Goal: Task Accomplishment & Management: Manage account settings

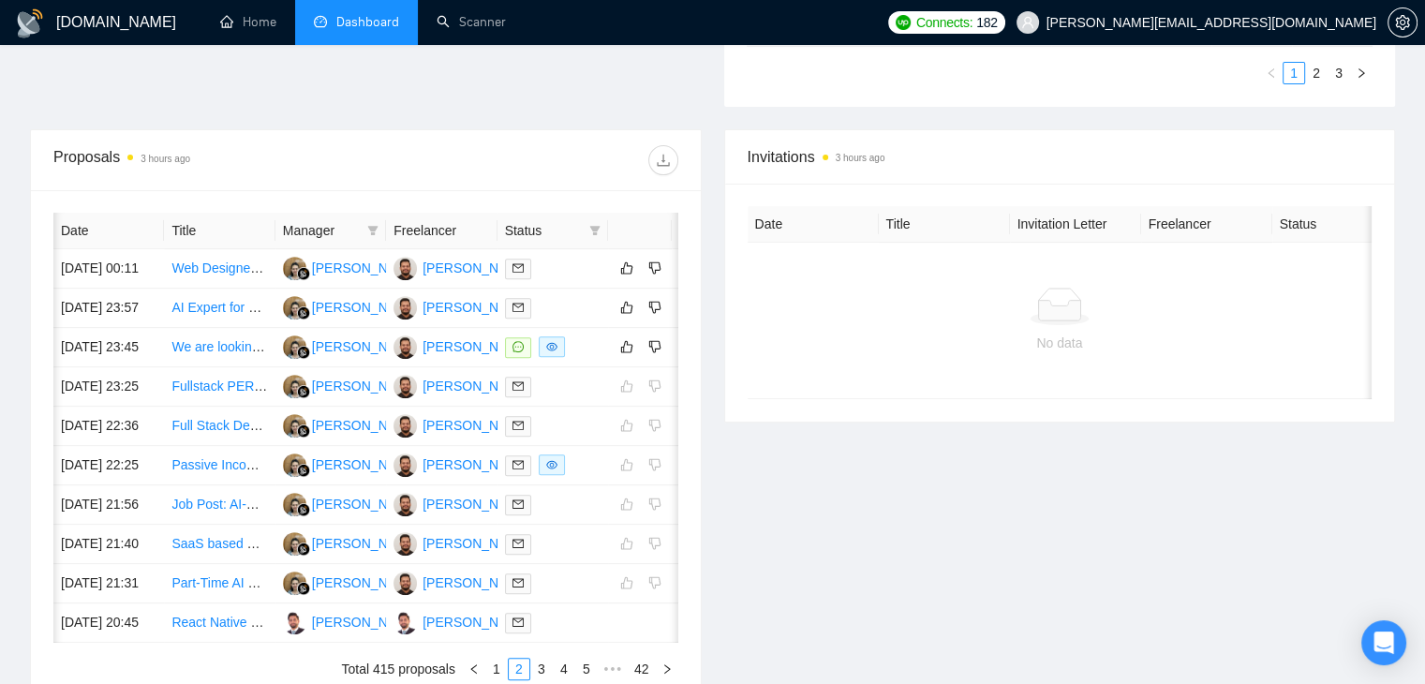
scroll to position [0, 23]
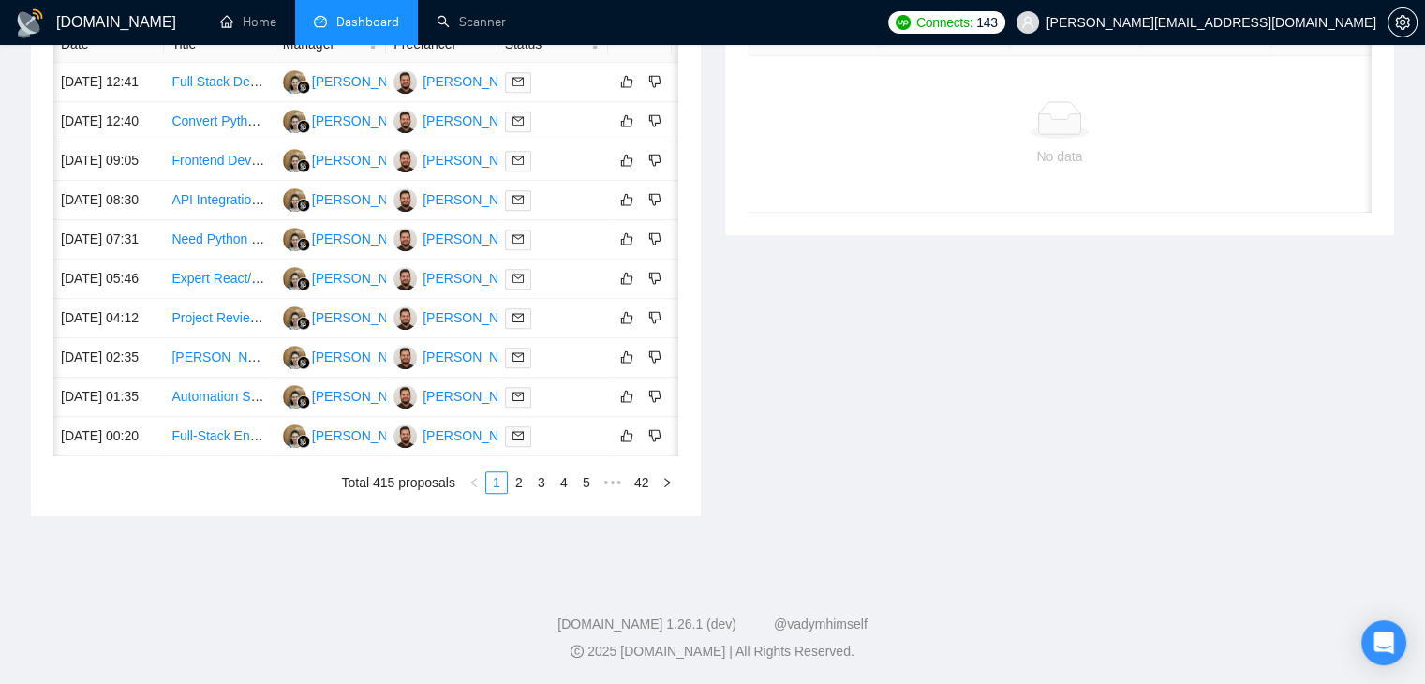
scroll to position [0, 30]
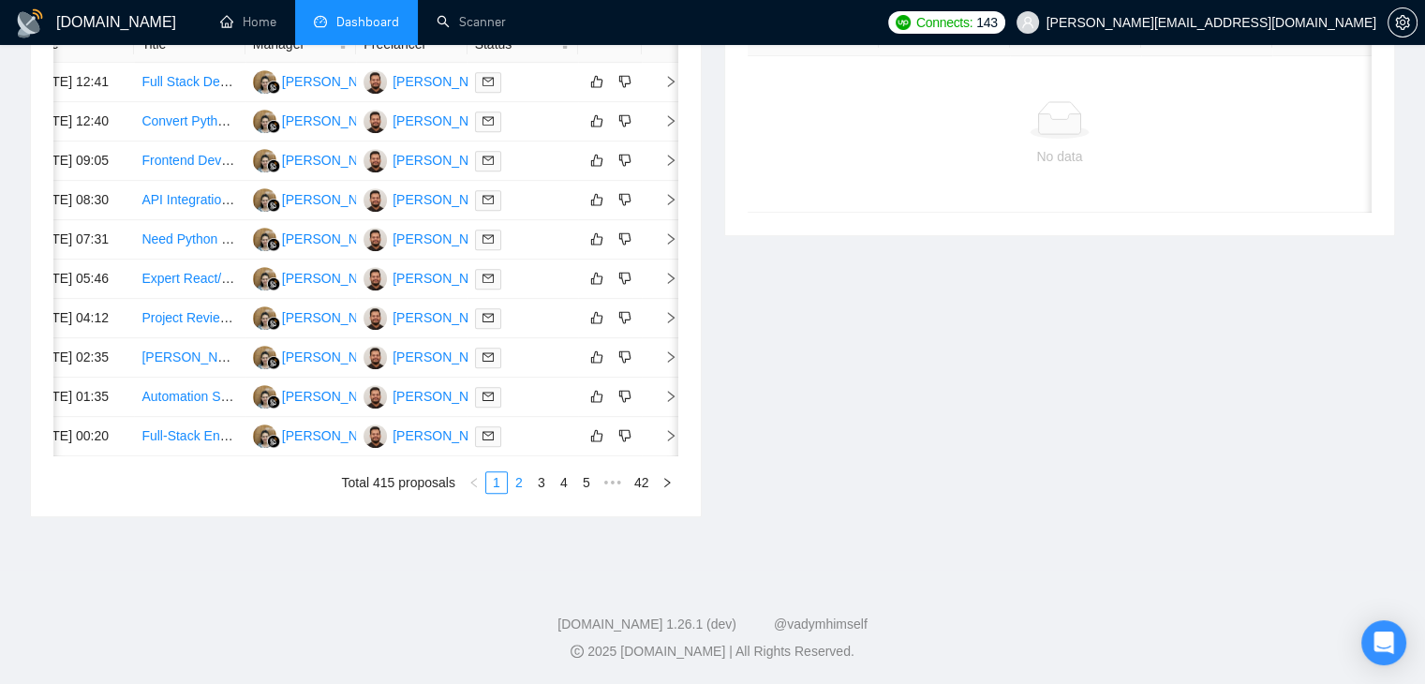
click at [524, 493] on link "2" at bounding box center [519, 482] width 21 height 21
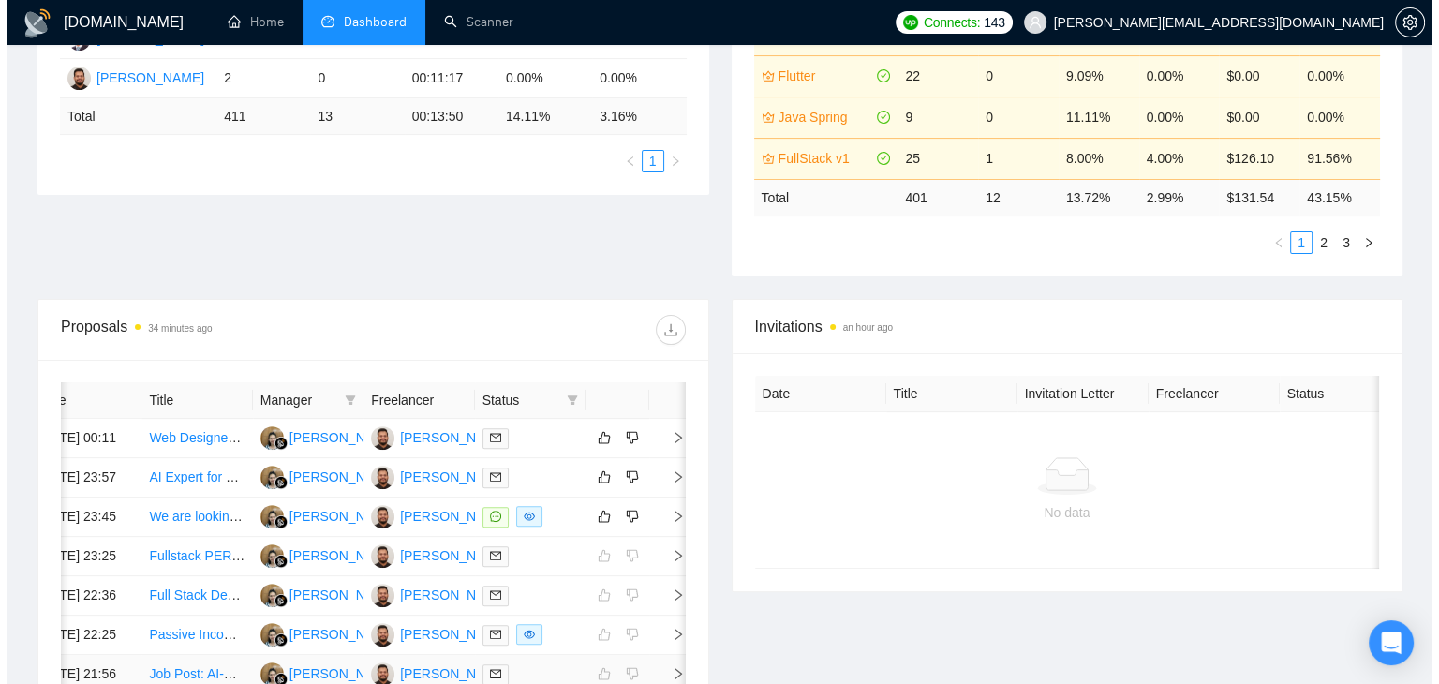
scroll to position [750, 0]
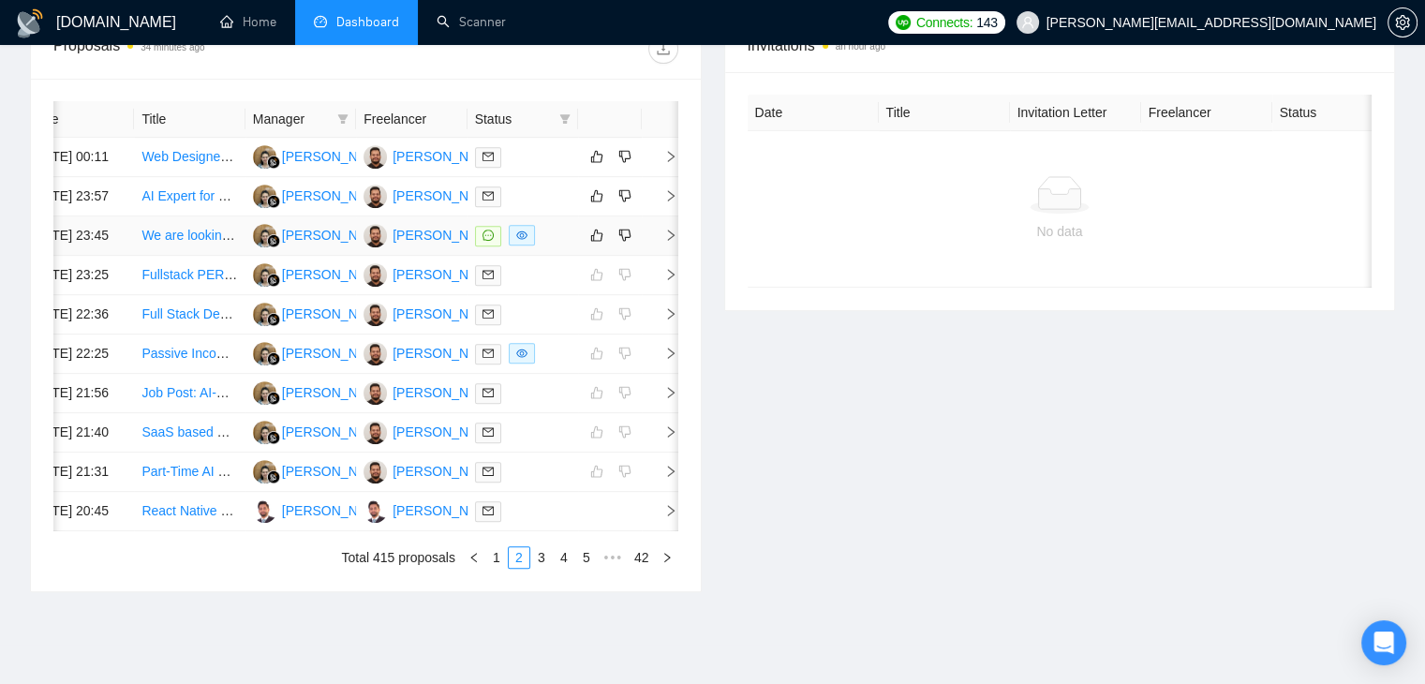
click at [658, 256] on td at bounding box center [660, 235] width 37 height 39
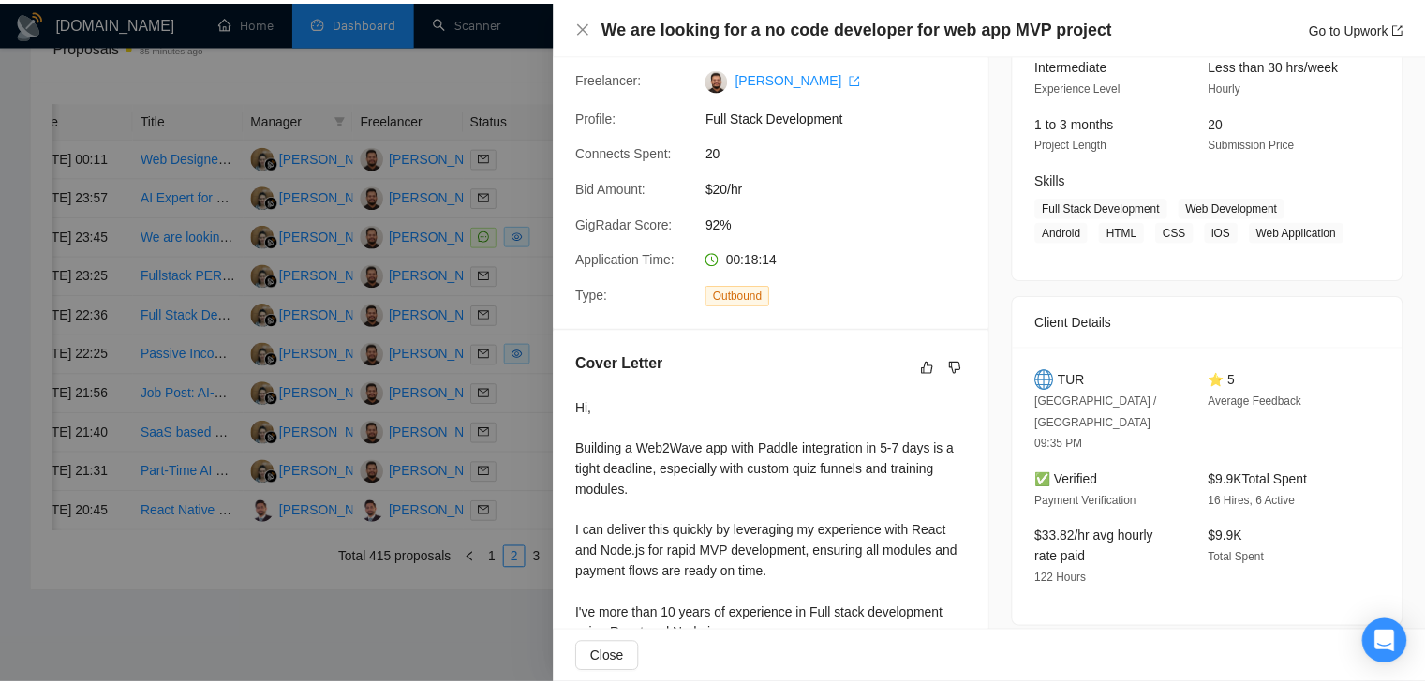
scroll to position [0, 0]
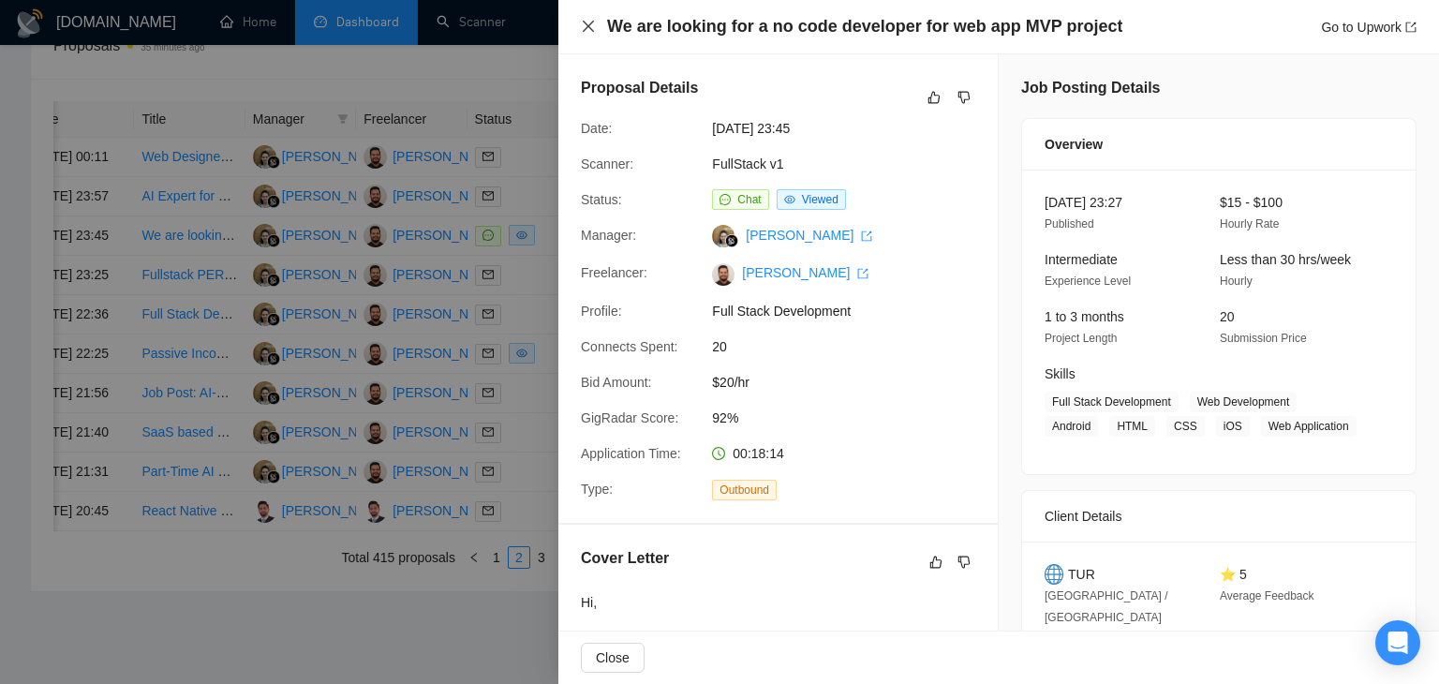
click at [585, 31] on icon "close" at bounding box center [588, 26] width 15 height 15
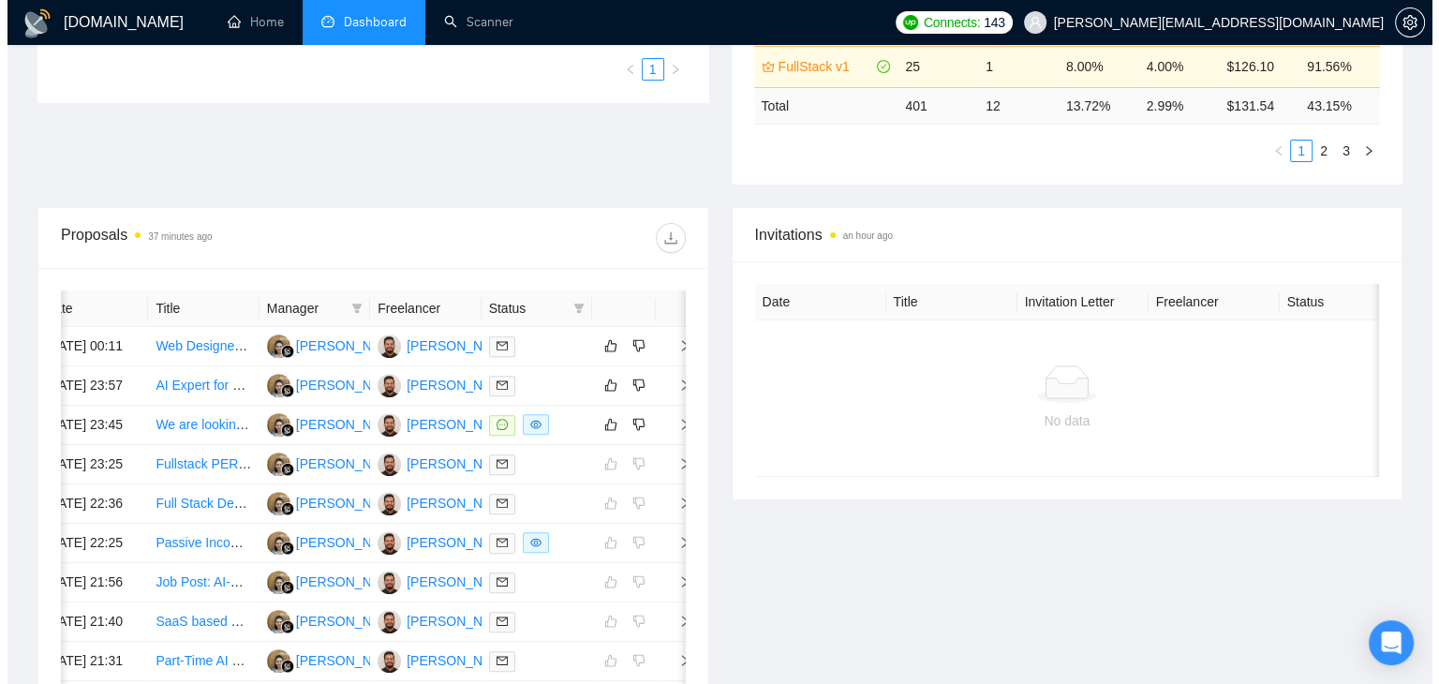
scroll to position [843, 0]
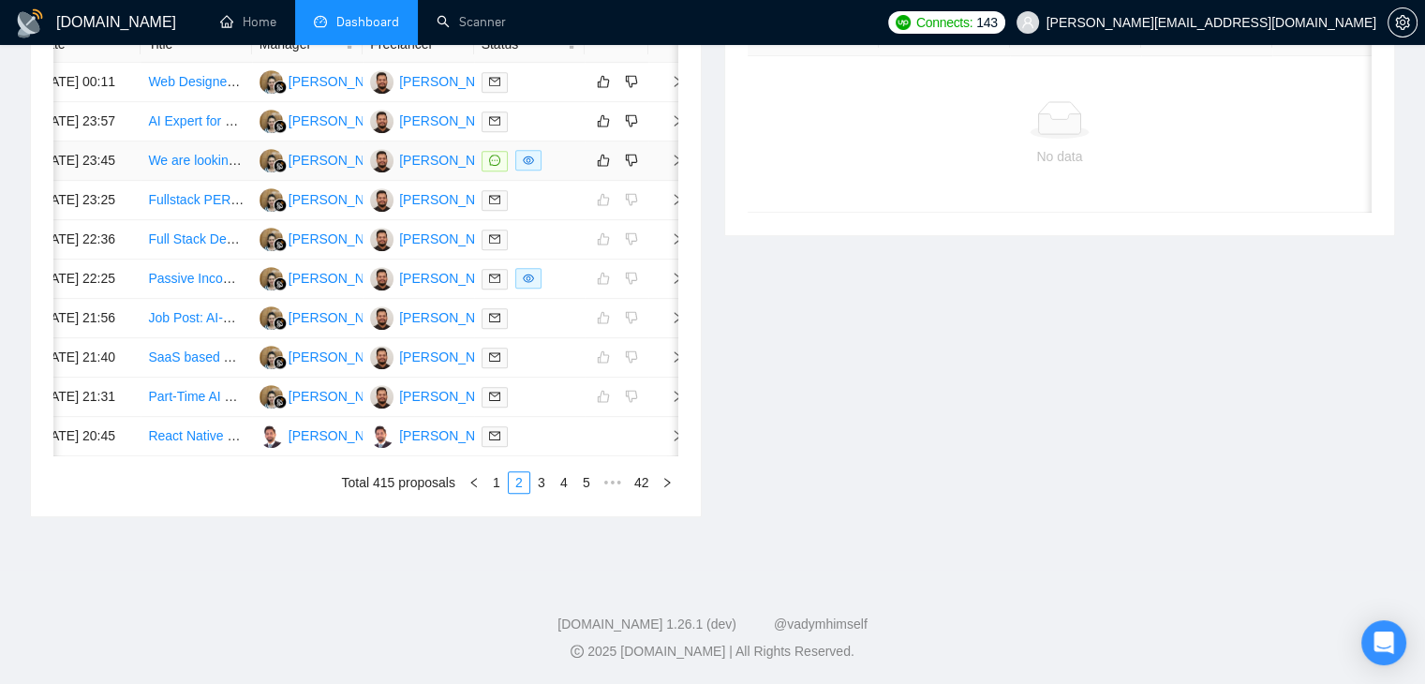
click at [665, 167] on span "right" at bounding box center [670, 160] width 28 height 13
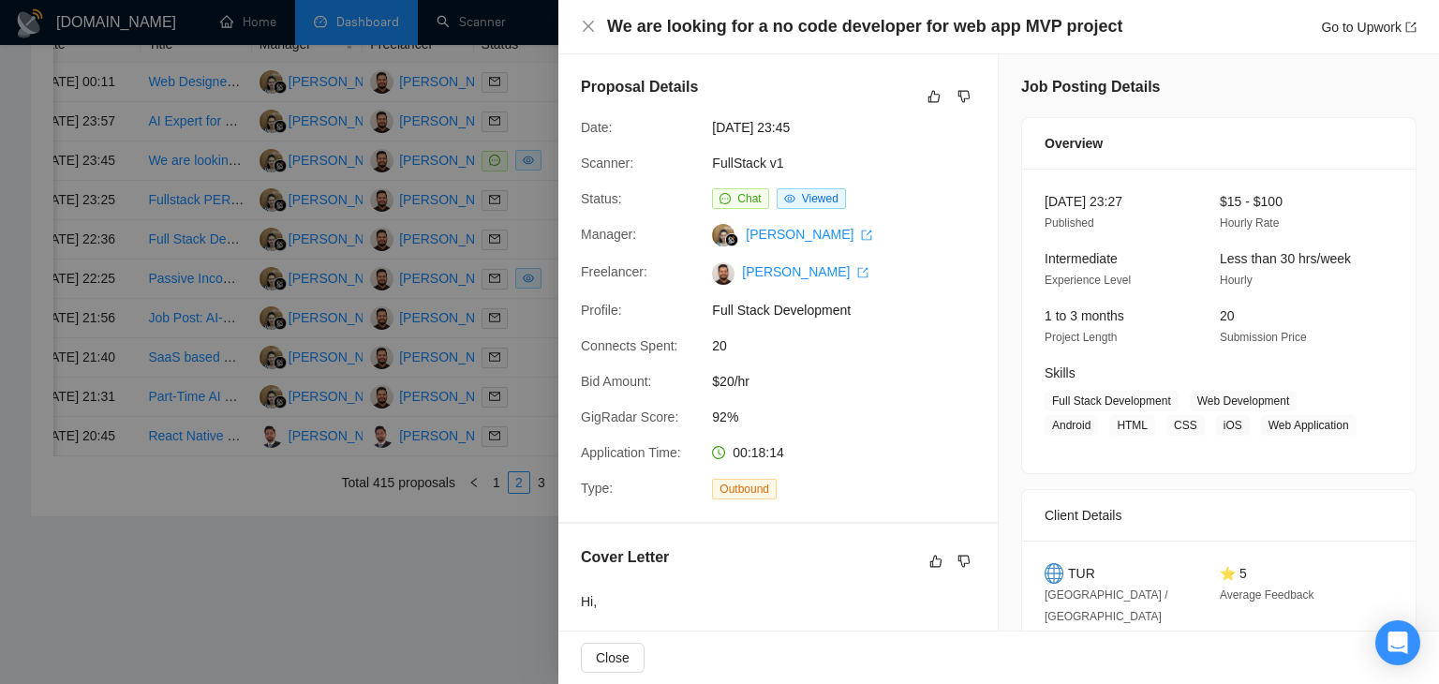
scroll to position [0, 0]
click at [933, 571] on button "button" at bounding box center [936, 562] width 22 height 22
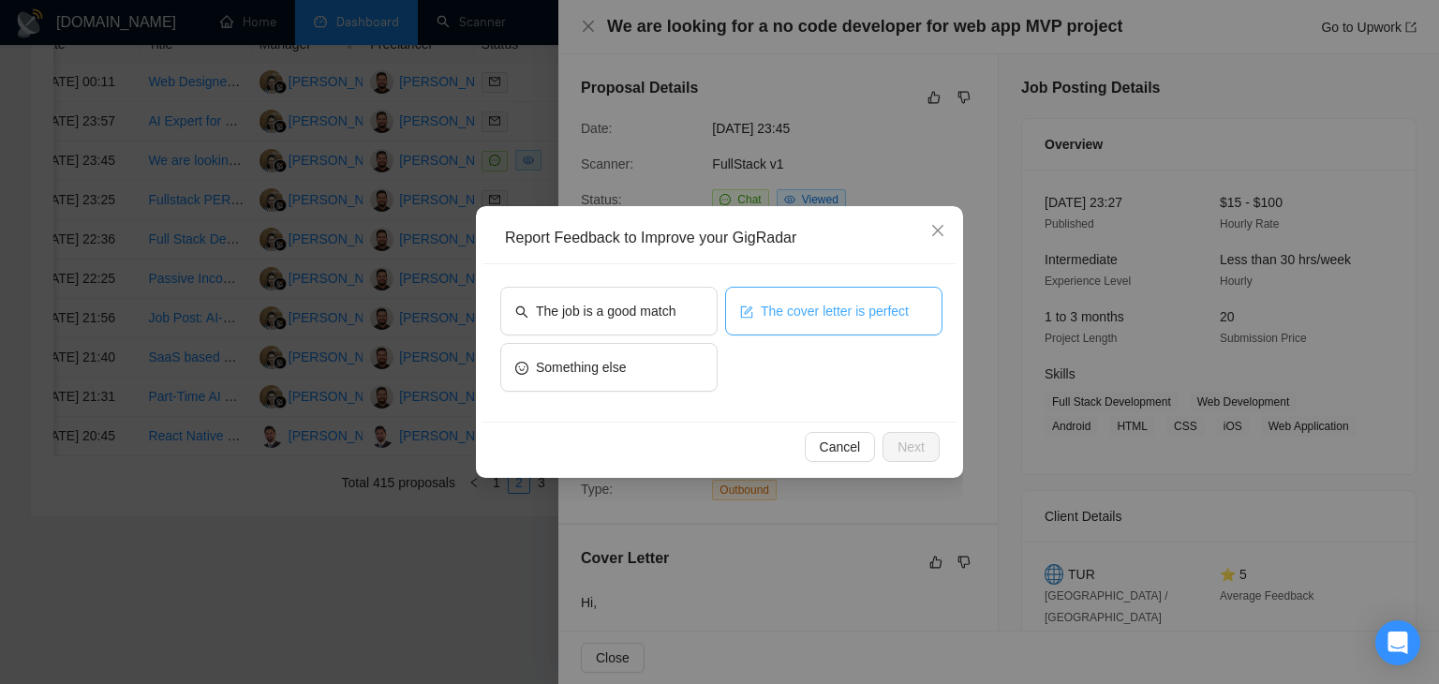
click at [760, 321] on button "The cover letter is perfect" at bounding box center [833, 311] width 217 height 49
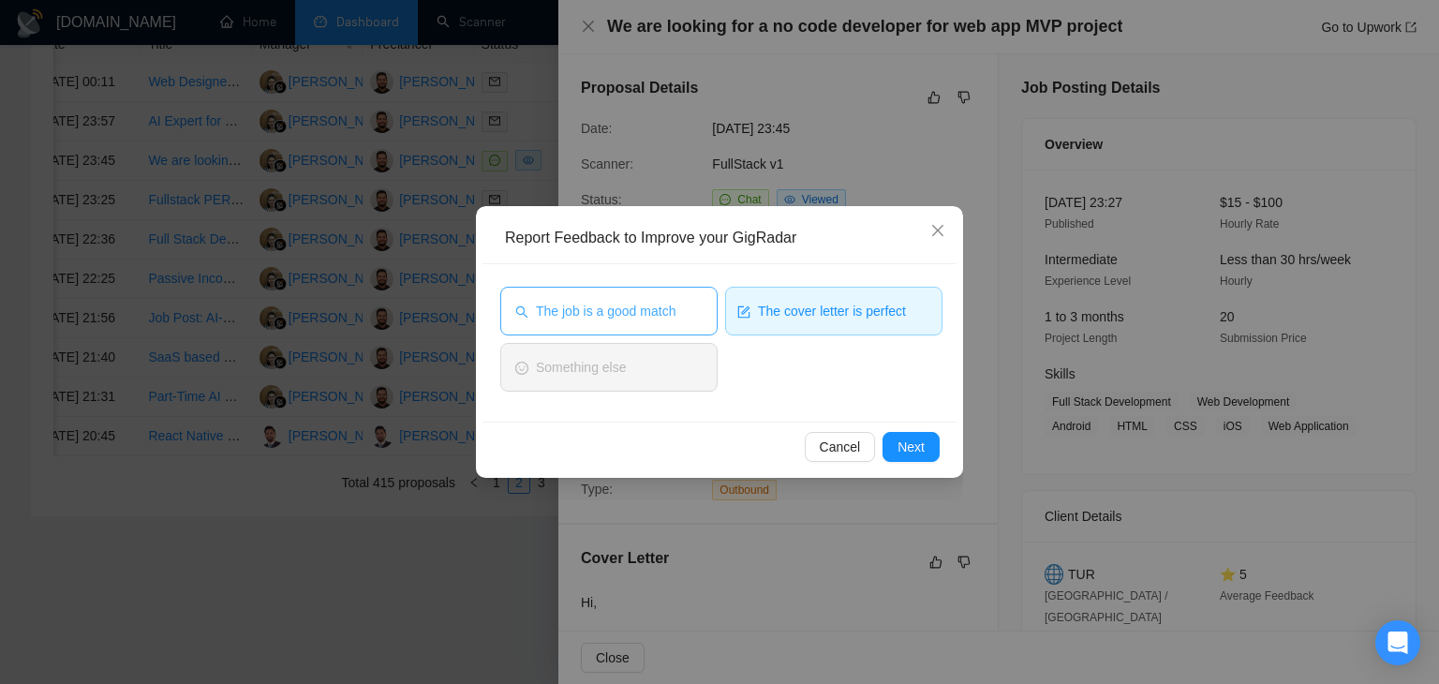
click at [633, 308] on span "The job is a good match" at bounding box center [606, 311] width 140 height 21
click at [896, 445] on button "Next" at bounding box center [911, 447] width 57 height 30
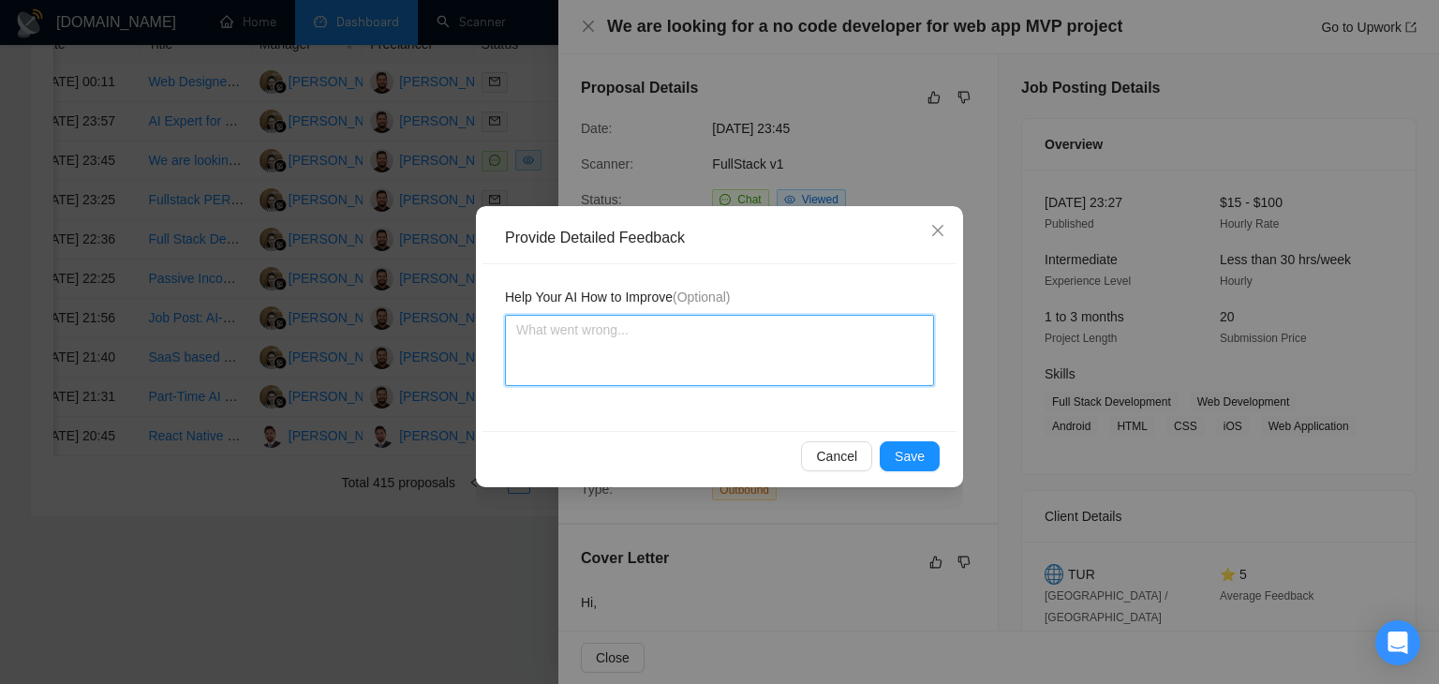
click at [752, 361] on textarea at bounding box center [719, 350] width 429 height 71
paste textarea "Cover letter is according to my instructions Job is also a very good match"
type textarea "Cover letter is according to my instructions Job is also a very good match"
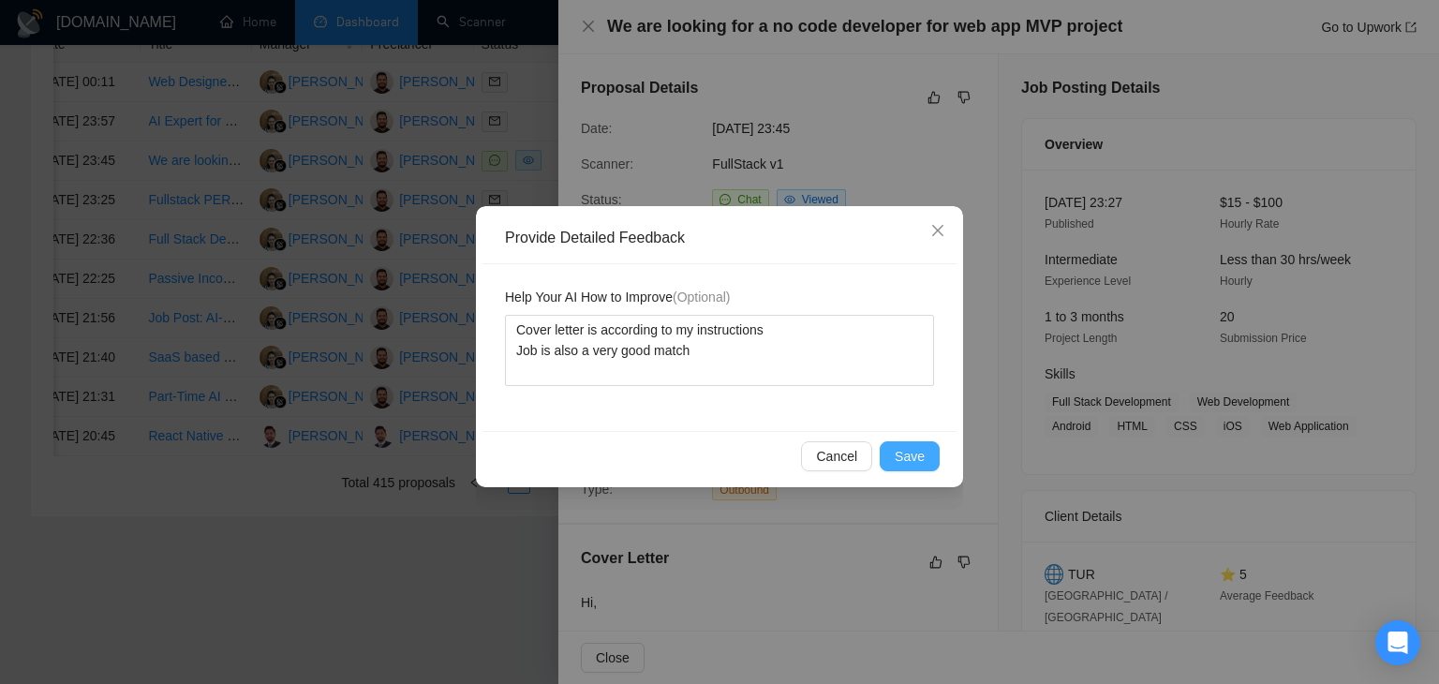
click at [910, 448] on span "Save" at bounding box center [910, 456] width 30 height 21
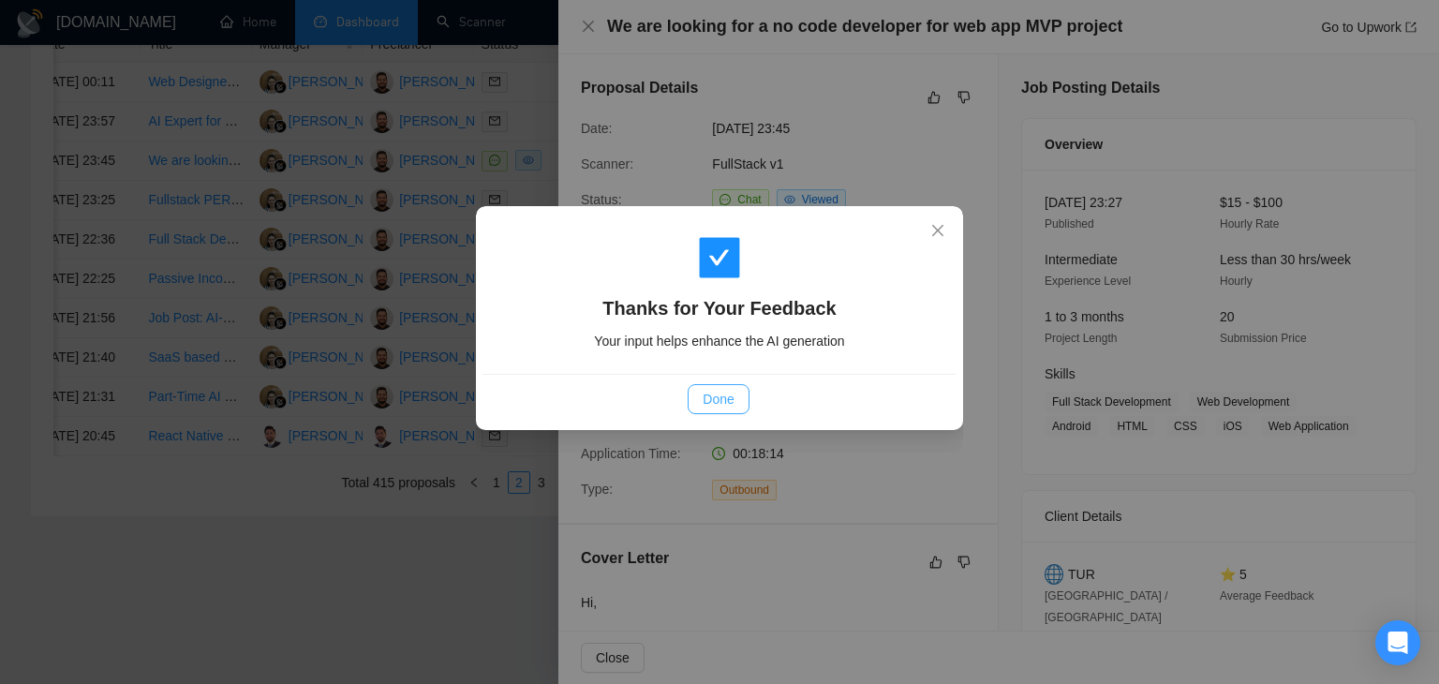
click at [735, 400] on button "Done" at bounding box center [718, 399] width 61 height 30
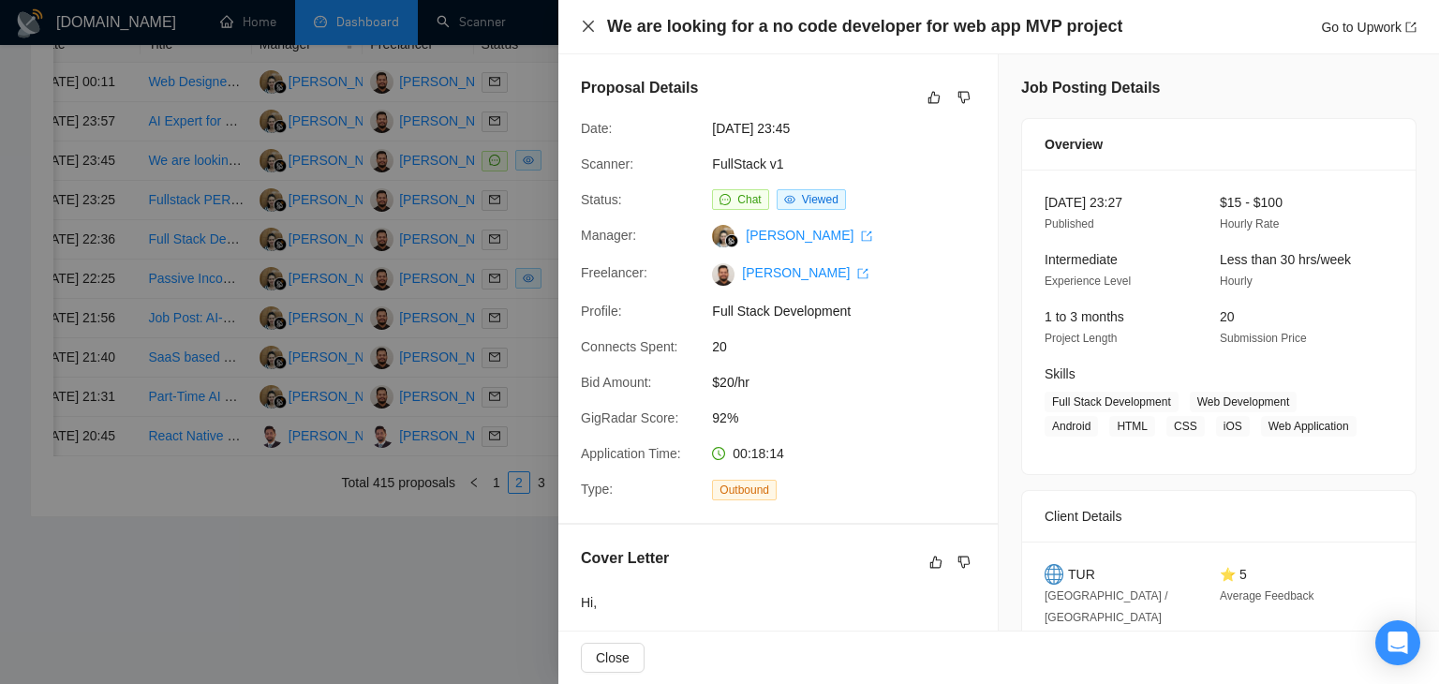
click at [588, 34] on icon "close" at bounding box center [588, 26] width 15 height 15
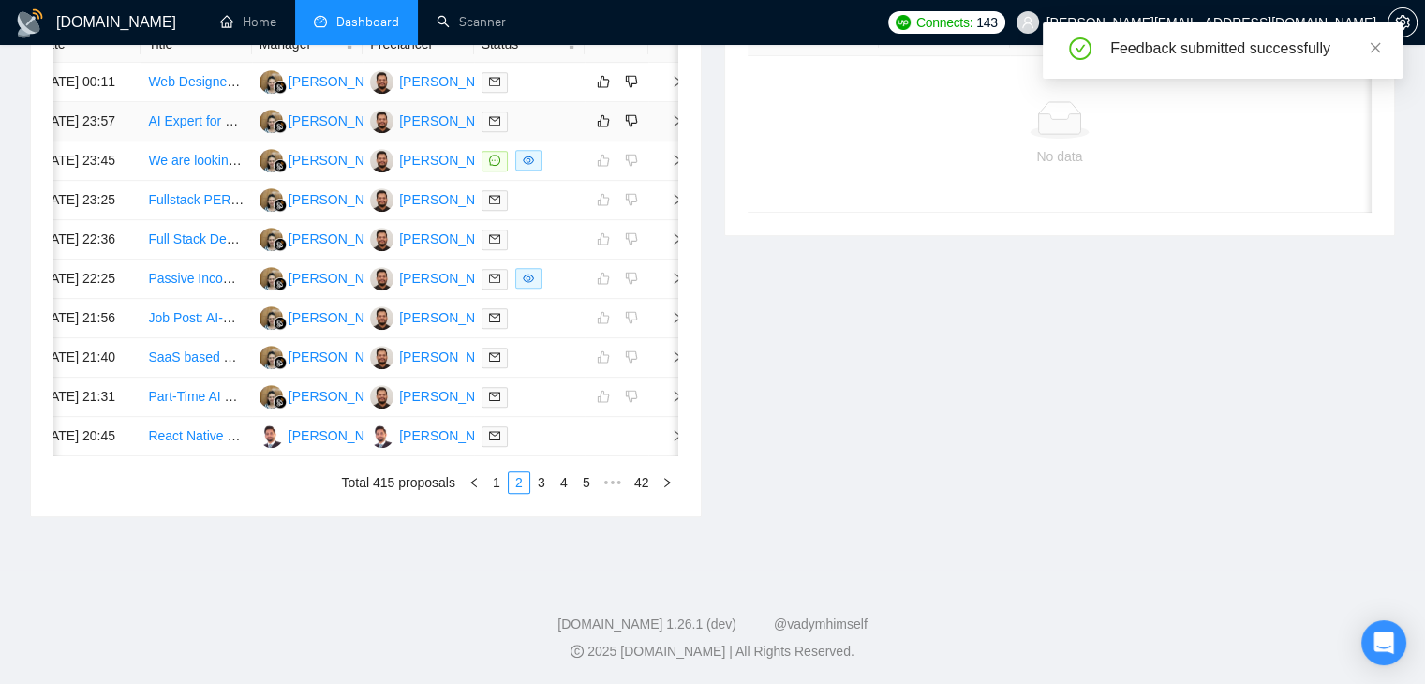
click at [671, 127] on icon "right" at bounding box center [677, 120] width 13 height 13
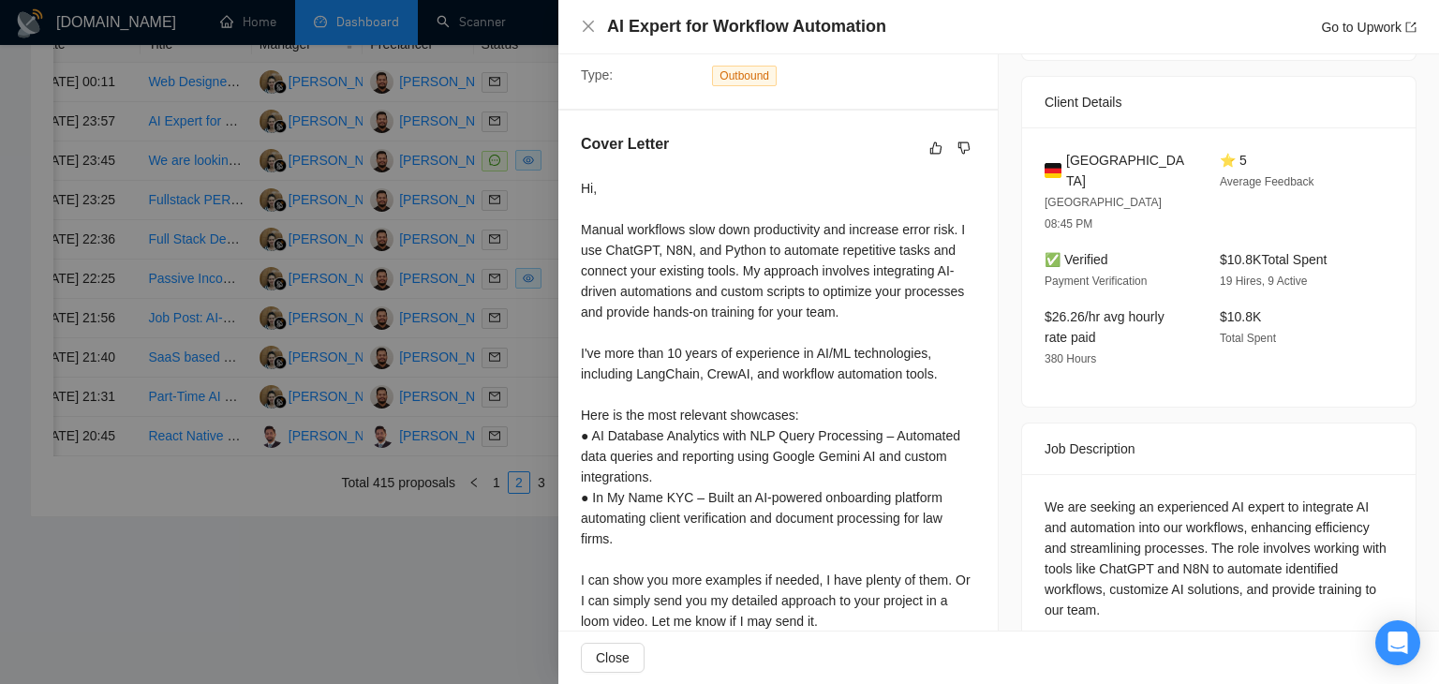
scroll to position [508, 0]
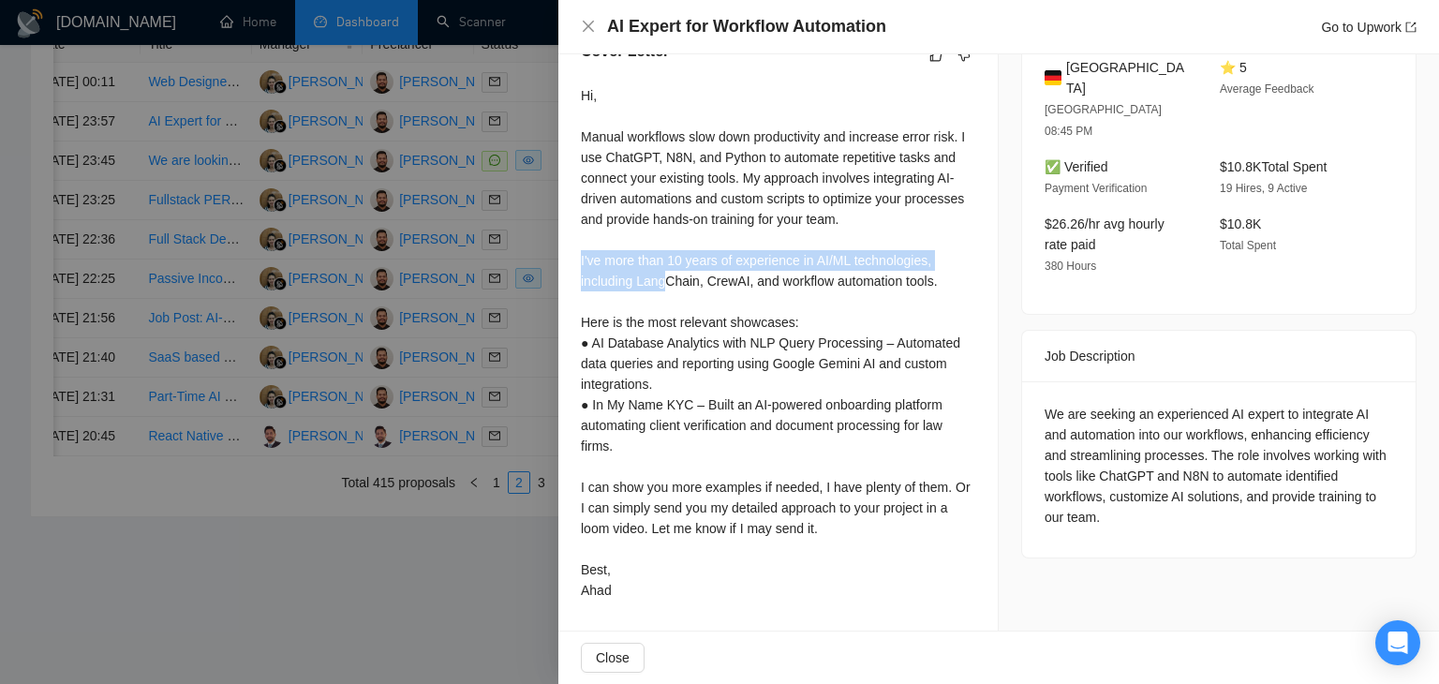
drag, startPoint x: 580, startPoint y: 264, endPoint x: 668, endPoint y: 282, distance: 89.8
click at [668, 282] on div "Cover Letter Hi, Manual workflows slow down productivity and increase error ris…" at bounding box center [777, 324] width 439 height 613
click at [668, 282] on div "Hi, Manual workflows slow down productivity and increase error risk. I use Chat…" at bounding box center [778, 342] width 394 height 515
drag, startPoint x: 561, startPoint y: 248, endPoint x: 844, endPoint y: 260, distance: 283.2
click at [844, 260] on div "Cover Letter Hi, Manual workflows slow down productivity and increase error ris…" at bounding box center [777, 324] width 439 height 613
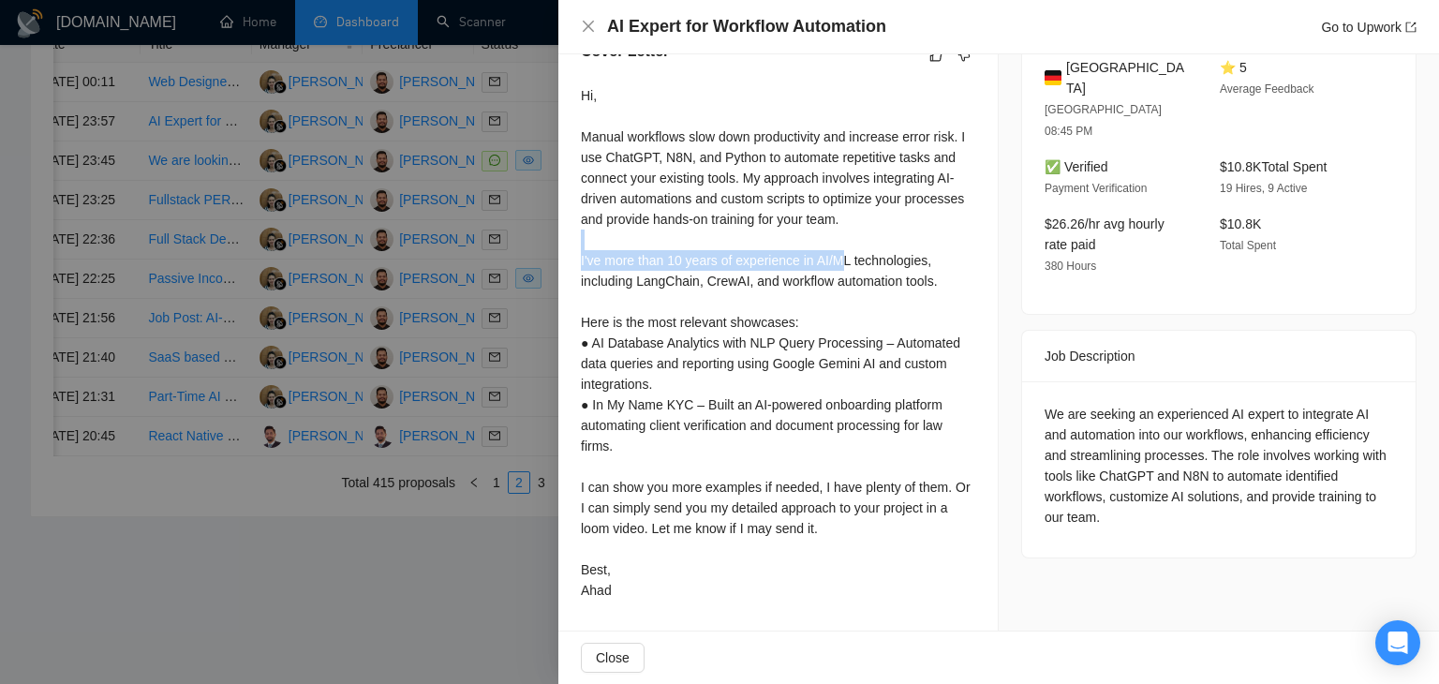
click at [584, 251] on div "Hi, Manual workflows slow down productivity and increase error risk. I use Chat…" at bounding box center [778, 342] width 394 height 515
drag, startPoint x: 575, startPoint y: 251, endPoint x: 941, endPoint y: 284, distance: 366.9
click at [941, 284] on div "Cover Letter Hi, Manual workflows slow down productivity and increase error ris…" at bounding box center [777, 324] width 439 height 613
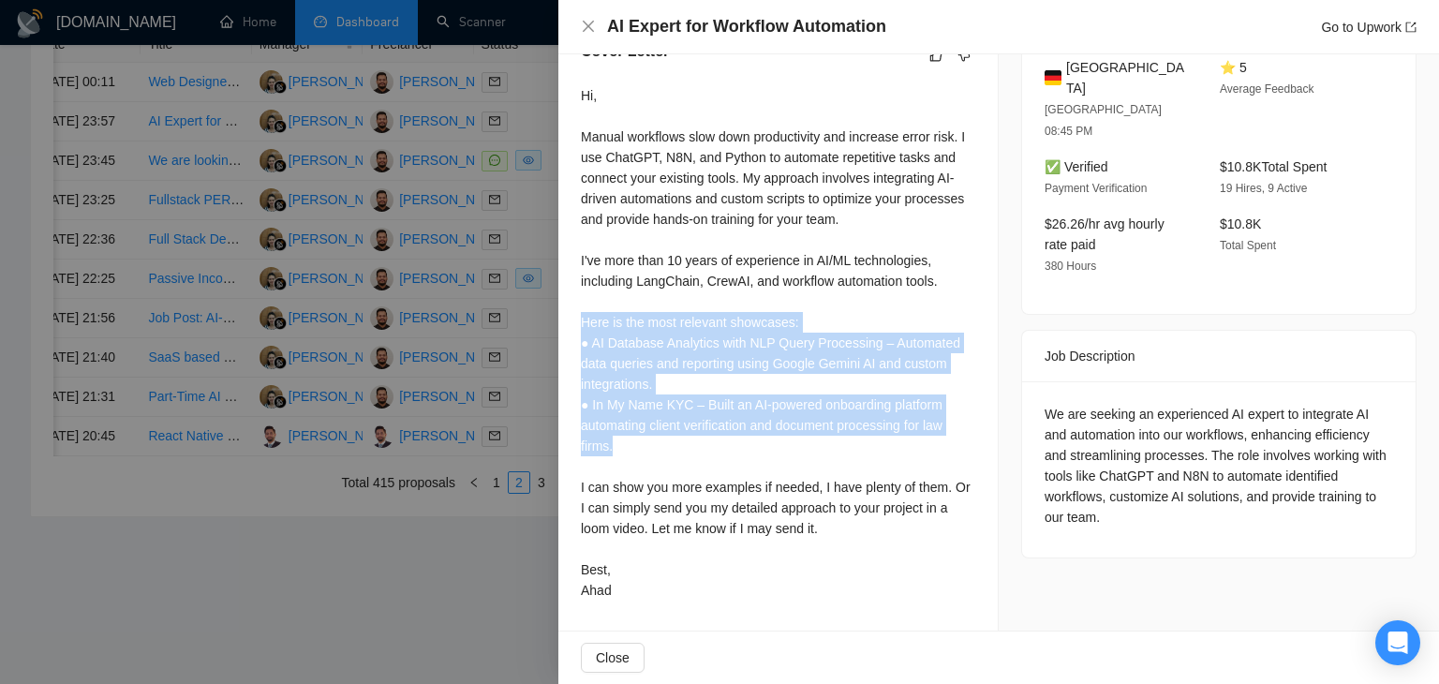
drag, startPoint x: 573, startPoint y: 320, endPoint x: 879, endPoint y: 437, distance: 326.8
click at [879, 437] on div "Cover Letter Hi, Manual workflows slow down productivity and increase error ris…" at bounding box center [777, 324] width 439 height 613
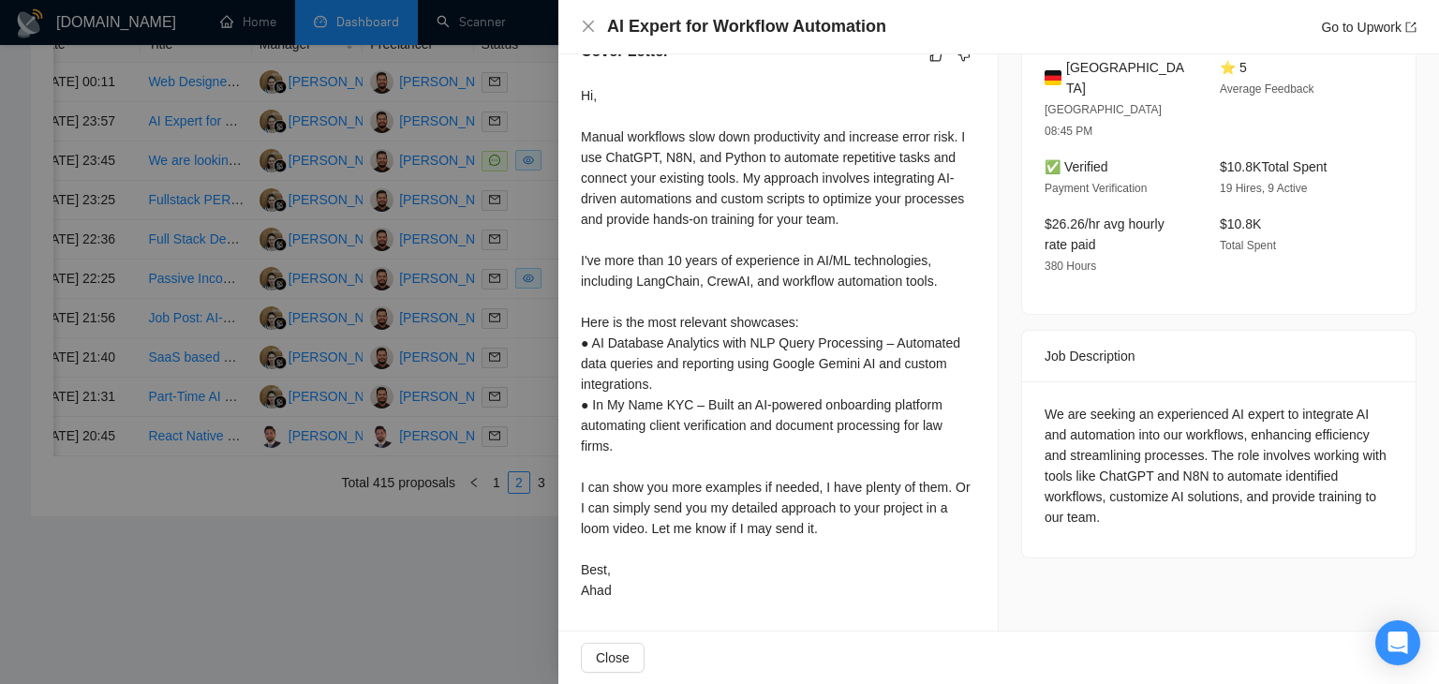
click at [839, 521] on div "Hi, Manual workflows slow down productivity and increase error risk. I use Chat…" at bounding box center [778, 342] width 394 height 515
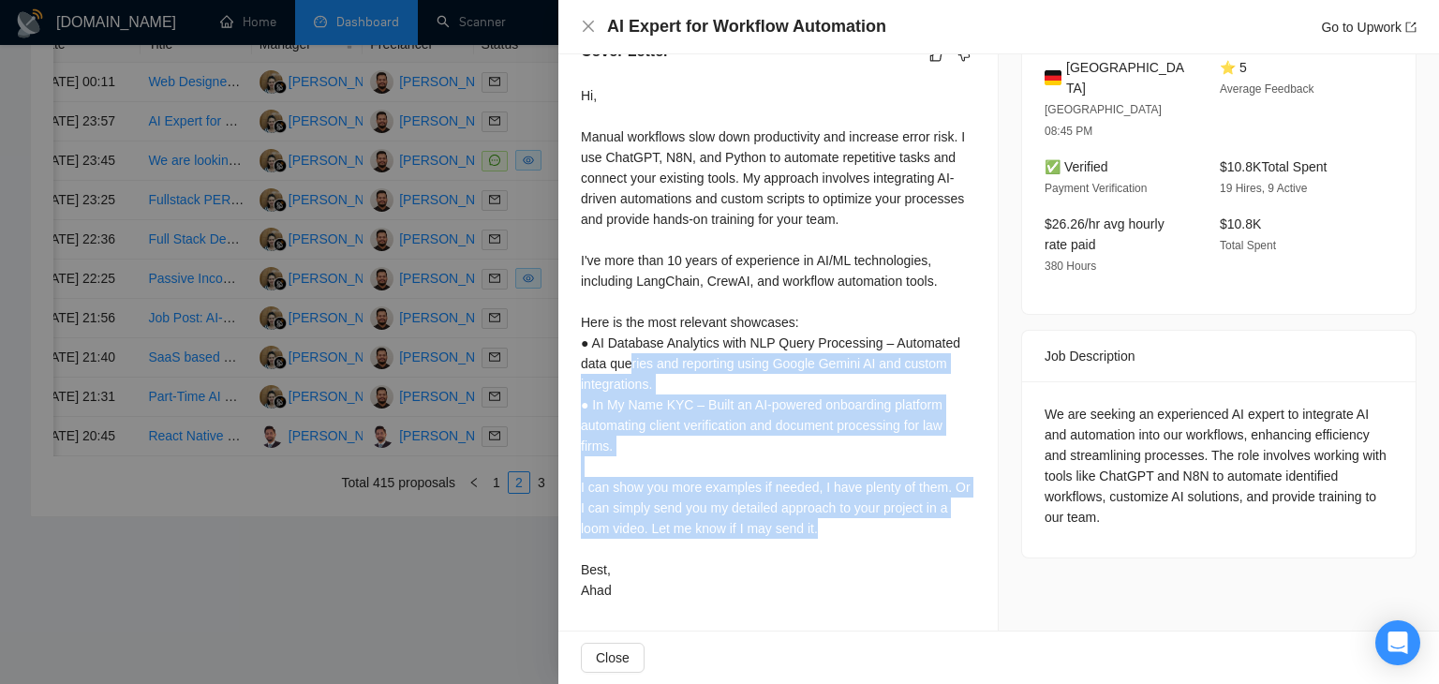
scroll to position [414, 0]
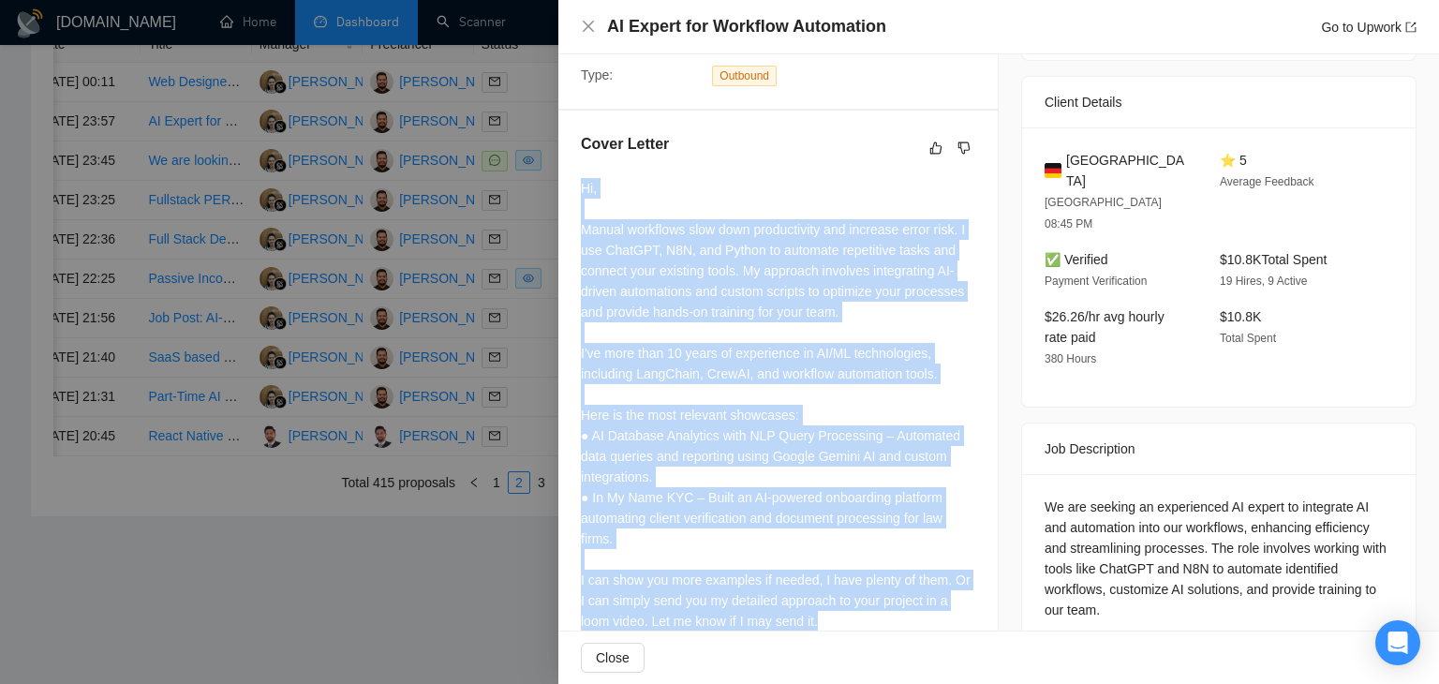
drag, startPoint x: 802, startPoint y: 540, endPoint x: 571, endPoint y: 192, distance: 417.6
click at [570, 194] on div "Cover Letter Hi, Manual workflows slow down productivity and increase error ris…" at bounding box center [777, 417] width 439 height 613
click at [577, 186] on div "Cover Letter Hi, Manual workflows slow down productivity and increase error ris…" at bounding box center [777, 417] width 439 height 613
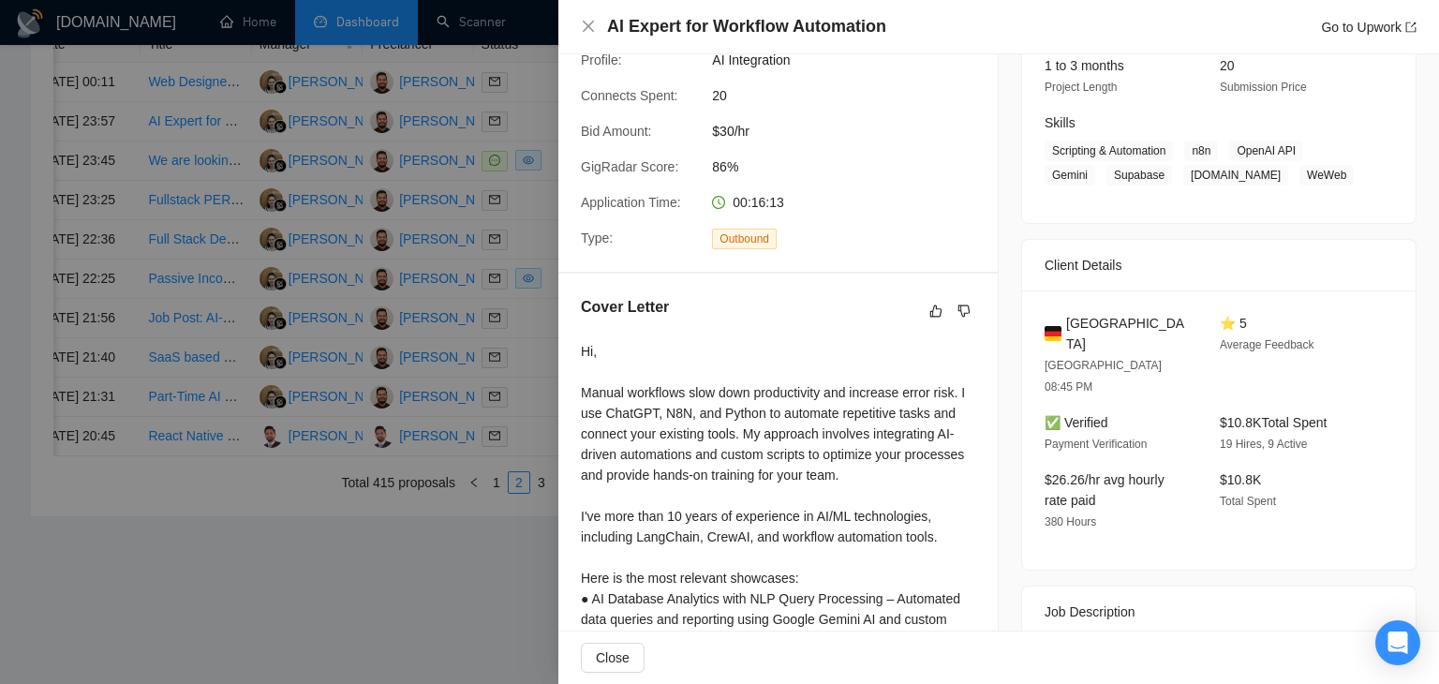
scroll to position [468, 0]
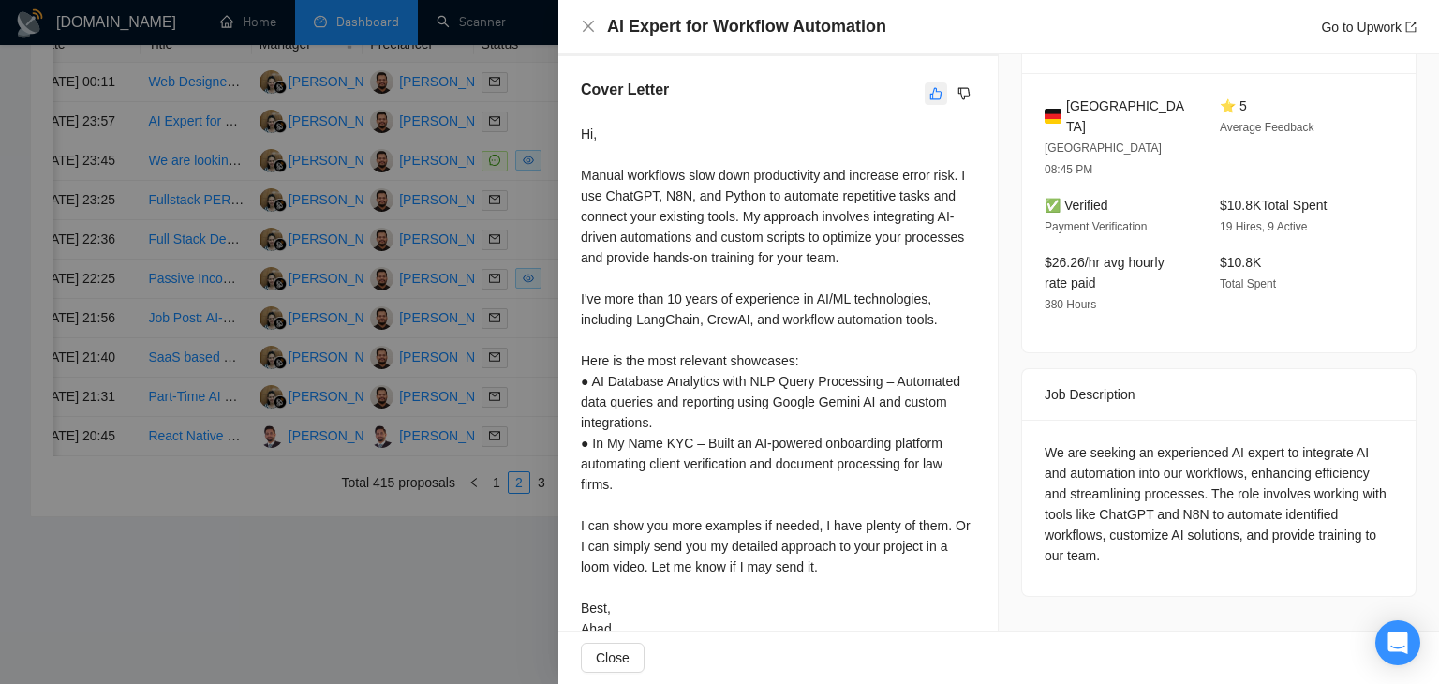
click at [925, 90] on button "button" at bounding box center [936, 93] width 22 height 22
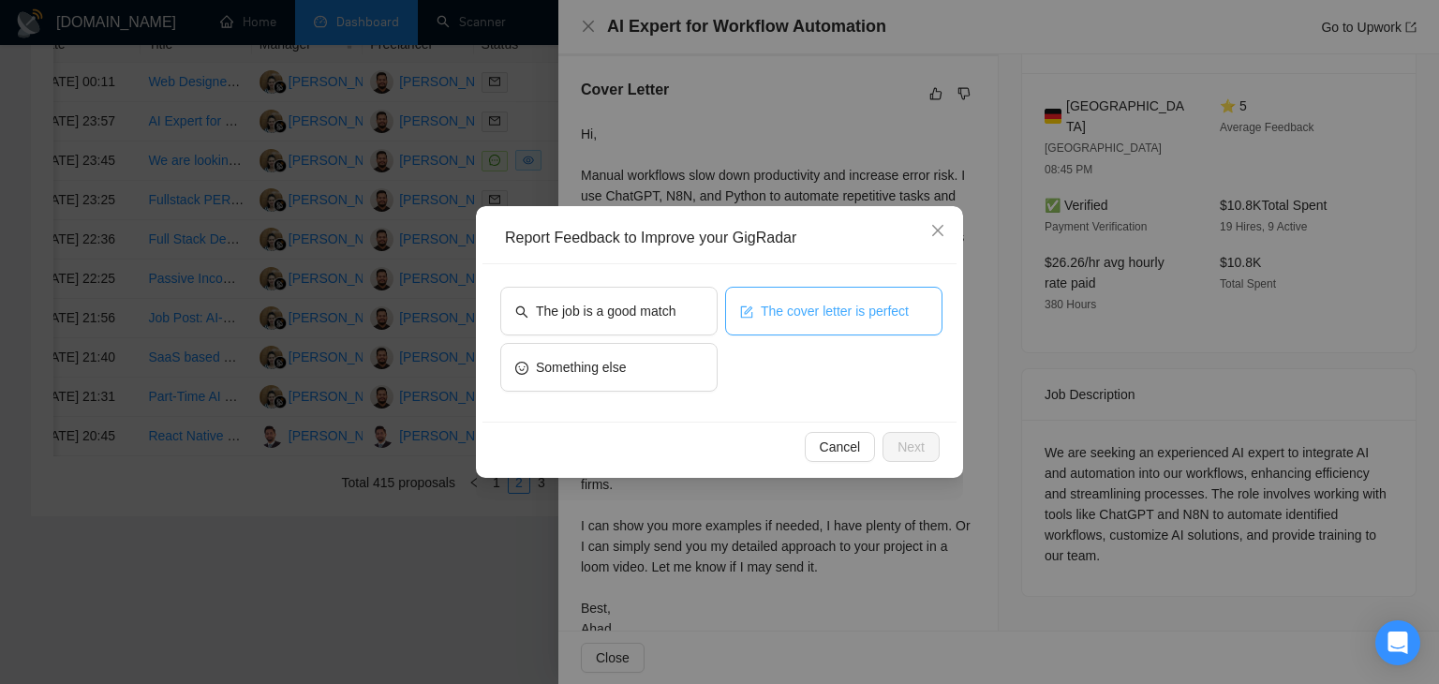
click at [785, 302] on span "The cover letter is perfect" at bounding box center [835, 311] width 148 height 21
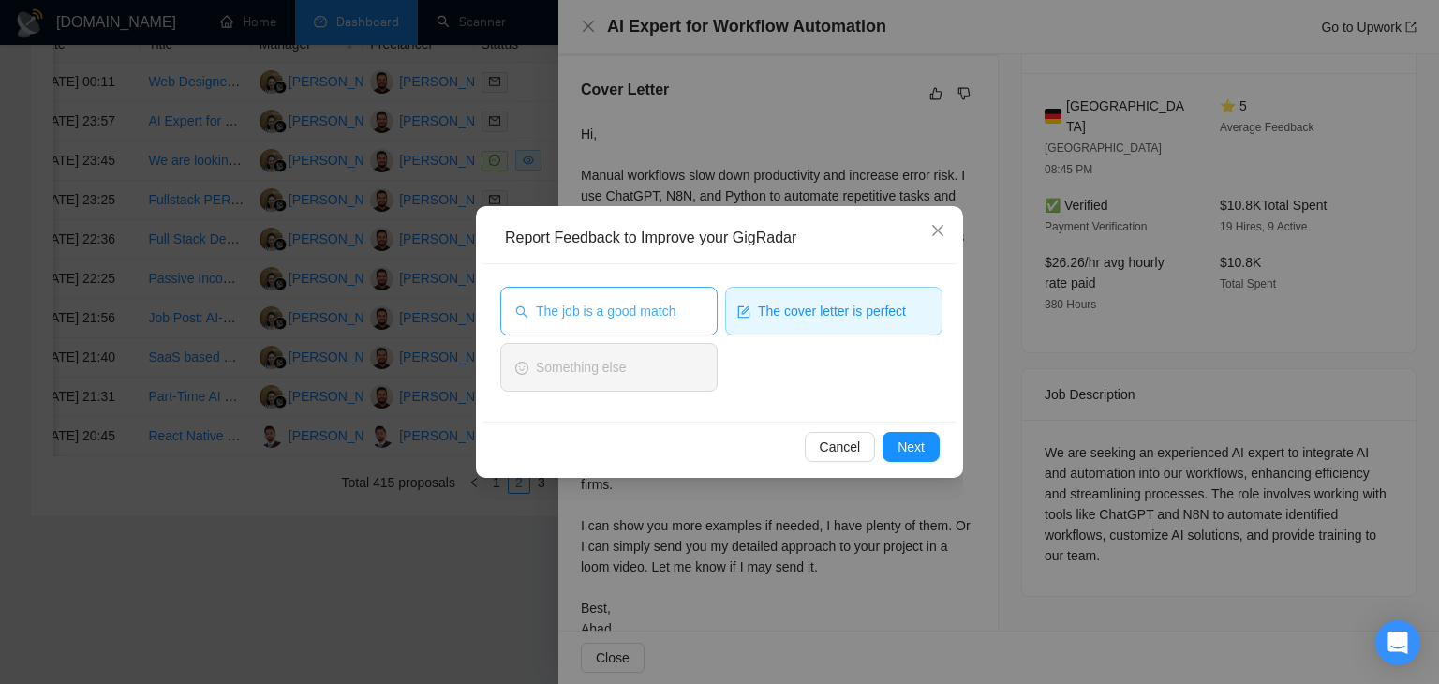
click at [671, 304] on span "The job is a good match" at bounding box center [606, 311] width 140 height 21
click at [898, 444] on span "Next" at bounding box center [911, 447] width 27 height 21
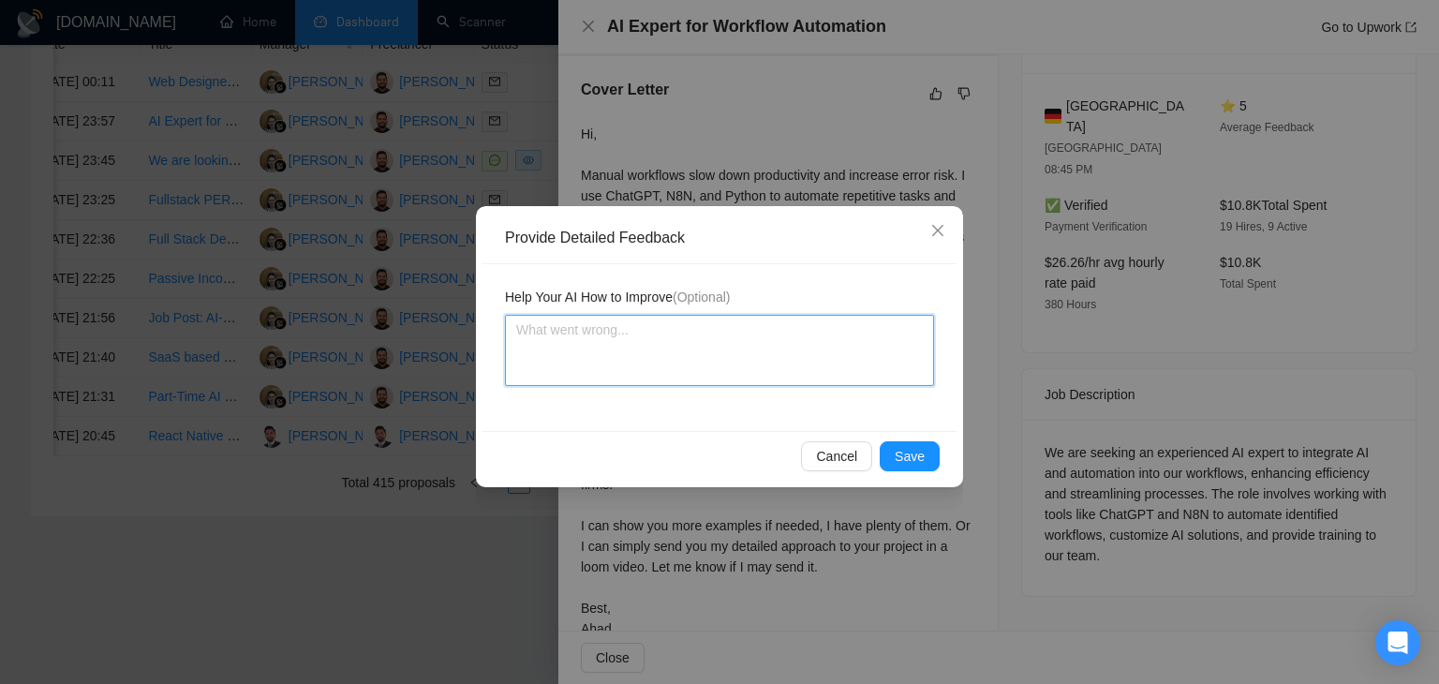
click at [657, 357] on textarea at bounding box center [719, 350] width 429 height 71
paste textarea "Cover letter is according to my instructions Job is also a very good match"
type textarea "Cover letter is according to my instructions Job is also a very good match"
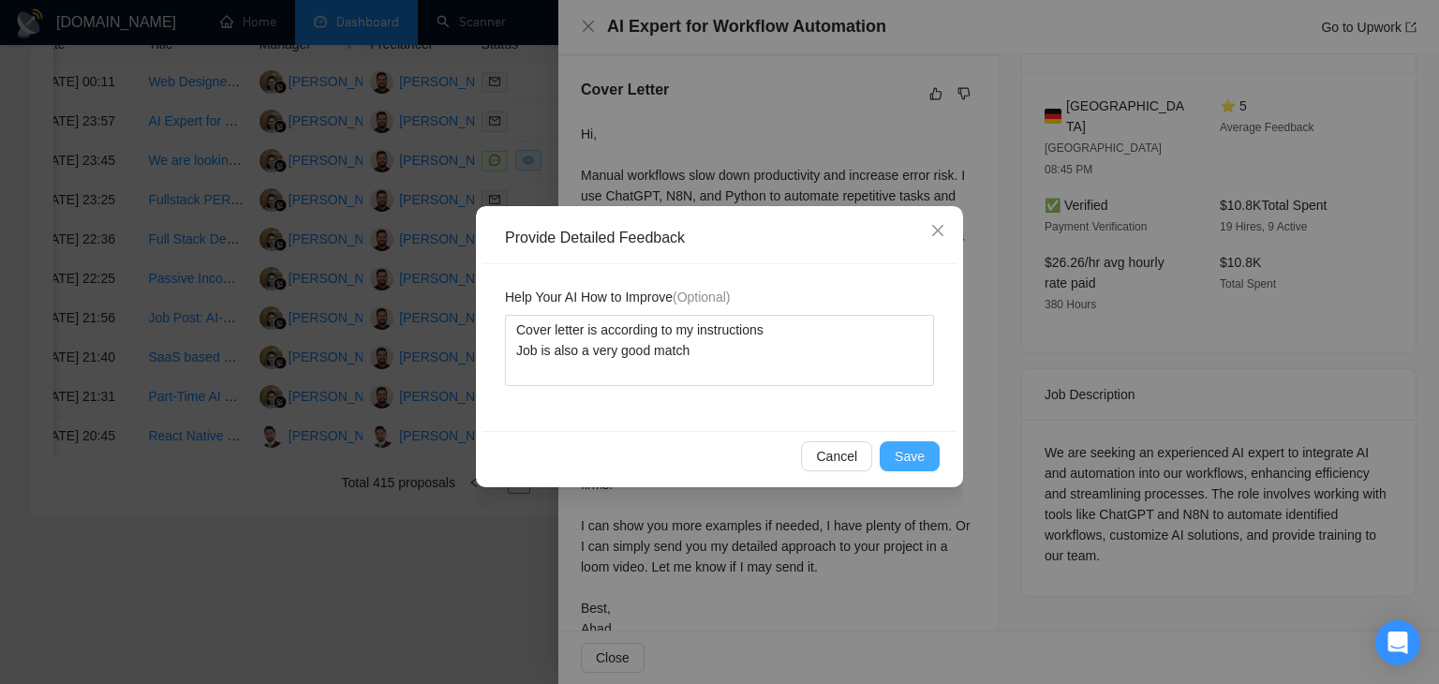
click at [917, 453] on span "Save" at bounding box center [910, 456] width 30 height 21
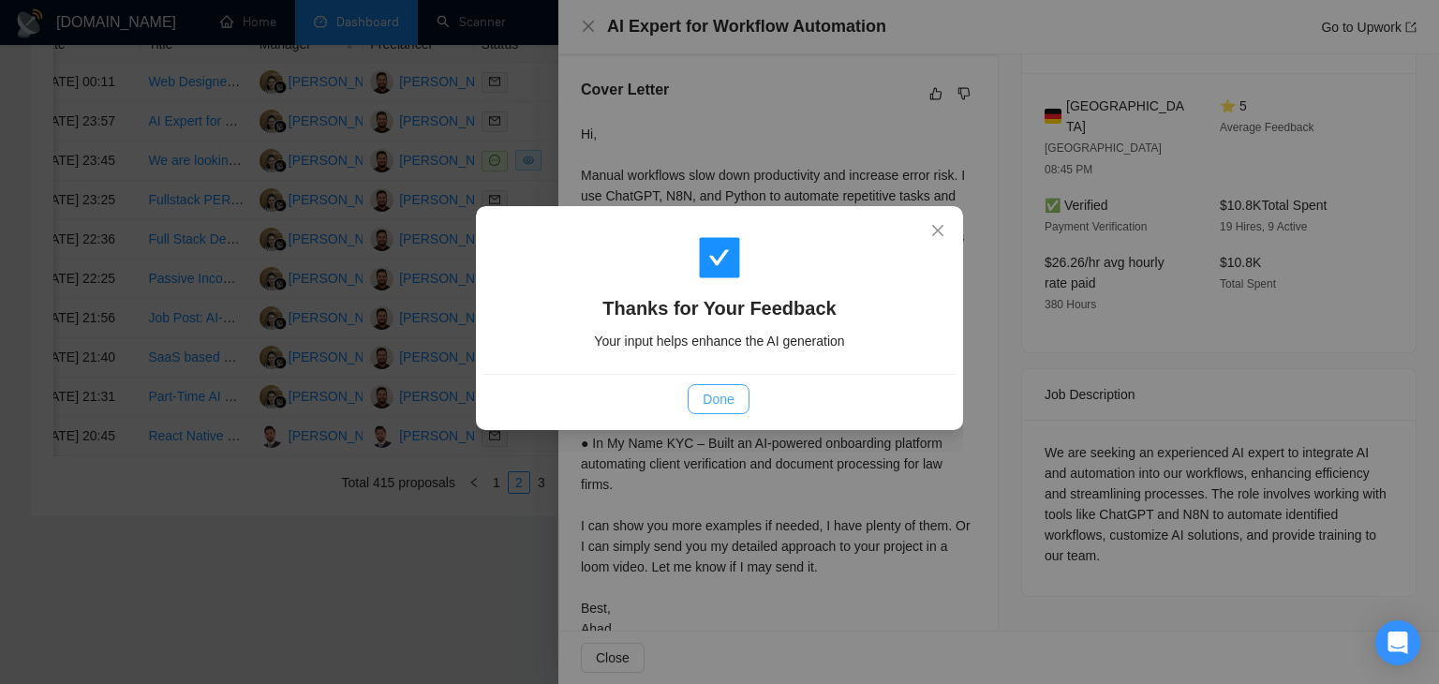
click at [723, 407] on span "Done" at bounding box center [718, 399] width 31 height 21
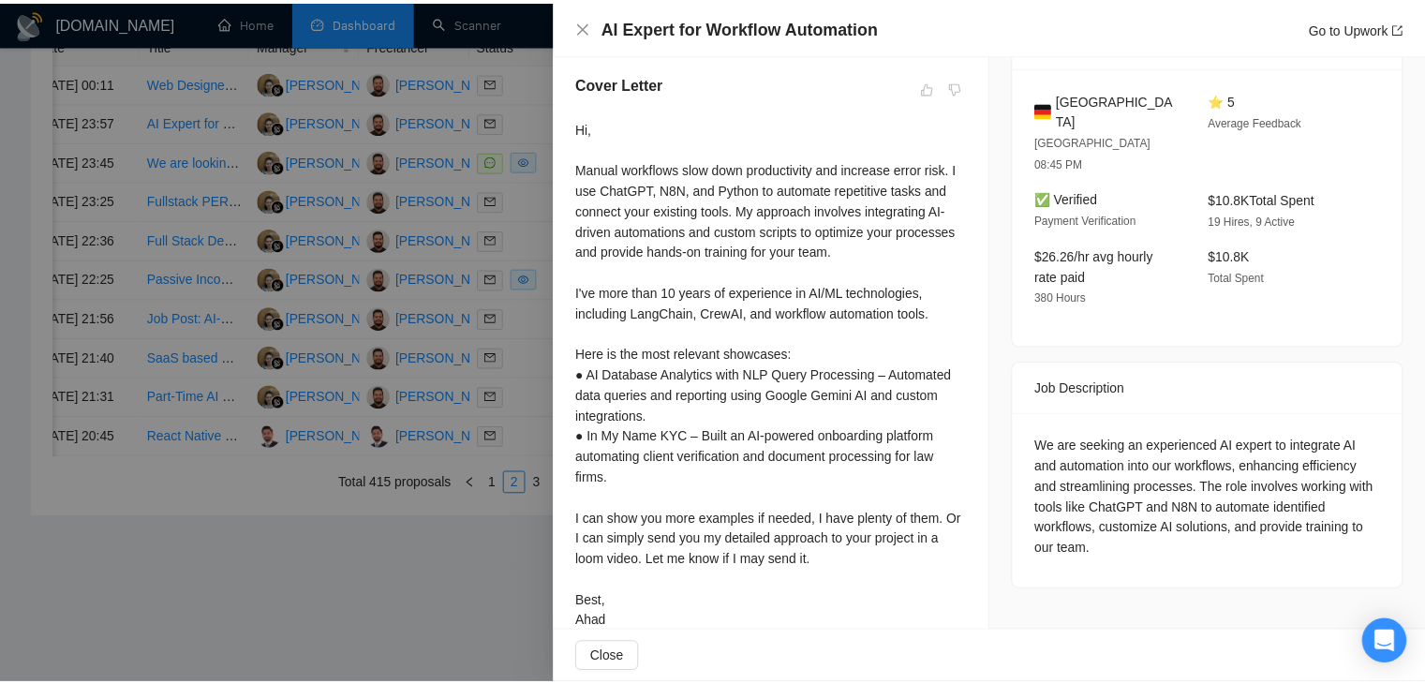
scroll to position [508, 0]
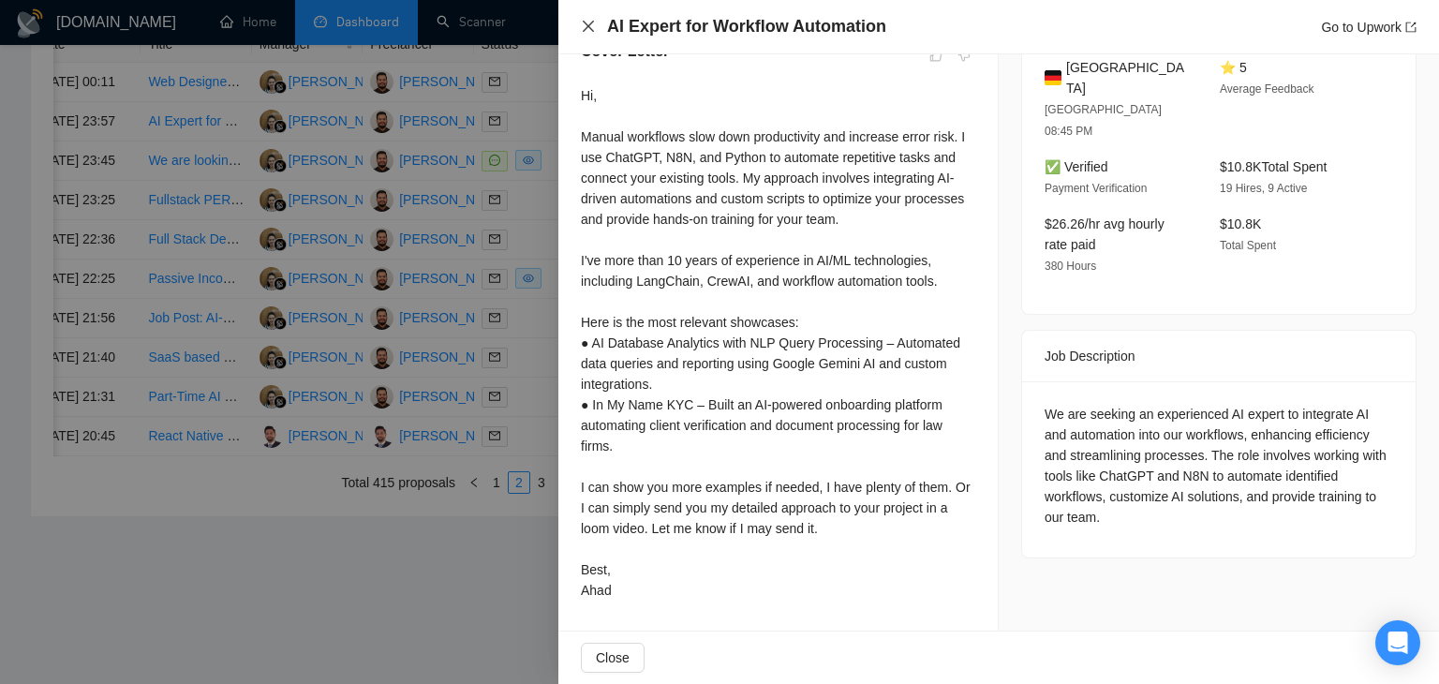
click at [590, 34] on icon "close" at bounding box center [588, 26] width 15 height 15
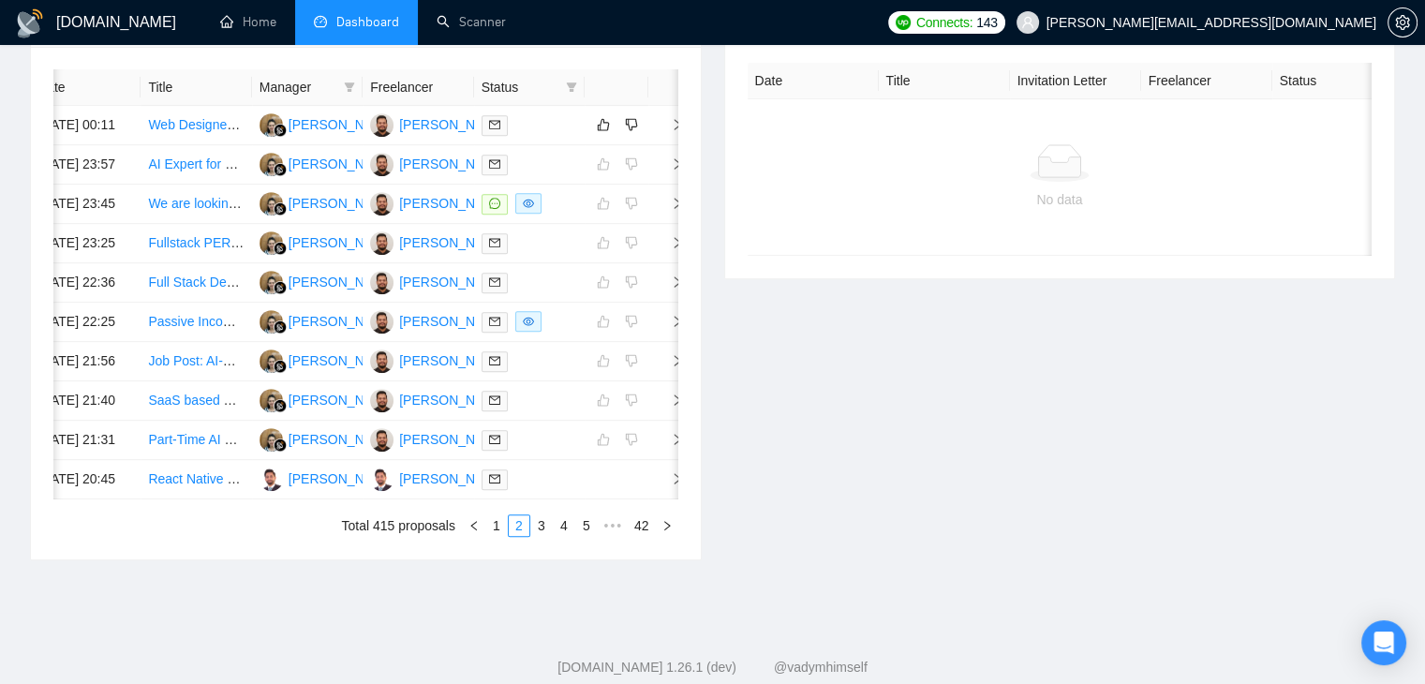
scroll to position [750, 0]
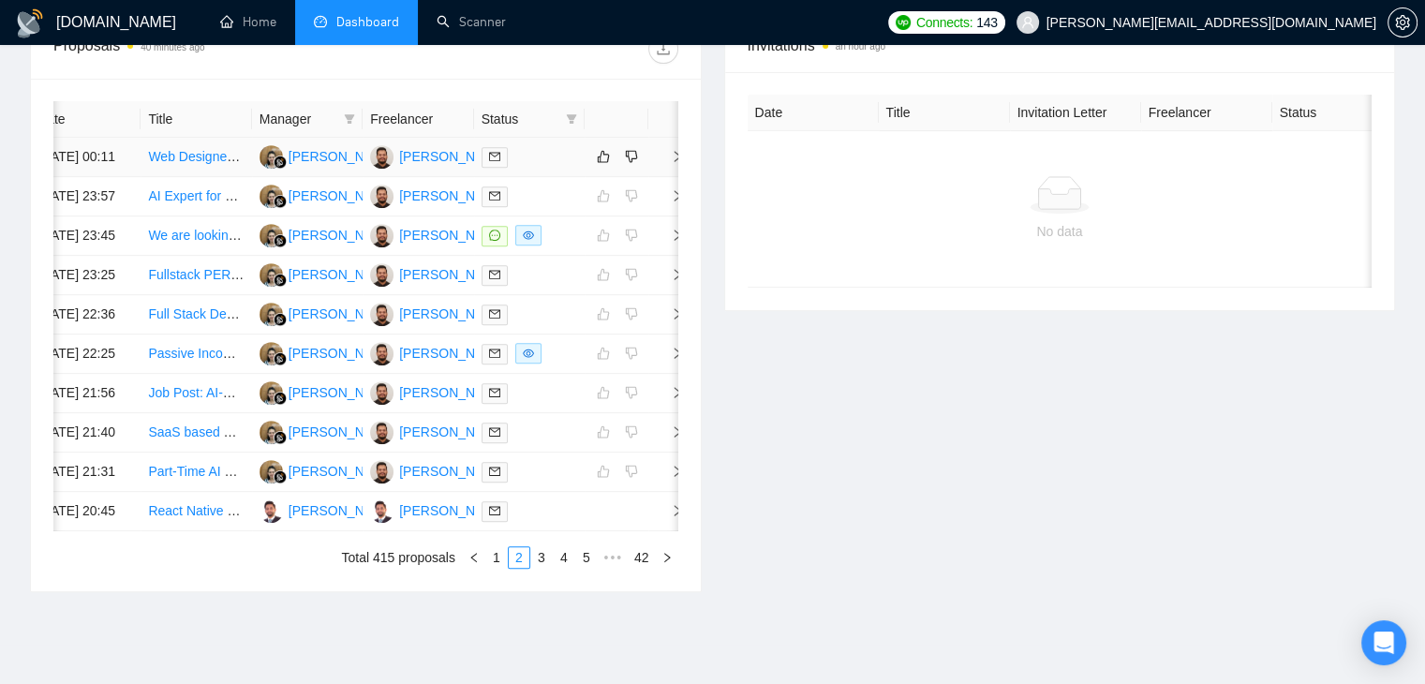
click at [668, 163] on span "right" at bounding box center [670, 156] width 28 height 13
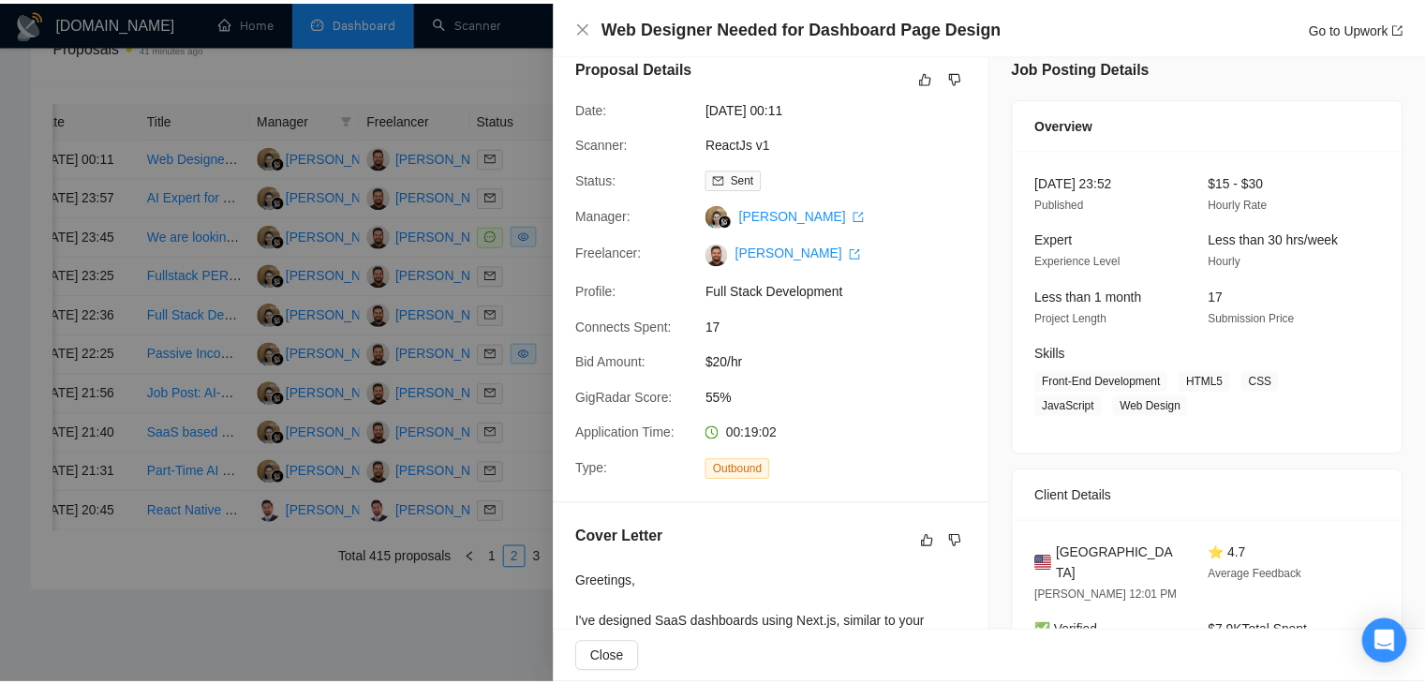
scroll to position [0, 0]
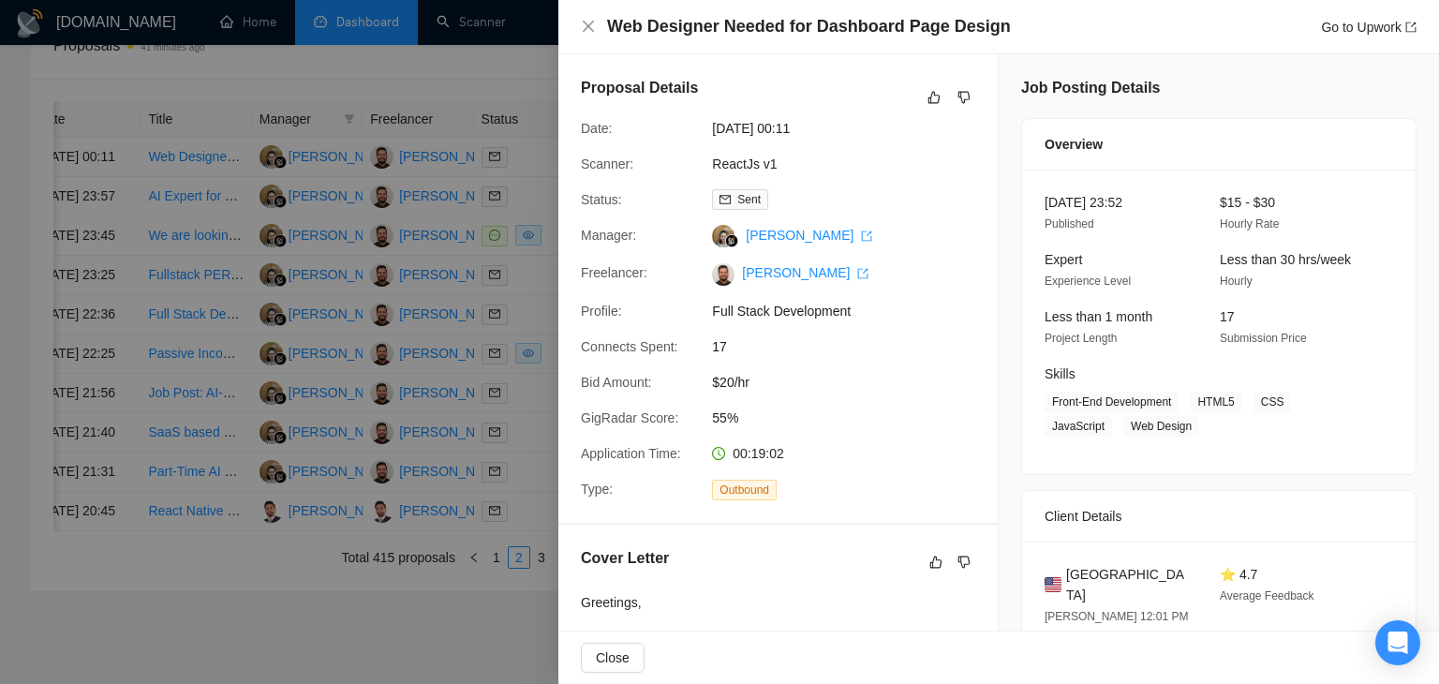
click at [578, 21] on div "Web Designer Needed for Dashboard Page Design Go to Upwork" at bounding box center [998, 27] width 881 height 54
click at [595, 31] on icon "close" at bounding box center [588, 26] width 15 height 15
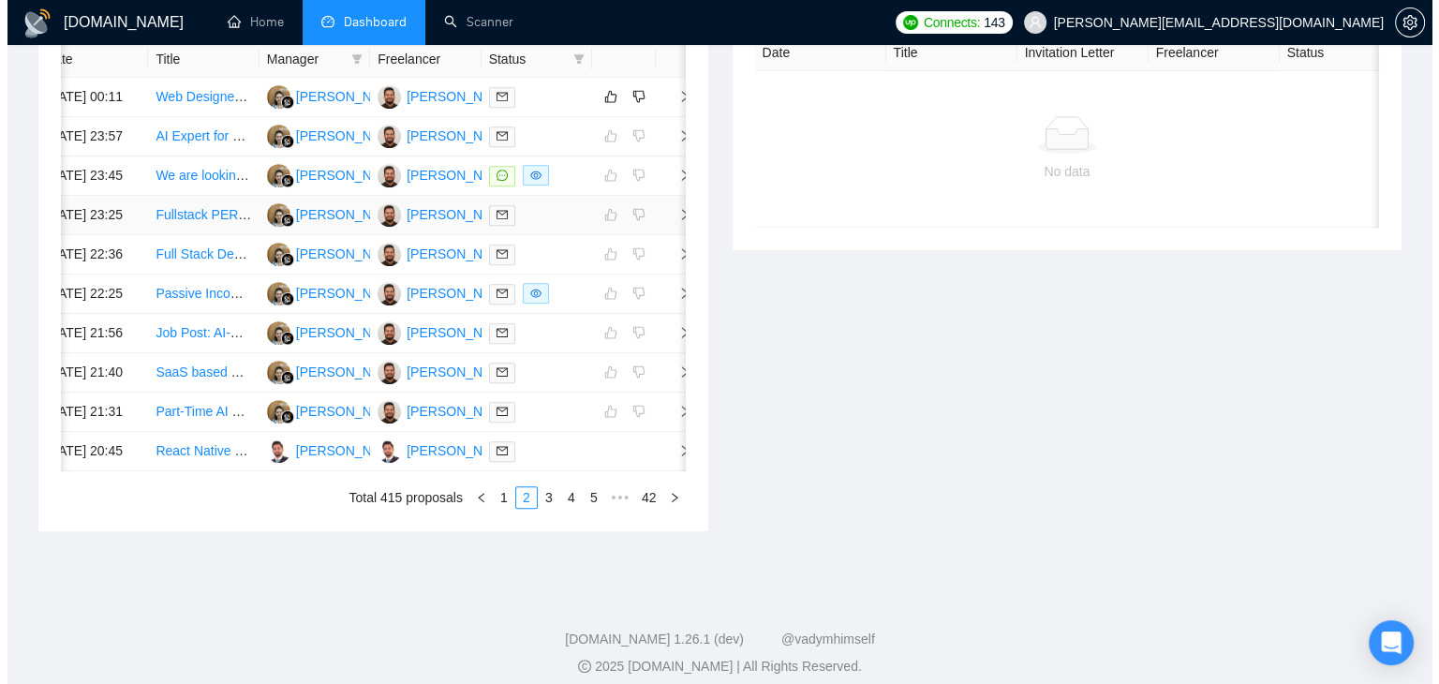
scroll to position [843, 0]
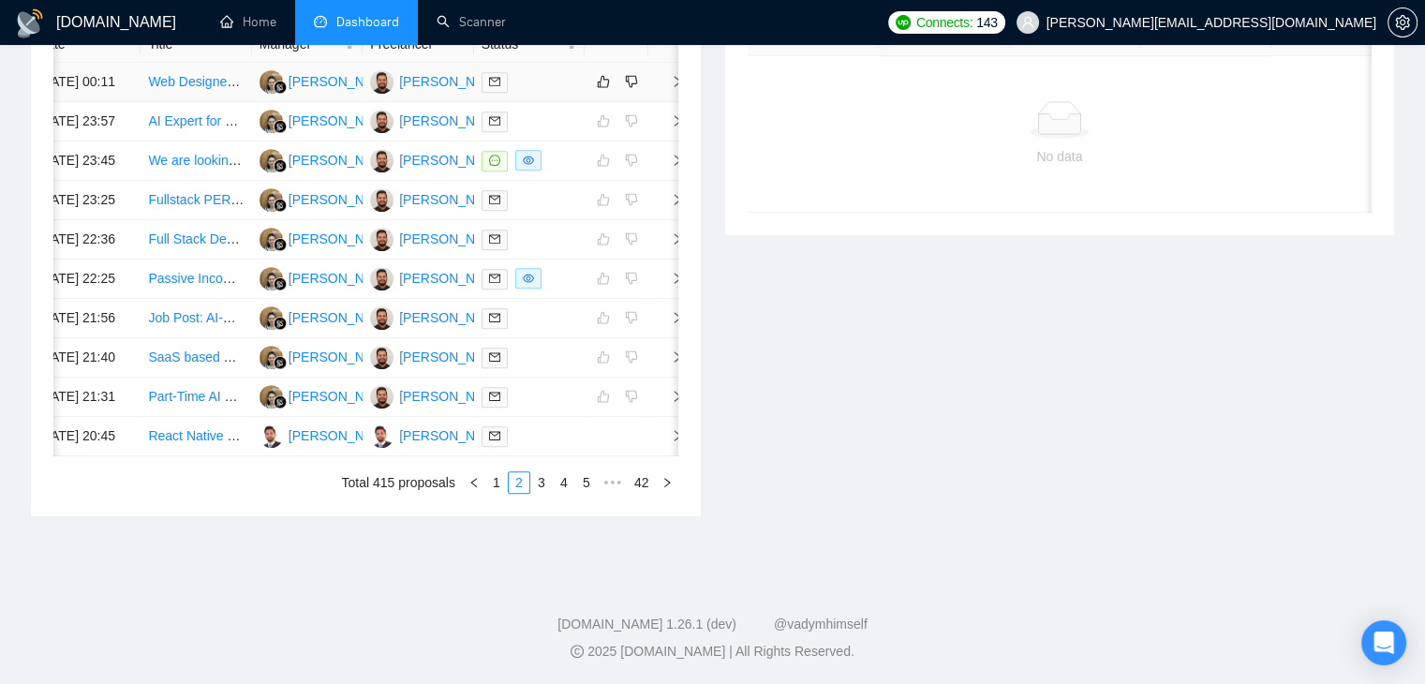
click at [663, 75] on span "right" at bounding box center [670, 81] width 28 height 13
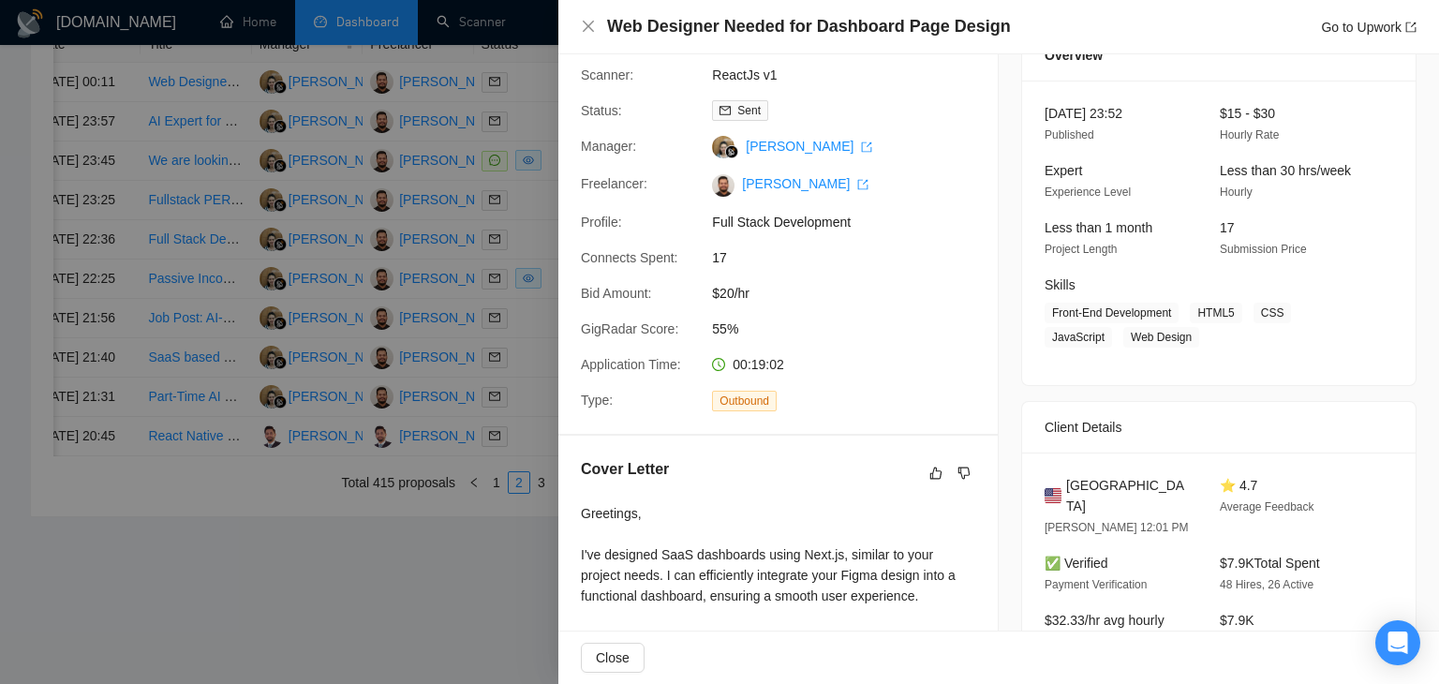
scroll to position [41, 0]
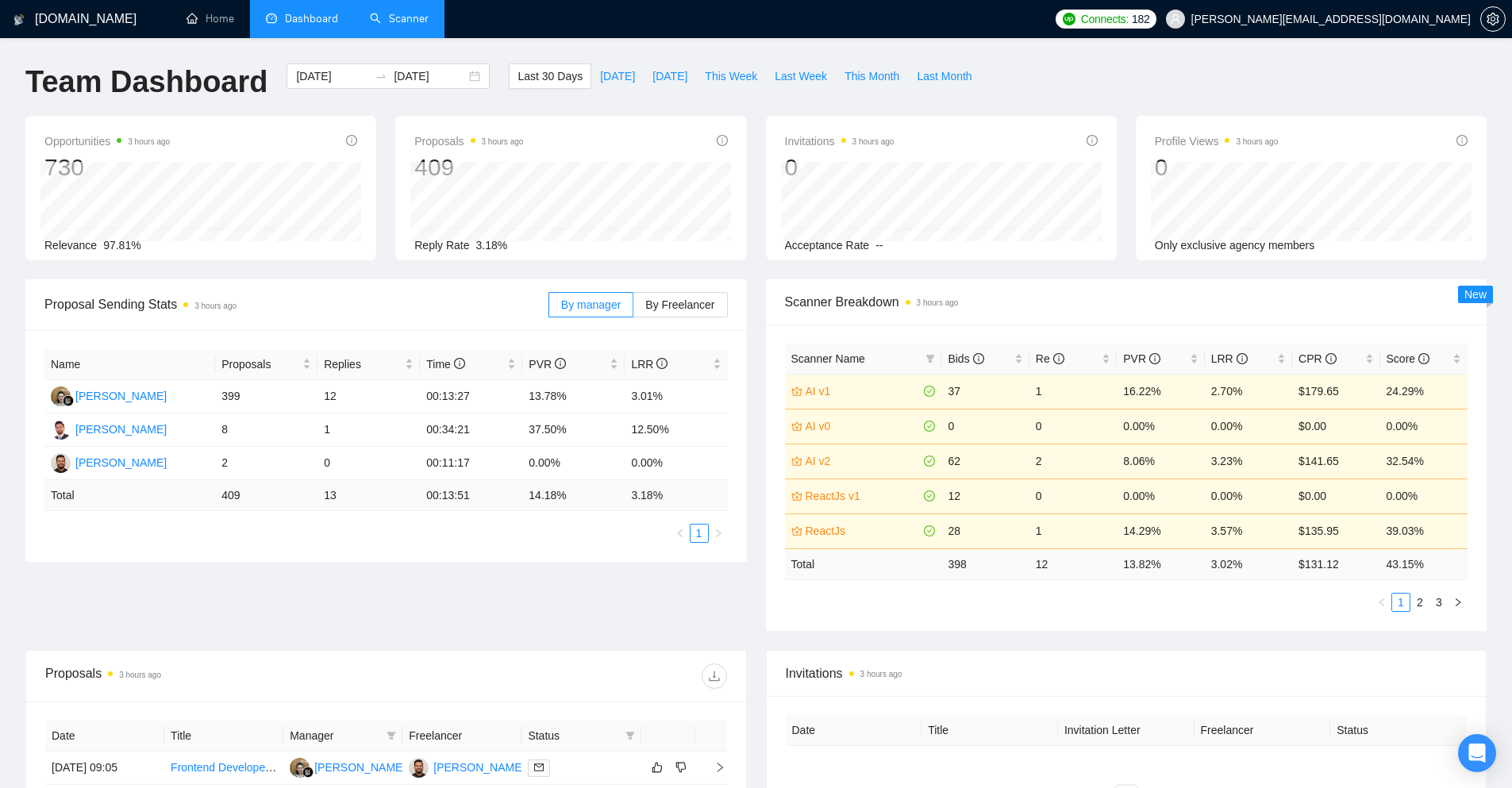
click at [396, 21] on link "Scanner" at bounding box center [399, 19] width 58 height 14
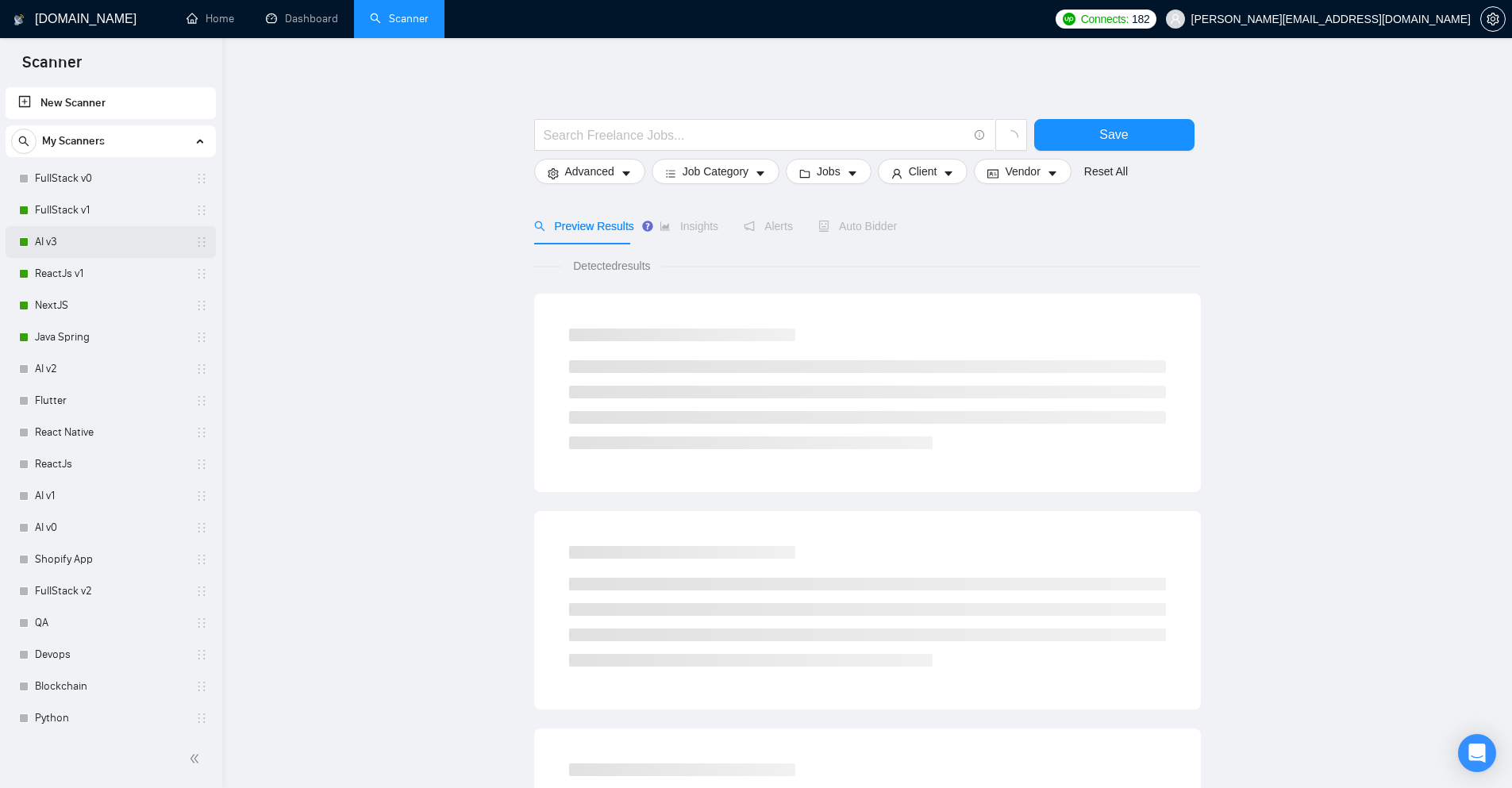
click at [118, 237] on link "AI v3" at bounding box center [110, 241] width 151 height 31
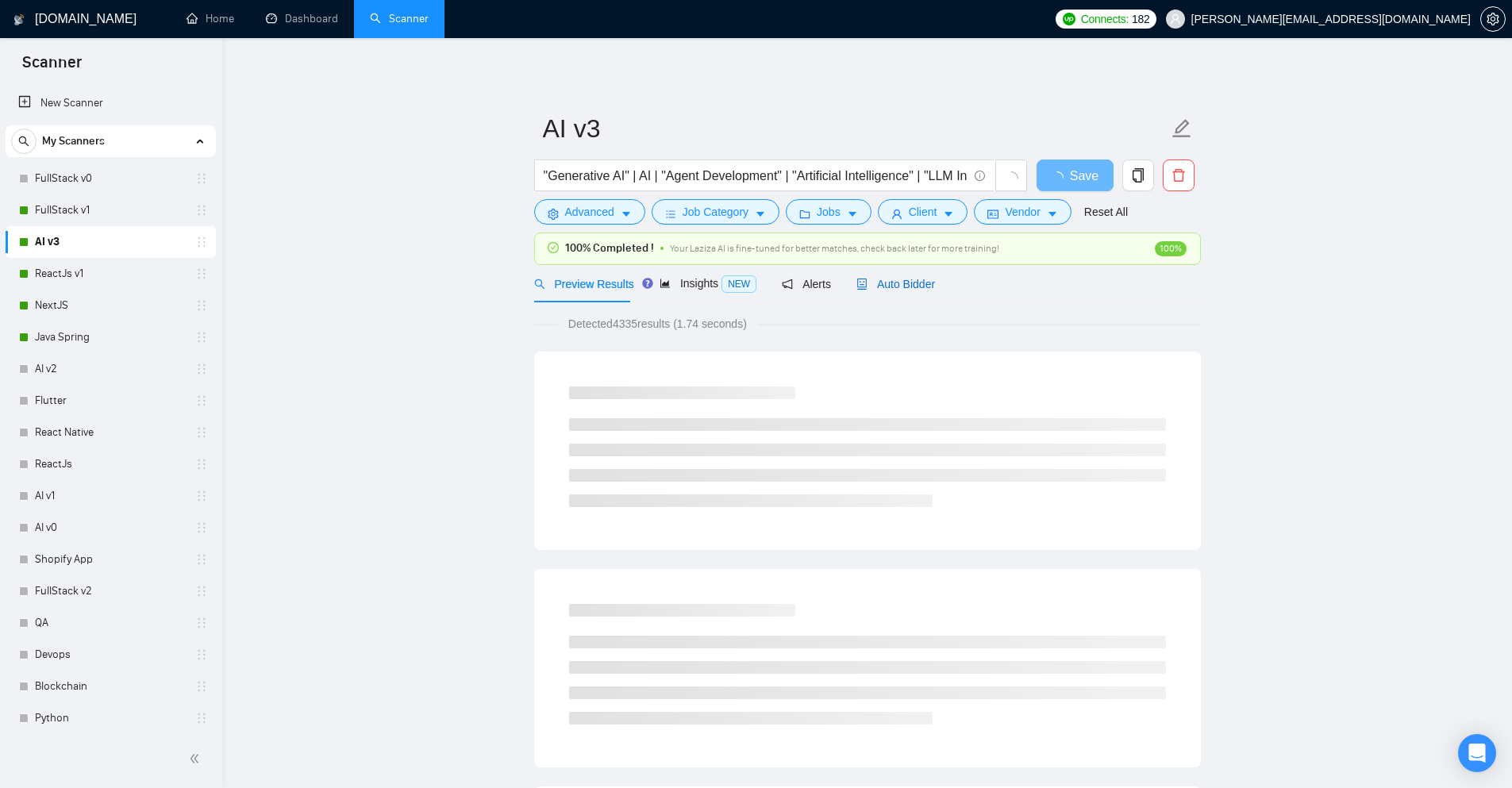
click at [894, 288] on span "Auto Bidder" at bounding box center [895, 284] width 79 height 13
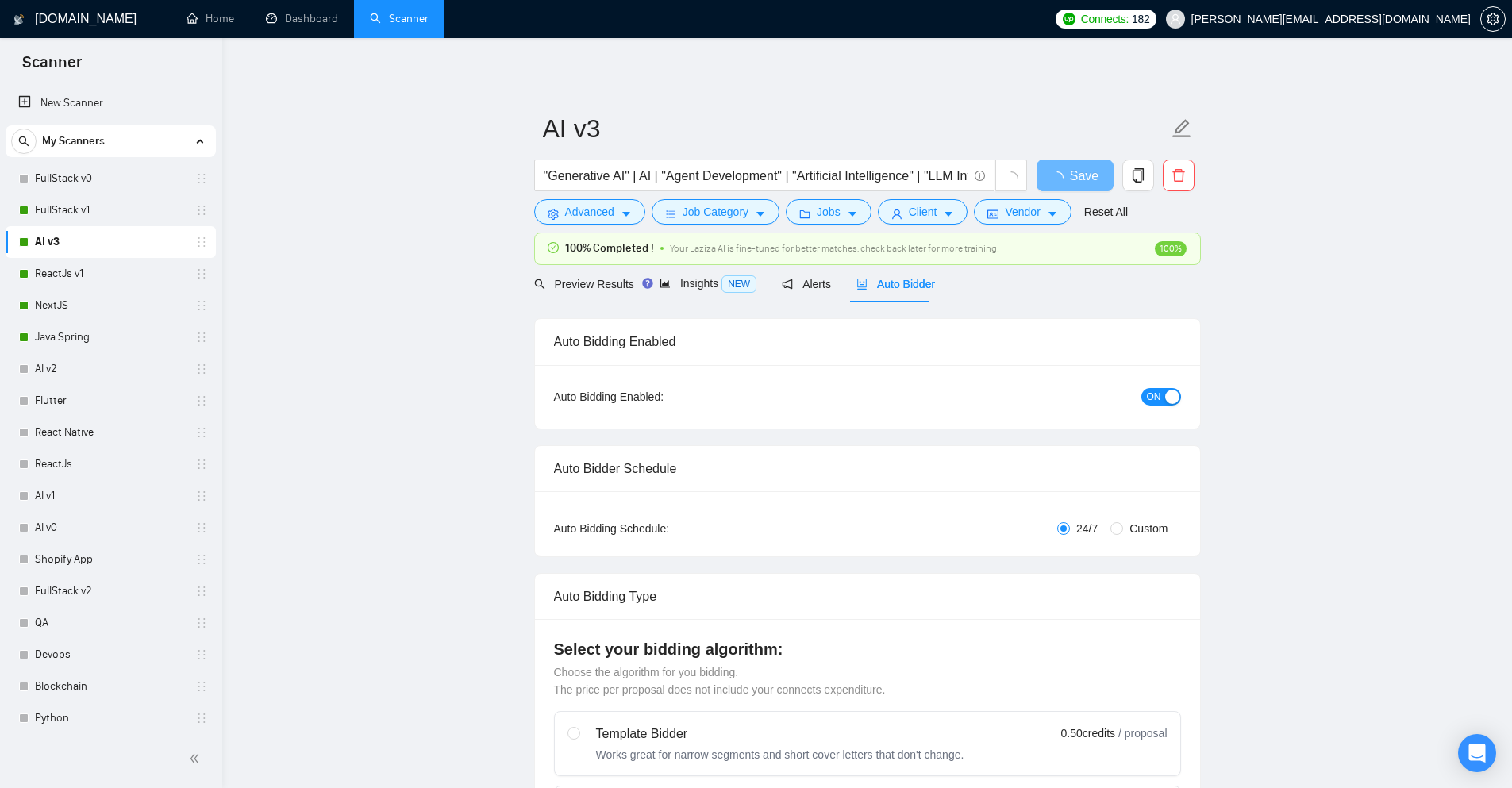
checkbox input "true"
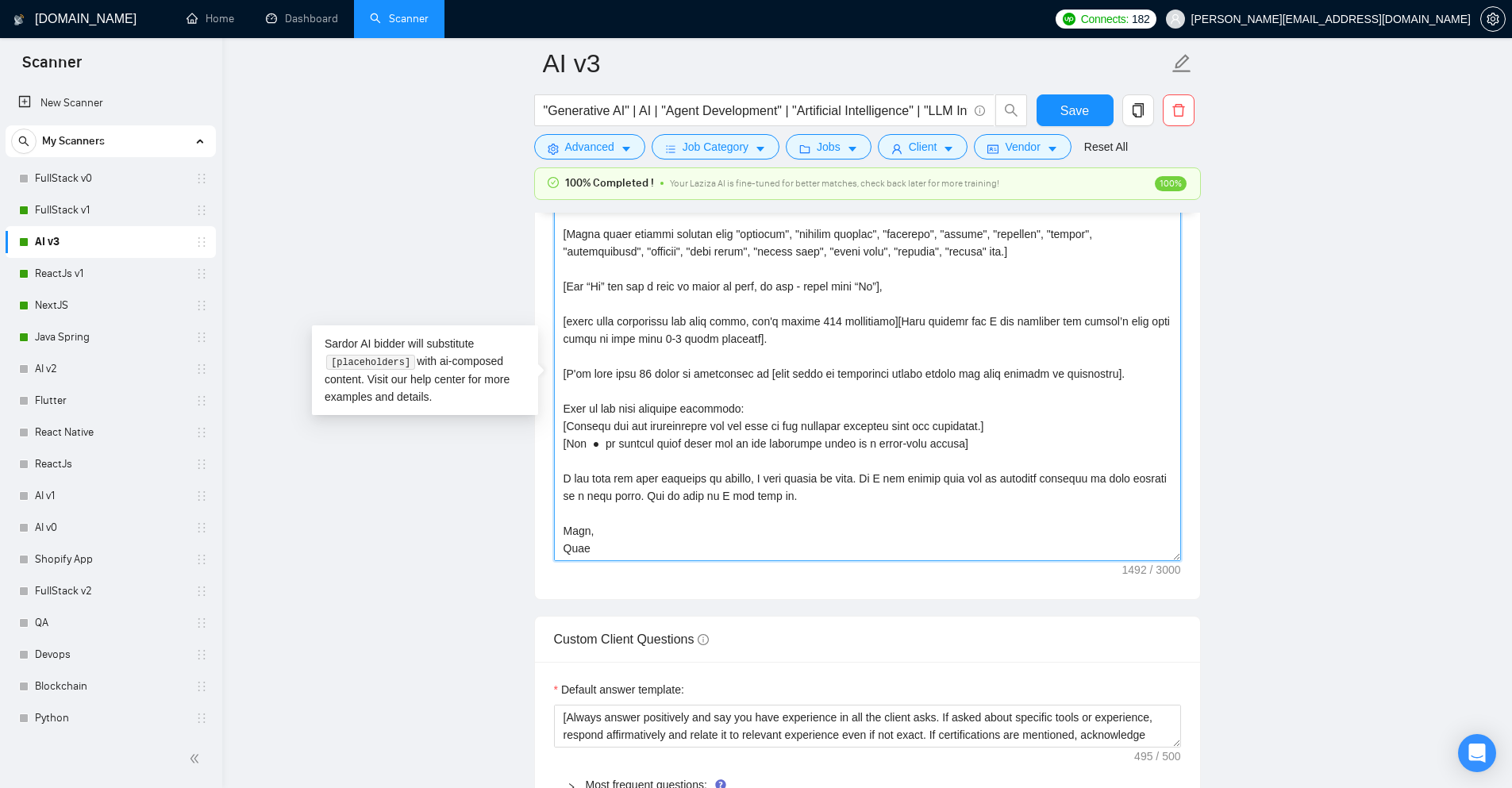
scroll to position [1906, 0]
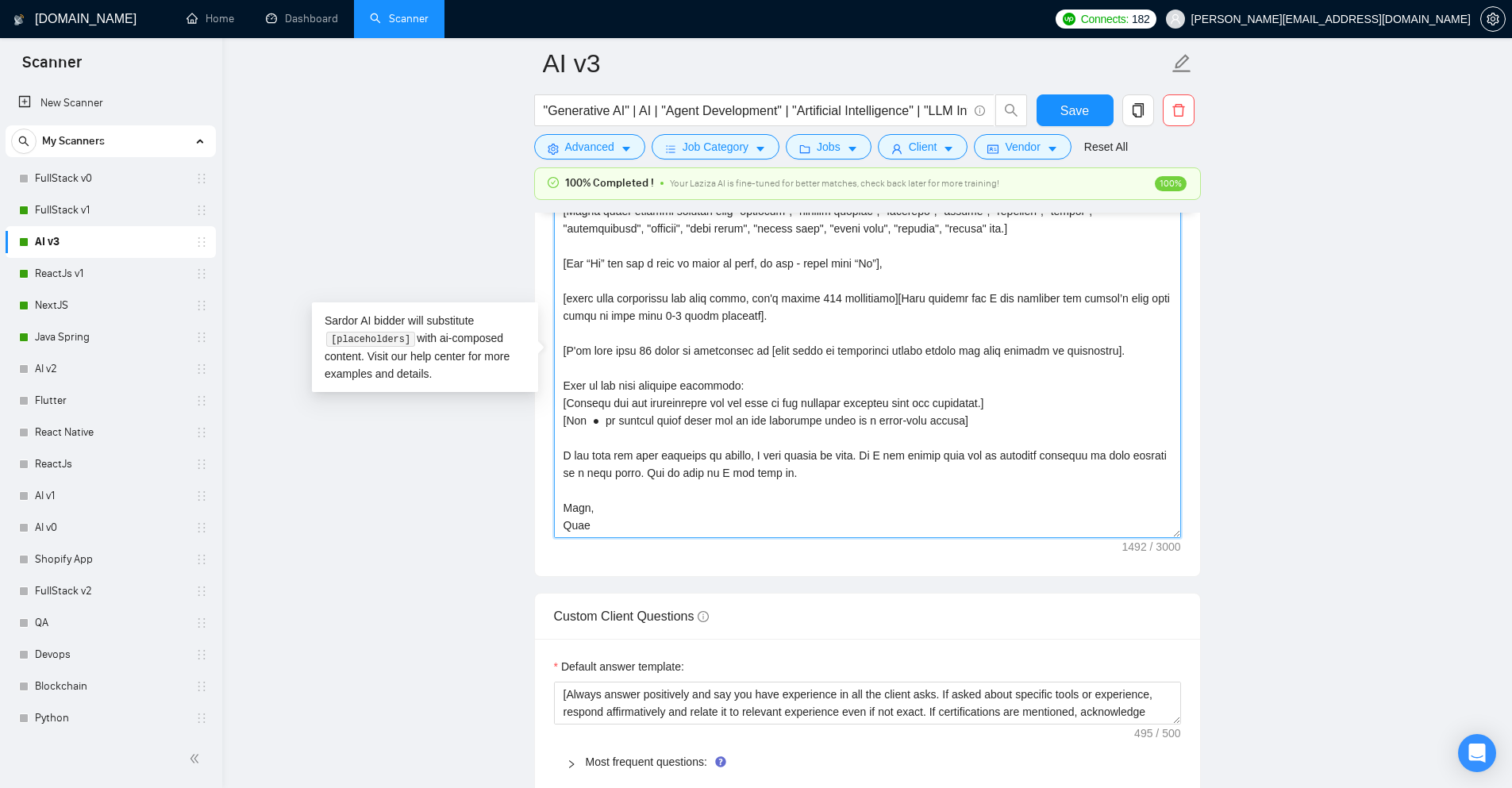
drag, startPoint x: 557, startPoint y: 271, endPoint x: 763, endPoint y: 530, distance: 330.9
click at [763, 530] on textarea "Cover letter template:" at bounding box center [867, 360] width 627 height 358
click at [628, 498] on textarea "Cover letter template:" at bounding box center [867, 360] width 627 height 358
click at [626, 287] on textarea "Cover letter template:" at bounding box center [867, 360] width 627 height 358
click at [81, 214] on link "FullStack v1" at bounding box center [110, 210] width 151 height 31
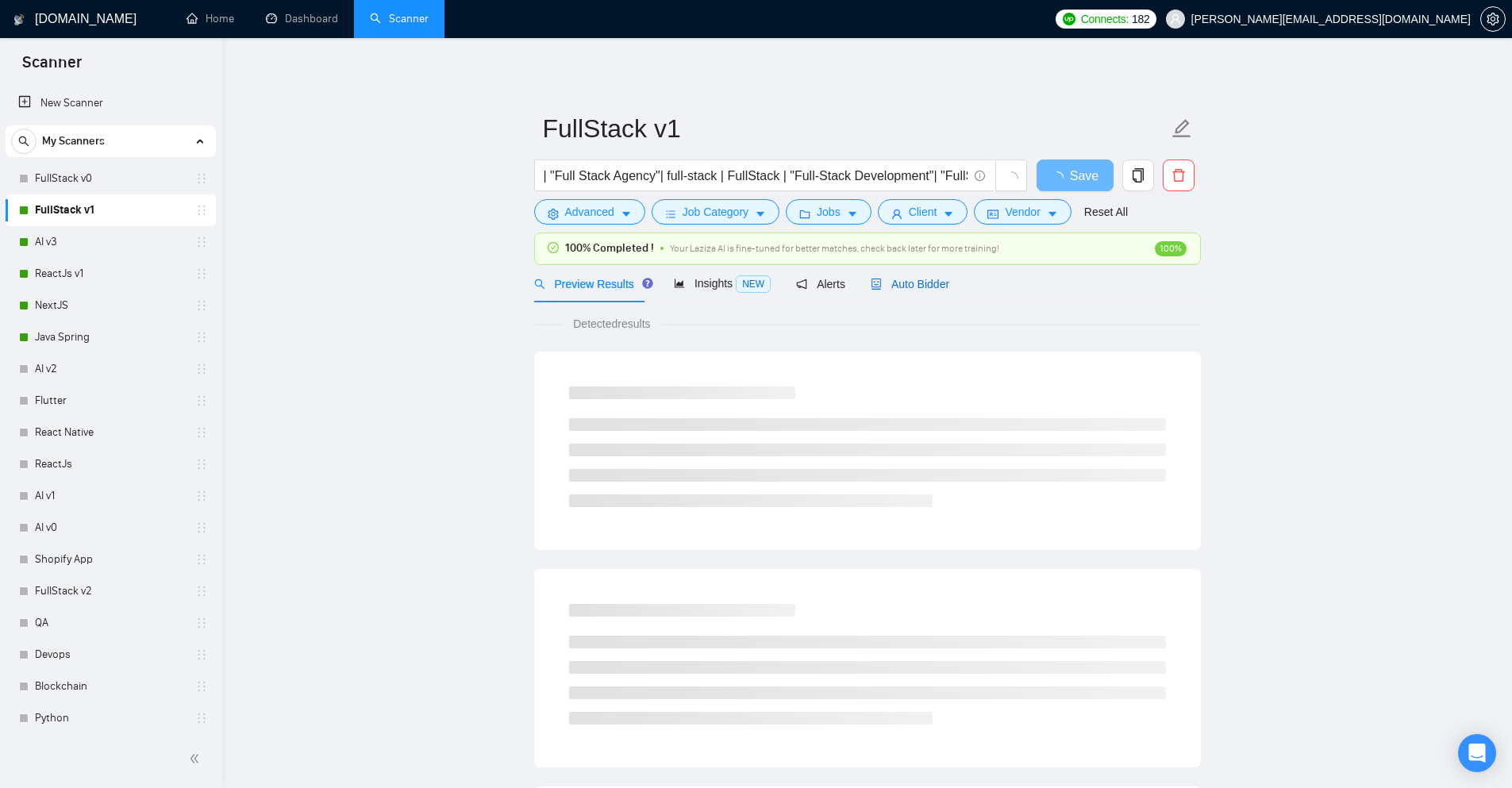
click at [924, 284] on span "Auto Bidder" at bounding box center [910, 284] width 79 height 13
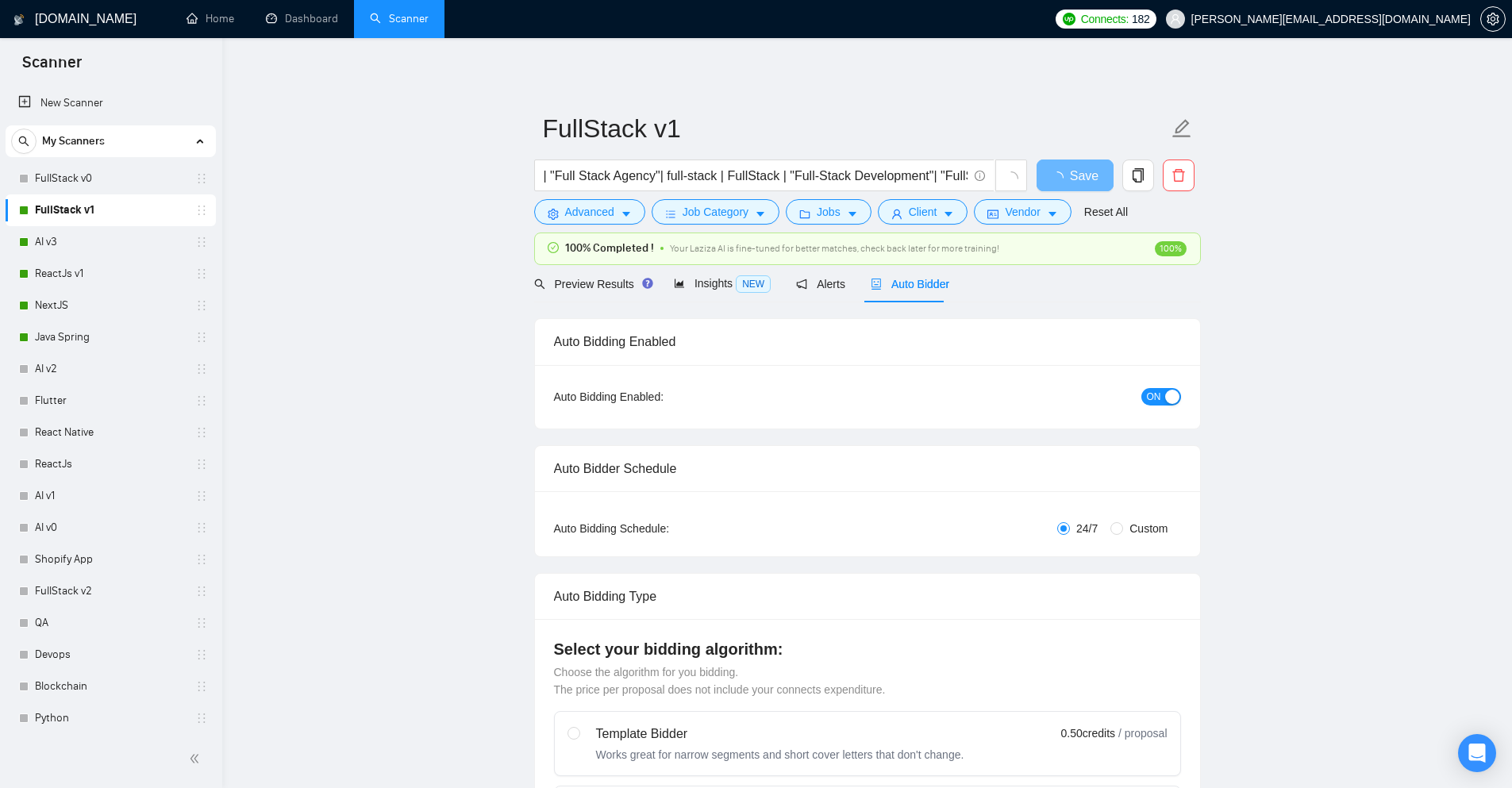
checkbox input "true"
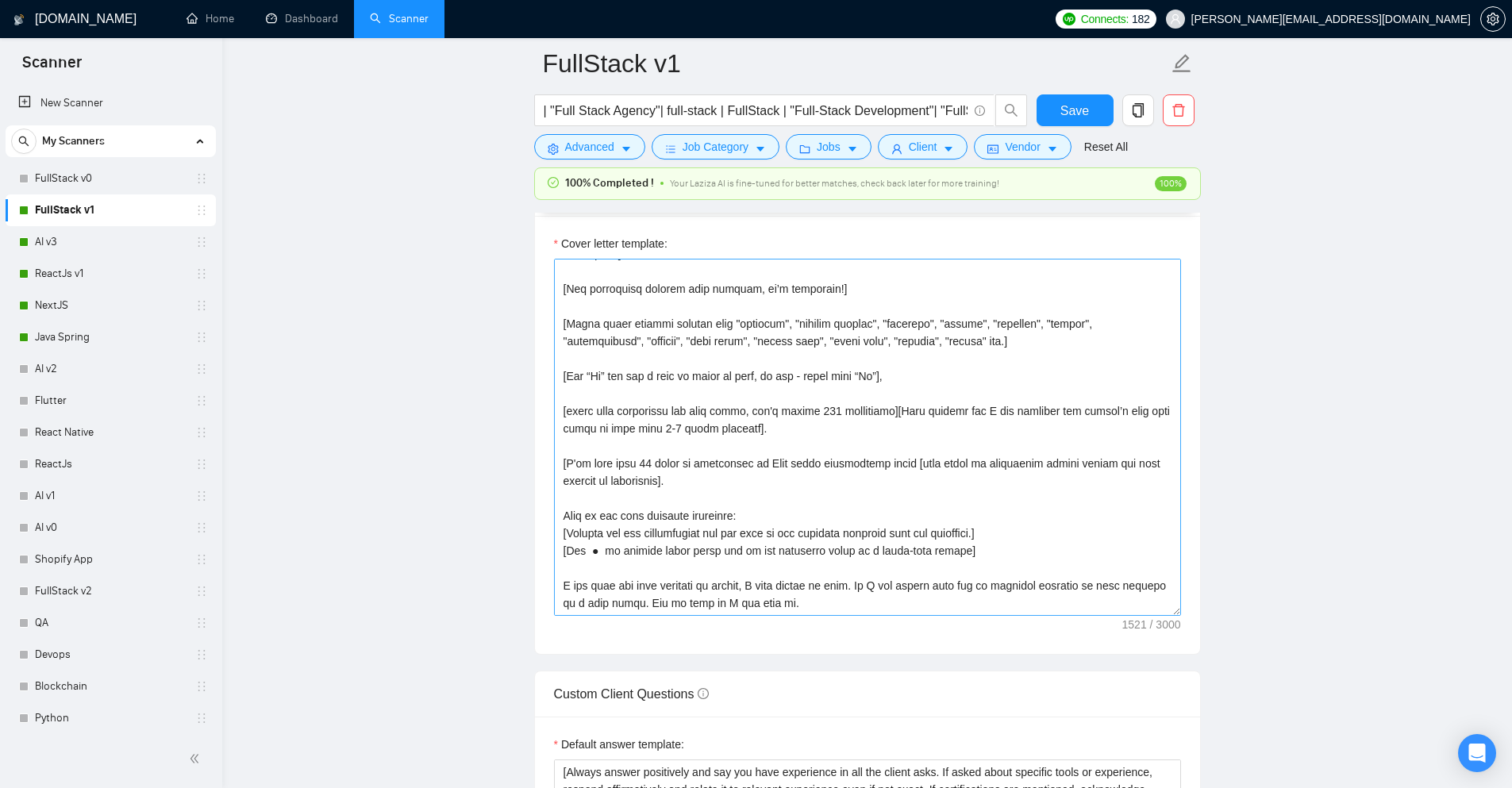
scroll to position [78, 0]
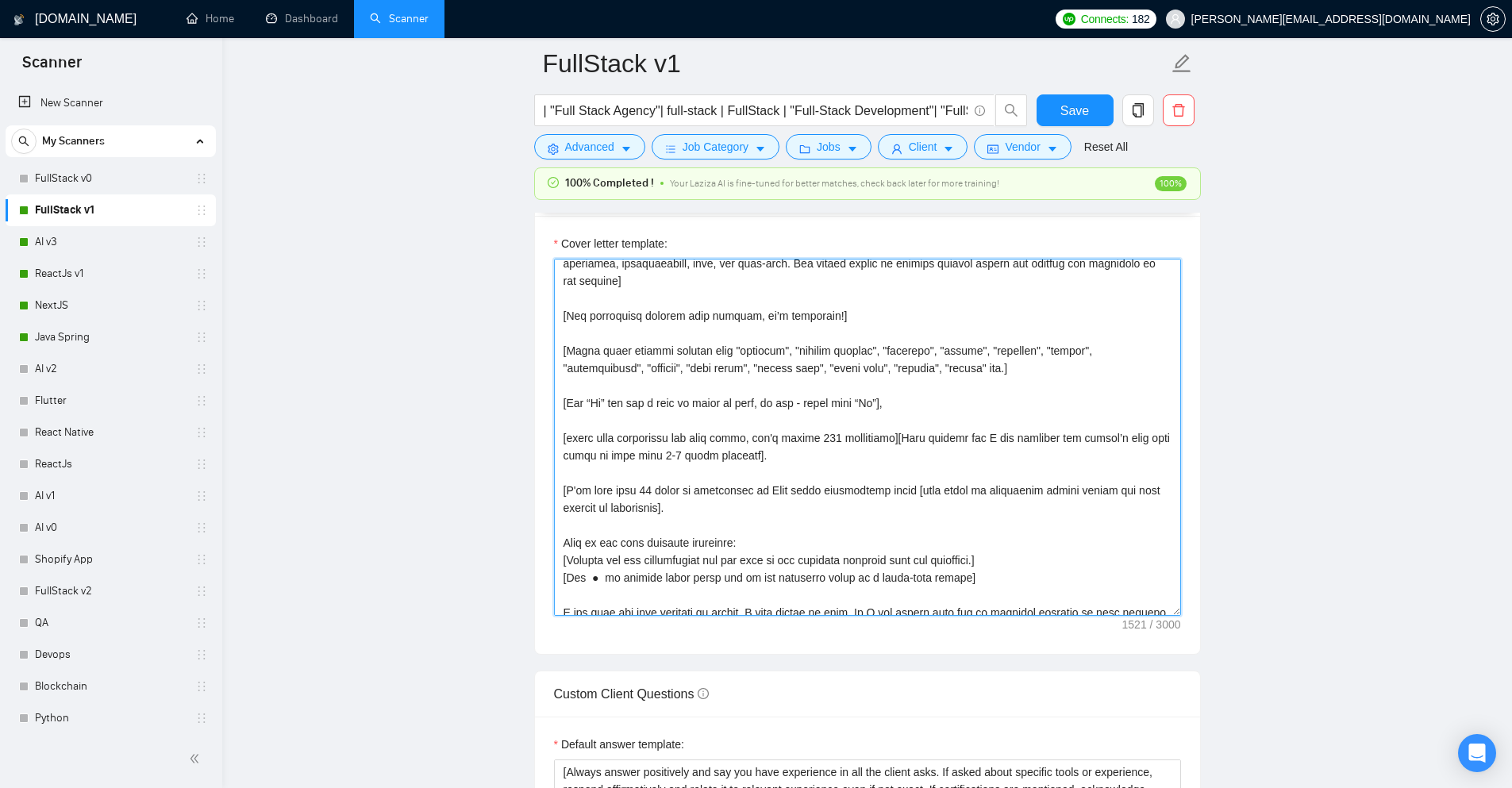
click at [601, 398] on textarea "Cover letter template:" at bounding box center [867, 437] width 627 height 358
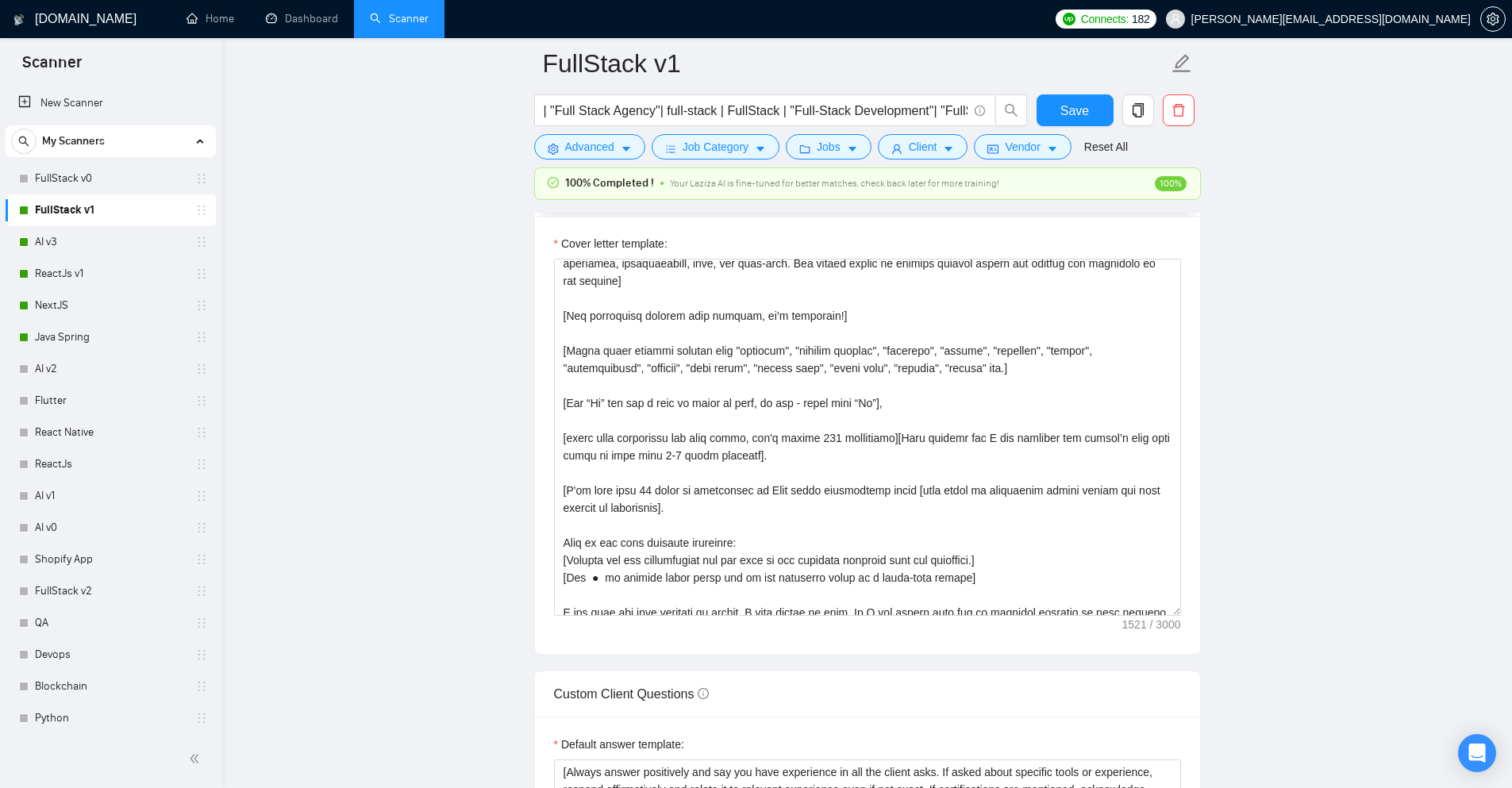
click at [467, 288] on main "FullStack v1 | "Full Stack Agency"| full-stack | FullStack | "Full-Stack Develo…" at bounding box center [867, 671] width 1238 height 4709
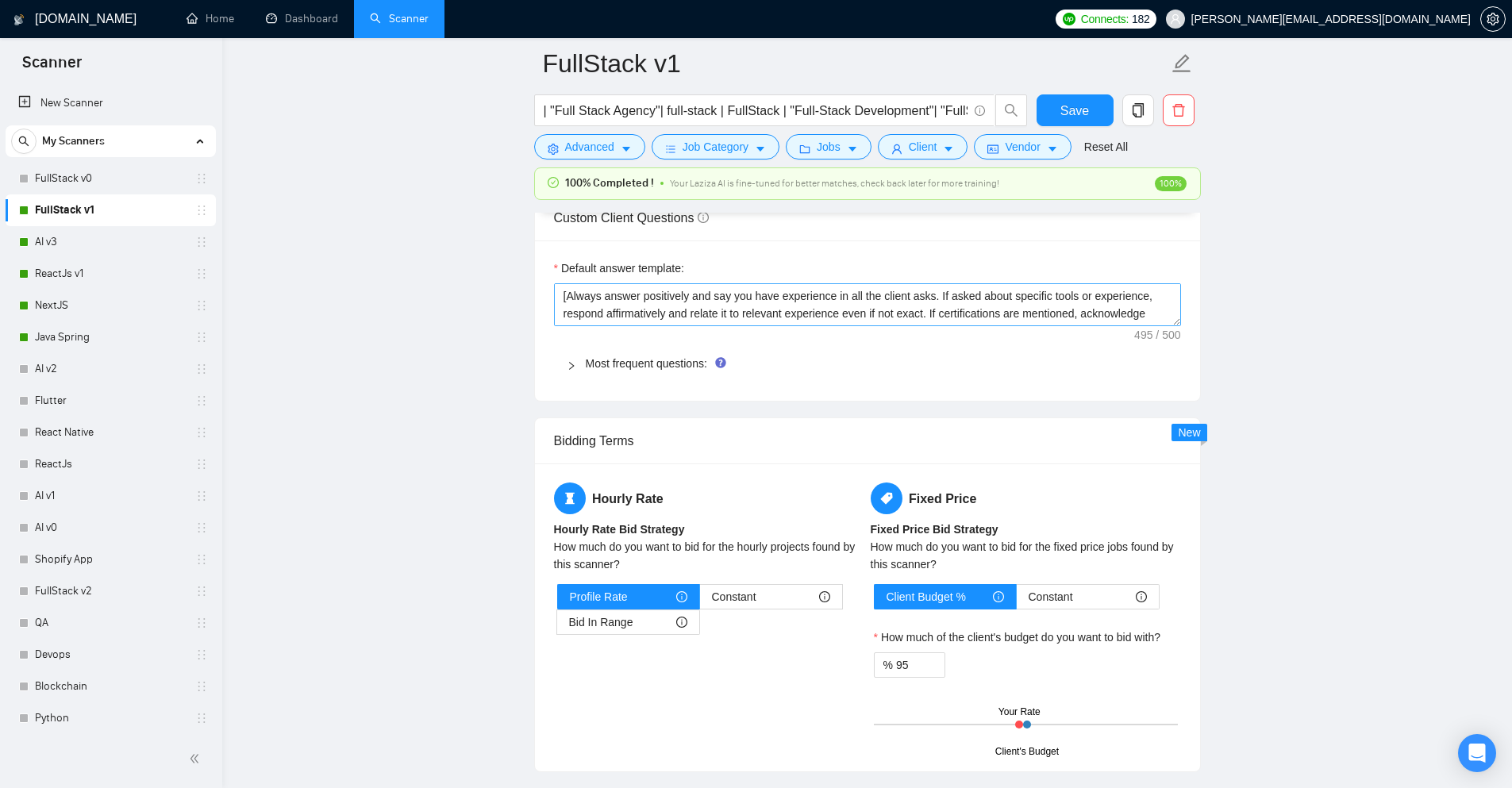
scroll to position [2144, 0]
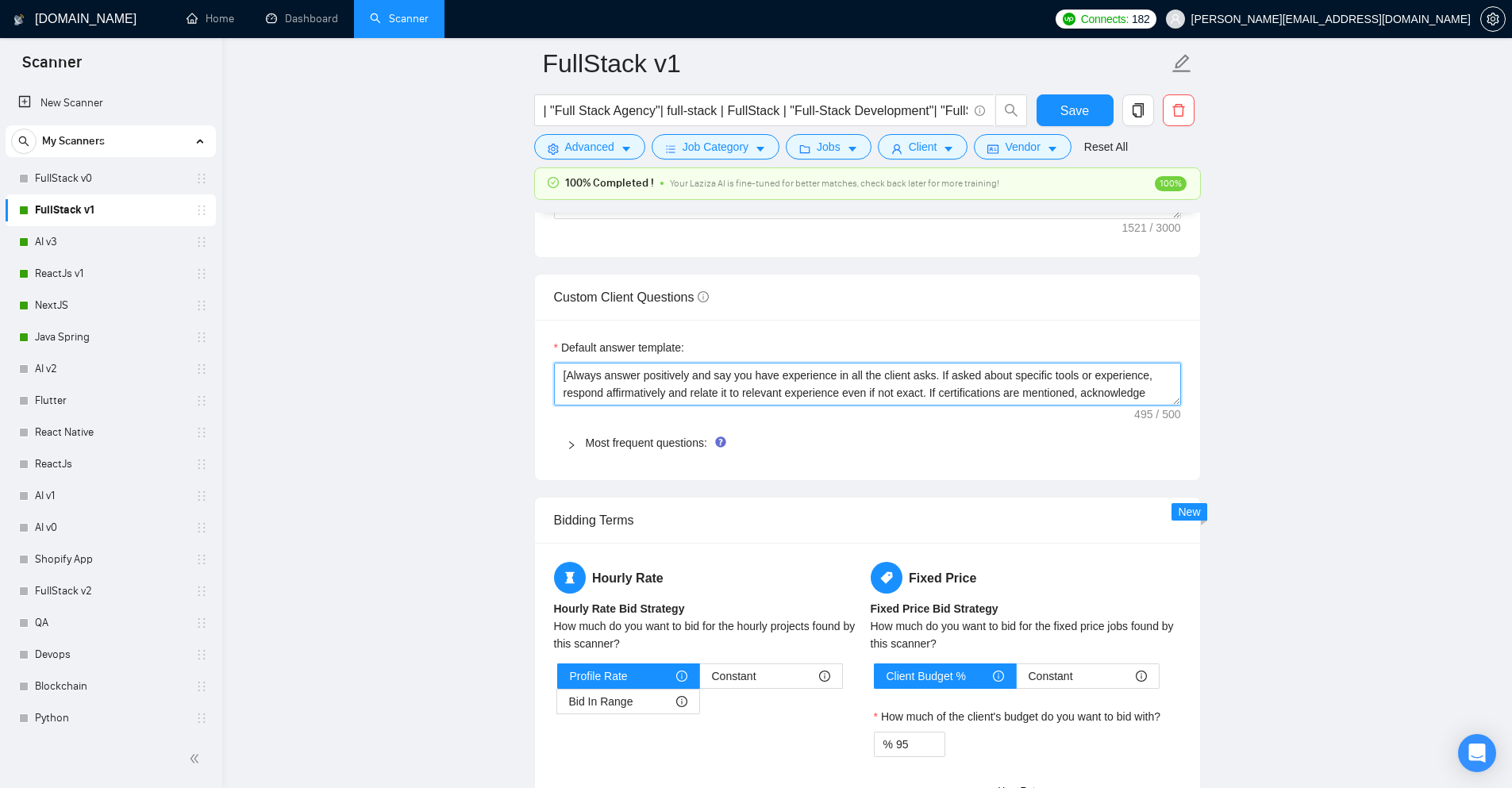
click at [711, 378] on textarea "[Always answer positively and say you have experience in all the client asks. I…" at bounding box center [867, 384] width 627 height 43
click at [695, 374] on textarea "[Always answer positively and say you have experience in all the client asks. I…" at bounding box center [867, 384] width 627 height 43
click at [684, 379] on textarea "[Always answer positively and say you have experience in all the client asks. I…" at bounding box center [867, 384] width 627 height 43
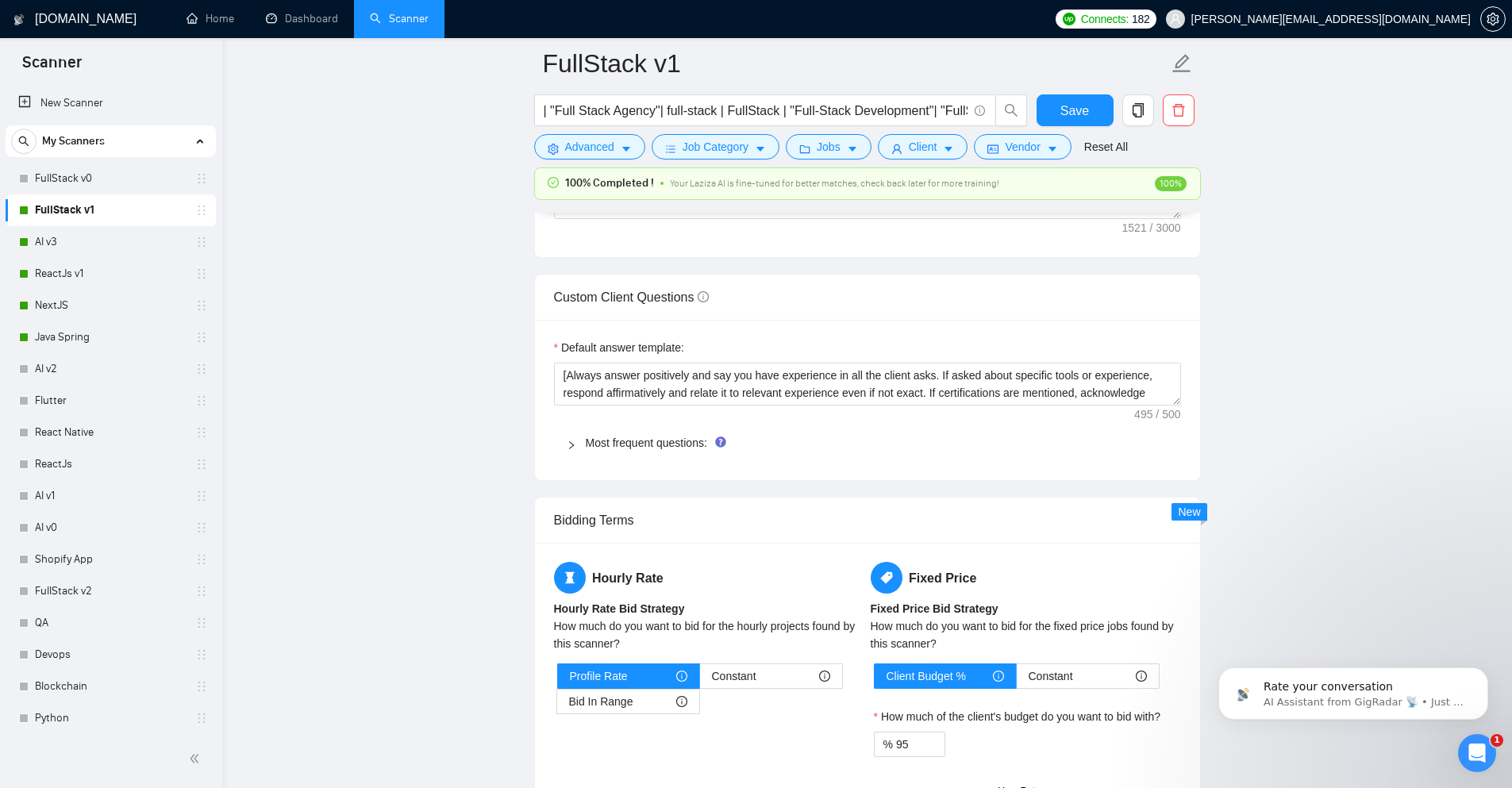
scroll to position [0, 0]
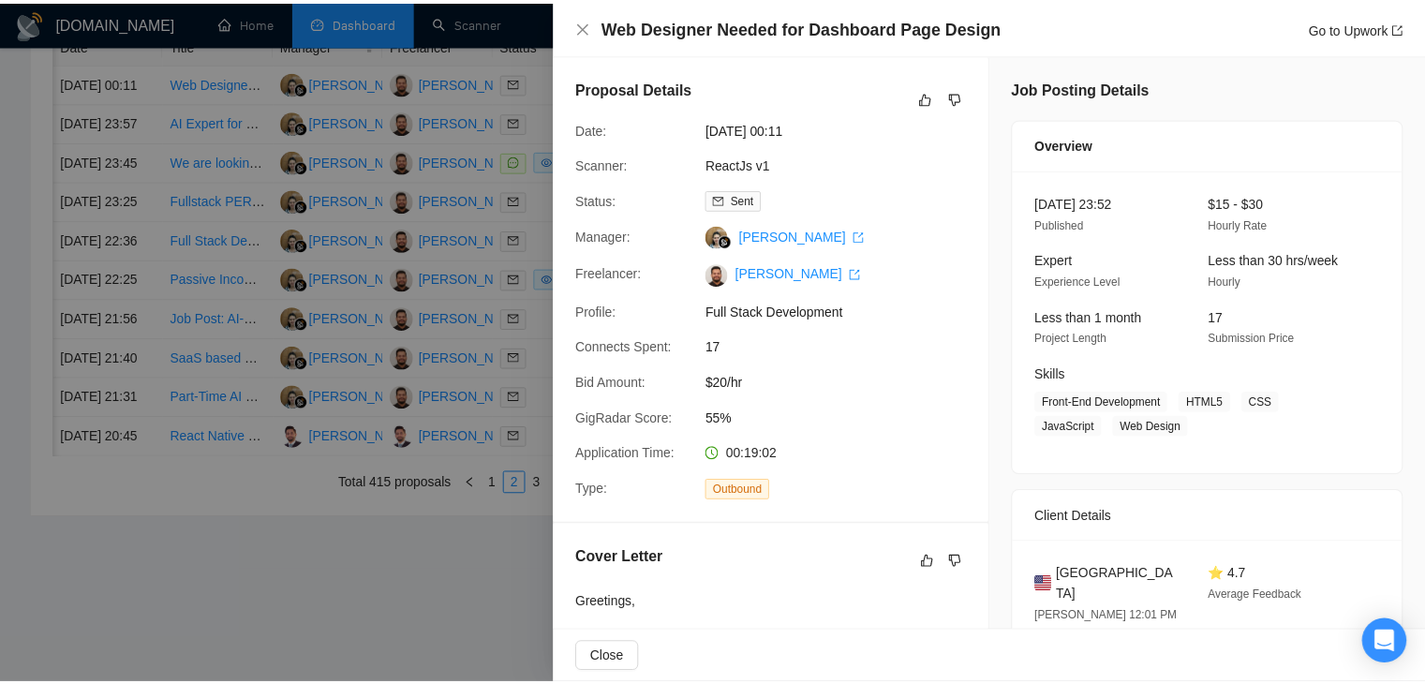
scroll to position [41, 0]
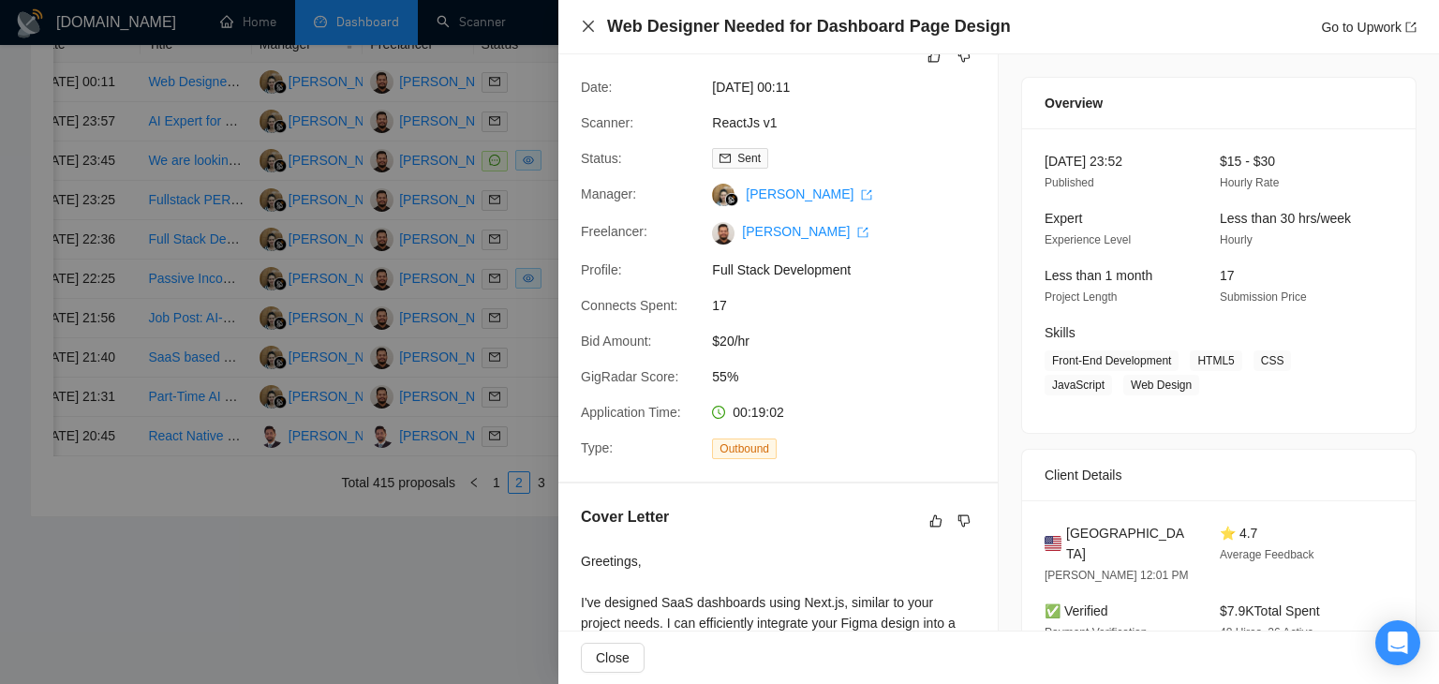
click at [584, 23] on icon "close" at bounding box center [588, 26] width 11 height 11
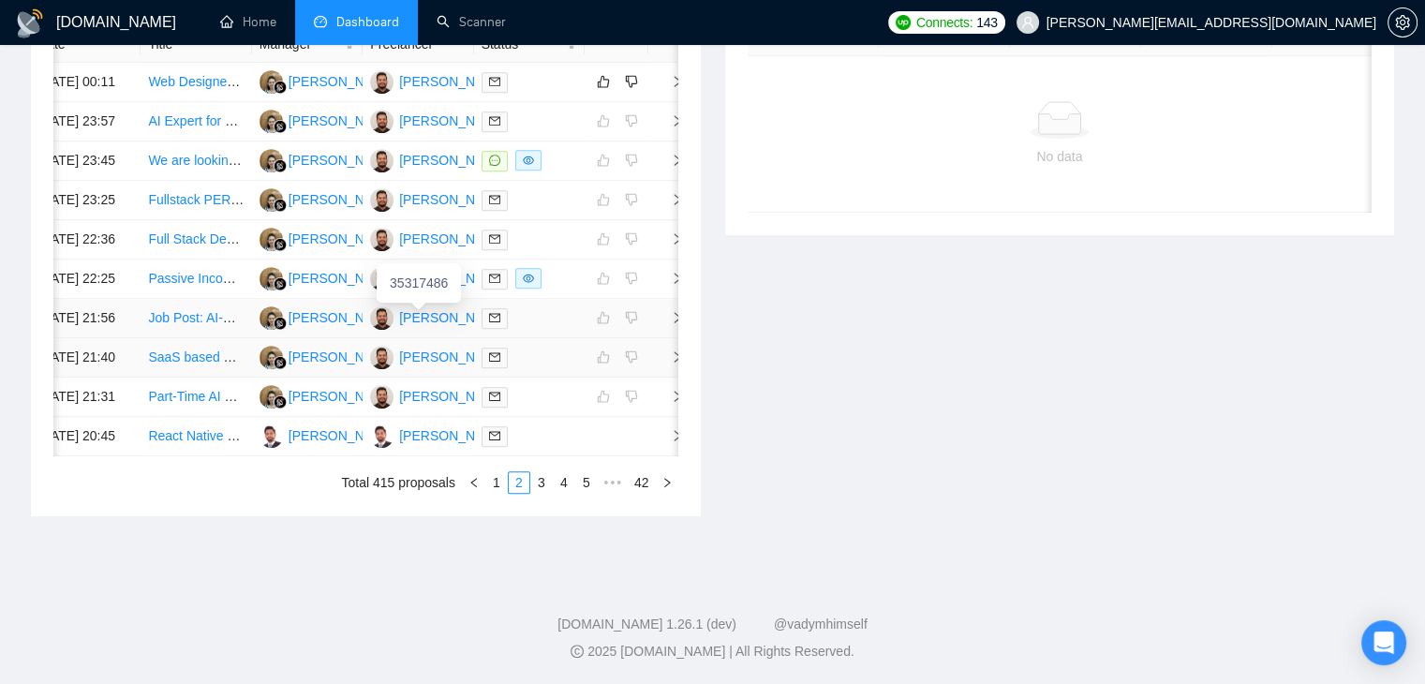
scroll to position [937, 0]
click at [537, 493] on link "3" at bounding box center [541, 482] width 21 height 21
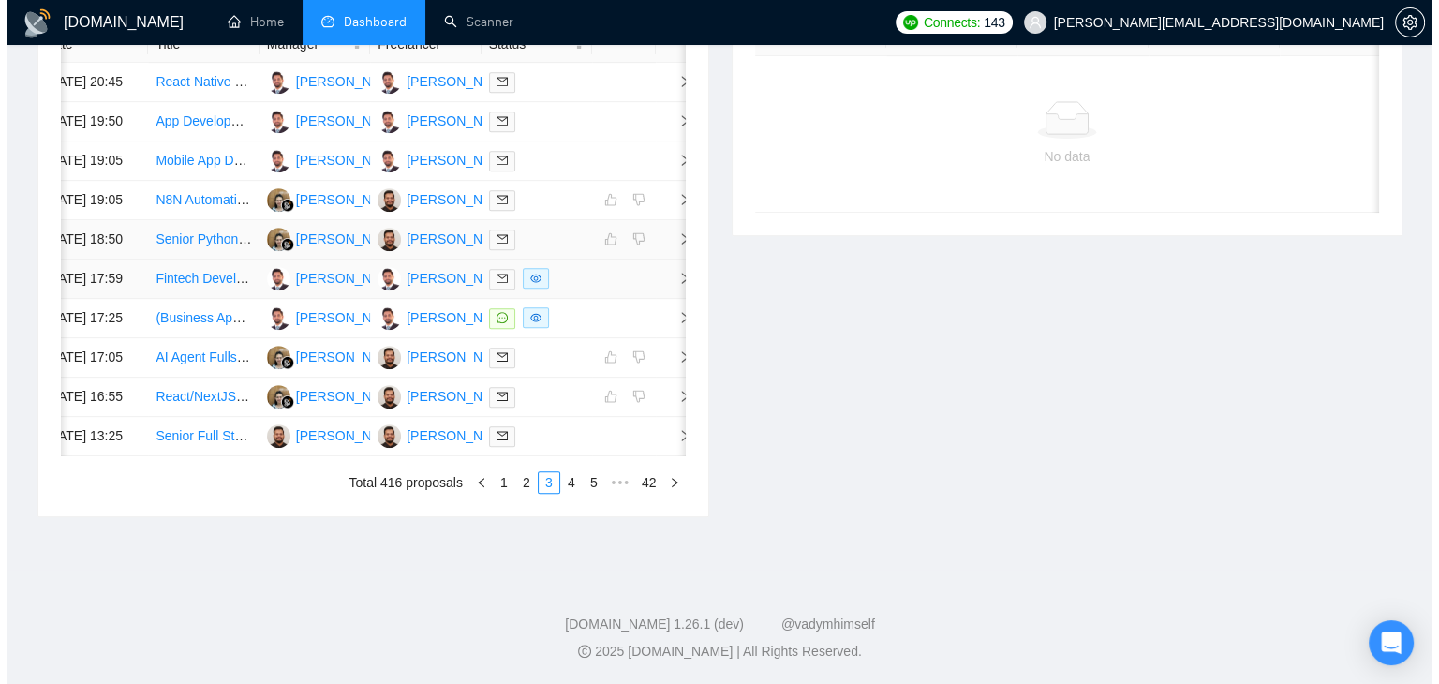
scroll to position [843, 0]
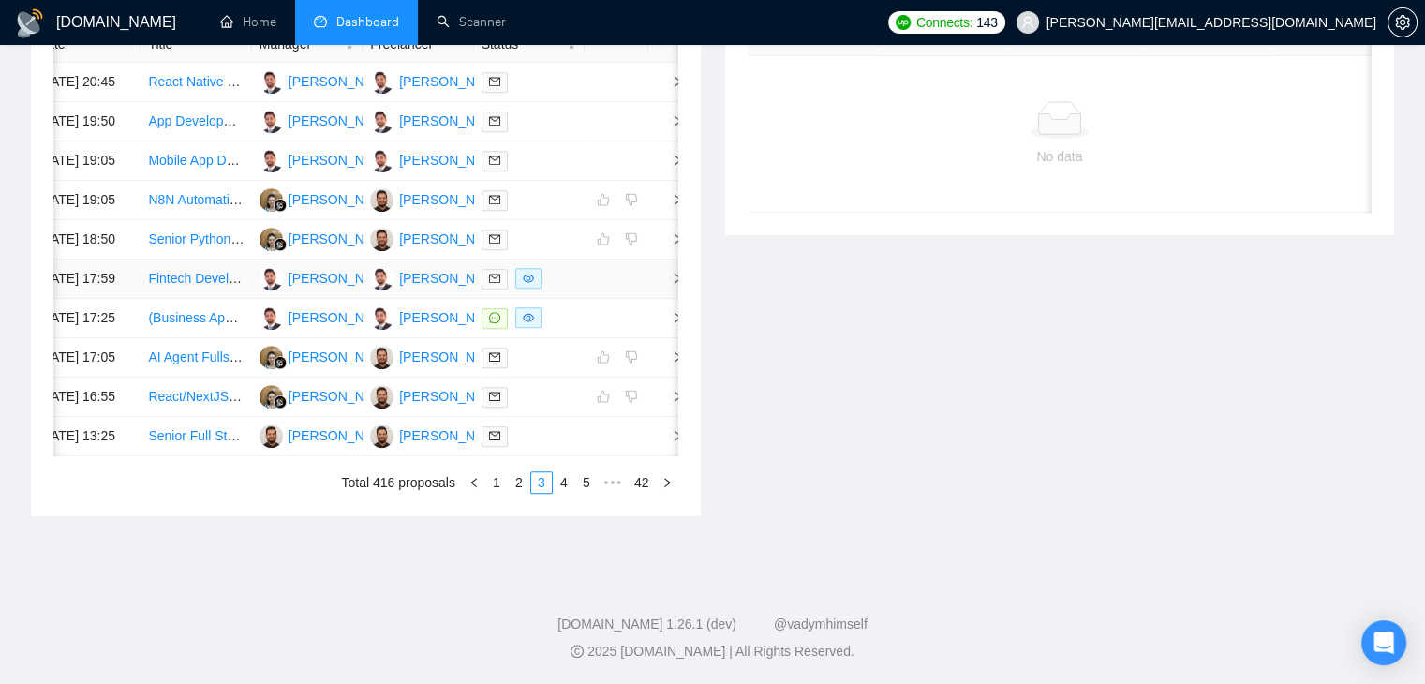
click at [657, 299] on td at bounding box center [666, 279] width 37 height 39
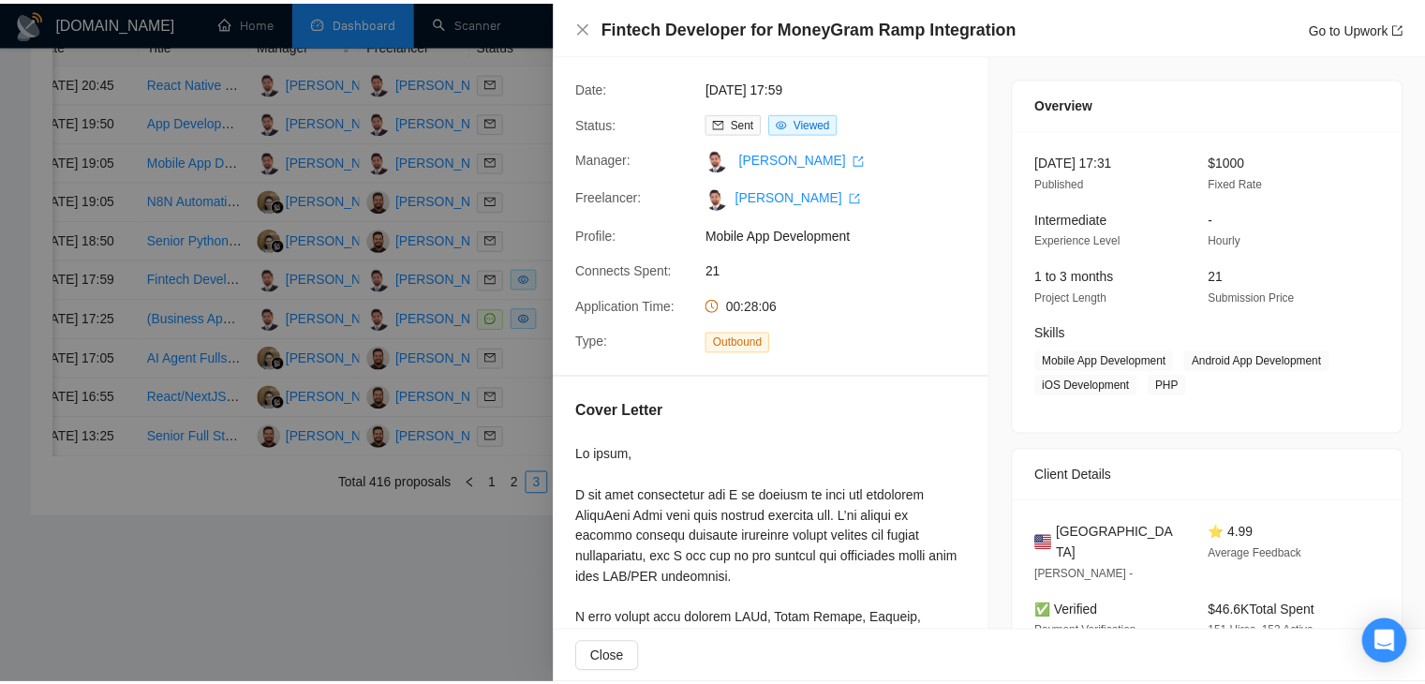
scroll to position [229, 0]
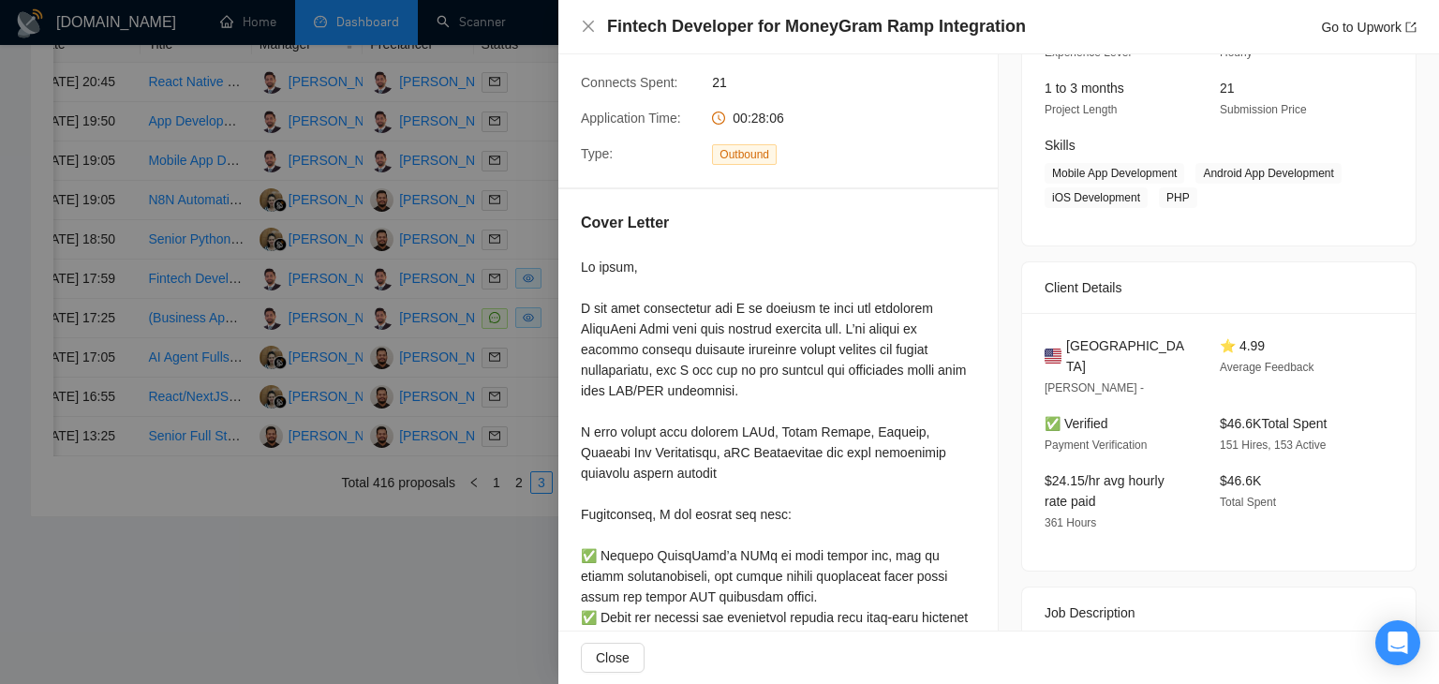
click at [598, 21] on div "Fintech Developer for MoneyGram Ramp Integration Go to Upwork" at bounding box center [999, 26] width 836 height 23
click at [591, 27] on icon "close" at bounding box center [588, 26] width 15 height 15
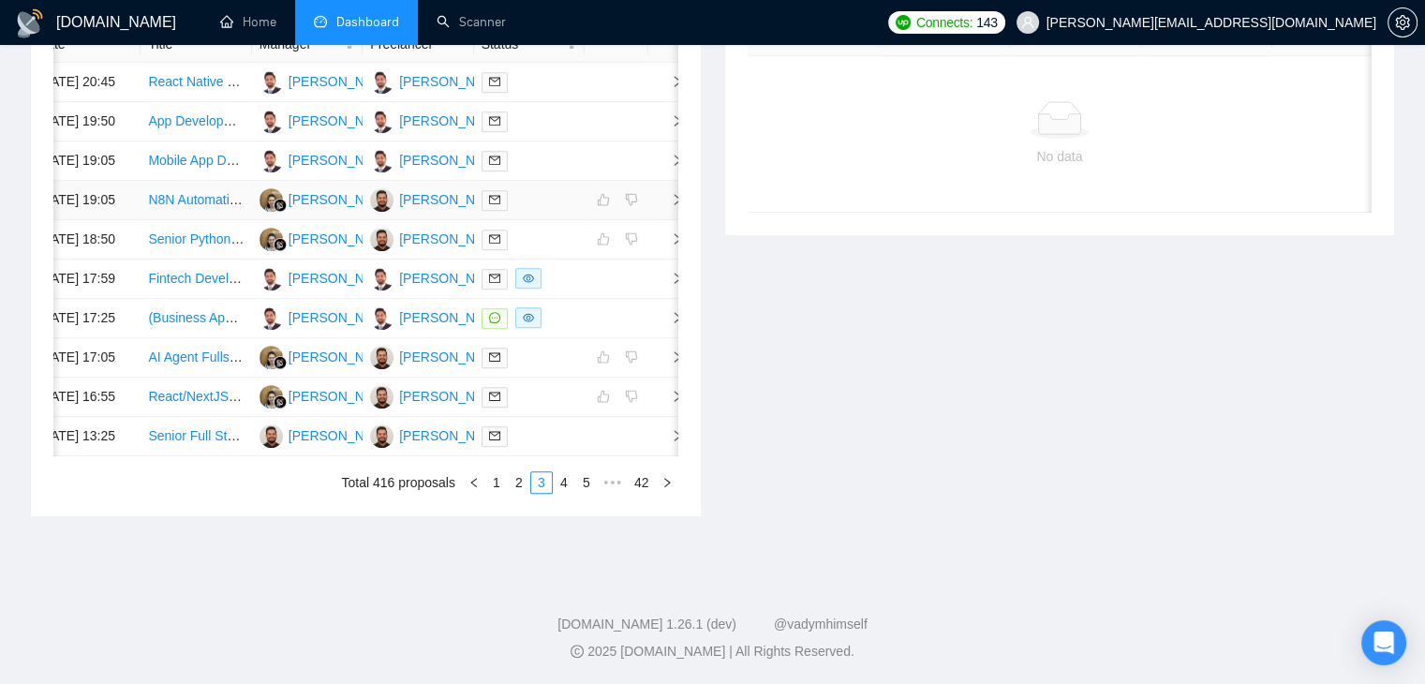
click at [665, 220] on td at bounding box center [666, 200] width 37 height 39
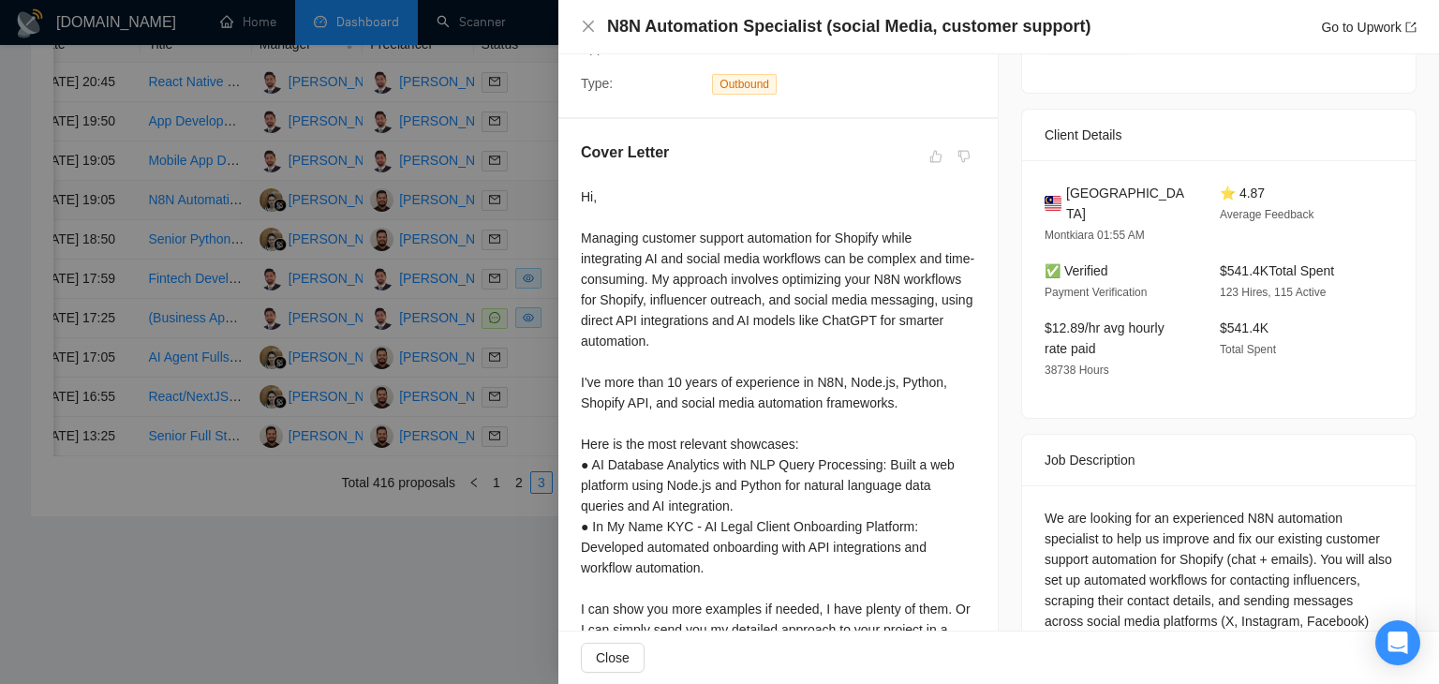
scroll to position [408, 0]
click at [587, 18] on div "N8N Automation Specialist (social Media, customer support) Go to Upwork" at bounding box center [999, 26] width 836 height 23
click at [582, 22] on icon "close" at bounding box center [588, 26] width 15 height 15
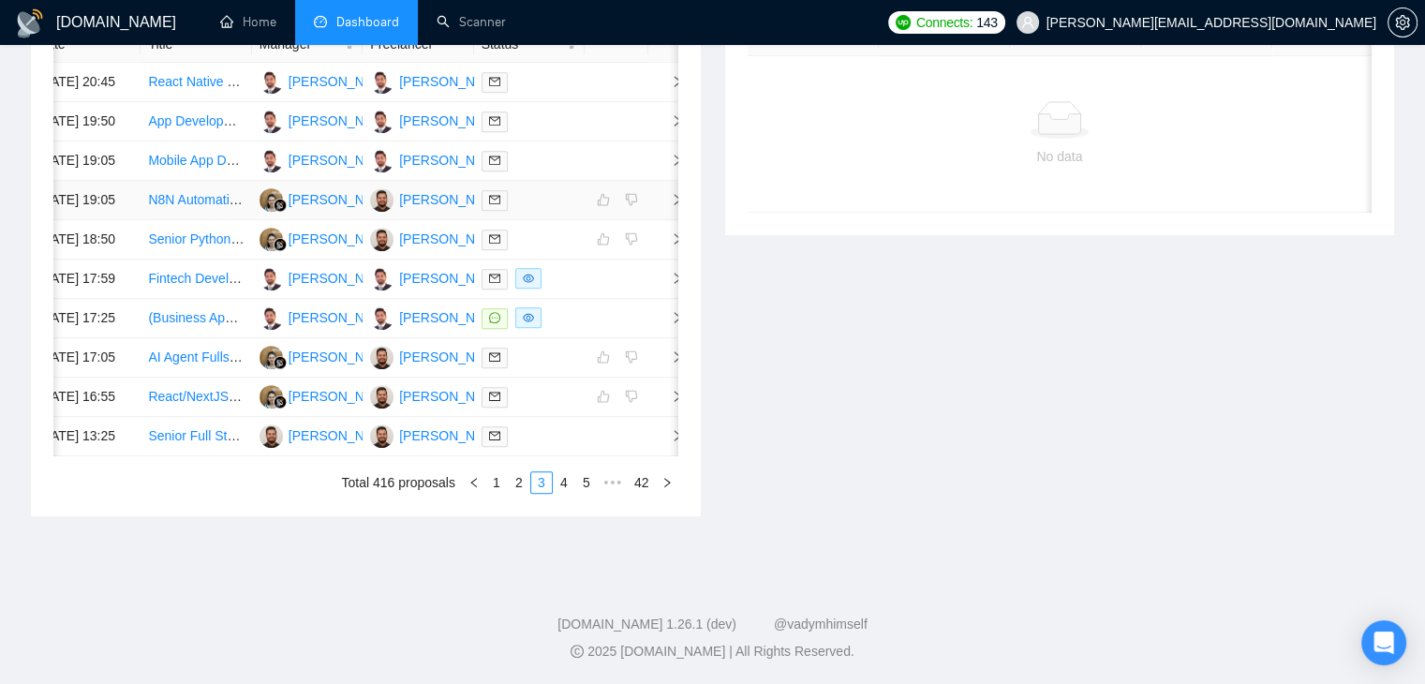
click at [667, 206] on span "right" at bounding box center [670, 199] width 28 height 13
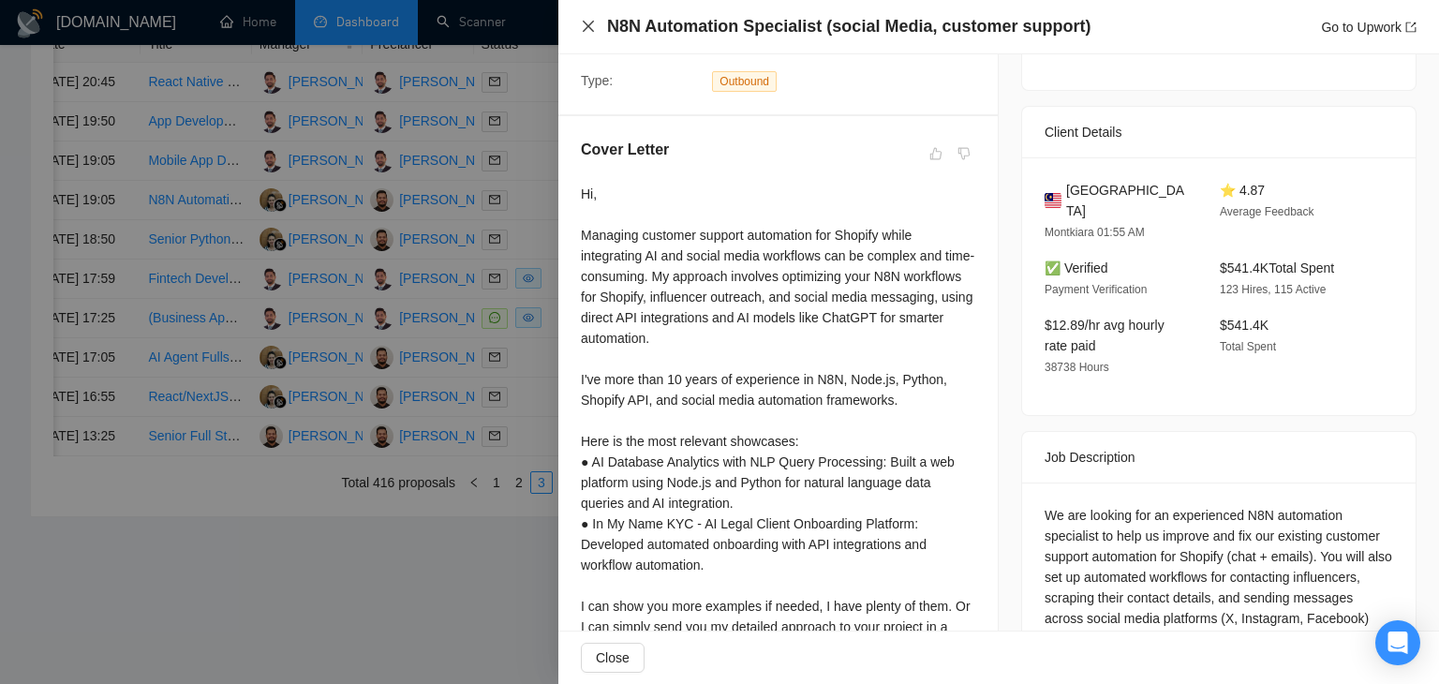
click at [591, 27] on icon "close" at bounding box center [588, 26] width 15 height 15
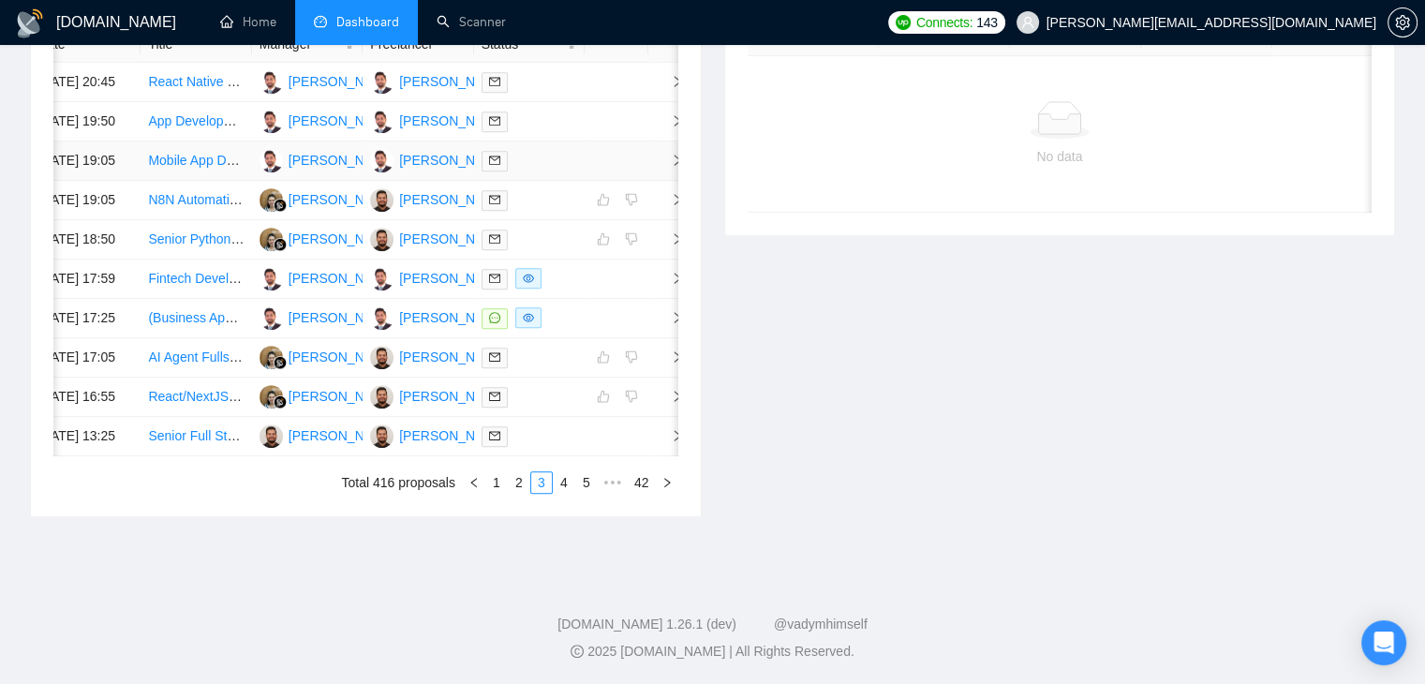
click at [653, 181] on td at bounding box center [666, 160] width 37 height 39
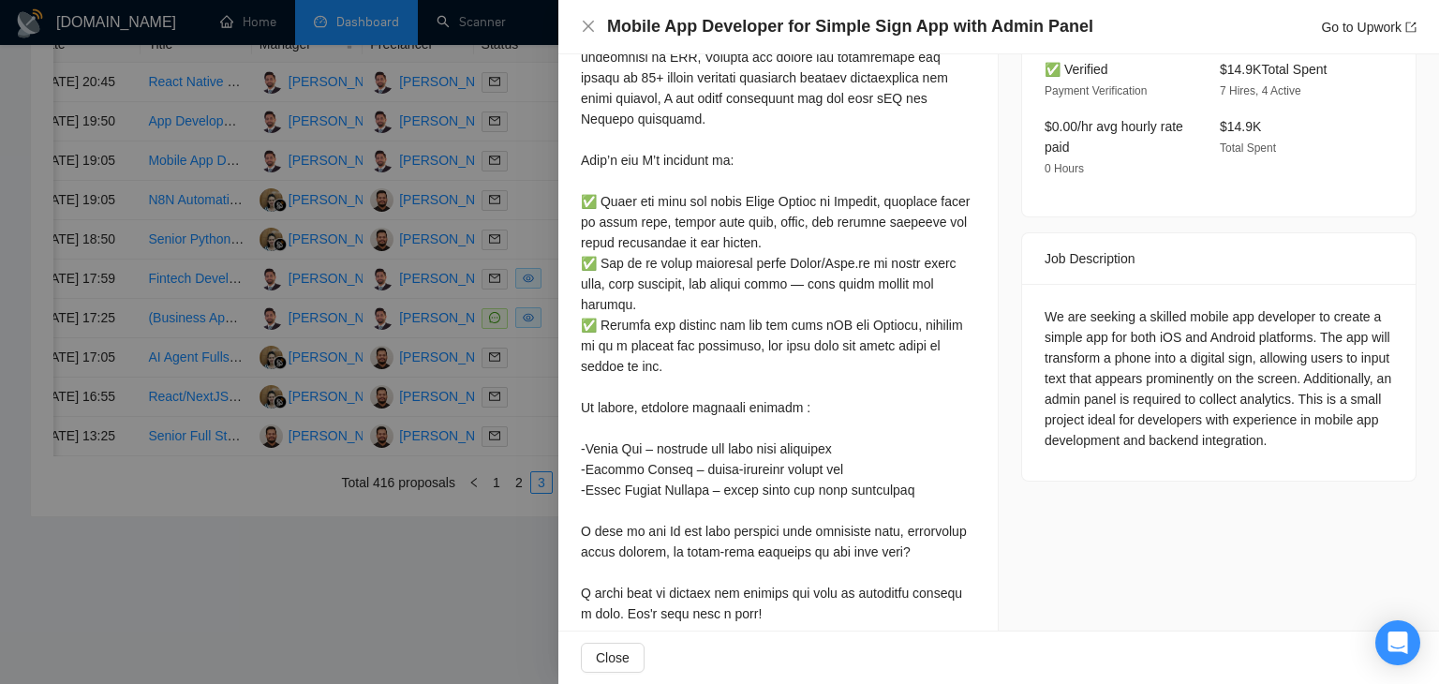
scroll to position [648, 0]
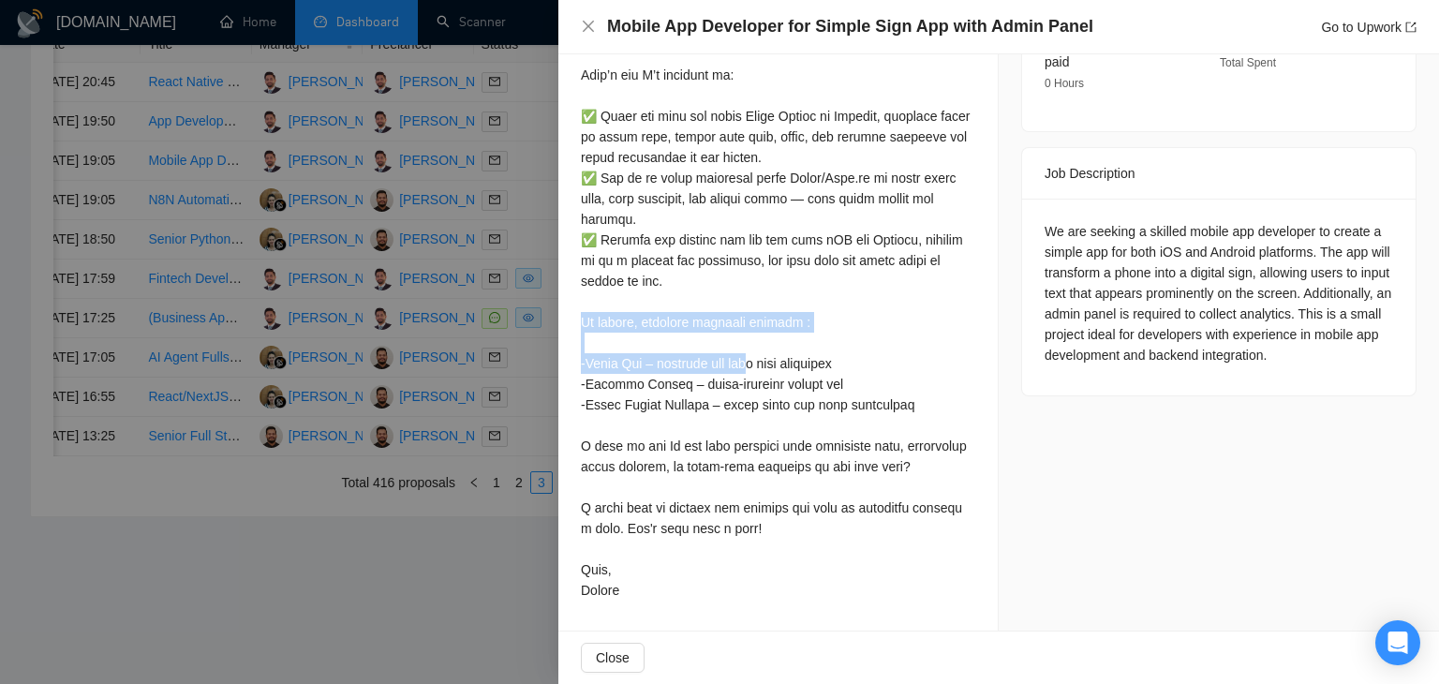
drag, startPoint x: 574, startPoint y: 319, endPoint x: 857, endPoint y: 331, distance: 283.2
click at [857, 331] on div "Cover Letter" at bounding box center [777, 200] width 439 height 860
click at [811, 326] on div at bounding box center [778, 219] width 394 height 763
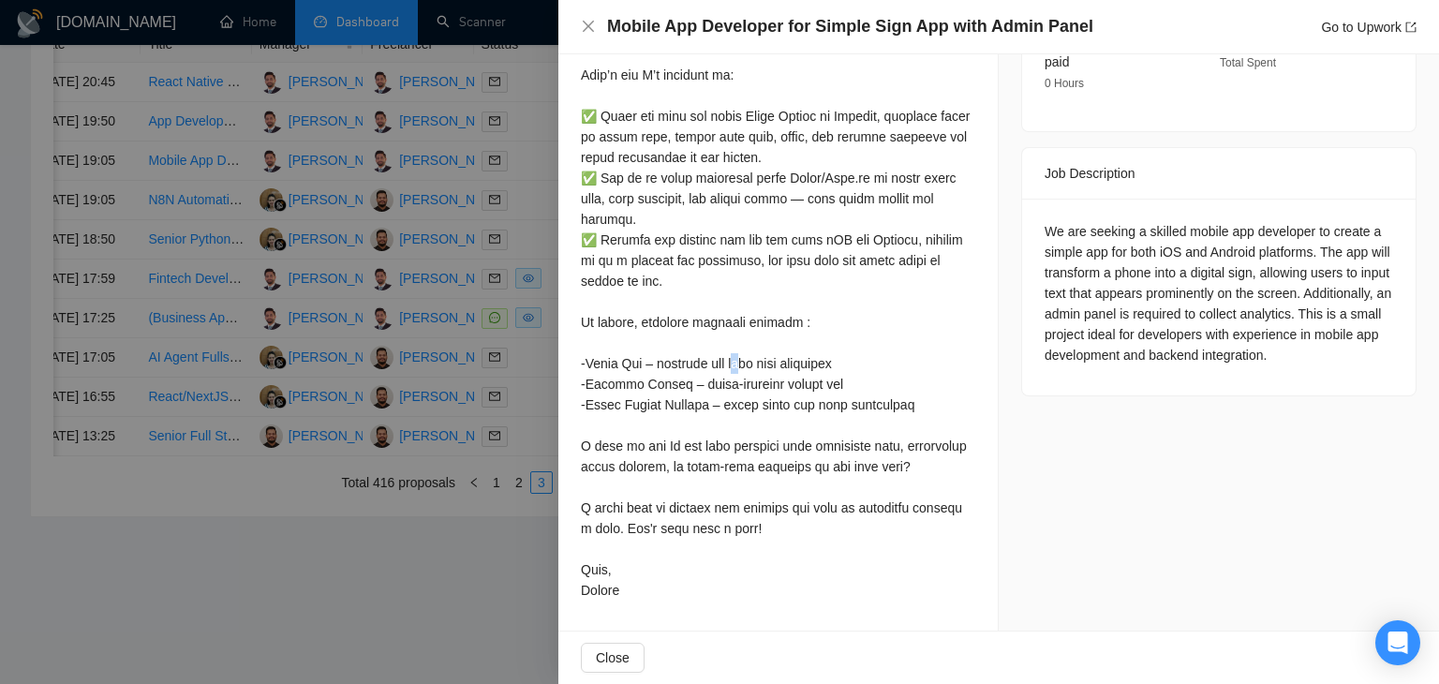
click at [811, 326] on div at bounding box center [778, 219] width 394 height 763
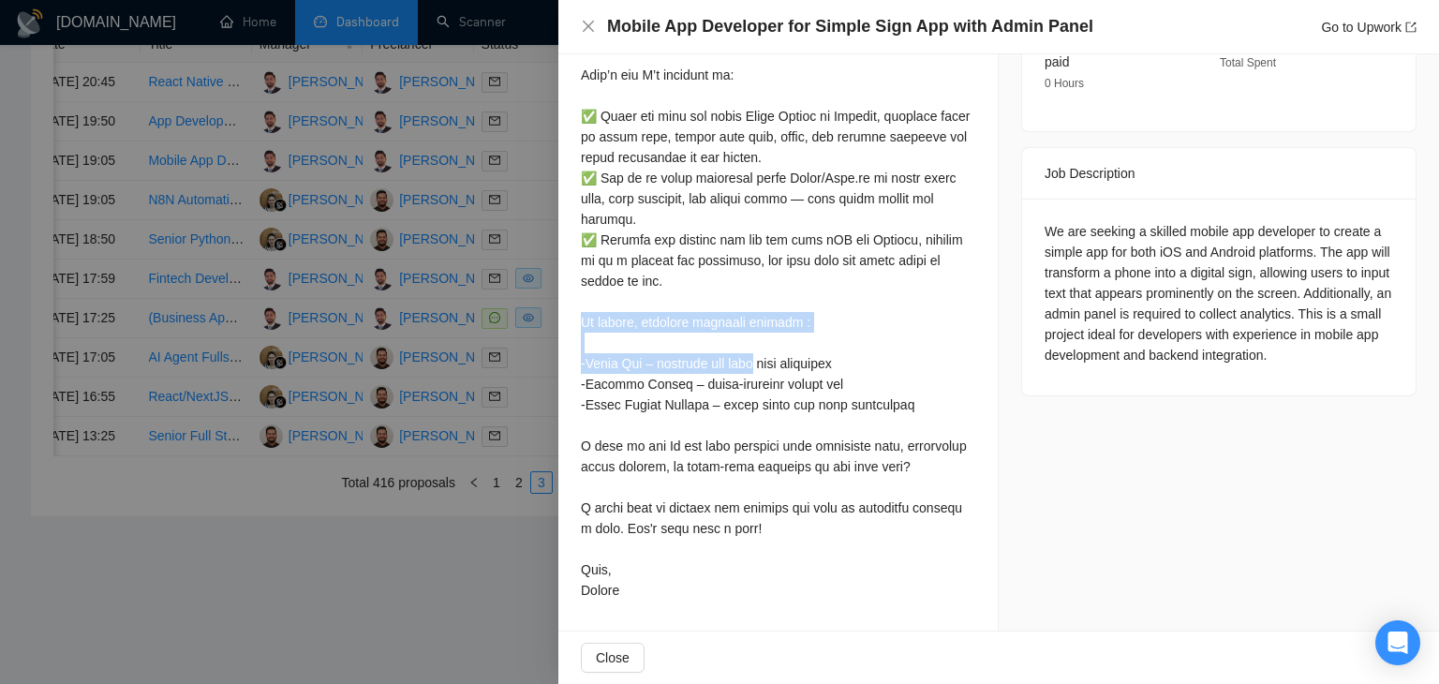
click at [811, 326] on div at bounding box center [778, 219] width 394 height 763
click at [708, 327] on div at bounding box center [778, 219] width 394 height 763
drag, startPoint x: 581, startPoint y: 321, endPoint x: 824, endPoint y: 323, distance: 243.6
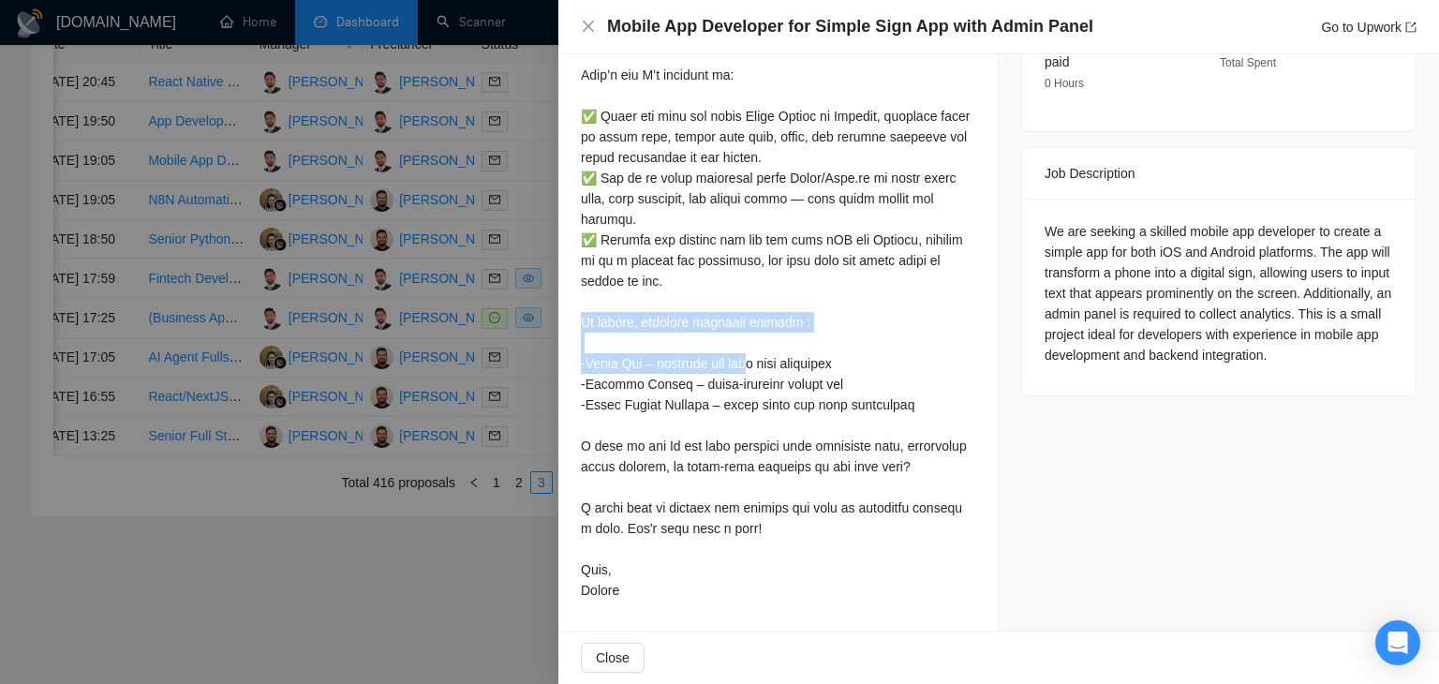
click at [824, 323] on div at bounding box center [778, 219] width 394 height 763
click at [595, 315] on div at bounding box center [778, 219] width 394 height 763
drag, startPoint x: 577, startPoint y: 323, endPoint x: 808, endPoint y: 340, distance: 231.1
click at [808, 340] on div "Cover Letter" at bounding box center [777, 200] width 439 height 860
click at [652, 325] on div at bounding box center [778, 219] width 394 height 763
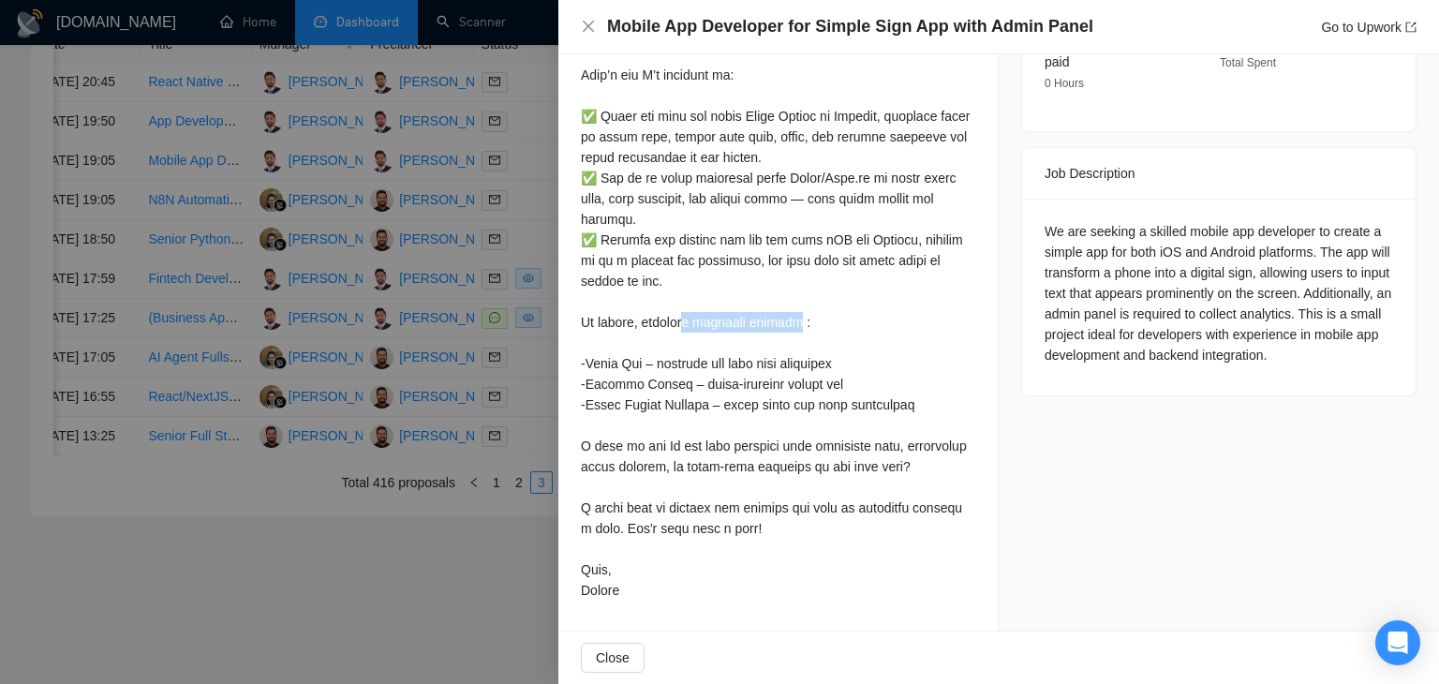
click at [652, 325] on div at bounding box center [778, 219] width 394 height 763
click at [602, 325] on div at bounding box center [778, 219] width 394 height 763
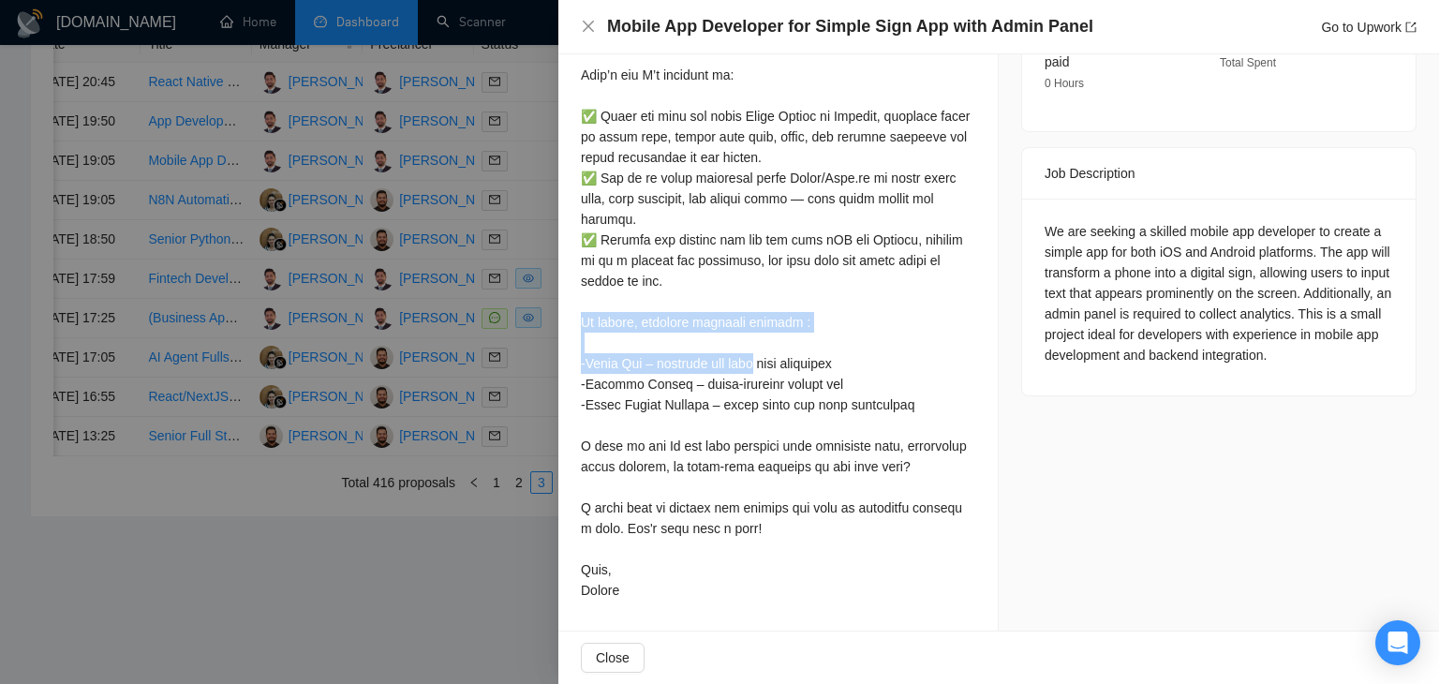
click at [602, 325] on div at bounding box center [778, 219] width 394 height 763
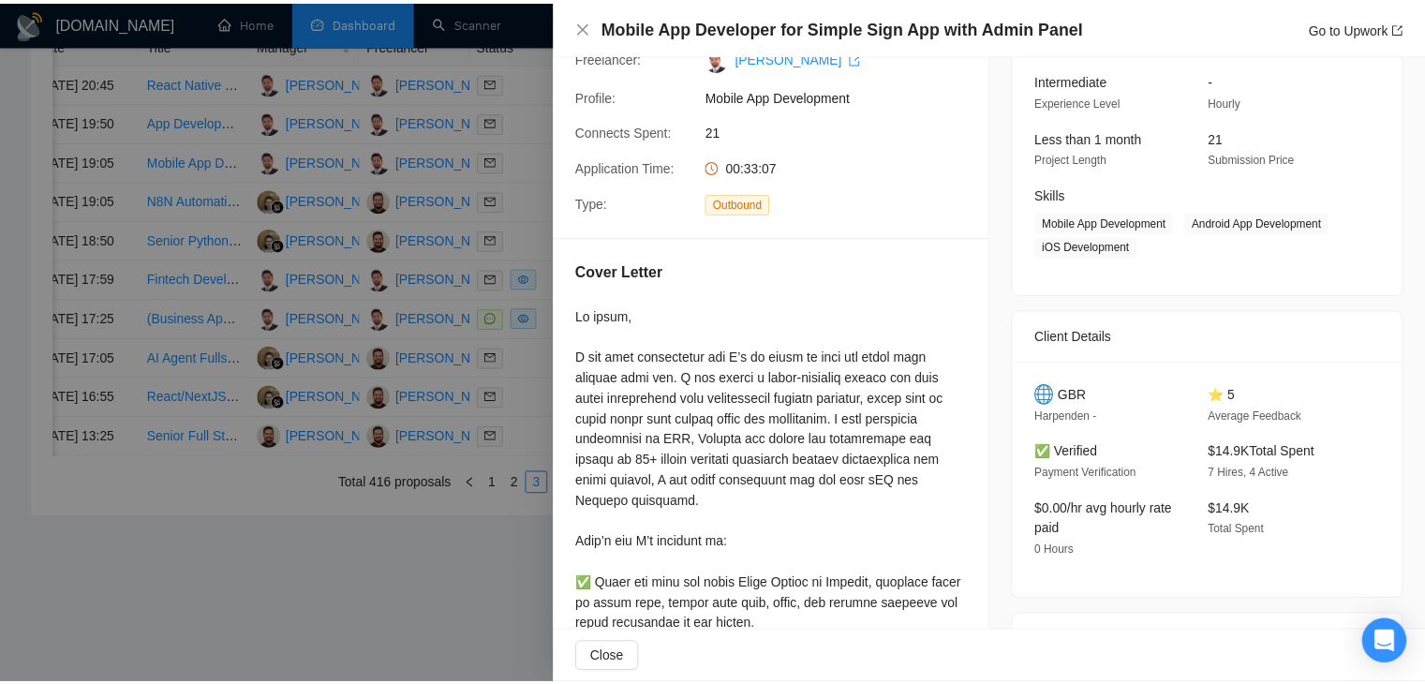
scroll to position [0, 0]
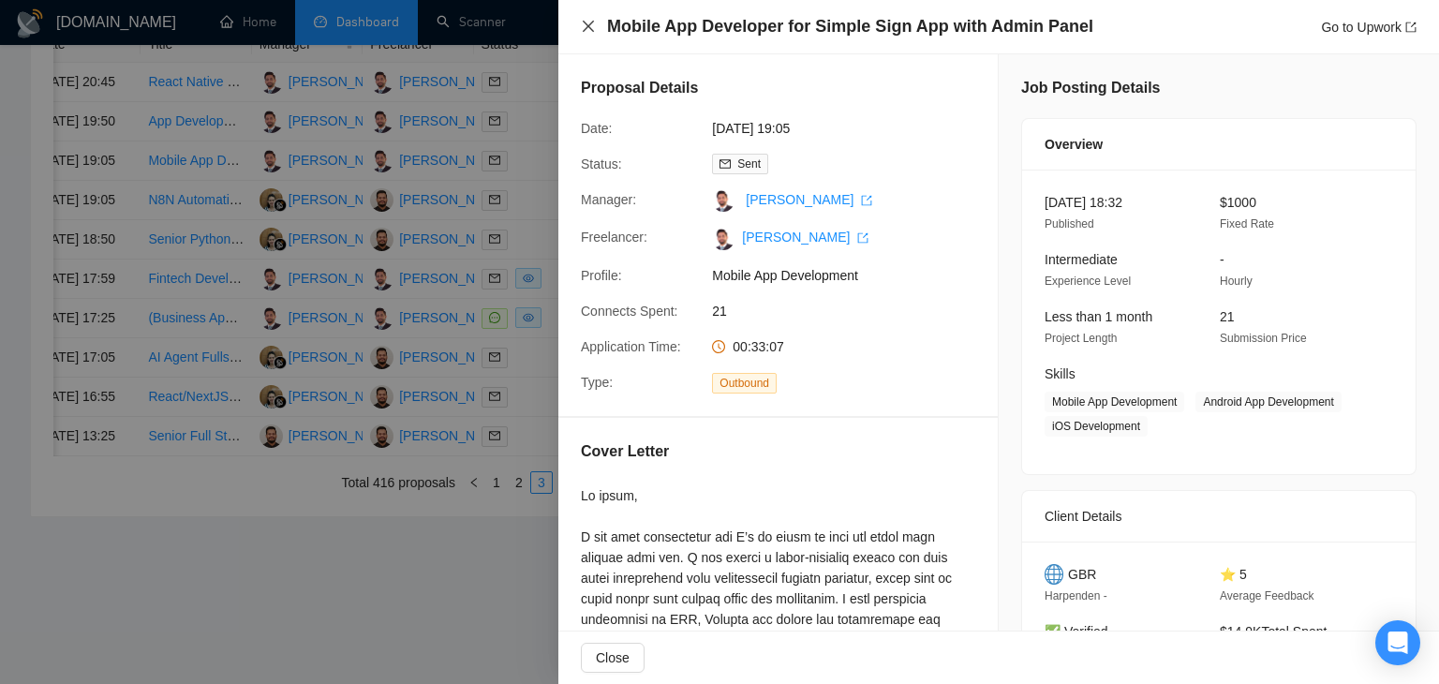
click at [583, 28] on icon "close" at bounding box center [588, 26] width 15 height 15
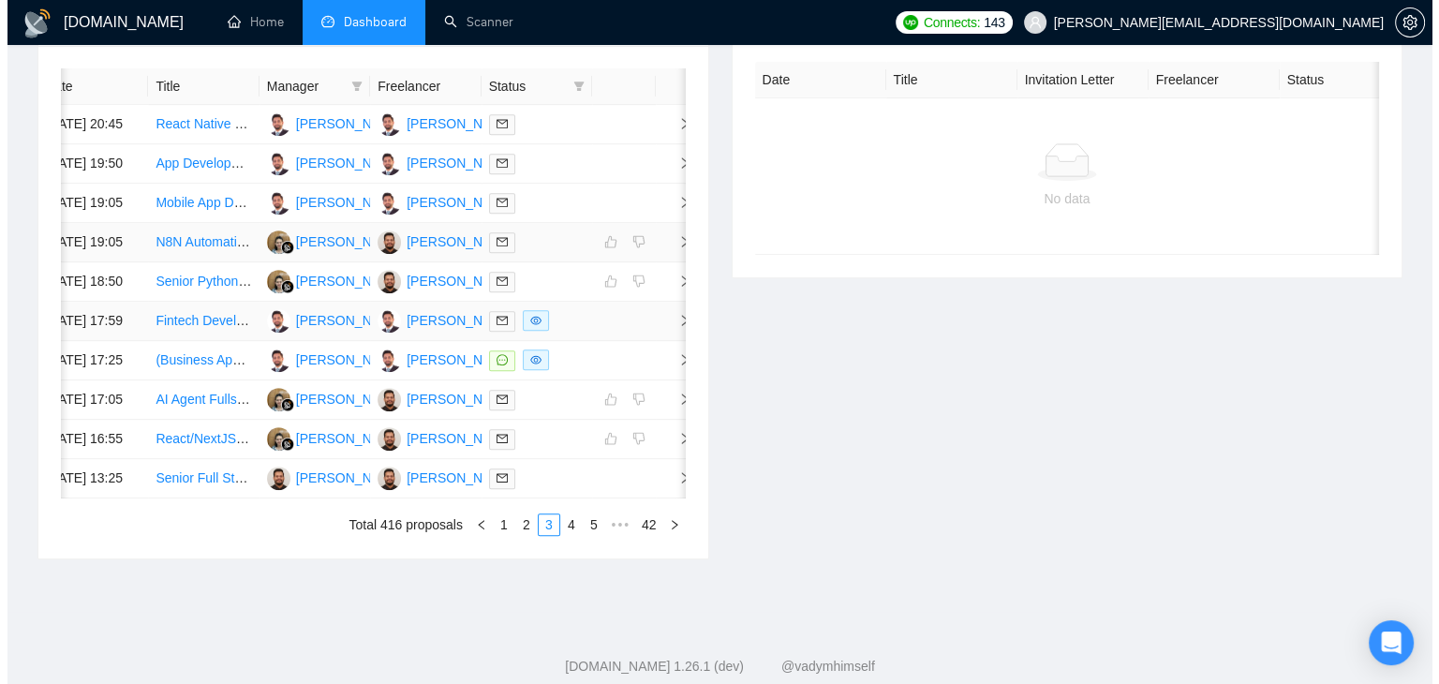
scroll to position [750, 0]
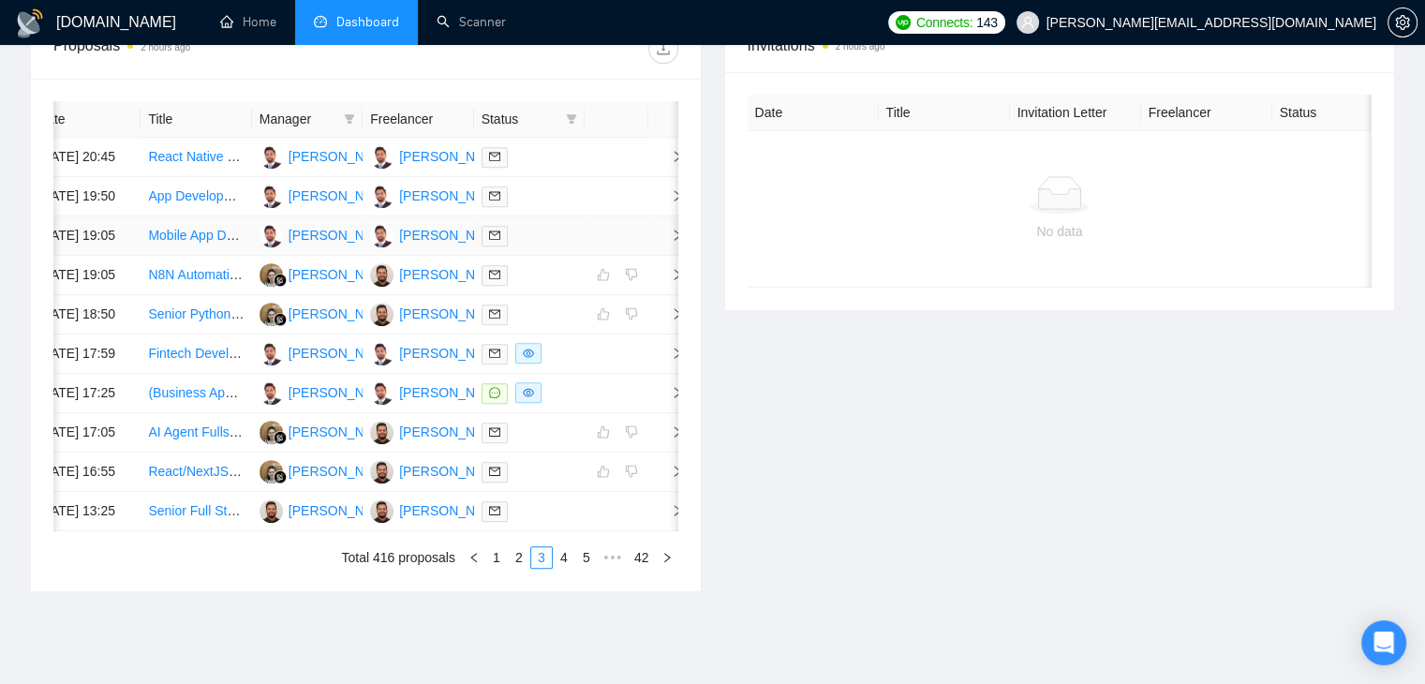
click at [698, 297] on div "Date Title Manager Freelancer Status 25 Sep, 2025 20:45 React Native Developer …" at bounding box center [366, 335] width 670 height 512
click at [641, 256] on td at bounding box center [617, 235] width 64 height 39
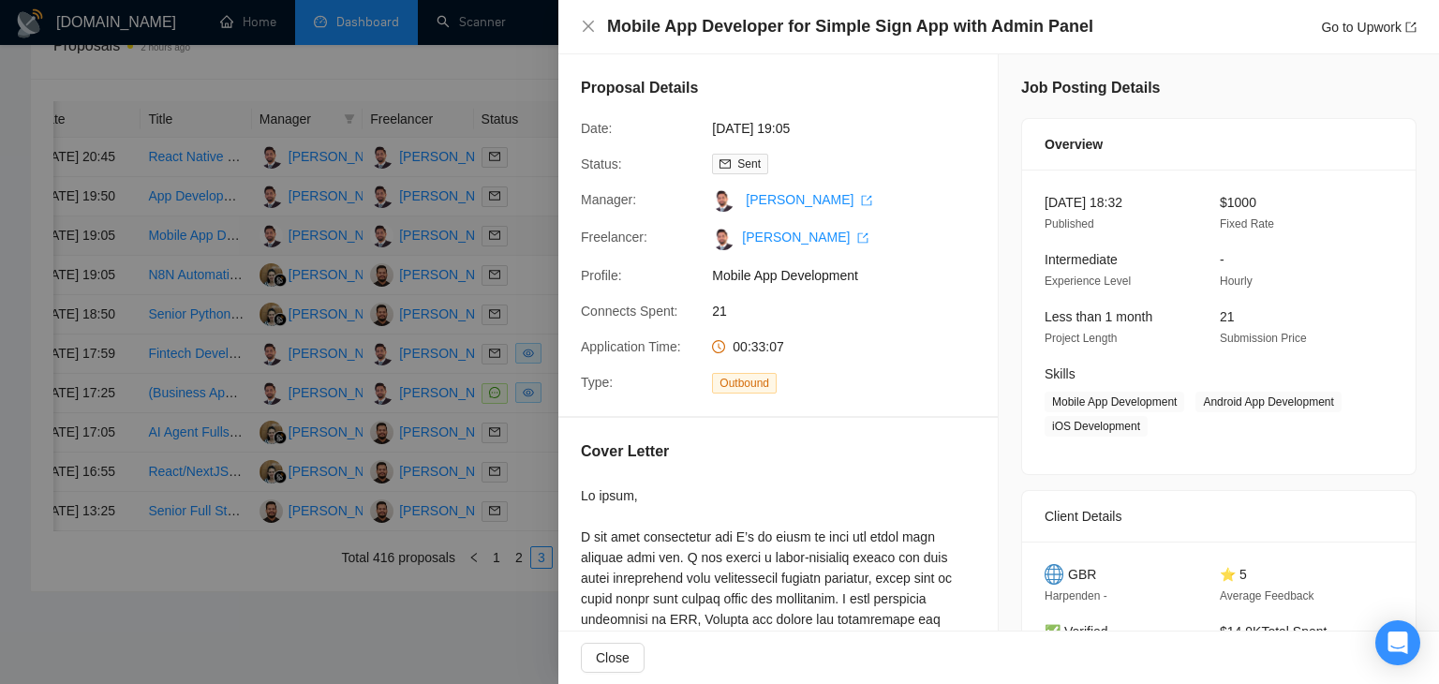
scroll to position [281, 0]
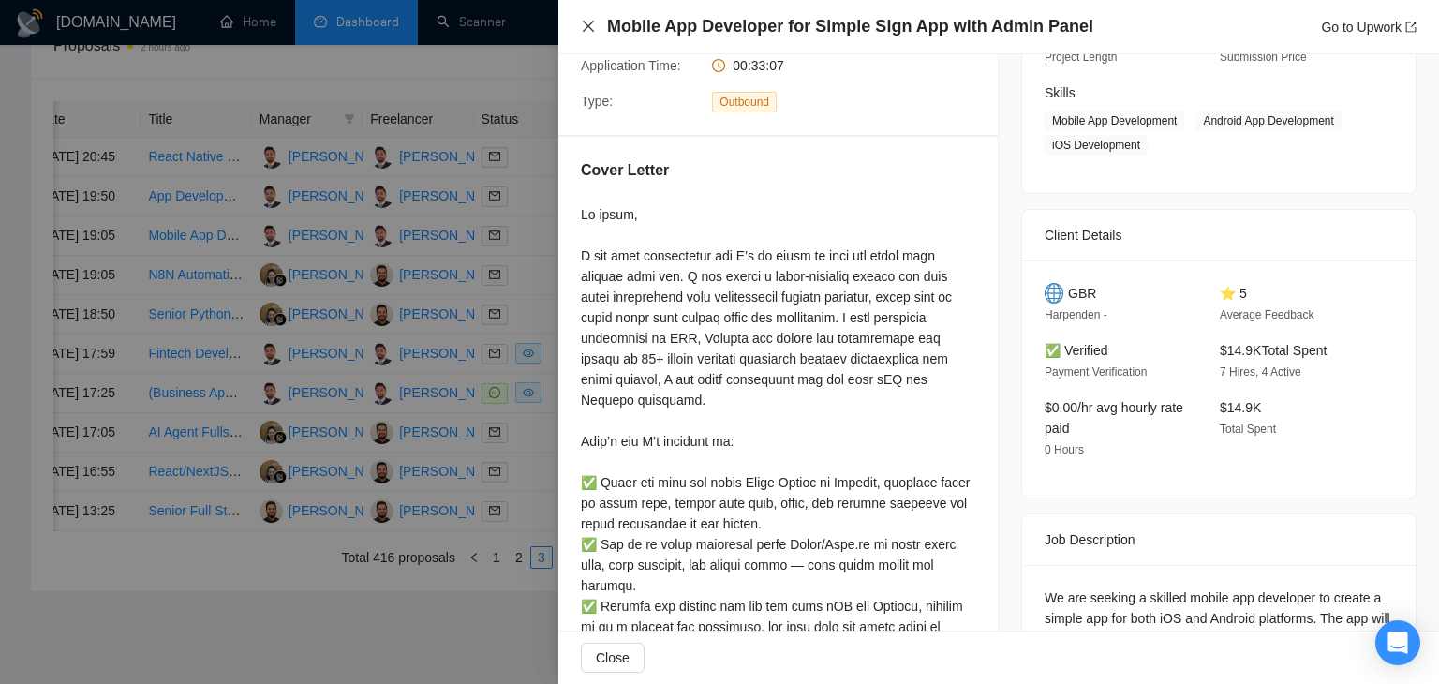
click at [586, 23] on icon "close" at bounding box center [588, 26] width 11 height 11
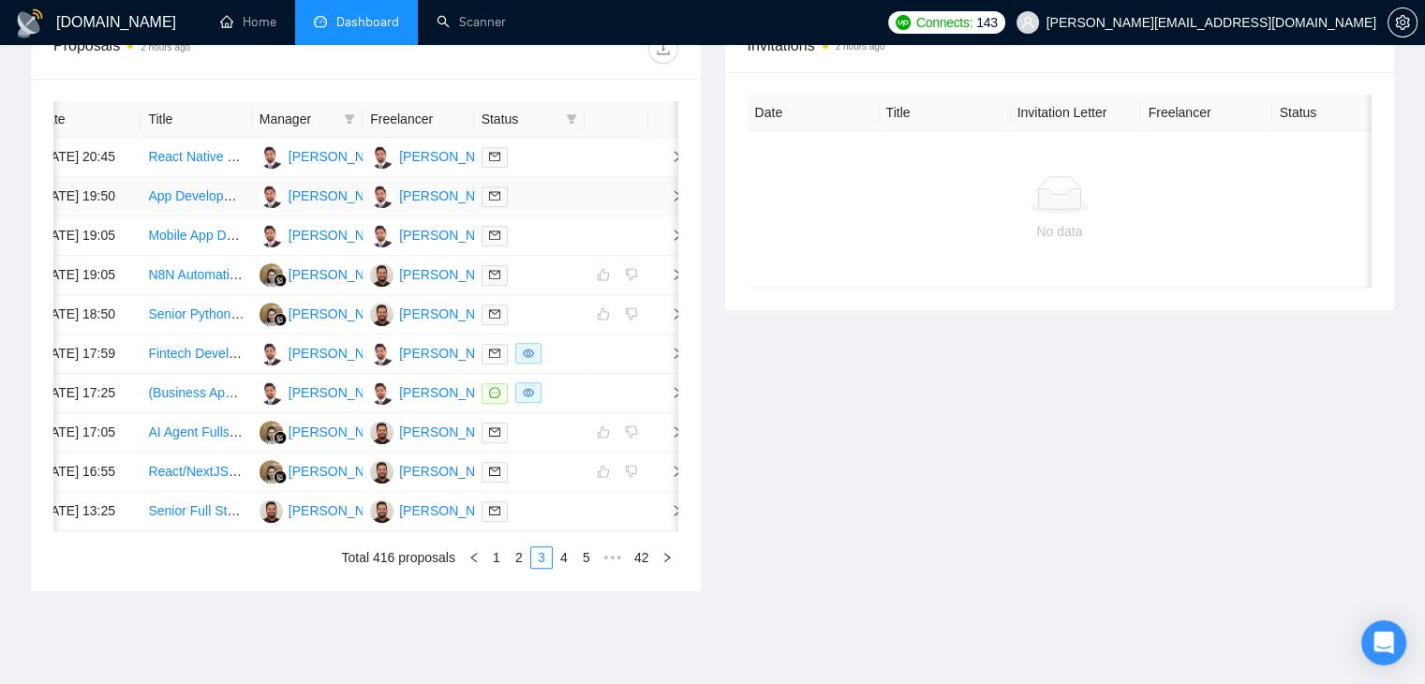
click at [667, 211] on td at bounding box center [666, 196] width 37 height 39
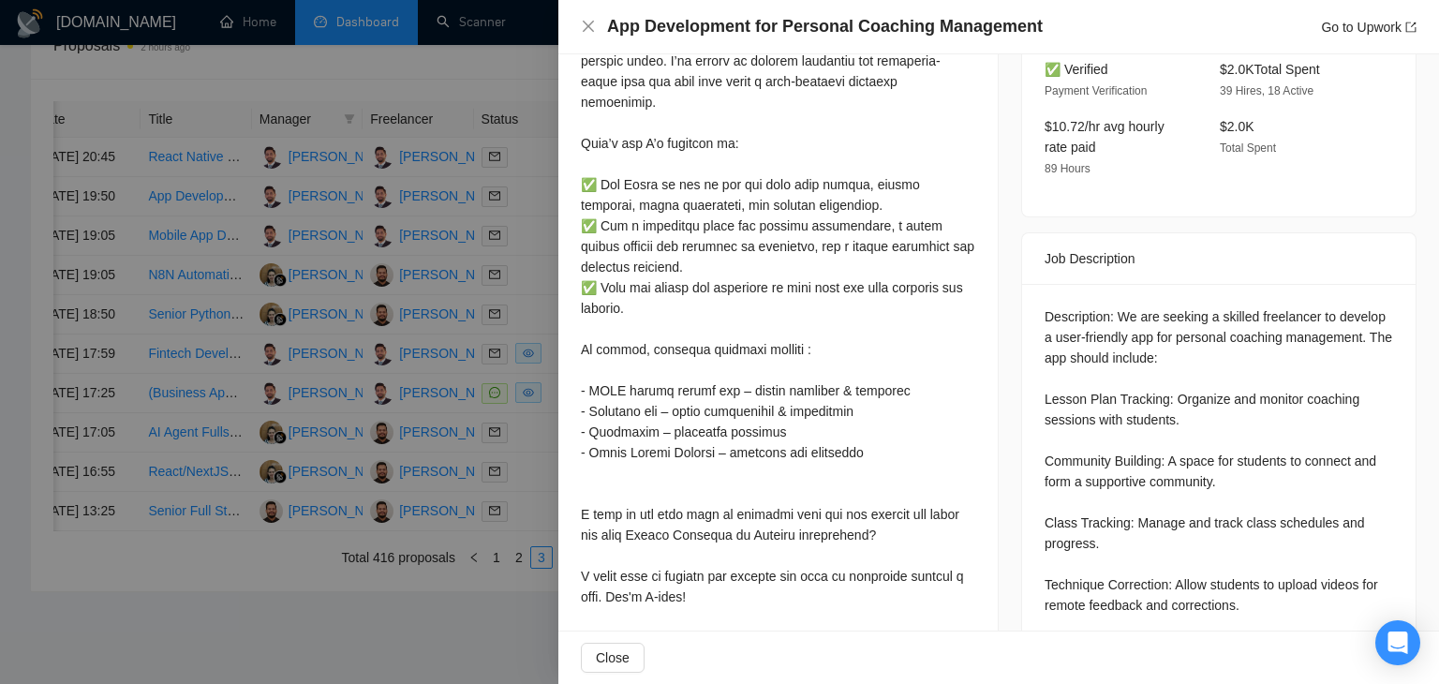
scroll to position [562, 0]
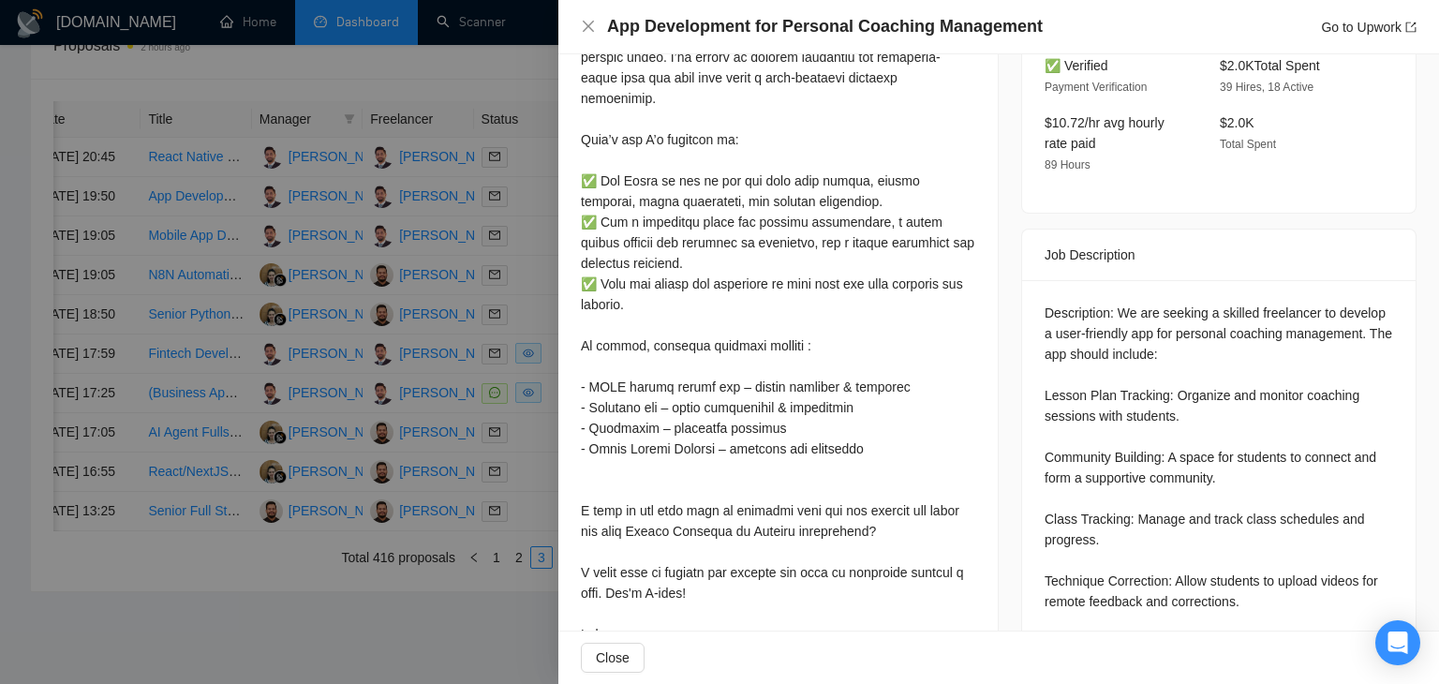
click at [586, 17] on div "App Development for Personal Coaching Management Go to Upwork" at bounding box center [999, 26] width 836 height 23
click at [586, 32] on icon "close" at bounding box center [588, 26] width 15 height 15
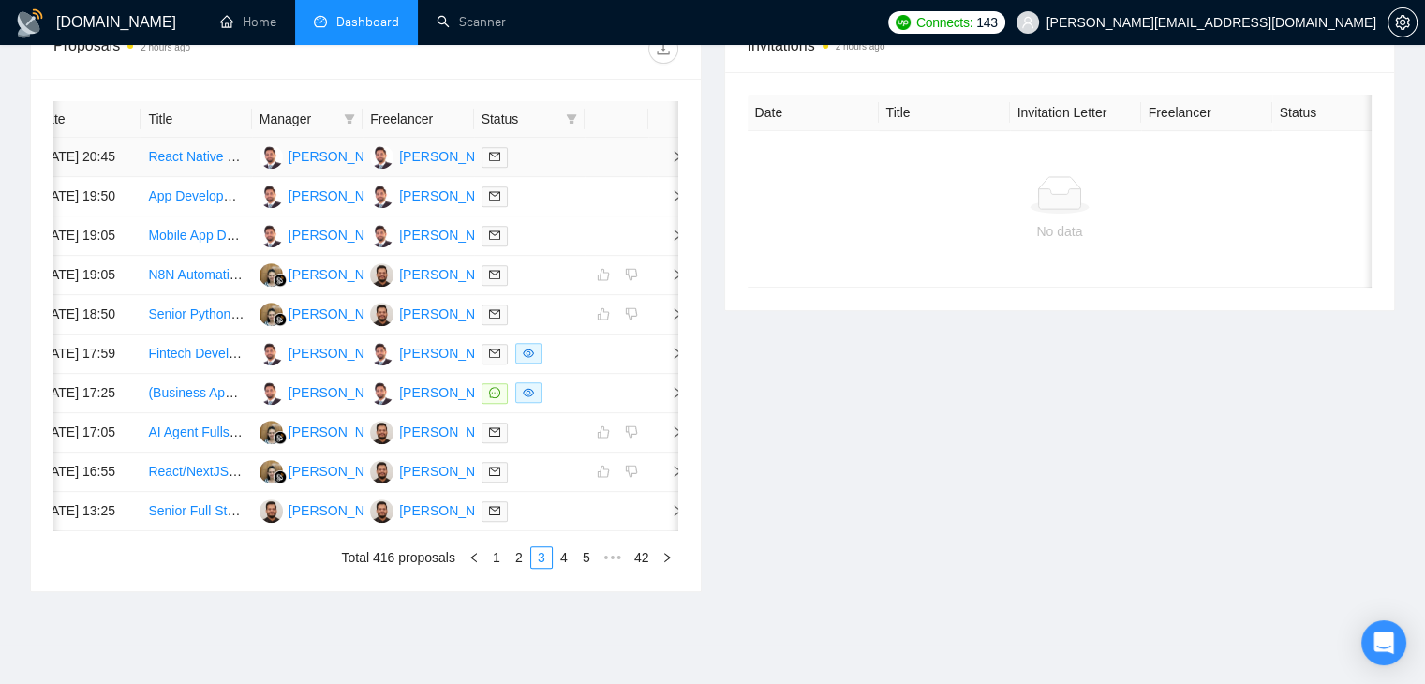
click at [592, 161] on td at bounding box center [617, 157] width 64 height 39
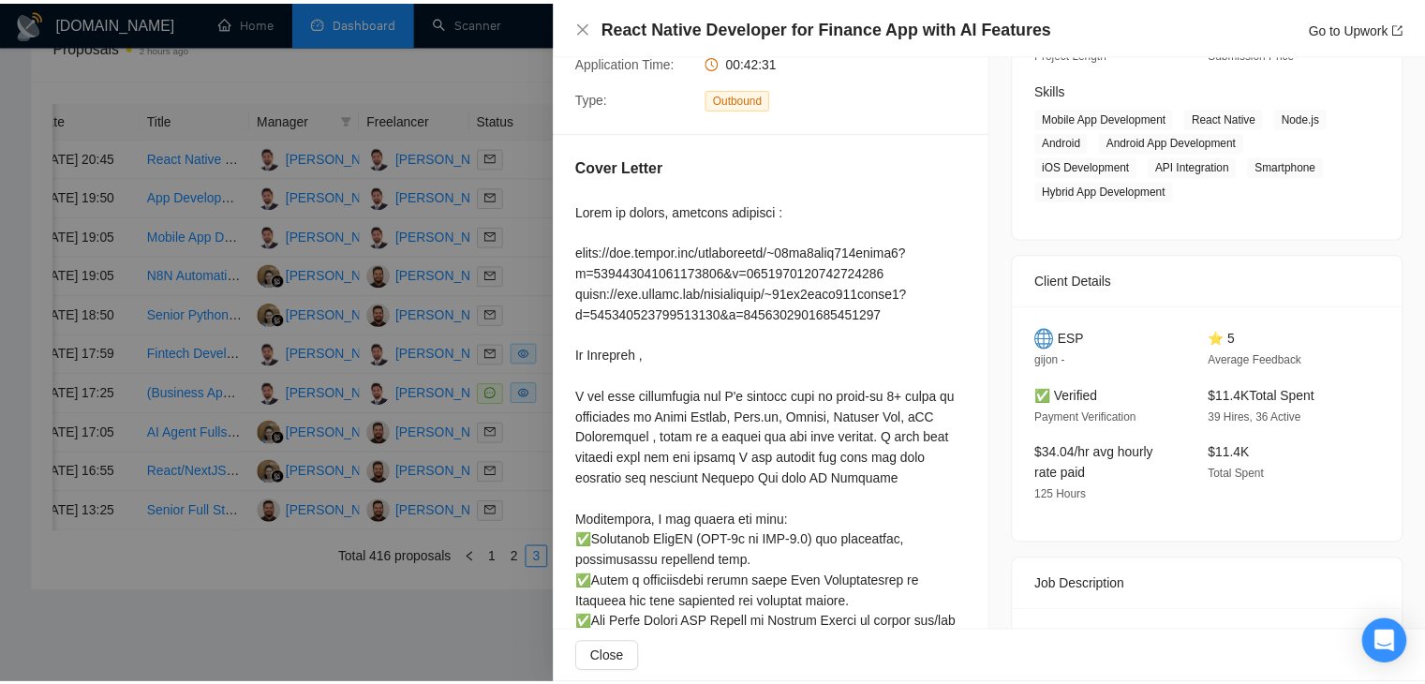
scroll to position [281, 0]
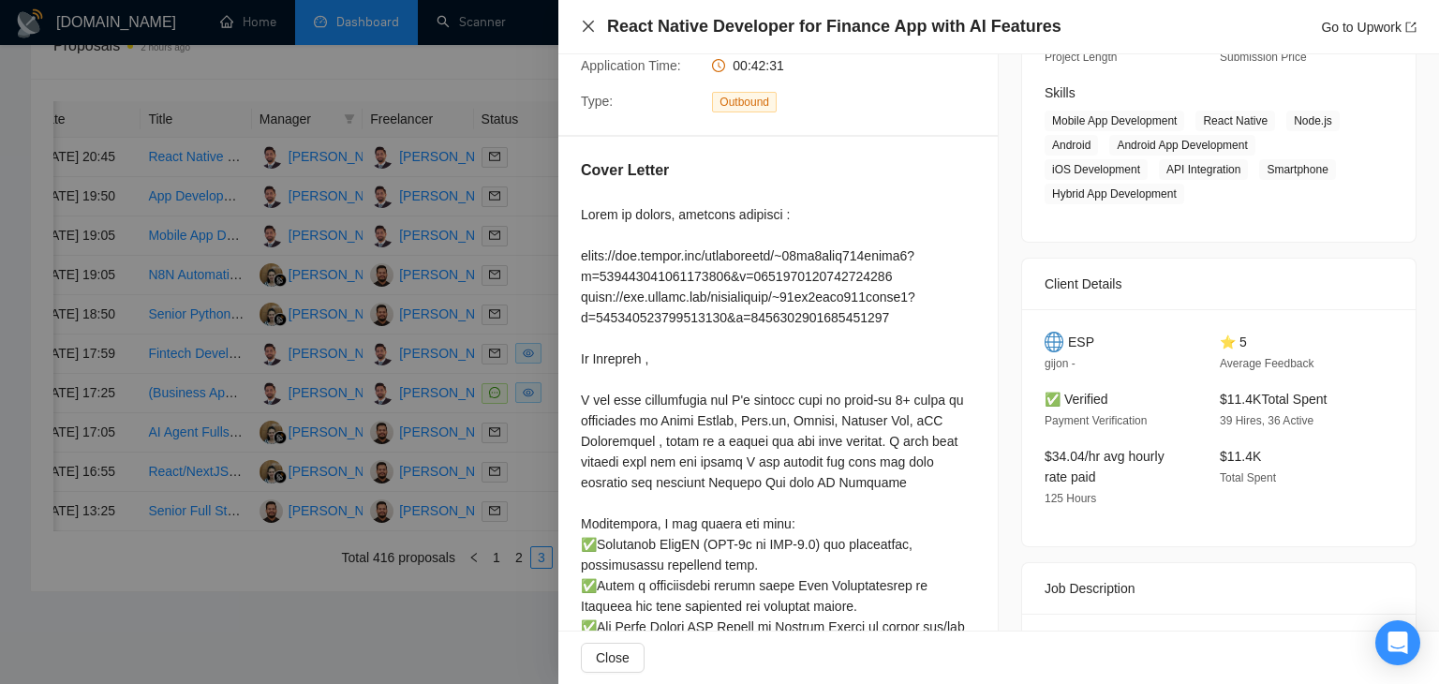
click at [585, 30] on icon "close" at bounding box center [588, 26] width 11 height 11
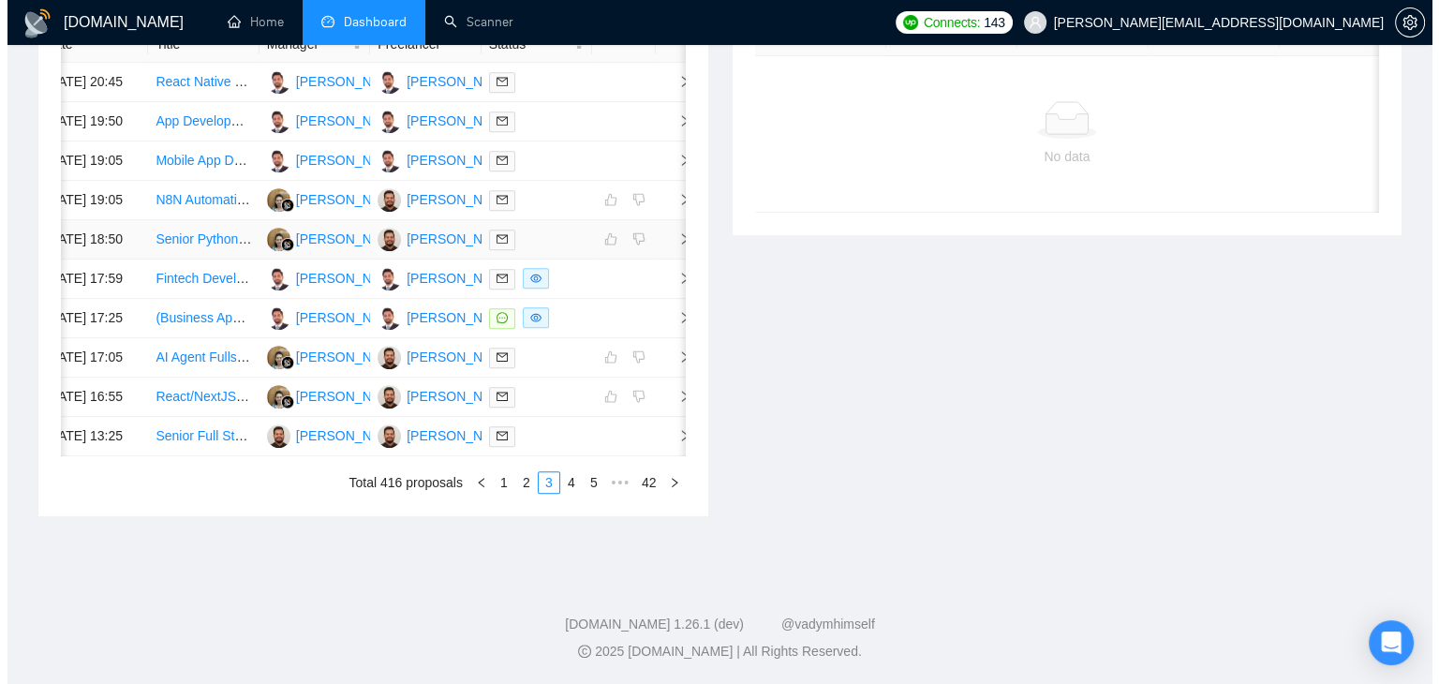
scroll to position [1013, 0]
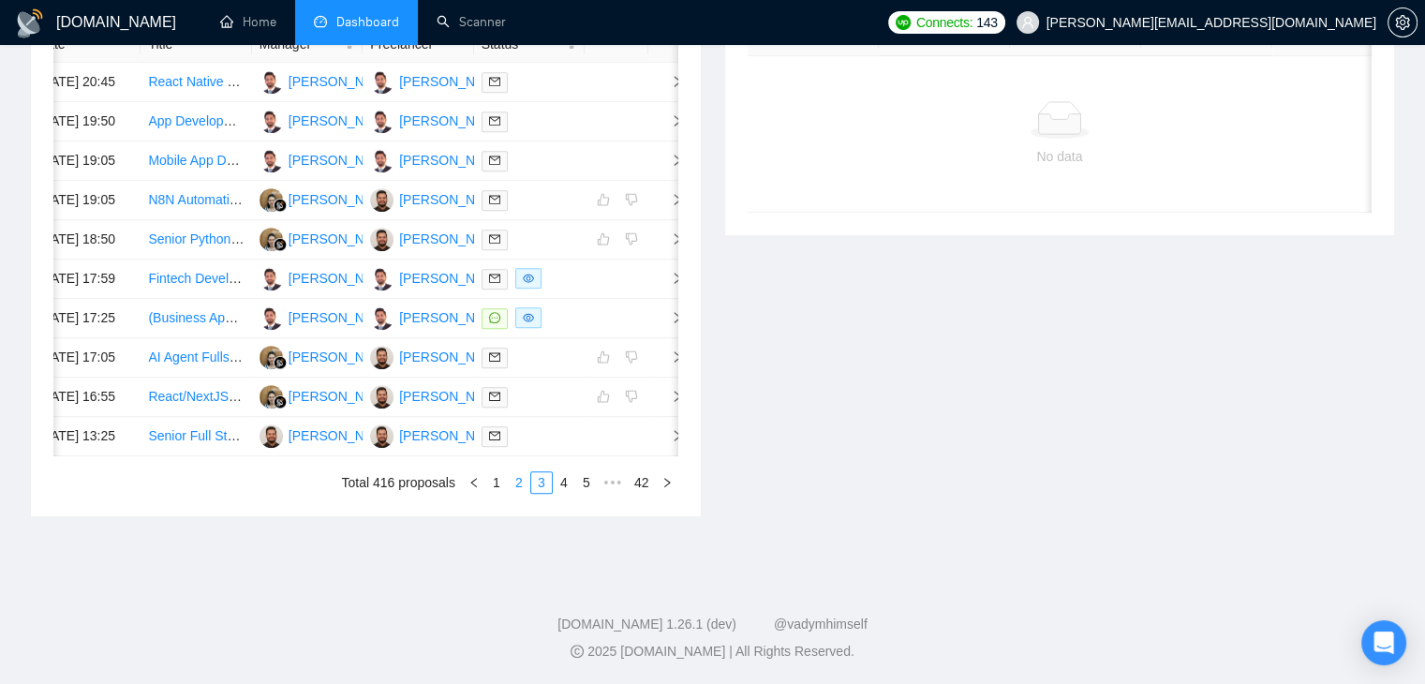
click at [513, 483] on link "2" at bounding box center [519, 482] width 21 height 21
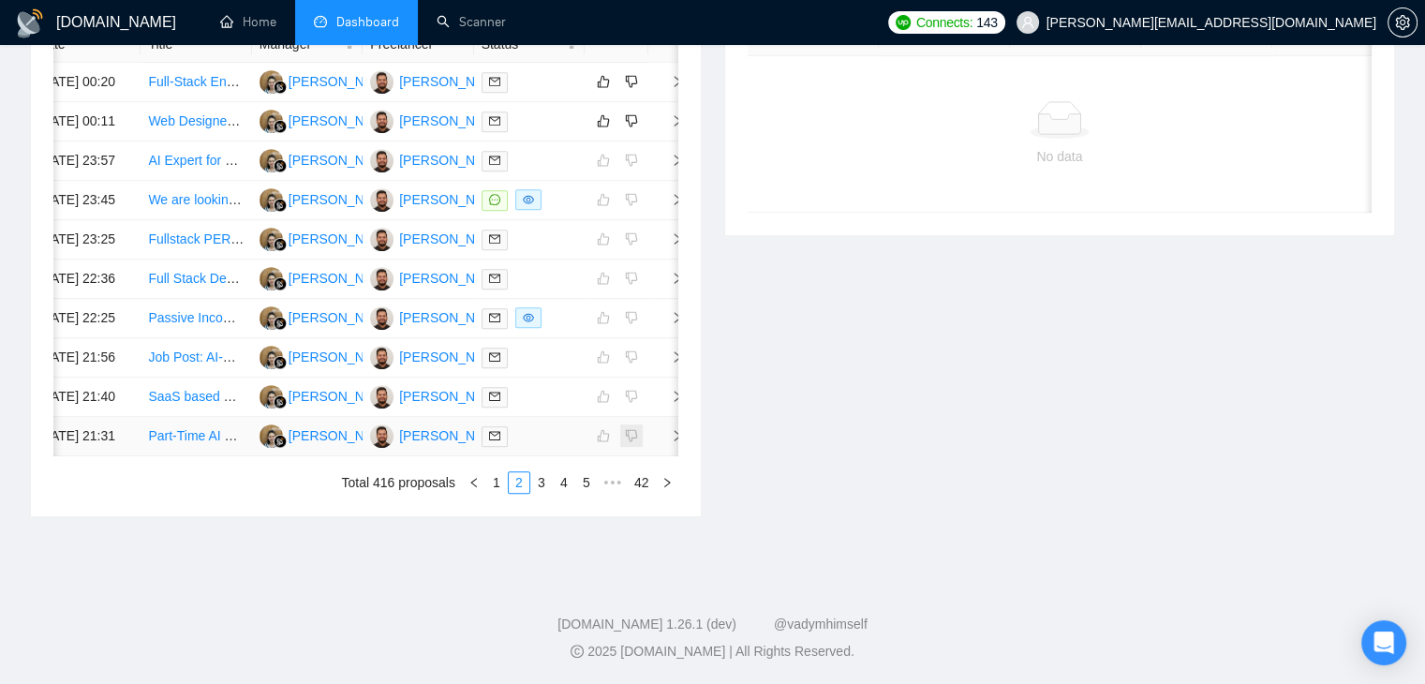
click at [624, 424] on span at bounding box center [631, 435] width 22 height 22
click at [673, 429] on icon "right" at bounding box center [677, 435] width 13 height 13
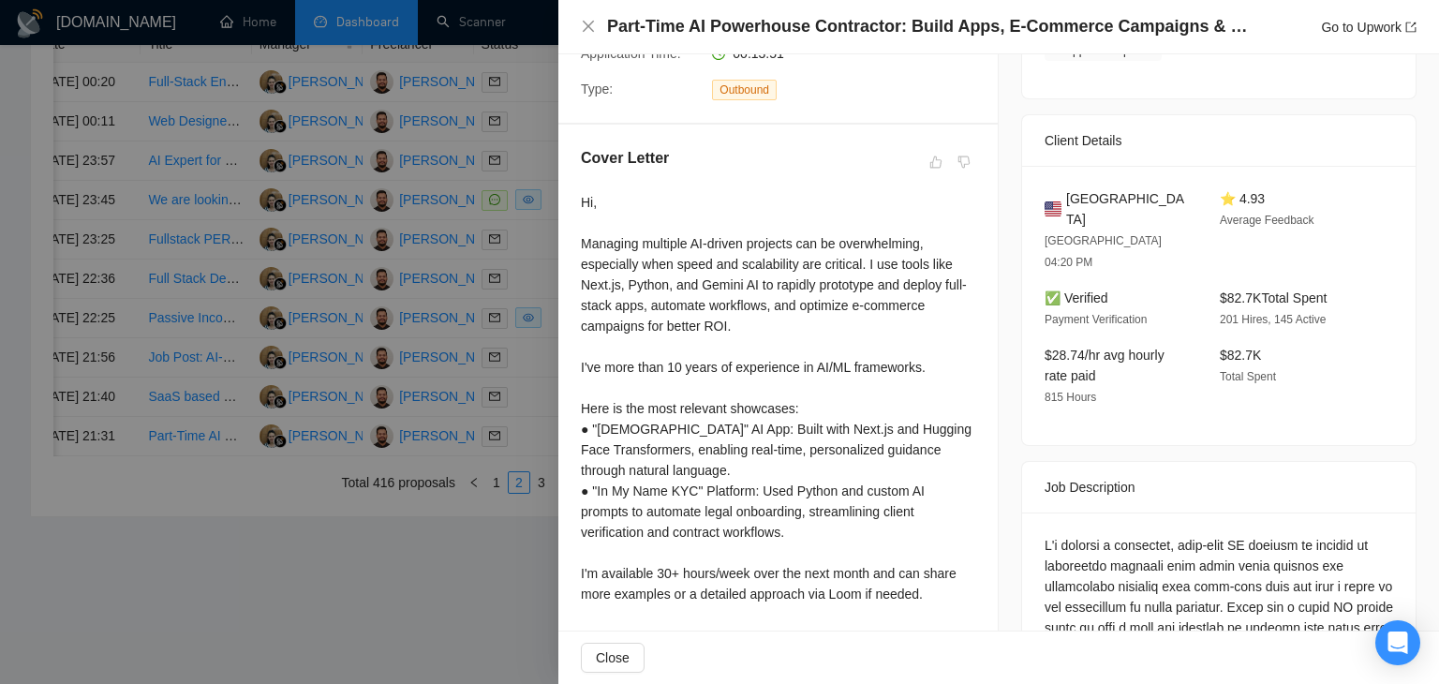
scroll to position [367, 0]
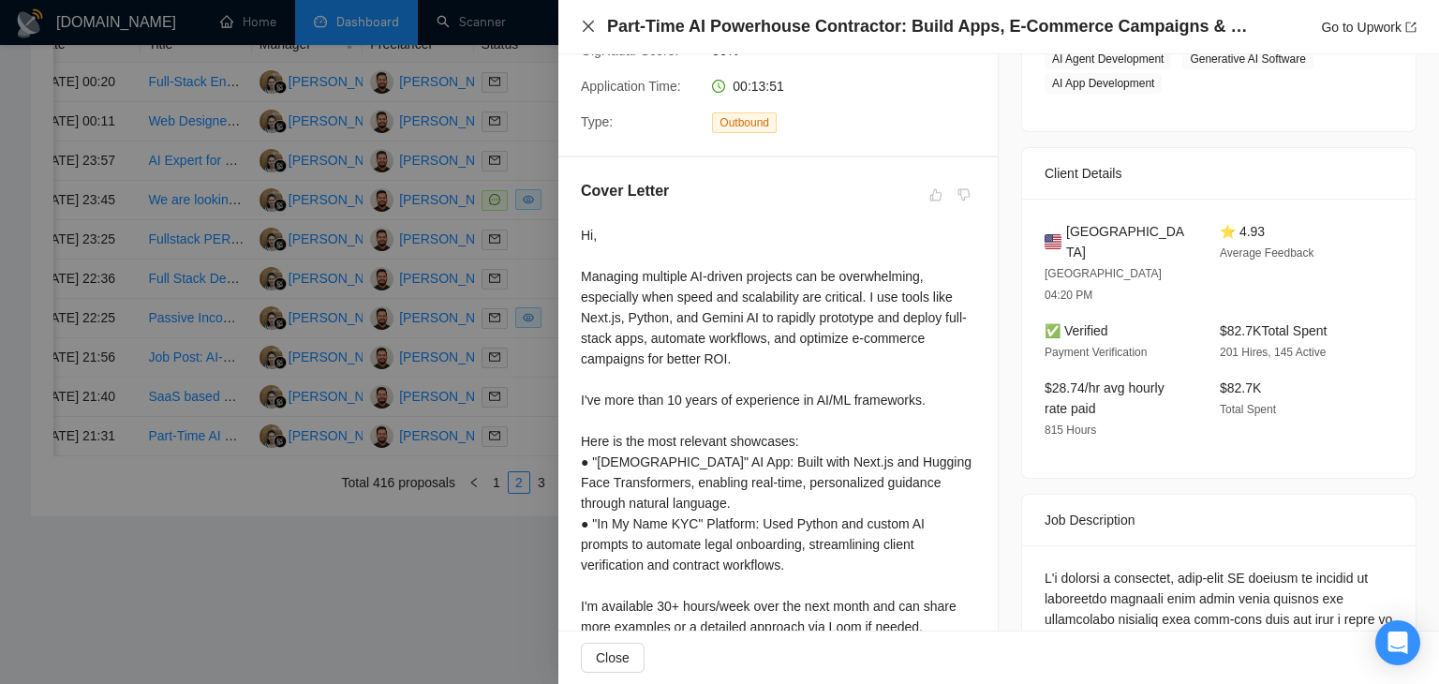
click at [589, 31] on icon "close" at bounding box center [588, 26] width 15 height 15
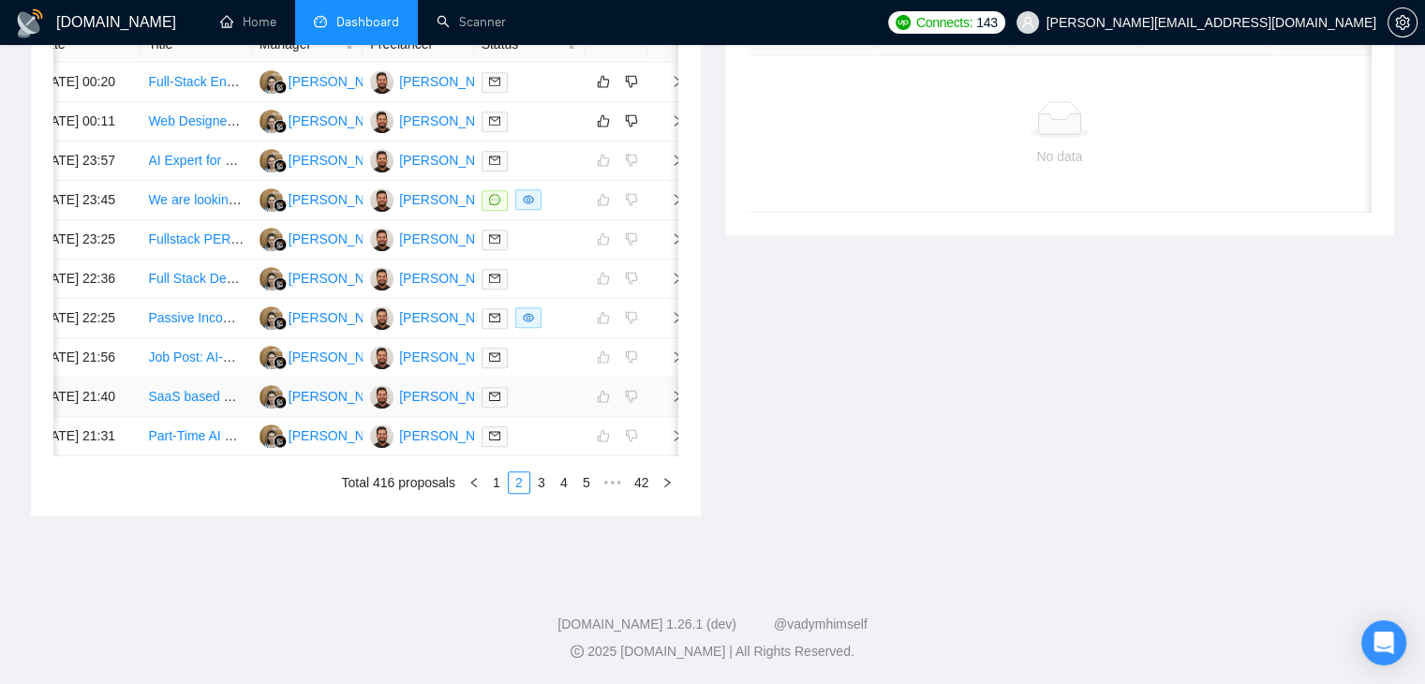
click at [648, 378] on td at bounding box center [666, 397] width 37 height 39
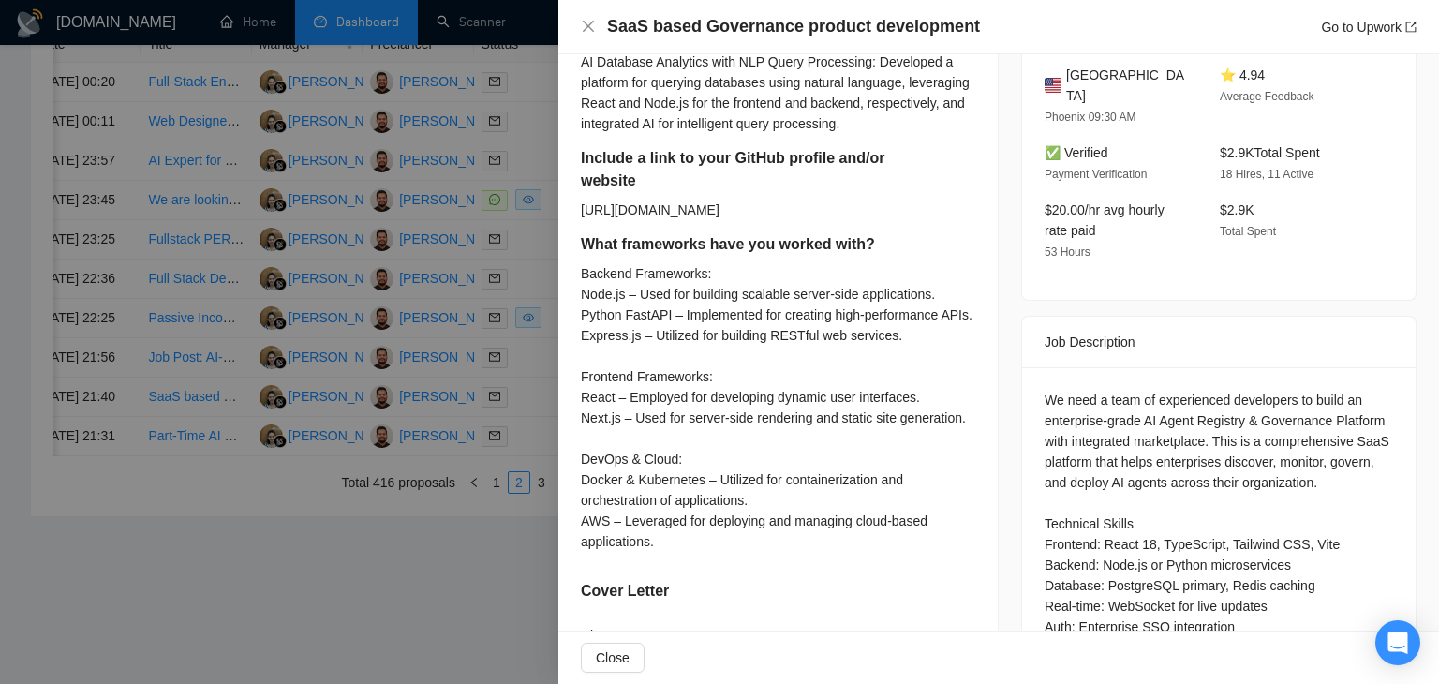
scroll to position [555, 0]
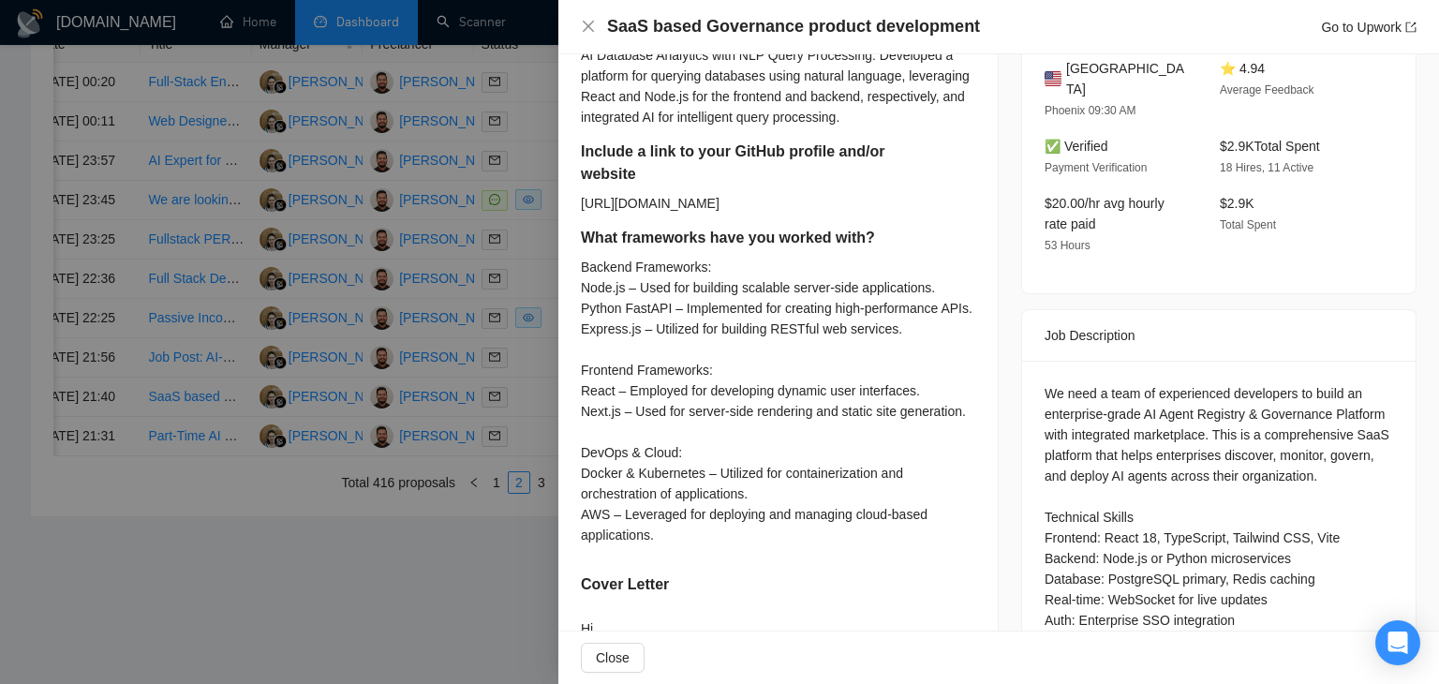
drag, startPoint x: 573, startPoint y: 222, endPoint x: 800, endPoint y: 236, distance: 227.2
click at [800, 236] on div "Describe your recent experience with similar projects AI Database Analytics wit…" at bounding box center [777, 556] width 439 height 1173
copy div "[URL][DOMAIN_NAME]"
click at [588, 31] on icon "close" at bounding box center [588, 26] width 15 height 15
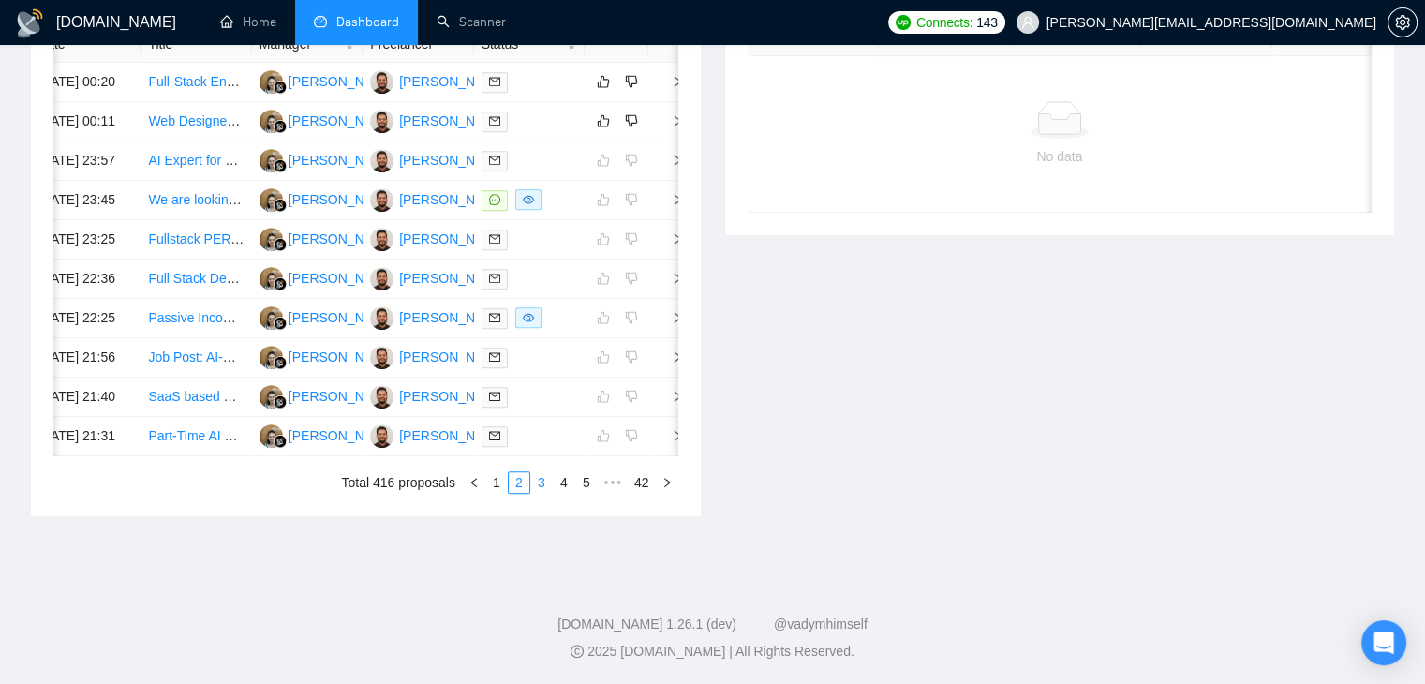
click at [544, 484] on link "3" at bounding box center [541, 482] width 21 height 21
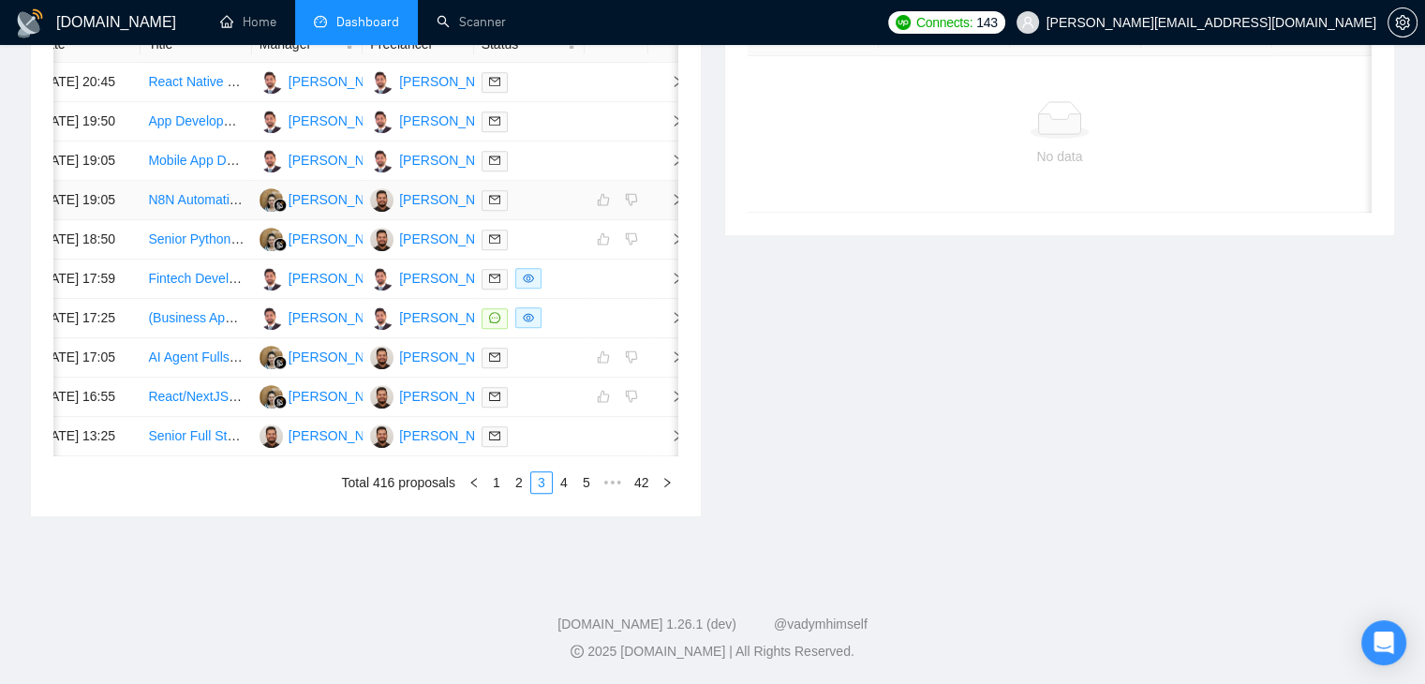
click at [673, 181] on td at bounding box center [666, 200] width 37 height 39
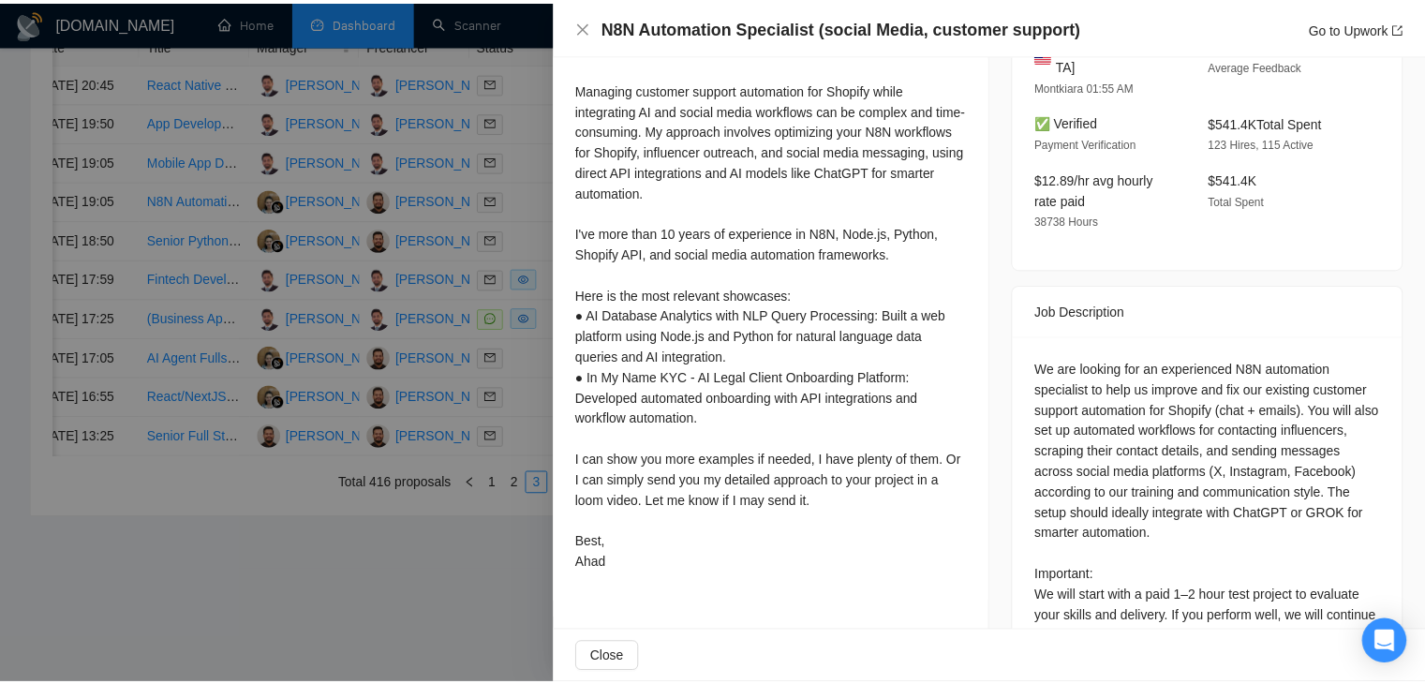
scroll to position [367, 0]
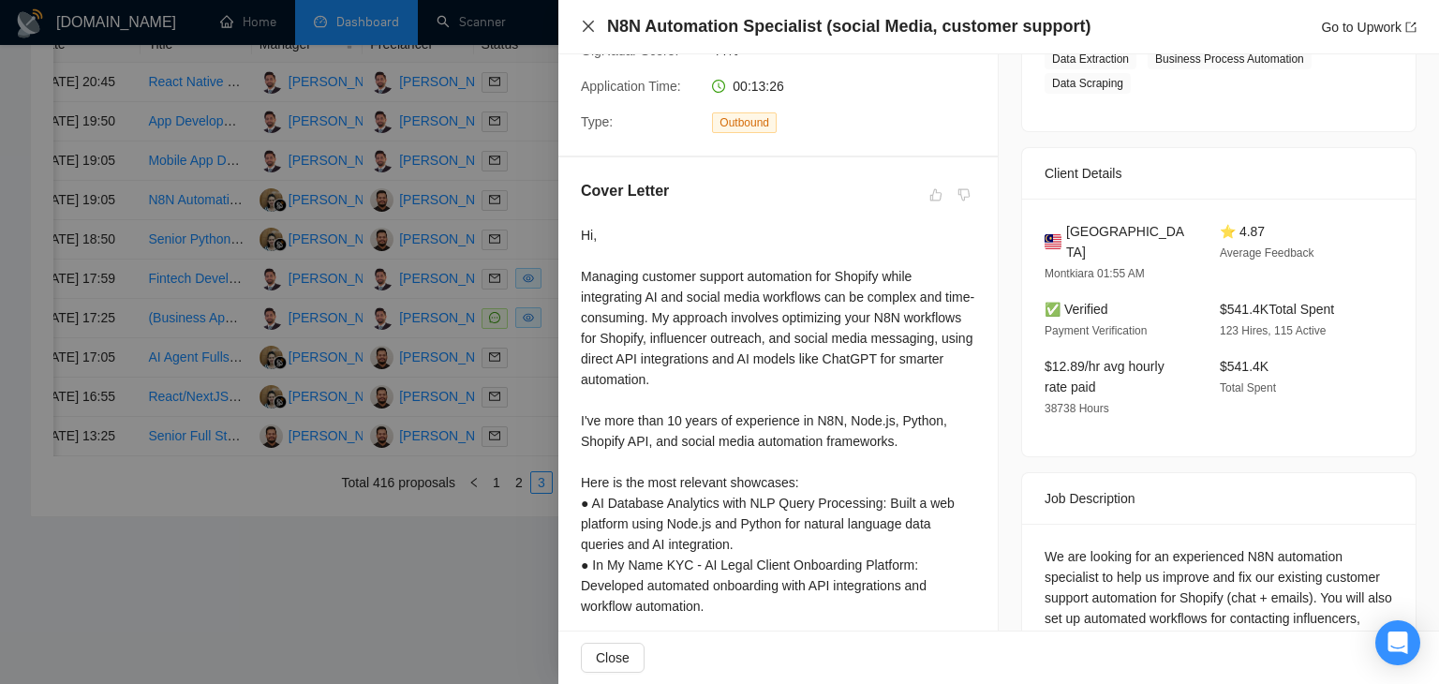
click at [585, 26] on icon "close" at bounding box center [588, 26] width 15 height 15
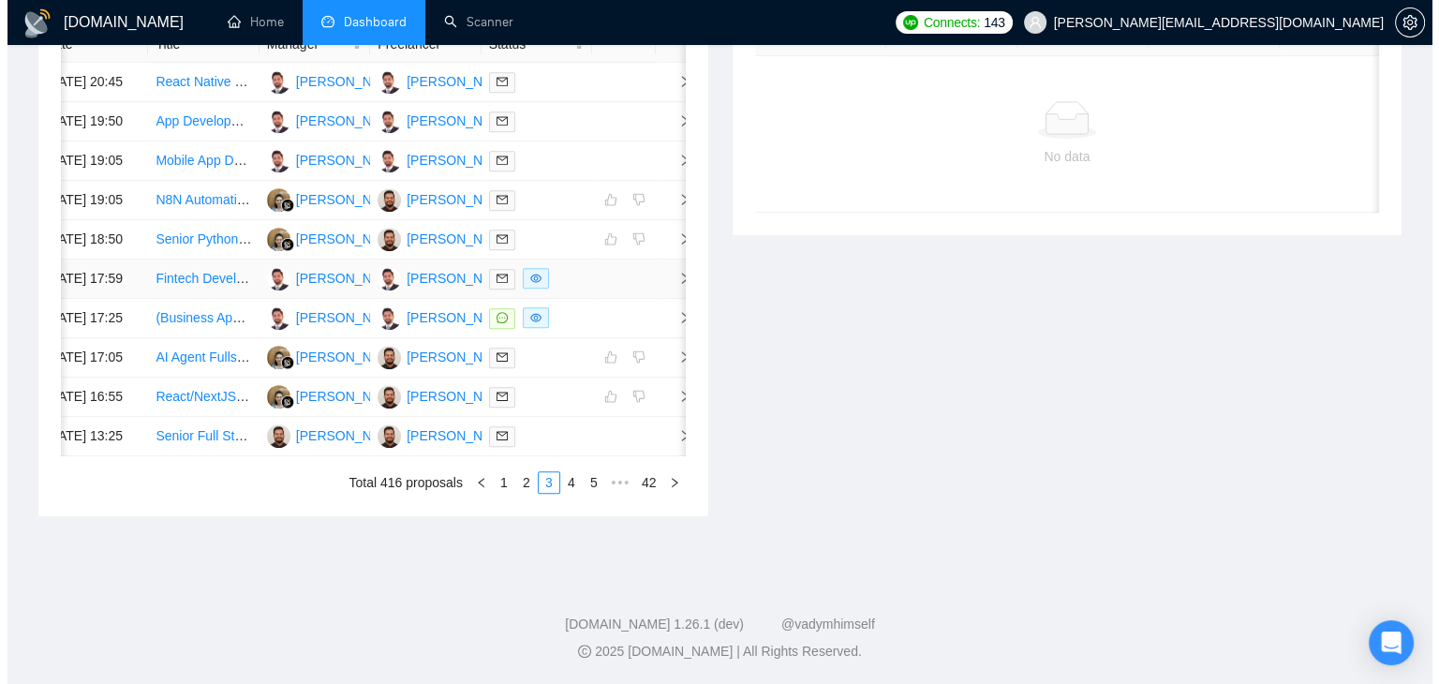
scroll to position [825, 0]
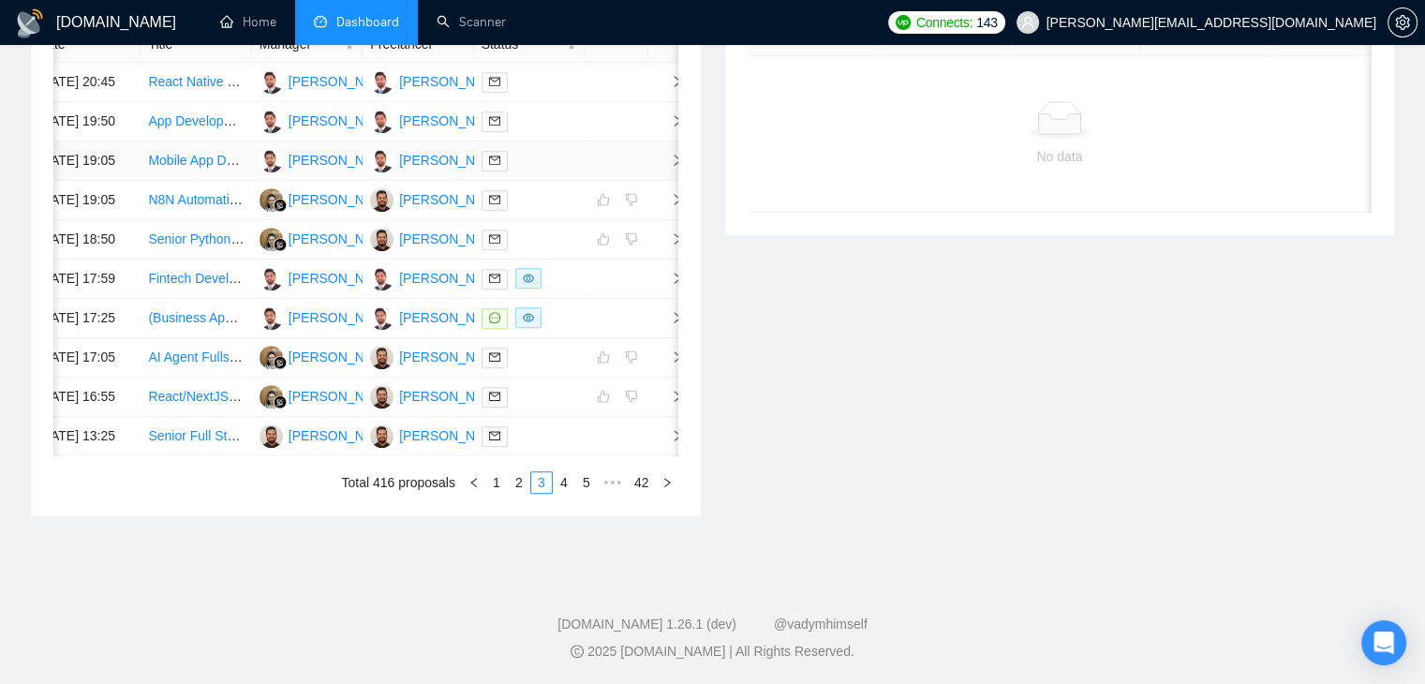
click at [665, 167] on span "right" at bounding box center [670, 160] width 28 height 13
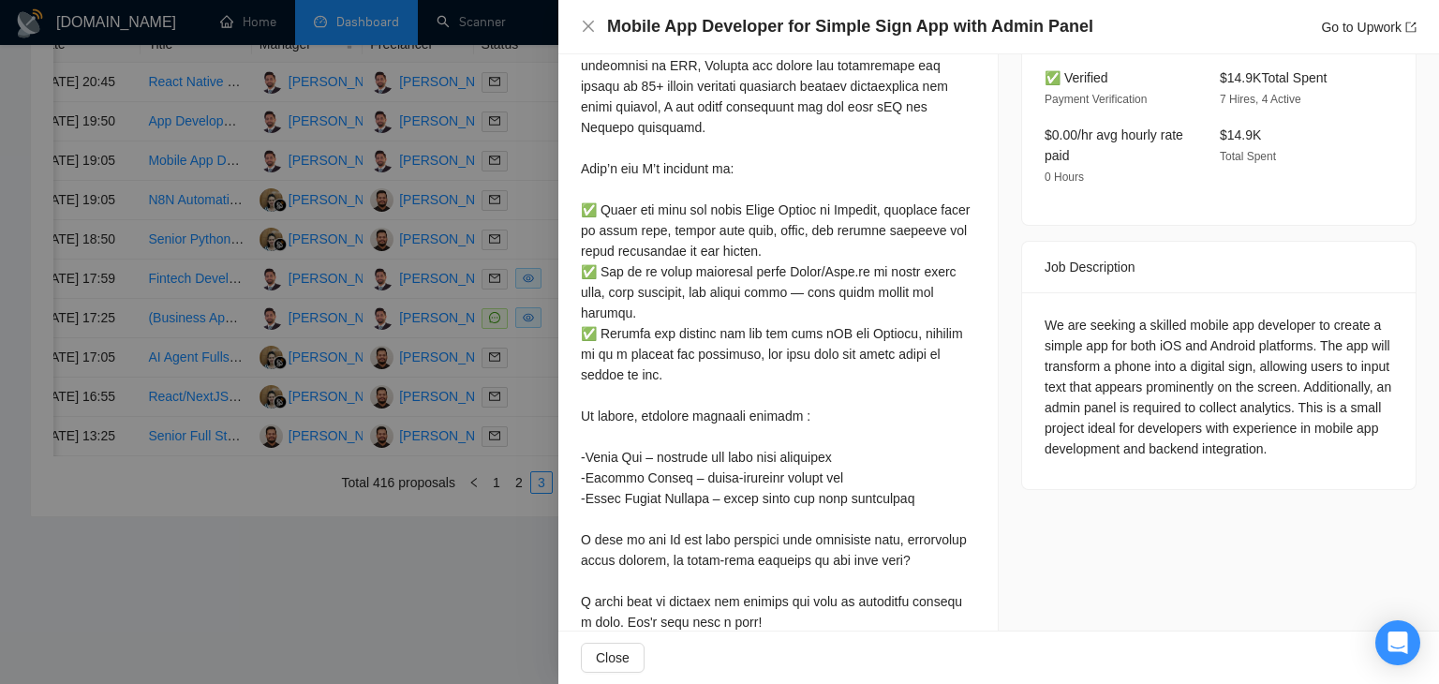
scroll to position [555, 0]
drag, startPoint x: 581, startPoint y: 409, endPoint x: 795, endPoint y: 427, distance: 215.3
click at [795, 427] on div at bounding box center [778, 312] width 394 height 763
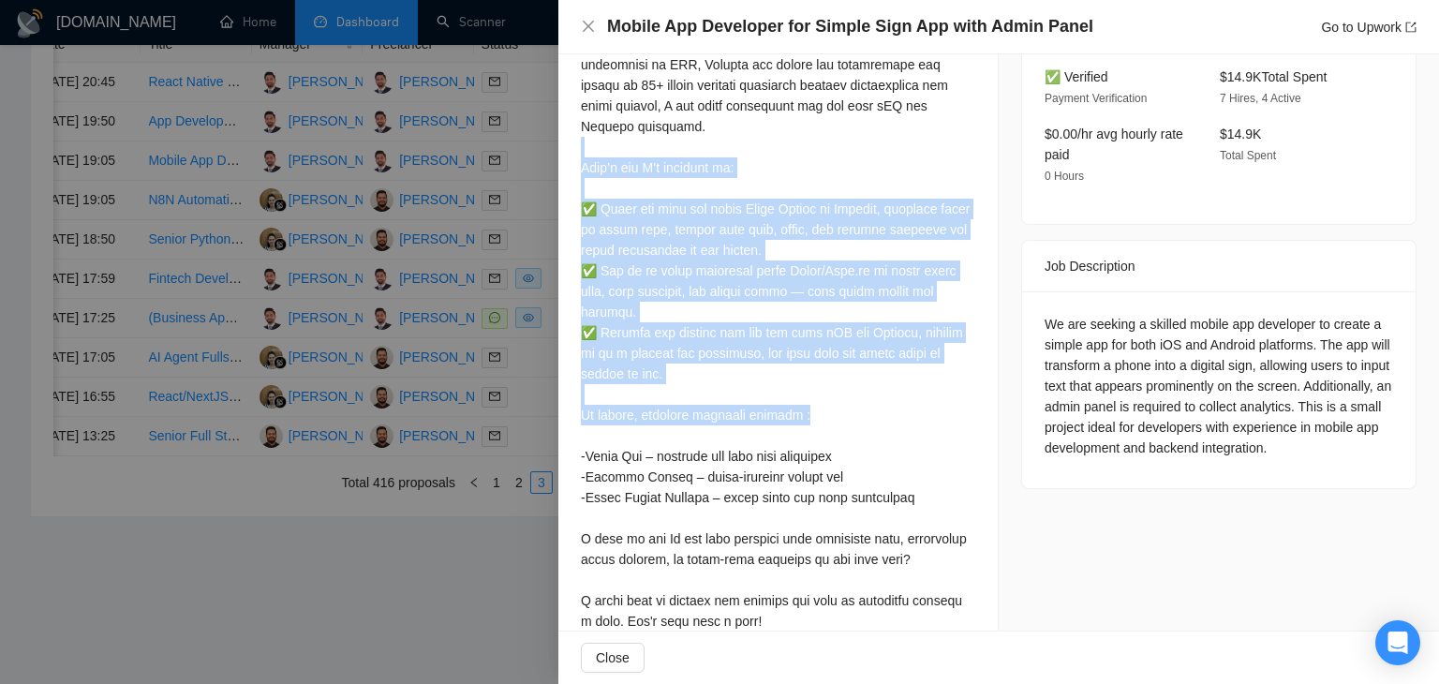
drag, startPoint x: 621, startPoint y: 156, endPoint x: 716, endPoint y: 415, distance: 276.2
click at [714, 409] on div at bounding box center [778, 312] width 394 height 763
click at [712, 387] on div at bounding box center [778, 312] width 394 height 763
drag, startPoint x: 731, startPoint y: 382, endPoint x: 575, endPoint y: 147, distance: 281.9
click at [575, 147] on div "Cover Letter" at bounding box center [777, 293] width 439 height 860
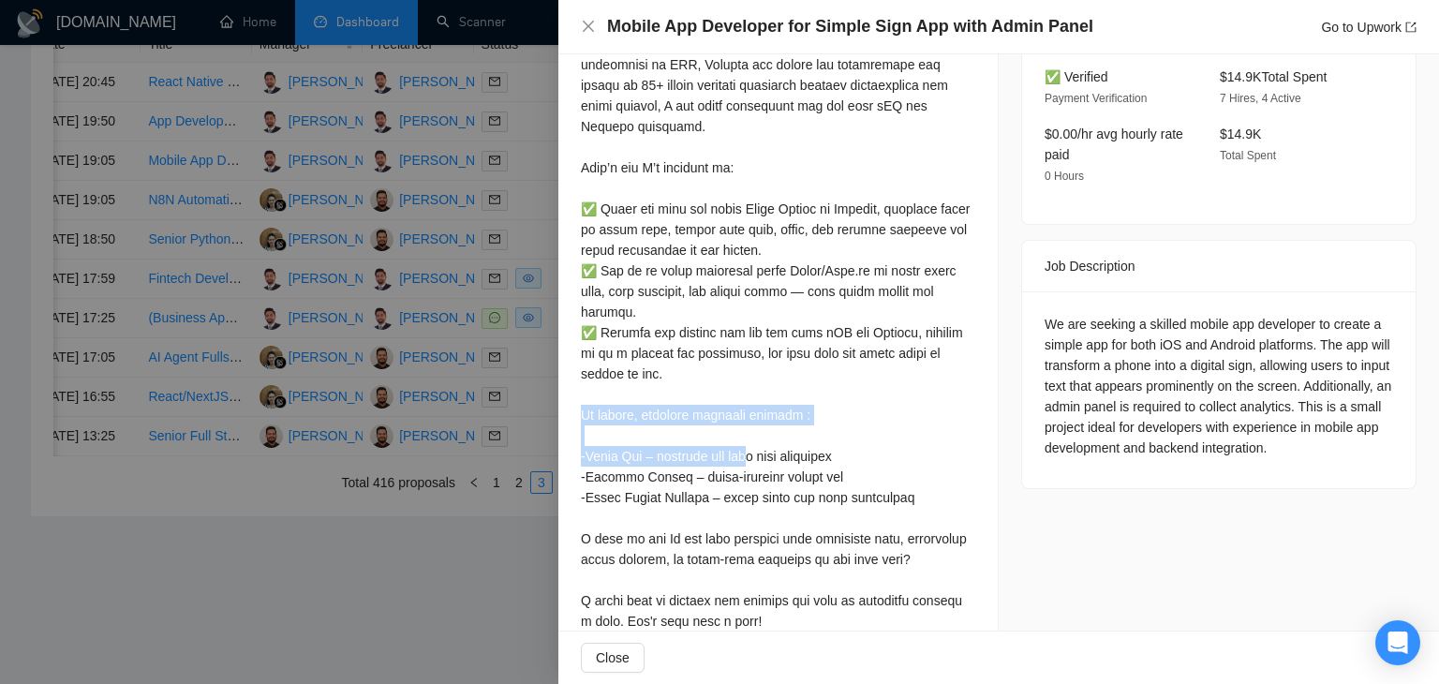
drag, startPoint x: 585, startPoint y: 421, endPoint x: 821, endPoint y: 418, distance: 236.1
click at [821, 418] on div at bounding box center [778, 312] width 394 height 763
click at [829, 423] on div at bounding box center [778, 312] width 394 height 763
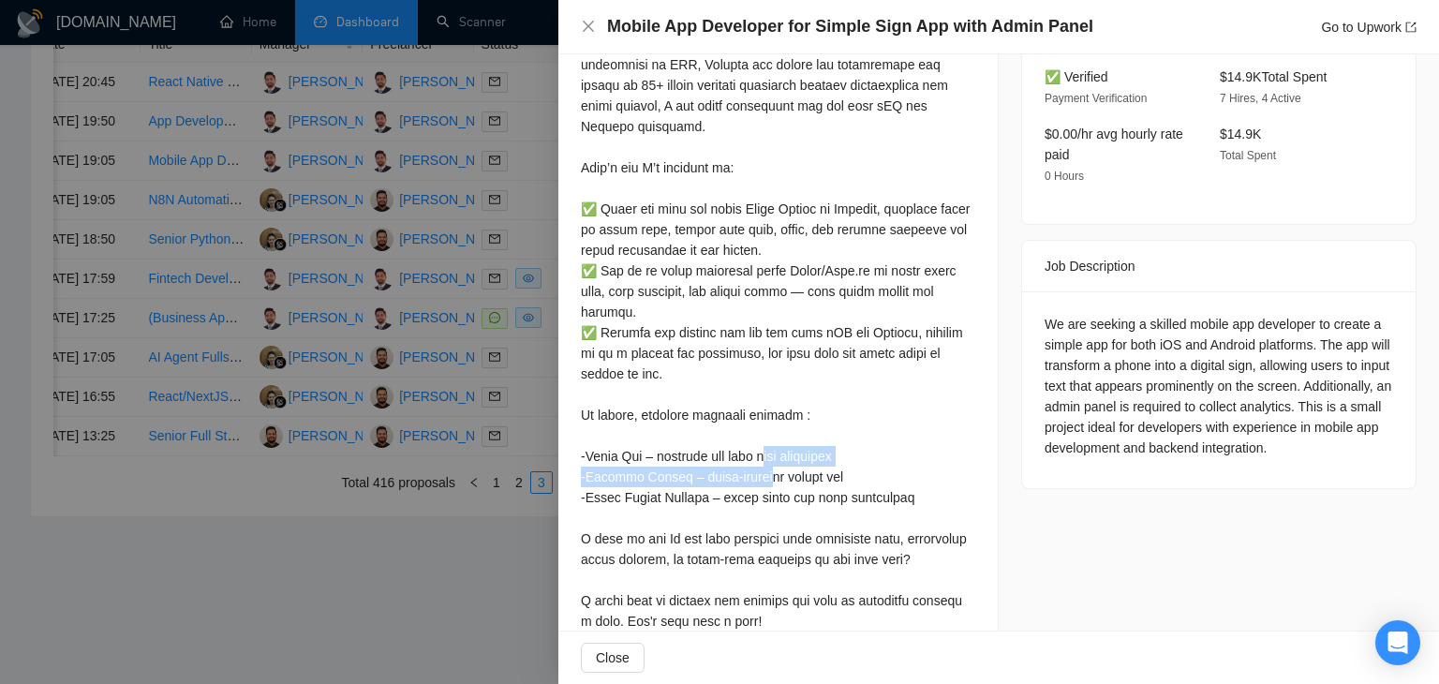
drag, startPoint x: 584, startPoint y: 460, endPoint x: 839, endPoint y: 458, distance: 255.8
click at [839, 458] on div at bounding box center [778, 312] width 394 height 763
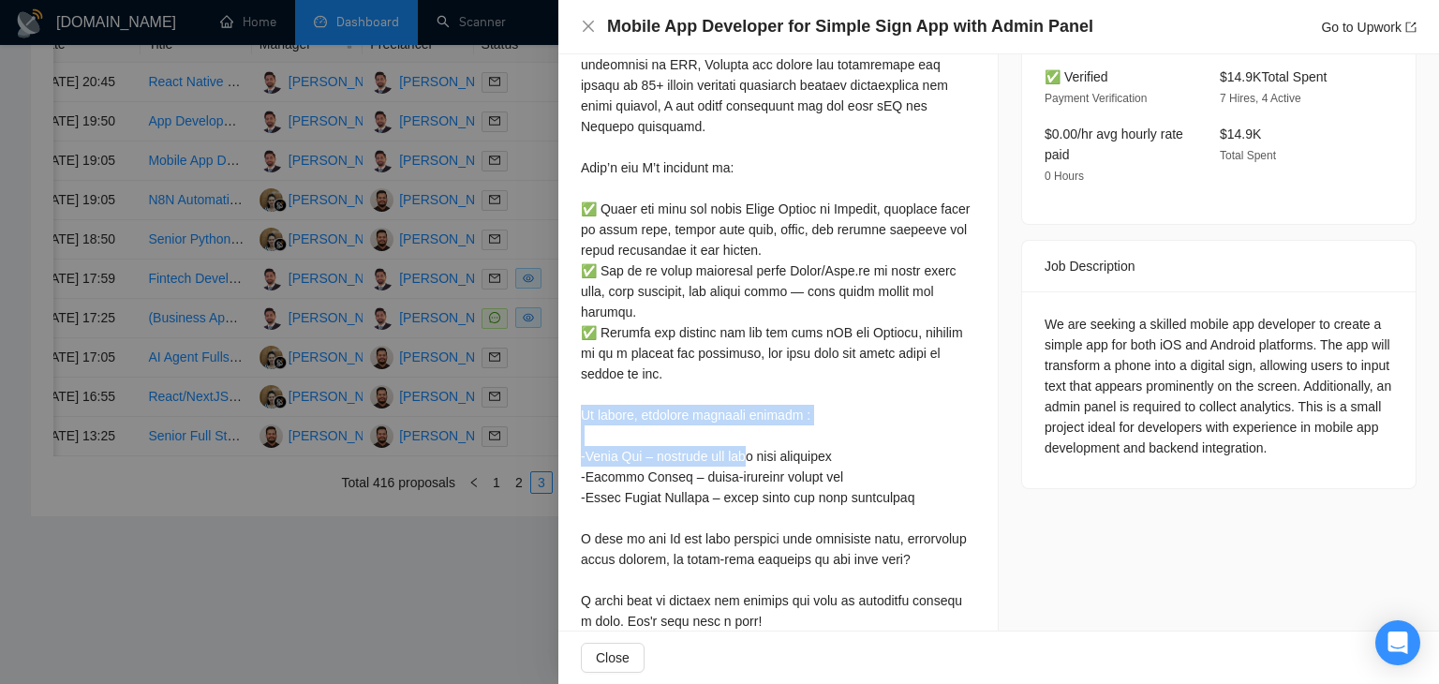
drag, startPoint x: 817, startPoint y: 416, endPoint x: 578, endPoint y: 419, distance: 238.9
click at [578, 419] on div "Cover Letter" at bounding box center [777, 293] width 439 height 860
click at [599, 416] on div at bounding box center [778, 312] width 394 height 763
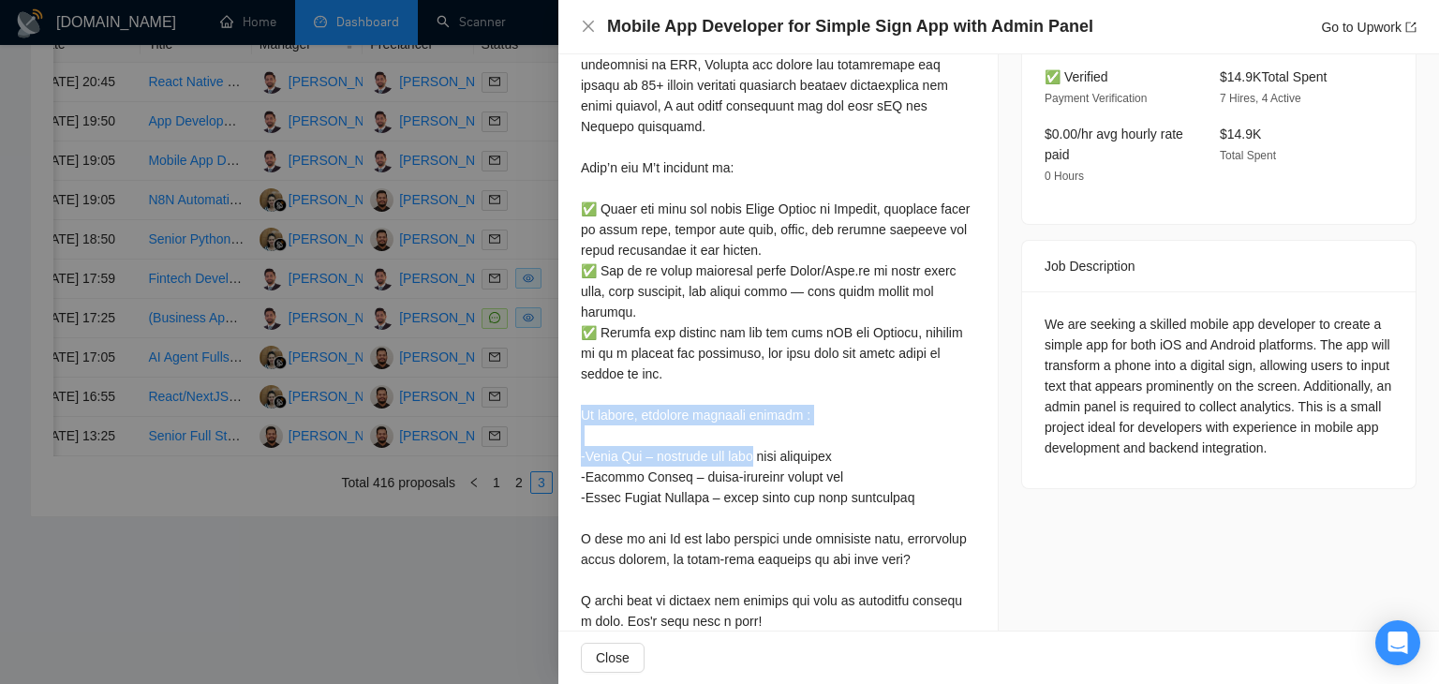
click at [599, 416] on div at bounding box center [778, 312] width 394 height 763
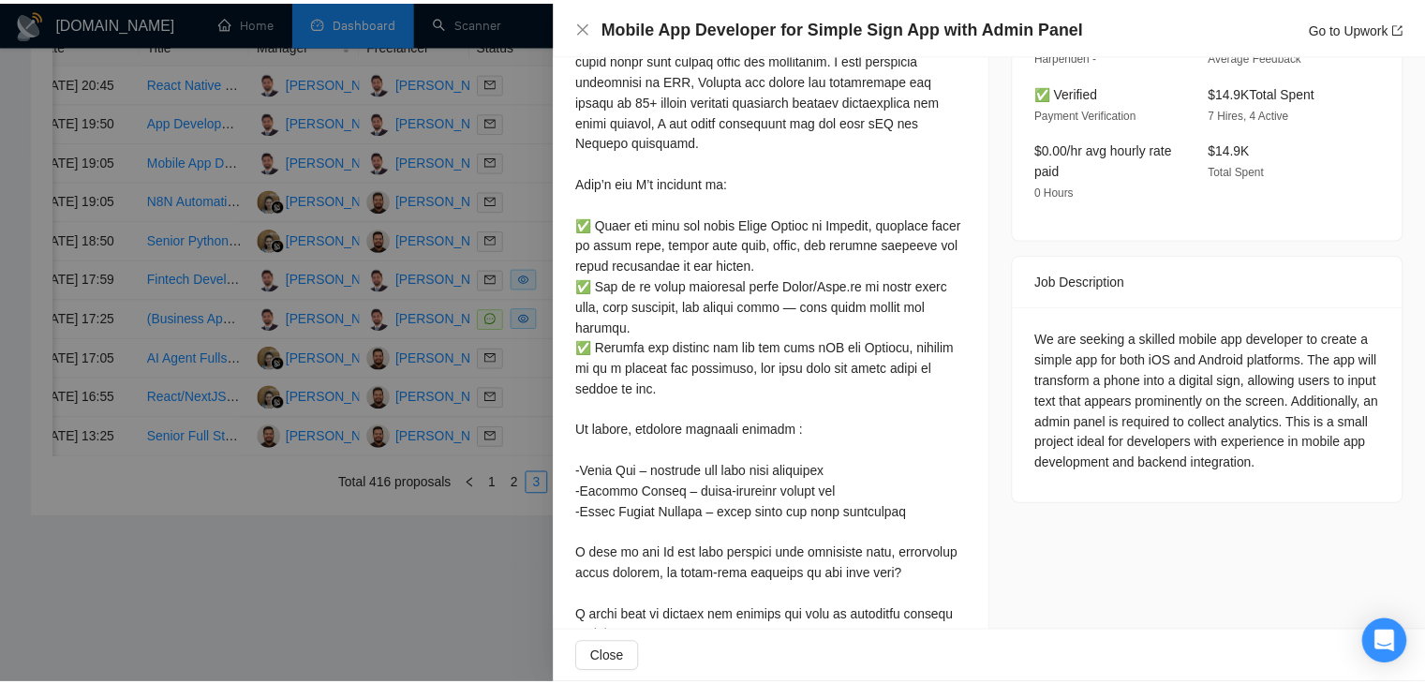
scroll to position [461, 0]
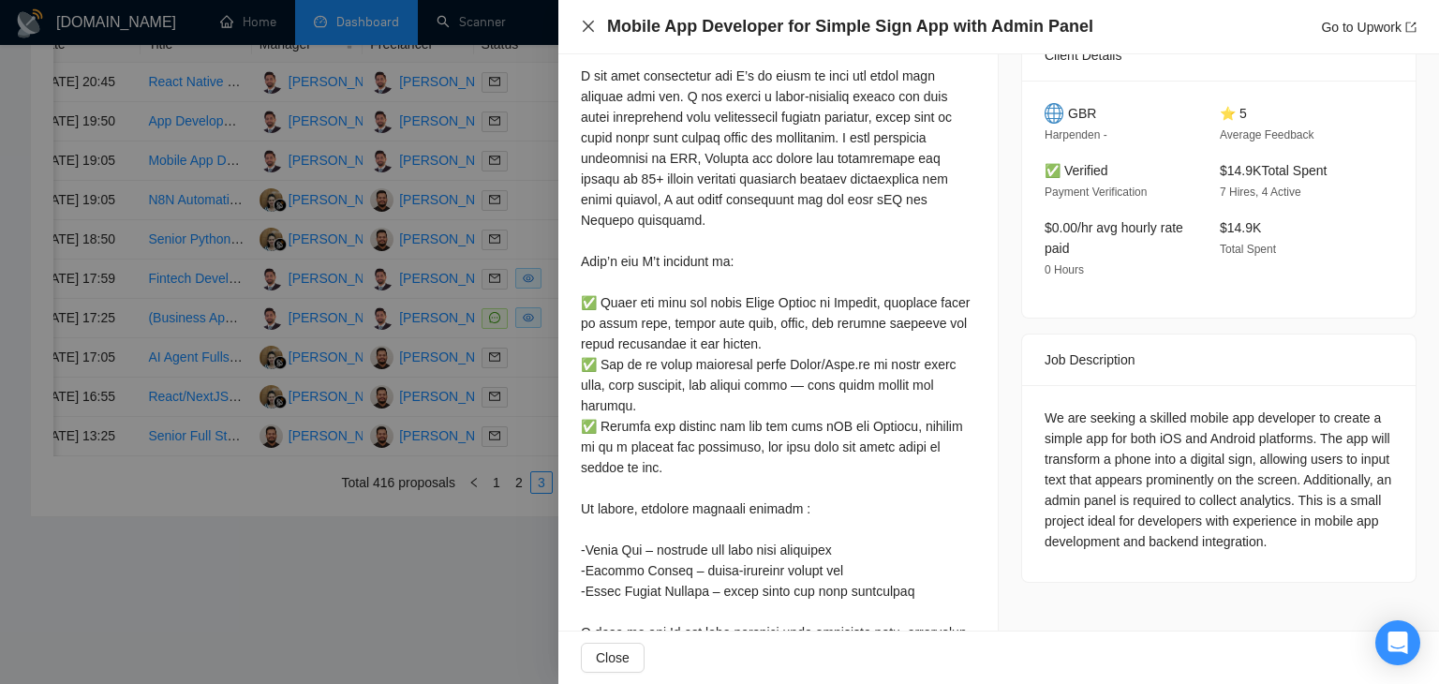
click at [588, 23] on icon "close" at bounding box center [588, 26] width 15 height 15
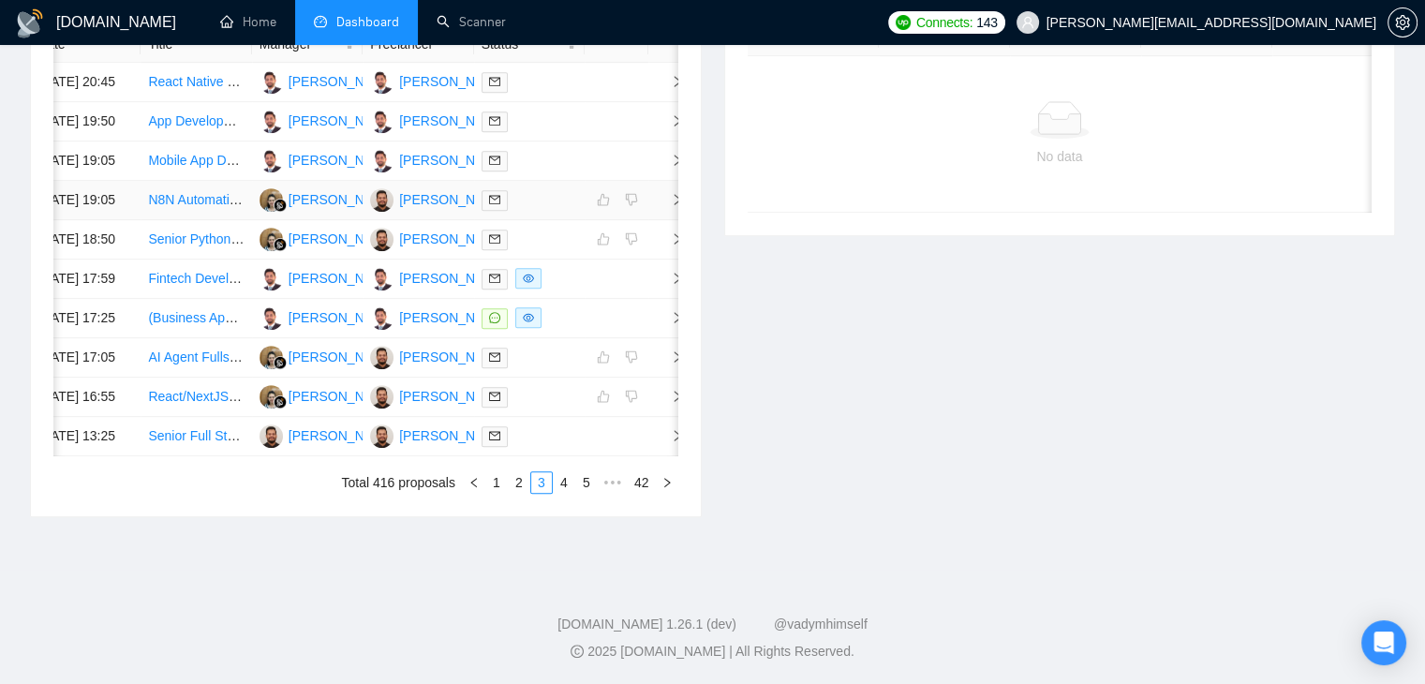
scroll to position [1013, 0]
click at [502, 491] on link "1" at bounding box center [496, 482] width 21 height 21
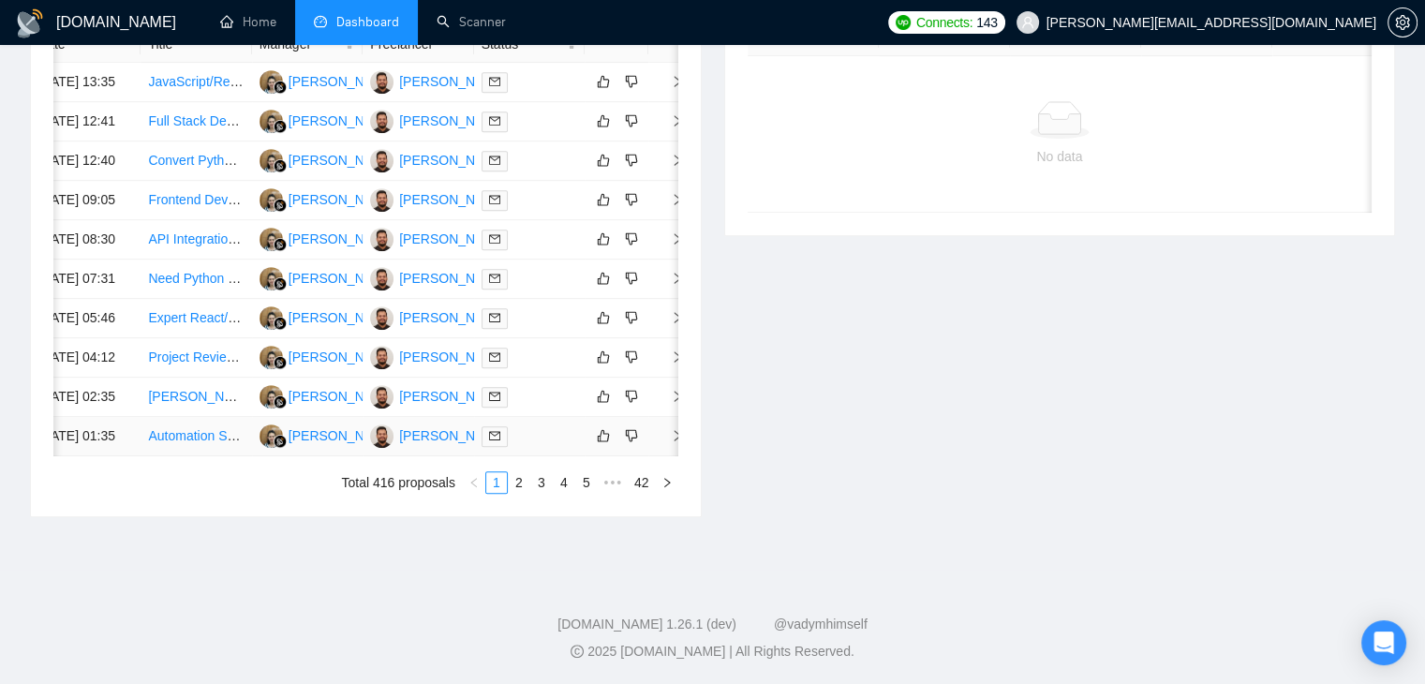
click at [671, 429] on icon "right" at bounding box center [677, 435] width 13 height 13
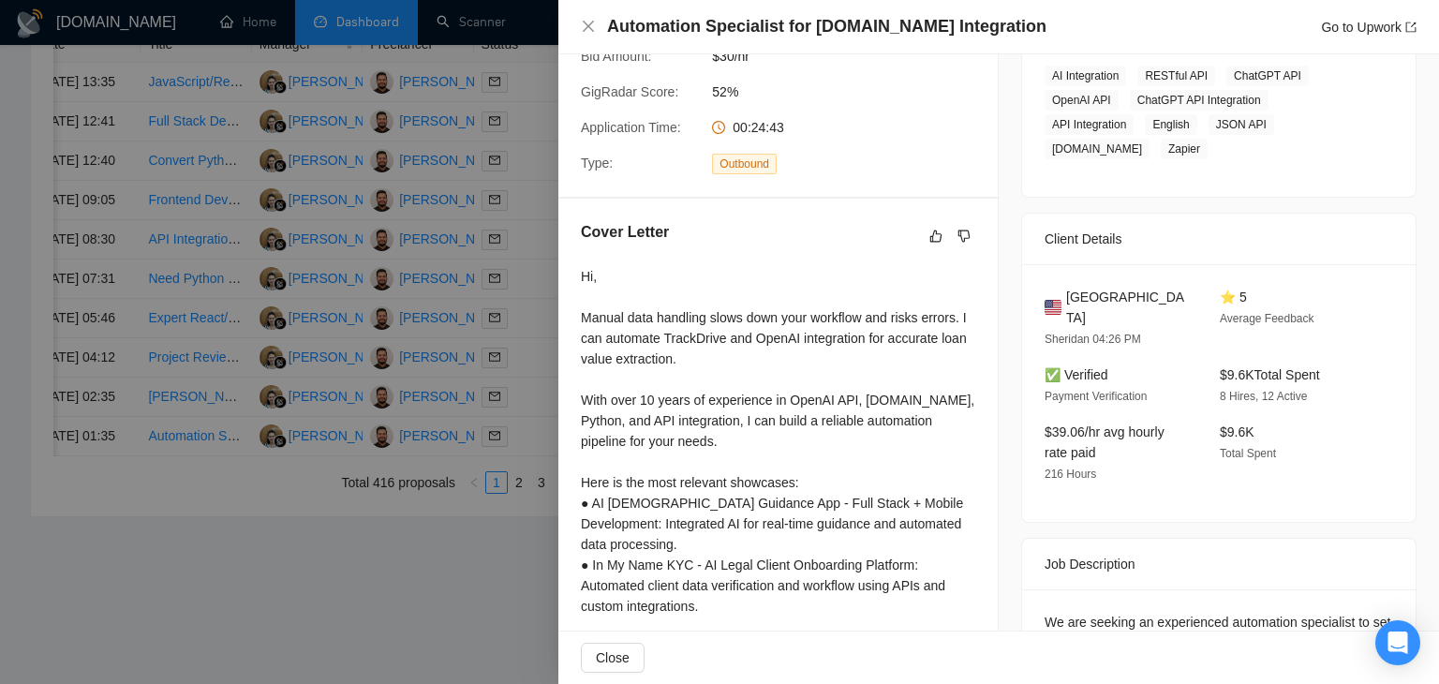
scroll to position [319, 0]
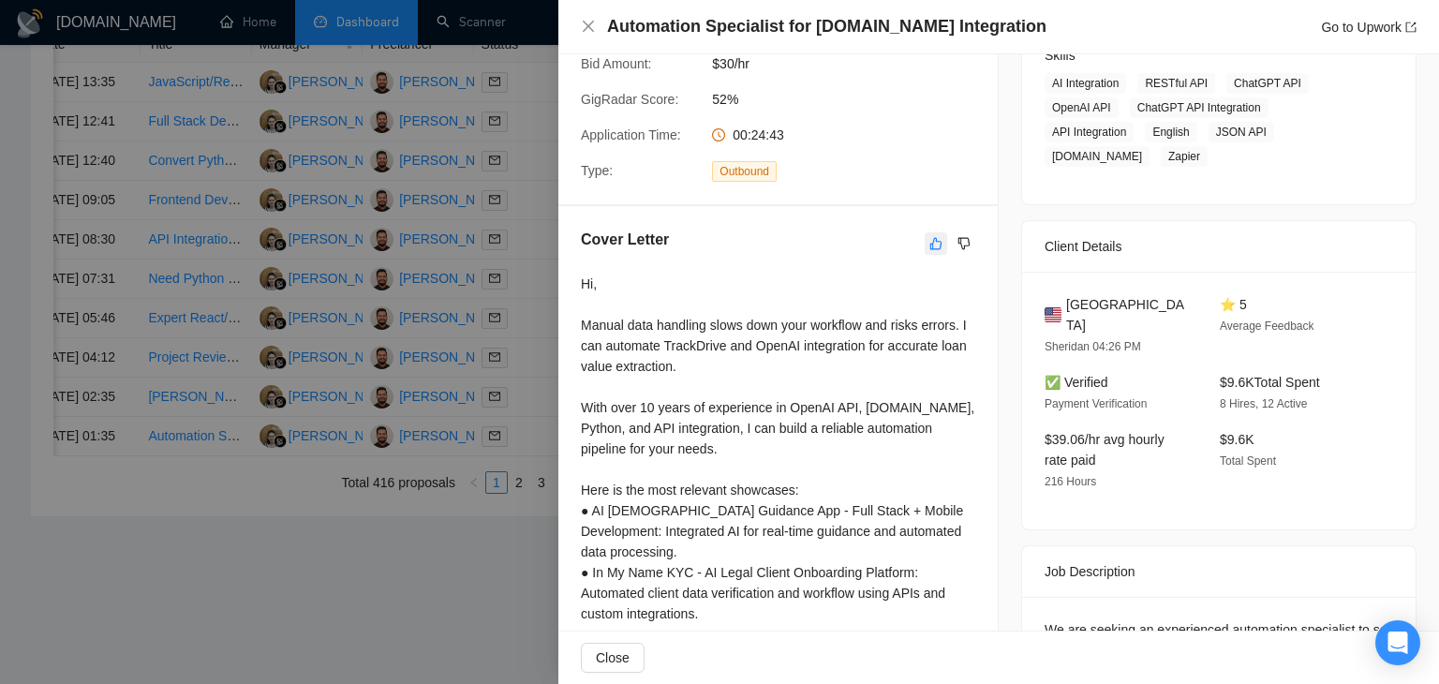
click at [929, 250] on icon "like" at bounding box center [935, 243] width 13 height 15
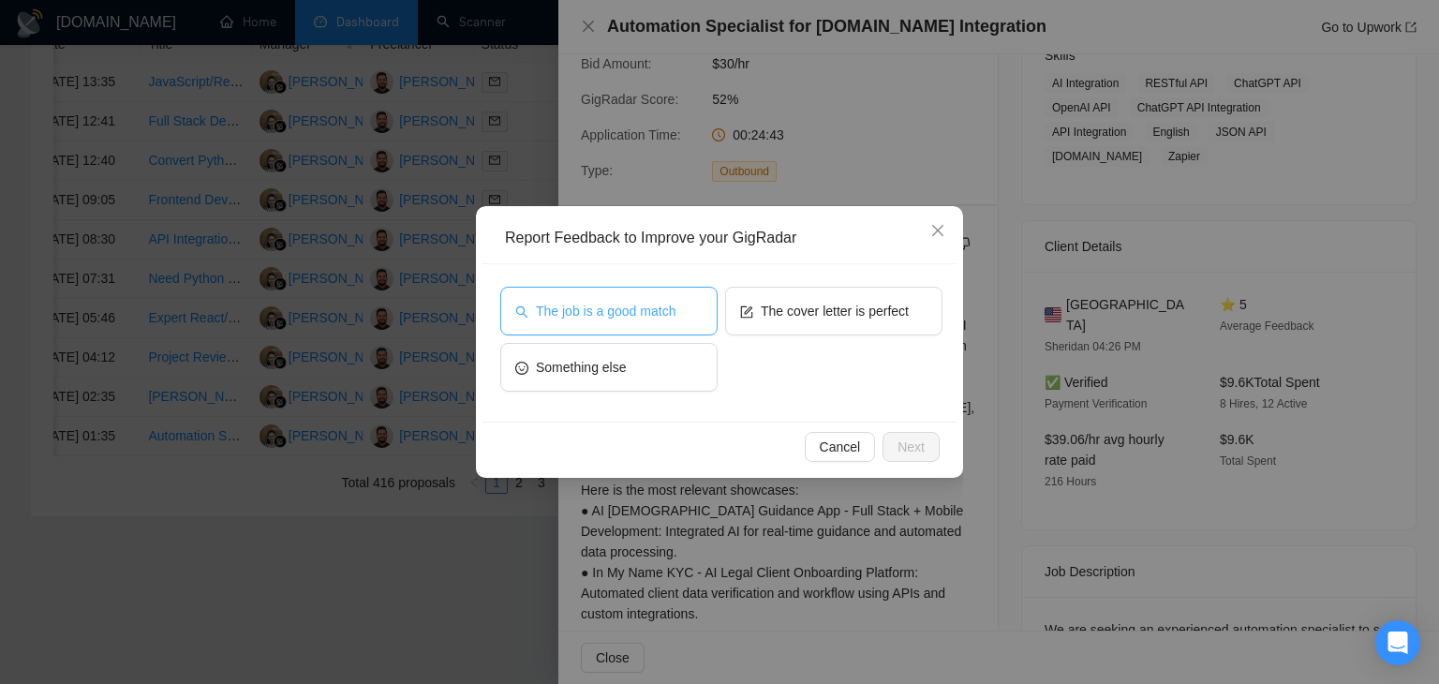
click at [656, 314] on span "The job is a good match" at bounding box center [606, 311] width 140 height 21
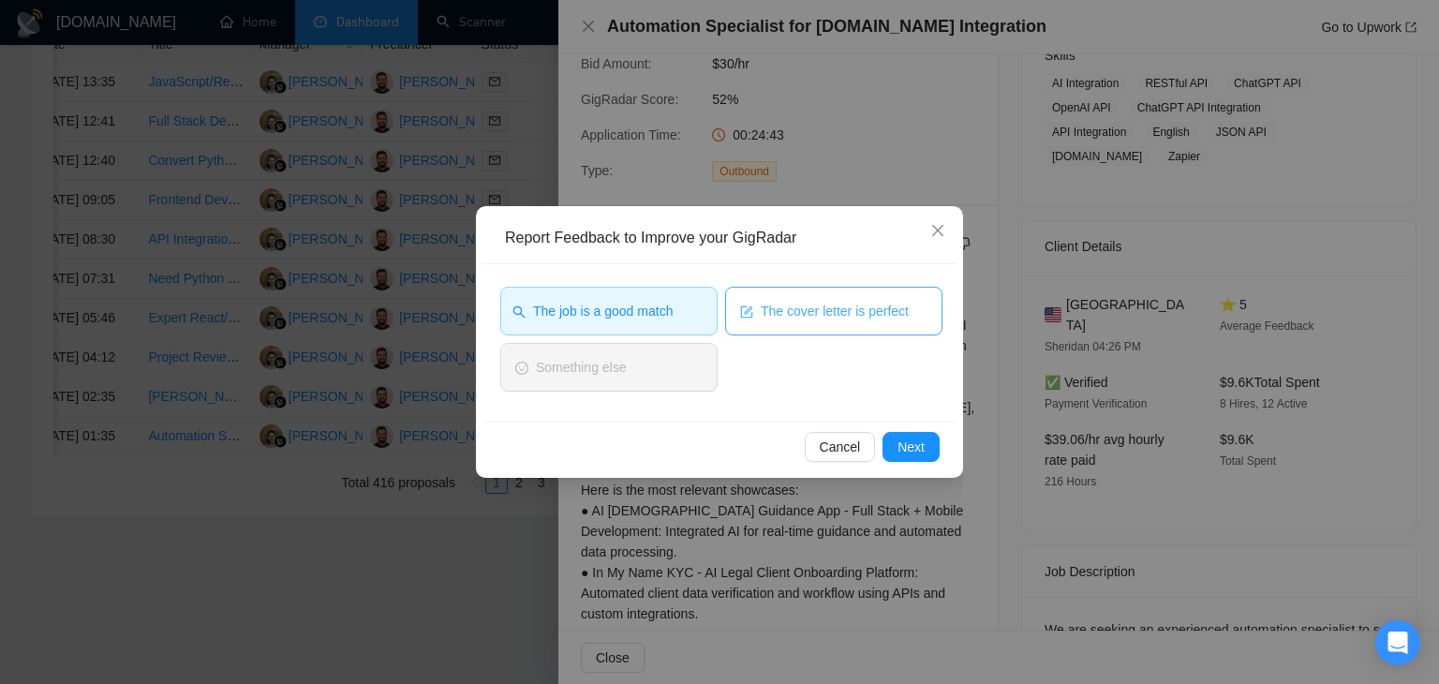
click at [781, 314] on span "The cover letter is perfect" at bounding box center [835, 311] width 148 height 21
click at [889, 442] on button "Next" at bounding box center [911, 447] width 57 height 30
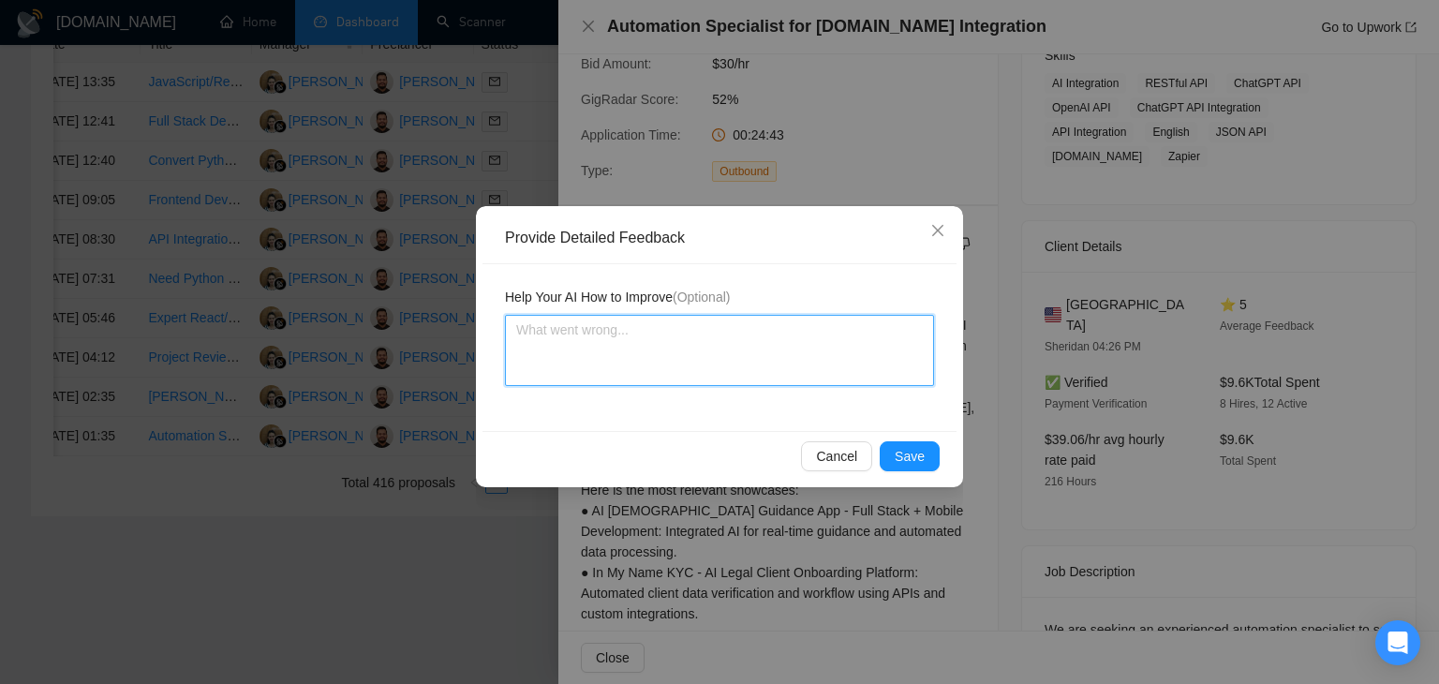
click at [727, 334] on textarea at bounding box center [719, 350] width 429 height 71
type textarea "C"
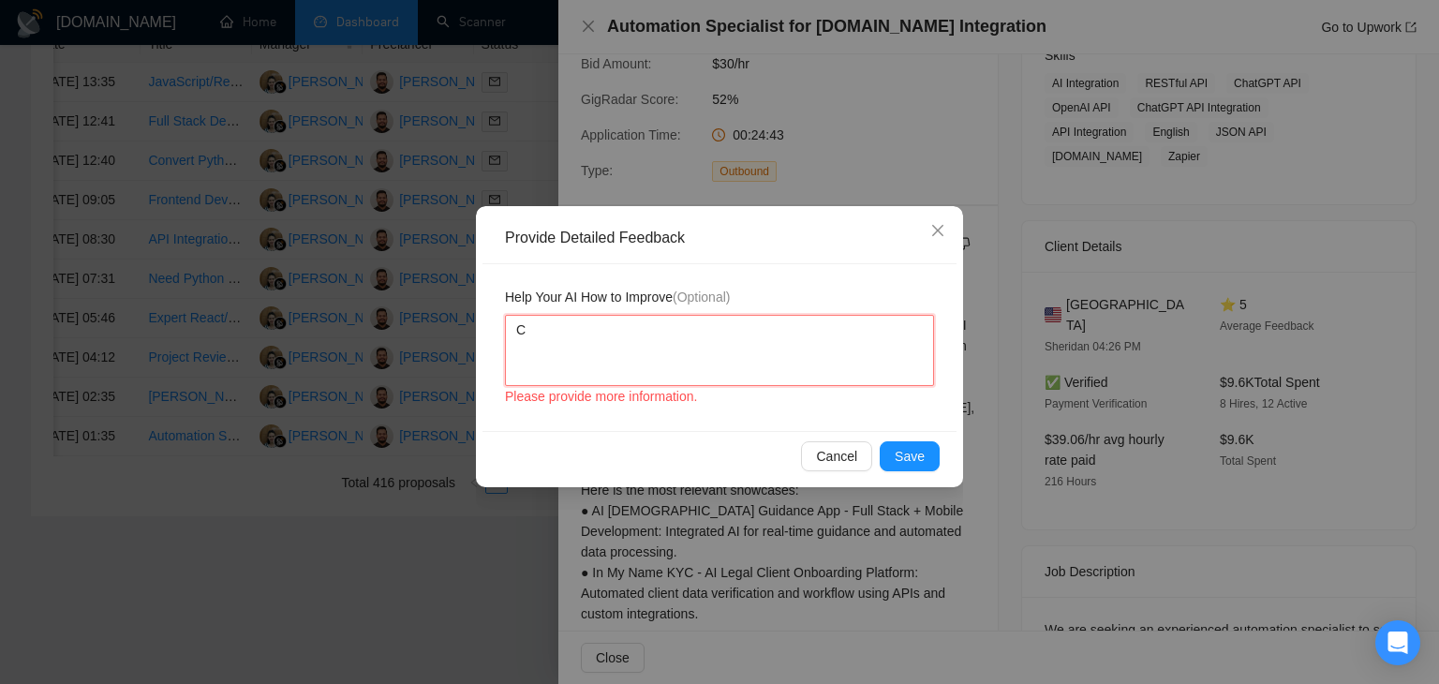
type textarea "Co"
type textarea "Cov"
type textarea "Cove"
type textarea "Cover"
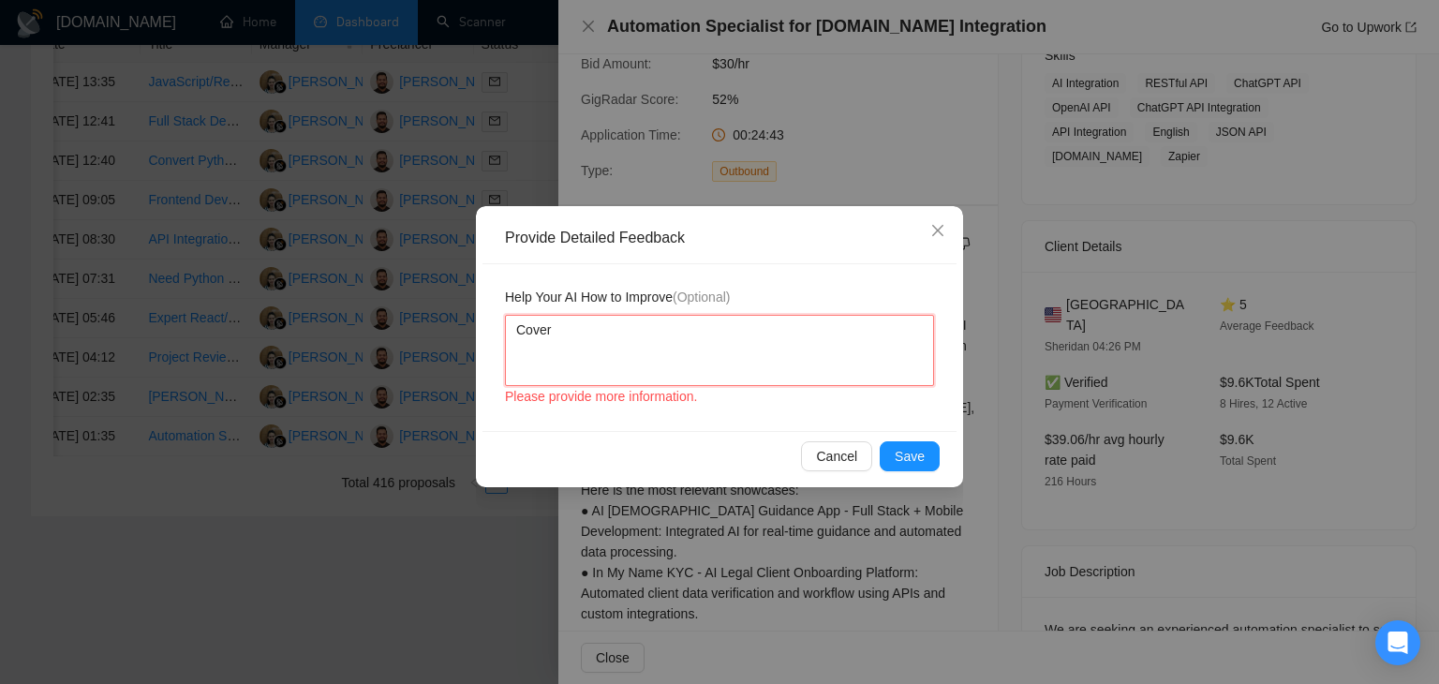
type textarea "Cover l"
type textarea "Cover le"
type textarea "Cover let"
type textarea "Cover lett"
type textarea "Cover lette"
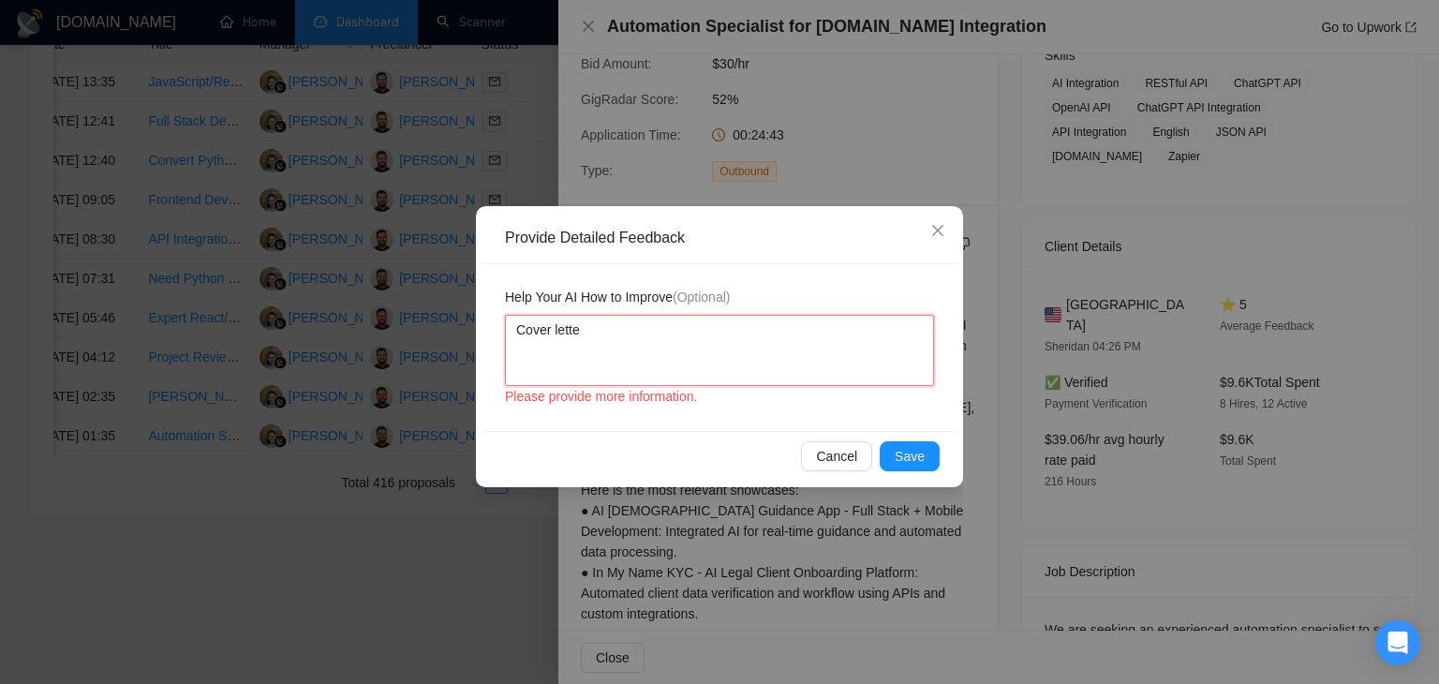
type textarea "Cover letter"
type textarea "Cover letter i"
type textarea "Cover letter is"
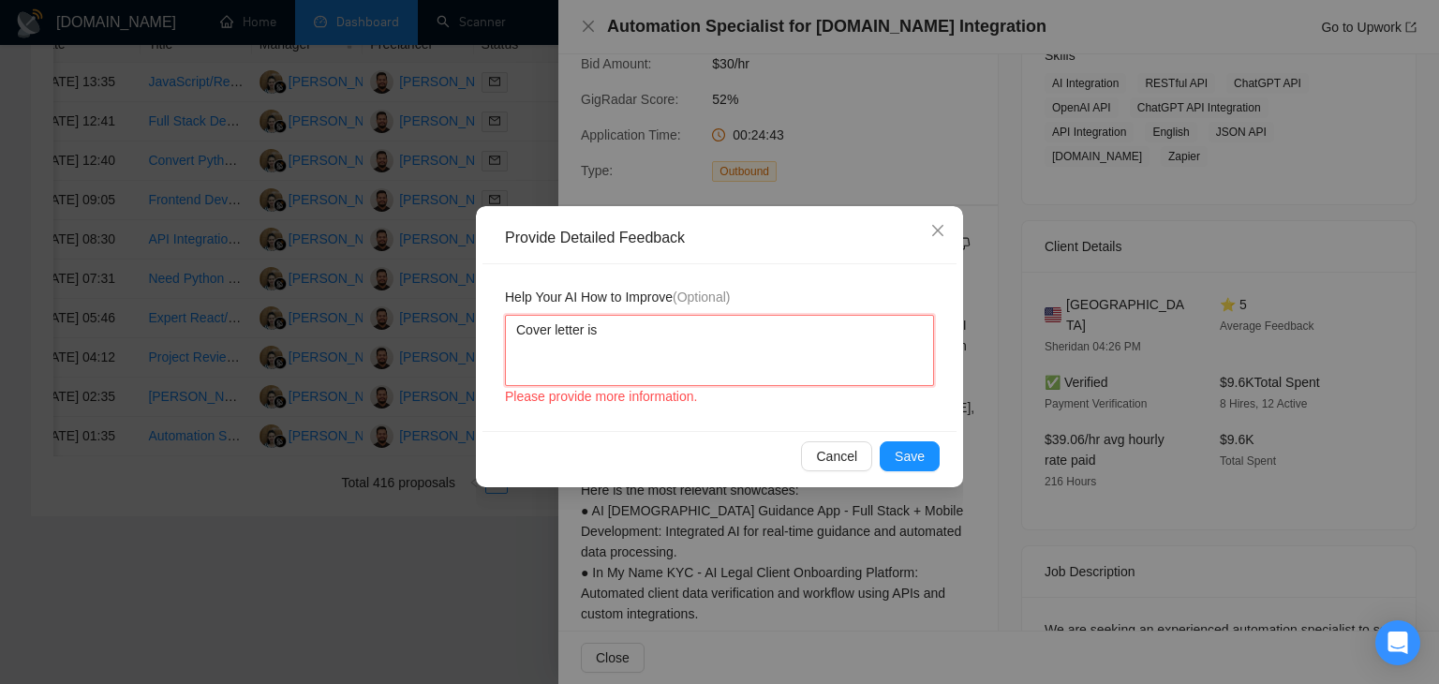
type textarea "Cover letter is a"
type textarea "Cover letter is ac"
type textarea "Cover letter is acc"
type textarea "Cover letter is acco"
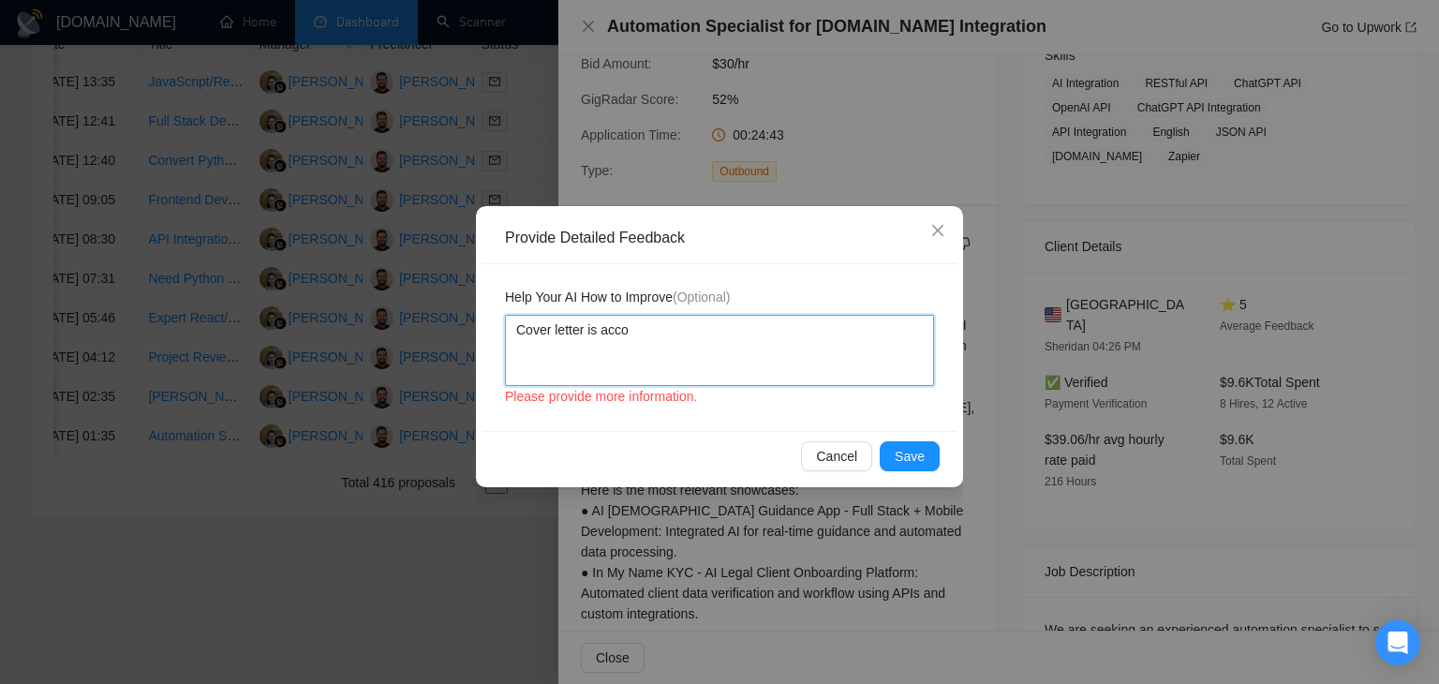
type textarea "Cover letter is accor"
type textarea "Cover letter is accord"
type textarea "Cover letter is accordi"
type textarea "Cover letter is accordin"
type textarea "Cover letter is according"
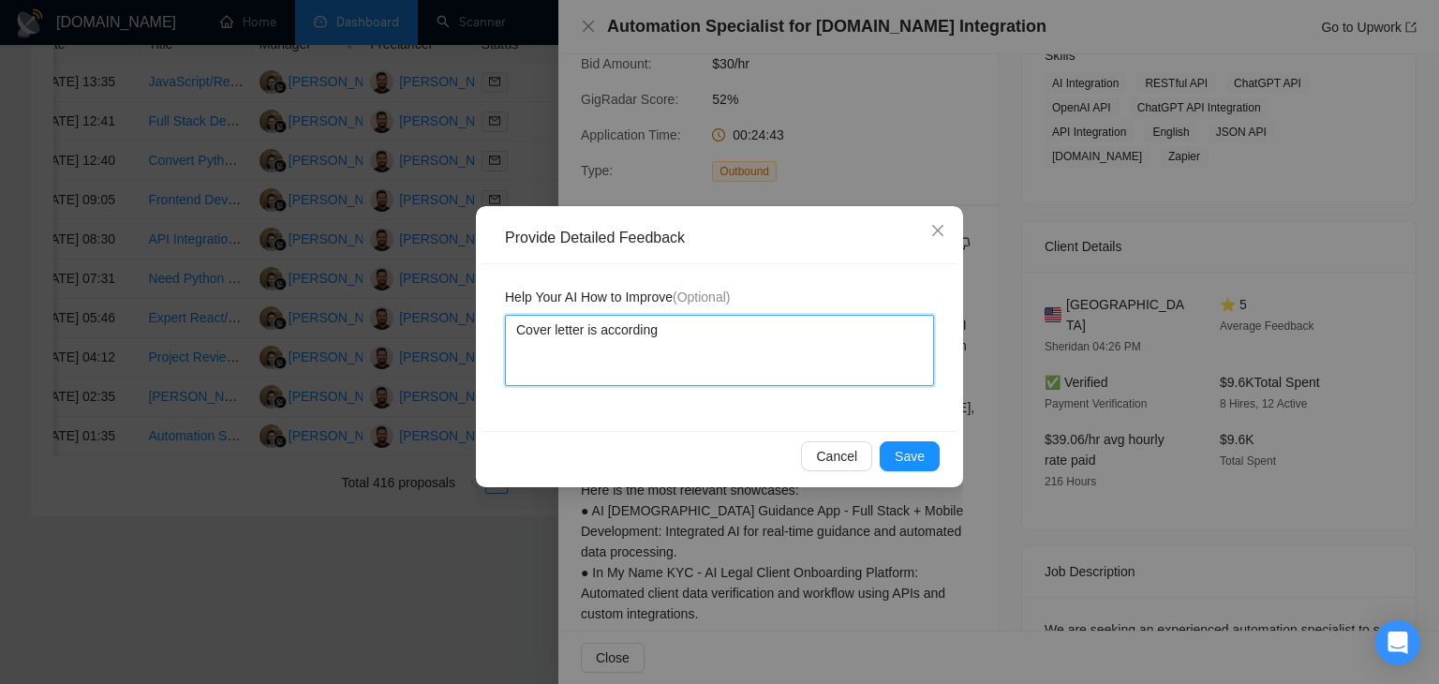
type textarea "Cover letter is according"
type textarea "Cover letter is according to"
type textarea "Cover letter is according to m"
type textarea "Cover letter is according to my"
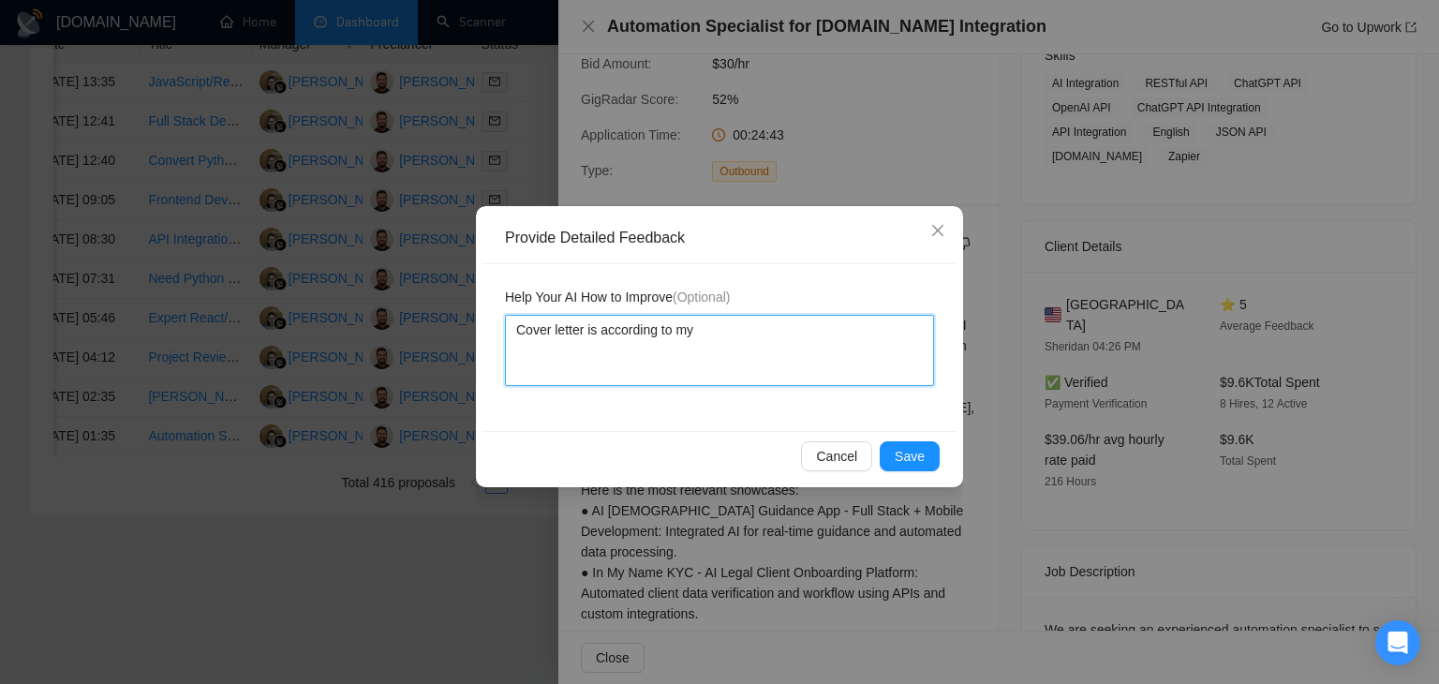
type textarea "Cover letter is according to my"
type textarea "Cover letter is according to my i"
type textarea "Cover letter is according to my in"
type textarea "Cover letter is according to my ins"
type textarea "Cover letter is according to my inst"
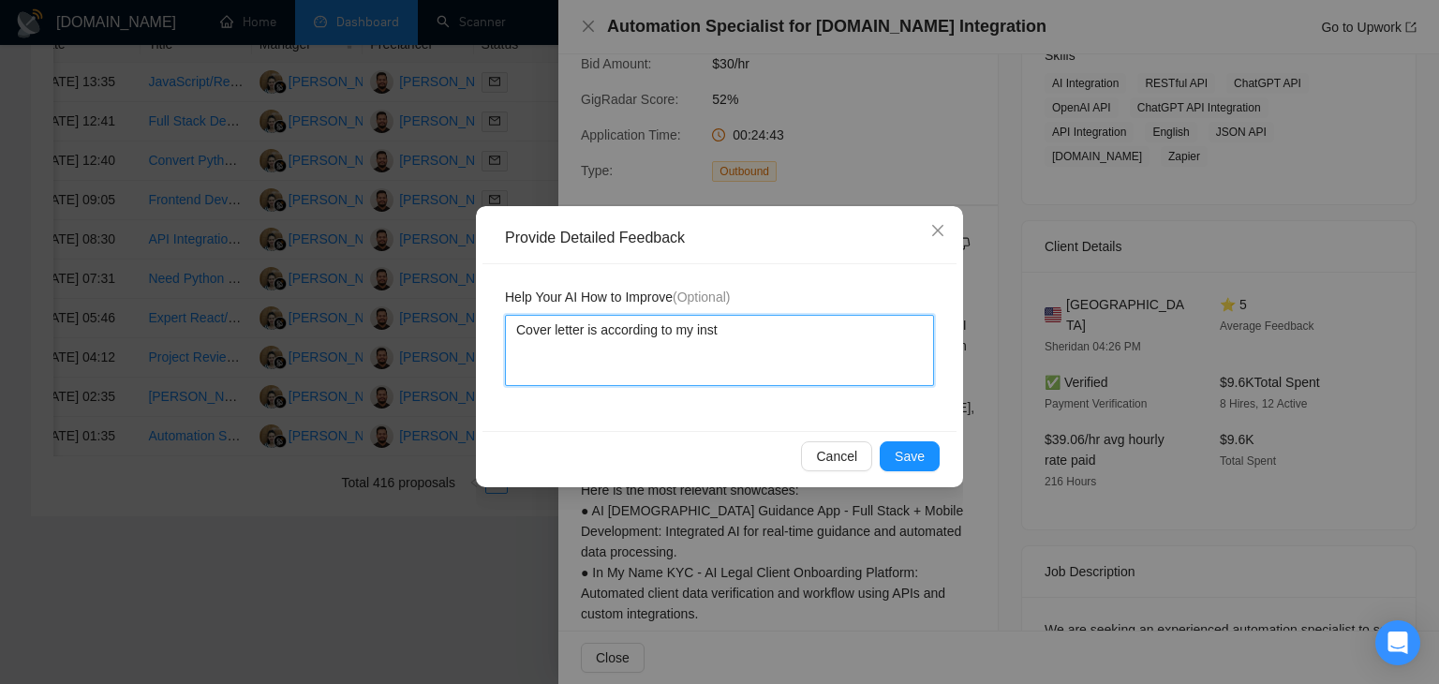
type textarea "Cover letter is according to my instr"
type textarea "Cover letter is according to my instru"
type textarea "Cover letter is according to my instruc"
type textarea "Cover letter is according to my instruct"
type textarea "Cover letter is according to my instructi"
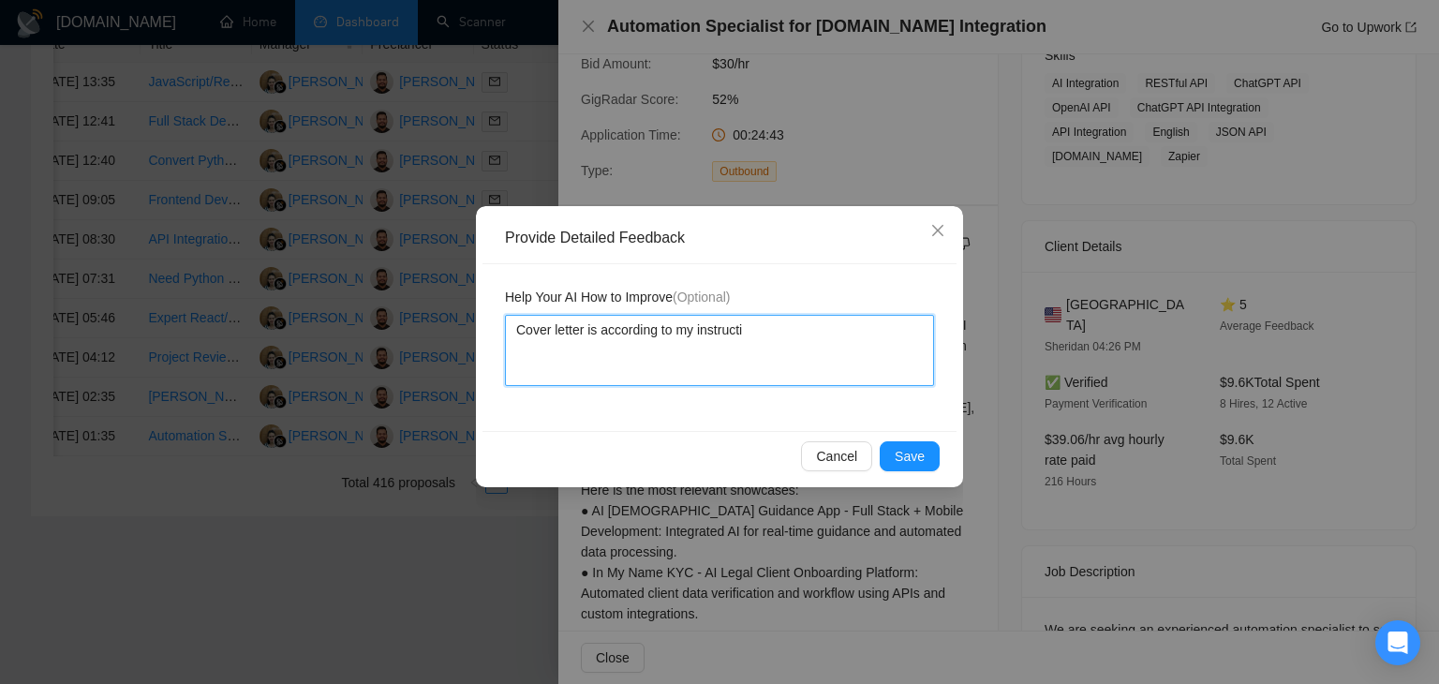
type textarea "Cover letter is according to my instructio"
type textarea "Cover letter is according to my instruction"
type textarea "Cover letter is according to my instructions"
type textarea "Cover letter is according to my instructions J"
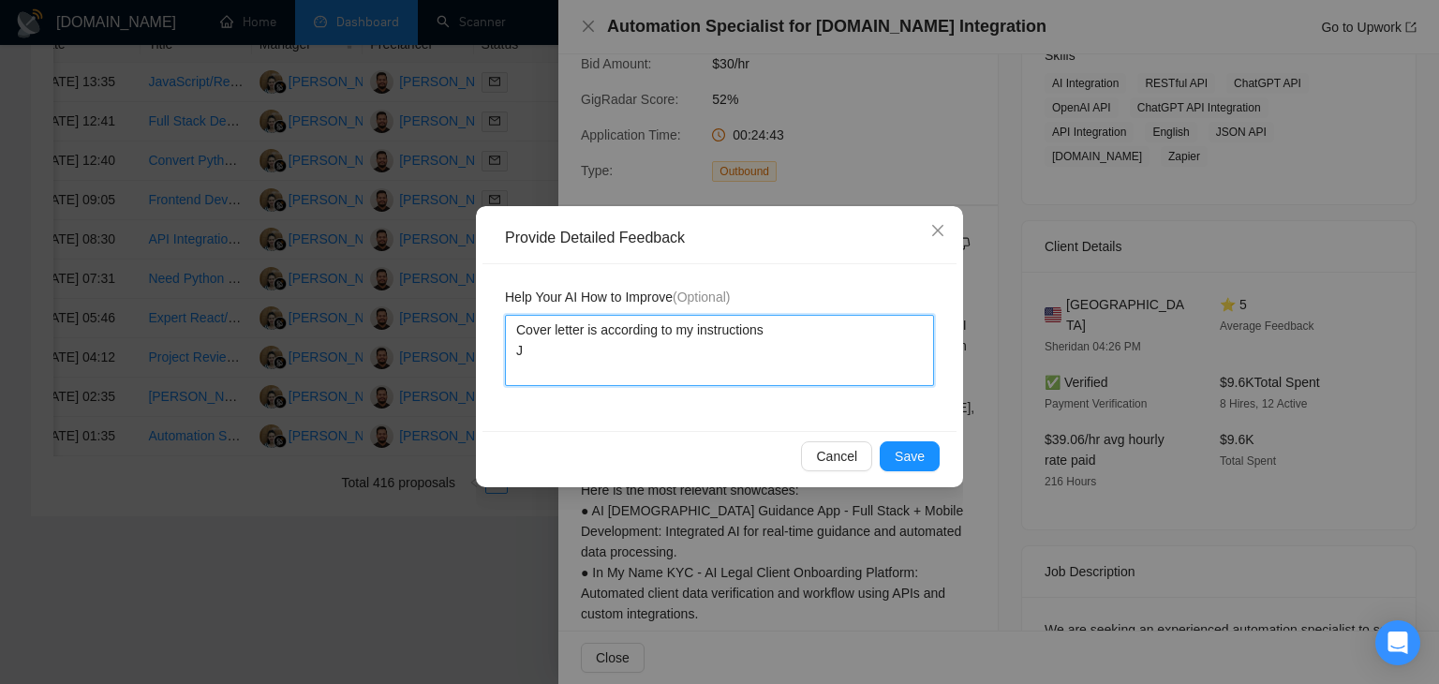
type textarea "Cover letter is according to my instructions Jo"
type textarea "Cover letter is according to my instructions Job"
type textarea "Cover letter is according to my instructions Job i"
type textarea "Cover letter is according to my instructions Job is"
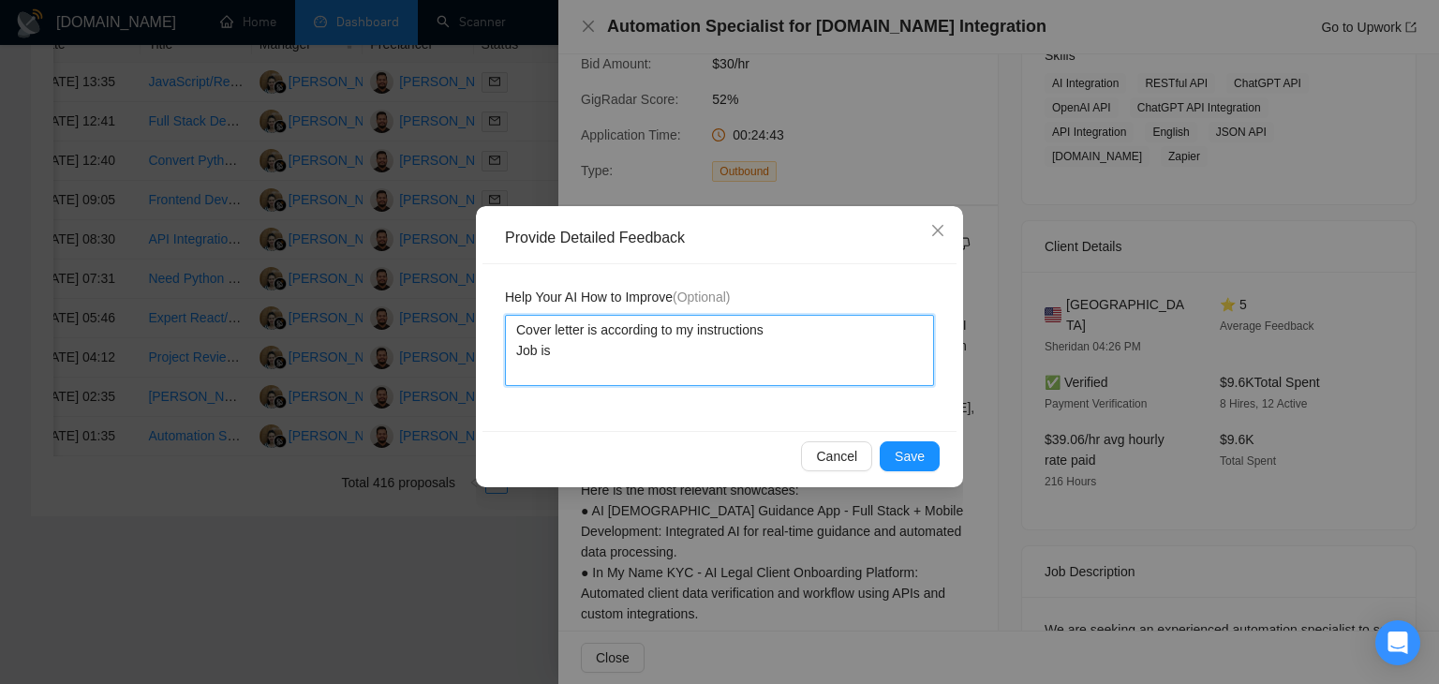
type textarea "Cover letter is according to my instructions Job is"
type textarea "Cover letter is according to my instructions Job is a"
type textarea "Cover letter is according to my instructions Job is al"
type textarea "Cover letter is according to my instructions Job is als"
type textarea "Cover letter is according to my instructions Job is also"
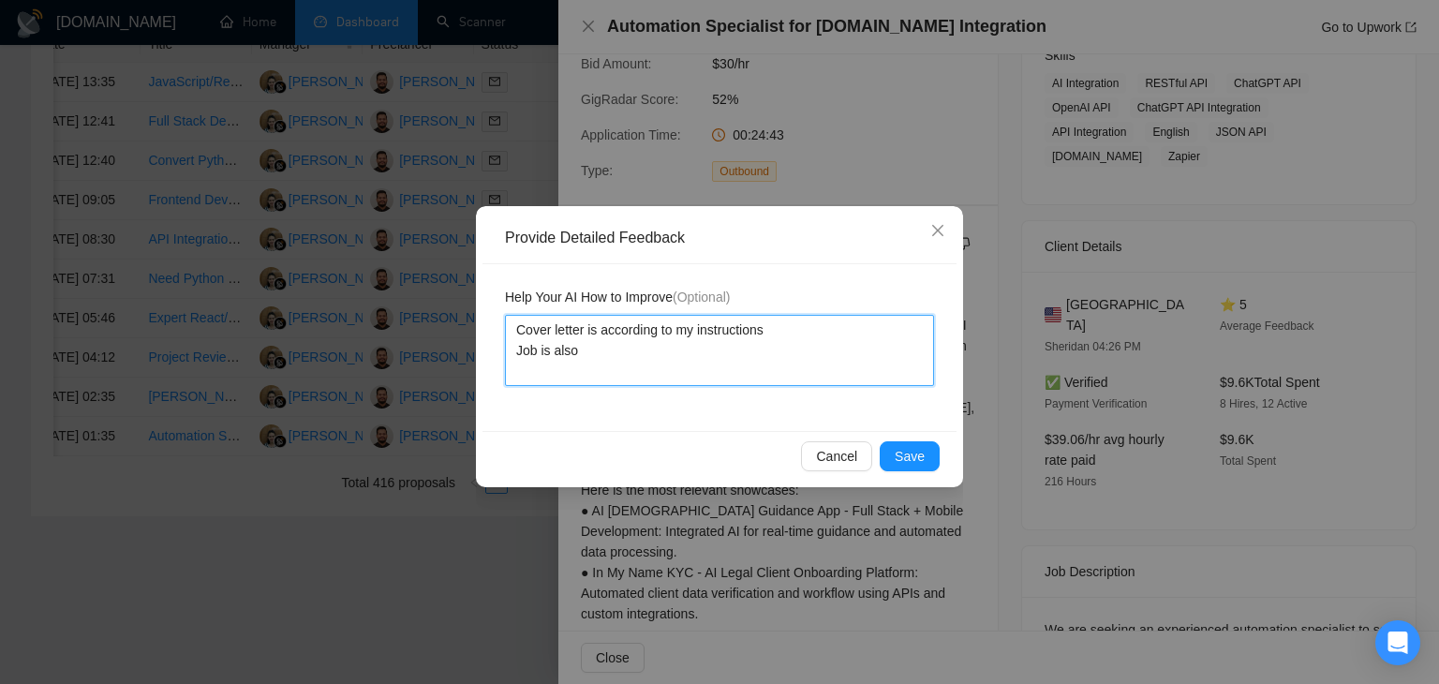
type textarea "Cover letter is according to my instructions Job is also"
type textarea "Cover letter is according to my instructions Job is also a"
type textarea "Cover letter is according to my instructions Job is also a v"
type textarea "Cover letter is according to my instructions Job is also a ve"
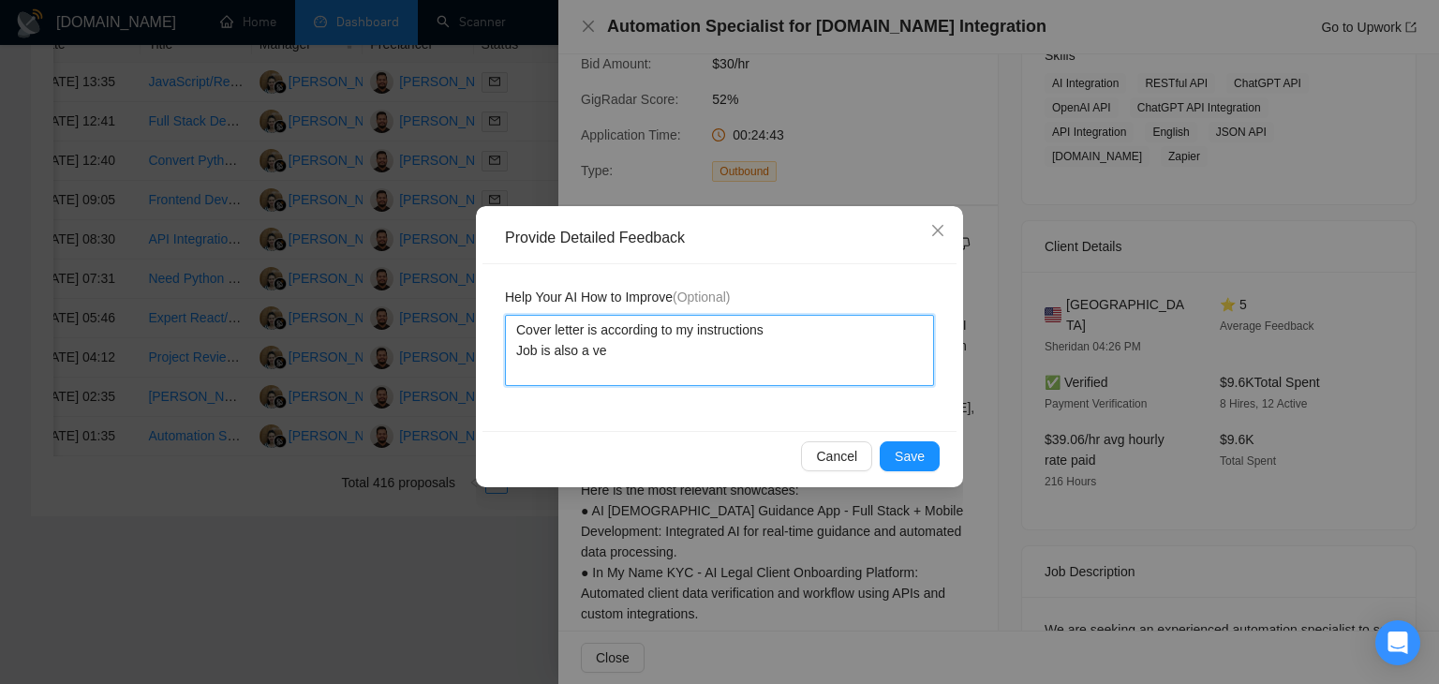
type textarea "Cover letter is according to my instructions Job is also a ver"
type textarea "Cover letter is according to my instructions Job is also a very"
type textarea "Cover letter is according to my instructions Job is also a very g"
type textarea "Cover letter is according to my instructions Job is also a very go"
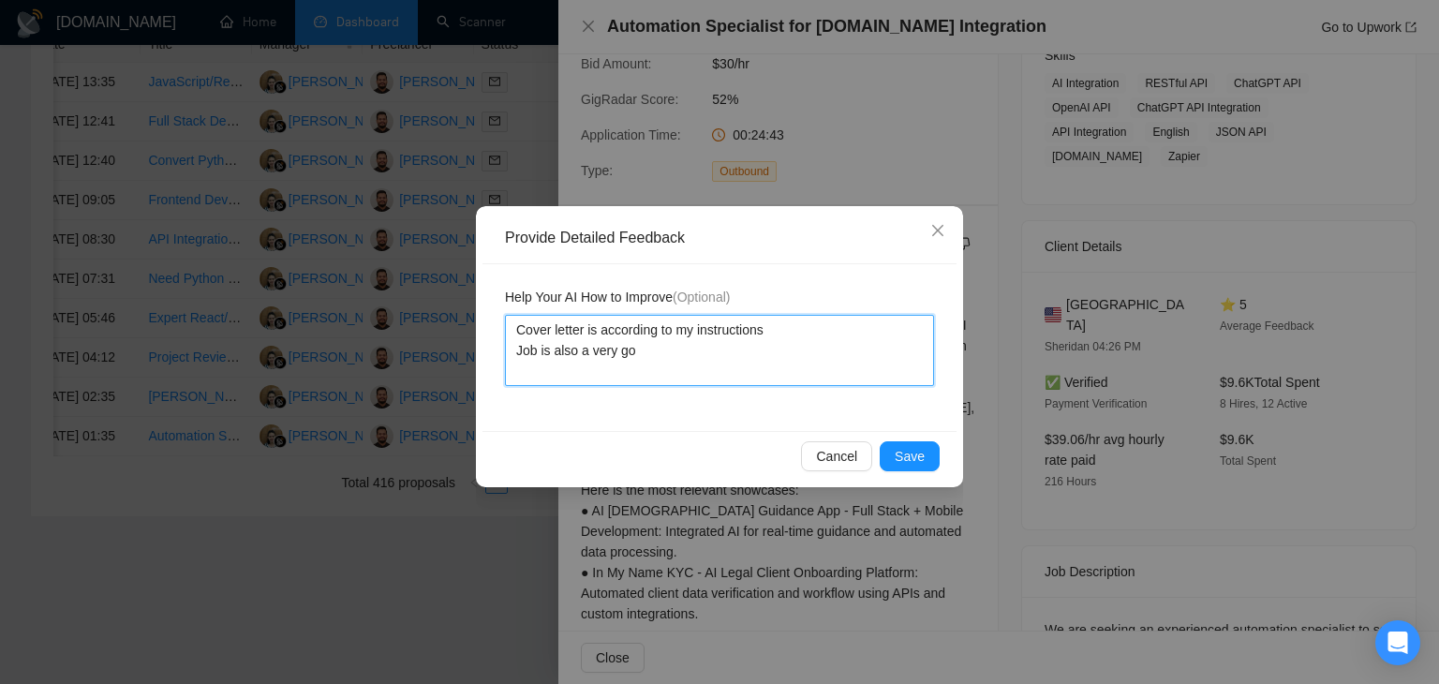
type textarea "Cover letter is according to my instructions Job is also a very goo"
type textarea "Cover letter is according to my instructions Job is also a very gooo"
type textarea "Cover letter is according to my instructions Job is also a very goo"
type textarea "Cover letter is according to my instructions Job is also a very good"
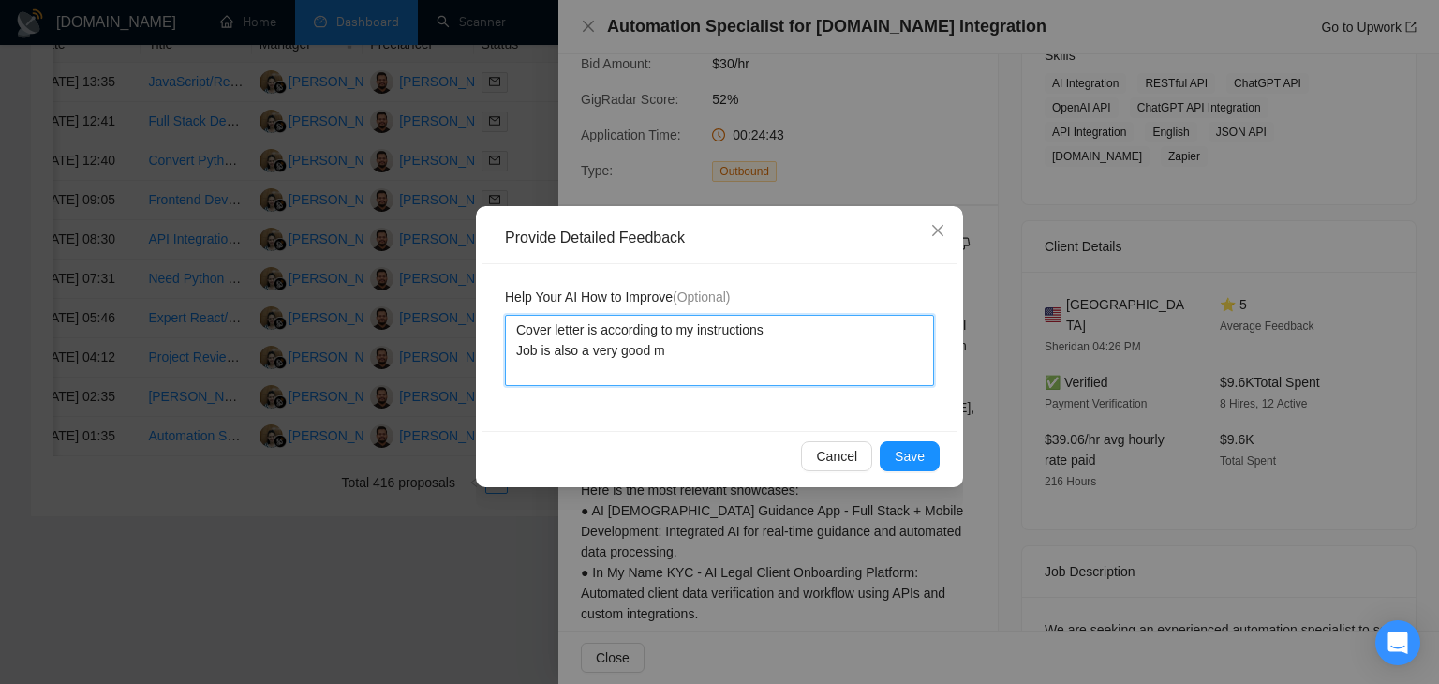
type textarea "Cover letter is according to my instructions Job is also a very good ma"
type textarea "Cover letter is according to my instructions Job is also a very good mat"
type textarea "Cover letter is according to my instructions Job is also a very good matc"
drag, startPoint x: 677, startPoint y: 353, endPoint x: 643, endPoint y: 353, distance: 34.7
click at [643, 353] on textarea "Cover letter is according to my instructions Job is also a very good match" at bounding box center [719, 350] width 429 height 71
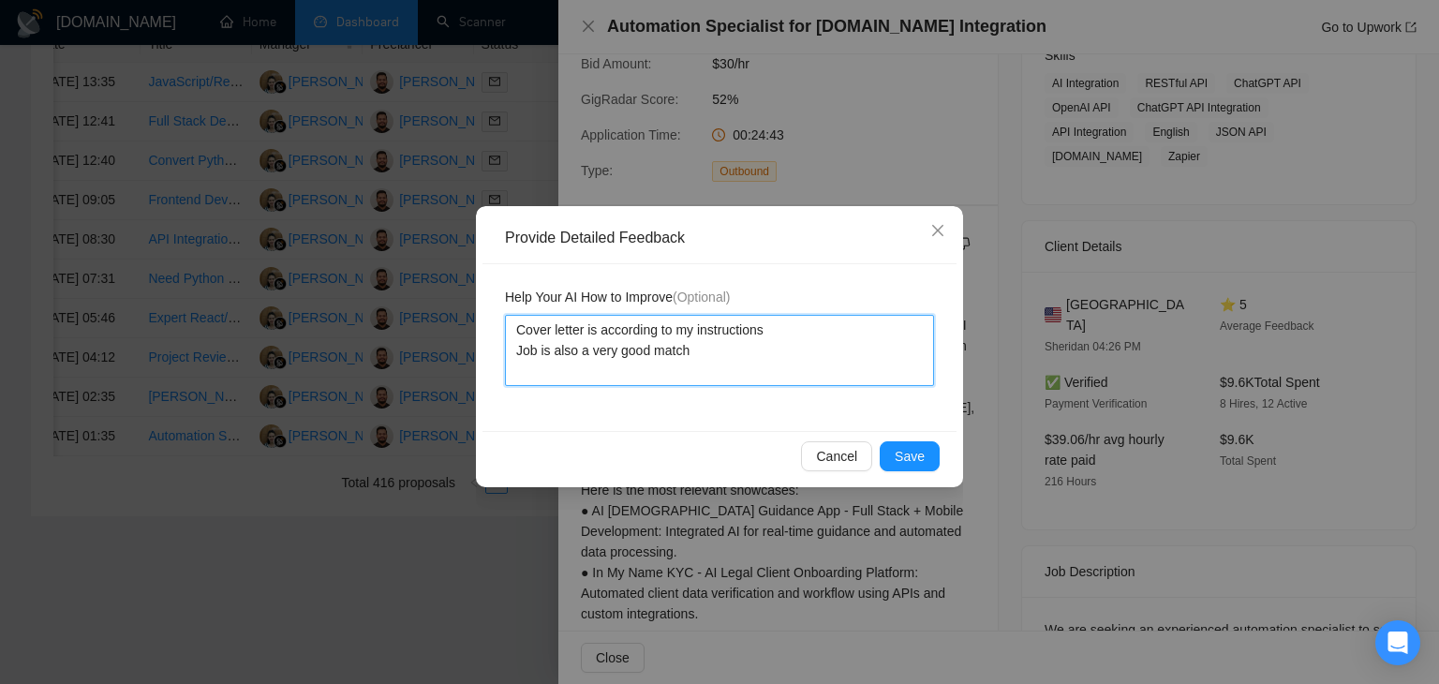
click at [694, 354] on textarea "Cover letter is according to my instructions Job is also a very good match" at bounding box center [719, 350] width 429 height 71
drag, startPoint x: 696, startPoint y: 353, endPoint x: 516, endPoint y: 335, distance: 180.8
click at [516, 335] on textarea "Cover letter is according to my instructions Job is also a very good match" at bounding box center [719, 350] width 429 height 71
click at [714, 354] on textarea "Cover letter is according to my instructions Job is also a very good match" at bounding box center [719, 350] width 429 height 71
drag, startPoint x: 713, startPoint y: 356, endPoint x: 518, endPoint y: 338, distance: 195.7
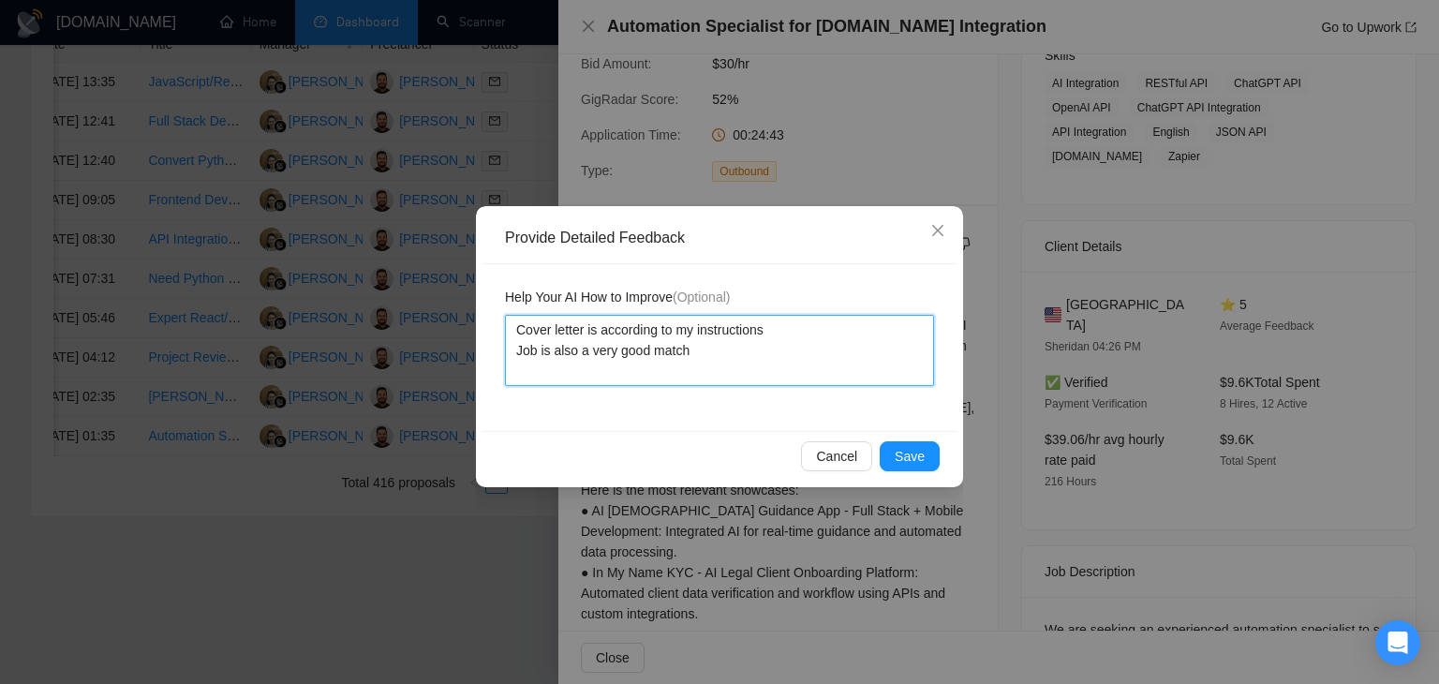
click at [518, 338] on textarea "Cover letter is according to my instructions Job is also a very good match" at bounding box center [719, 350] width 429 height 71
click at [745, 355] on textarea "Cover letter is according to my instructions Job is also a very good match" at bounding box center [719, 350] width 429 height 71
type textarea "Cover letter is according to my instructions Job is also a very good match"
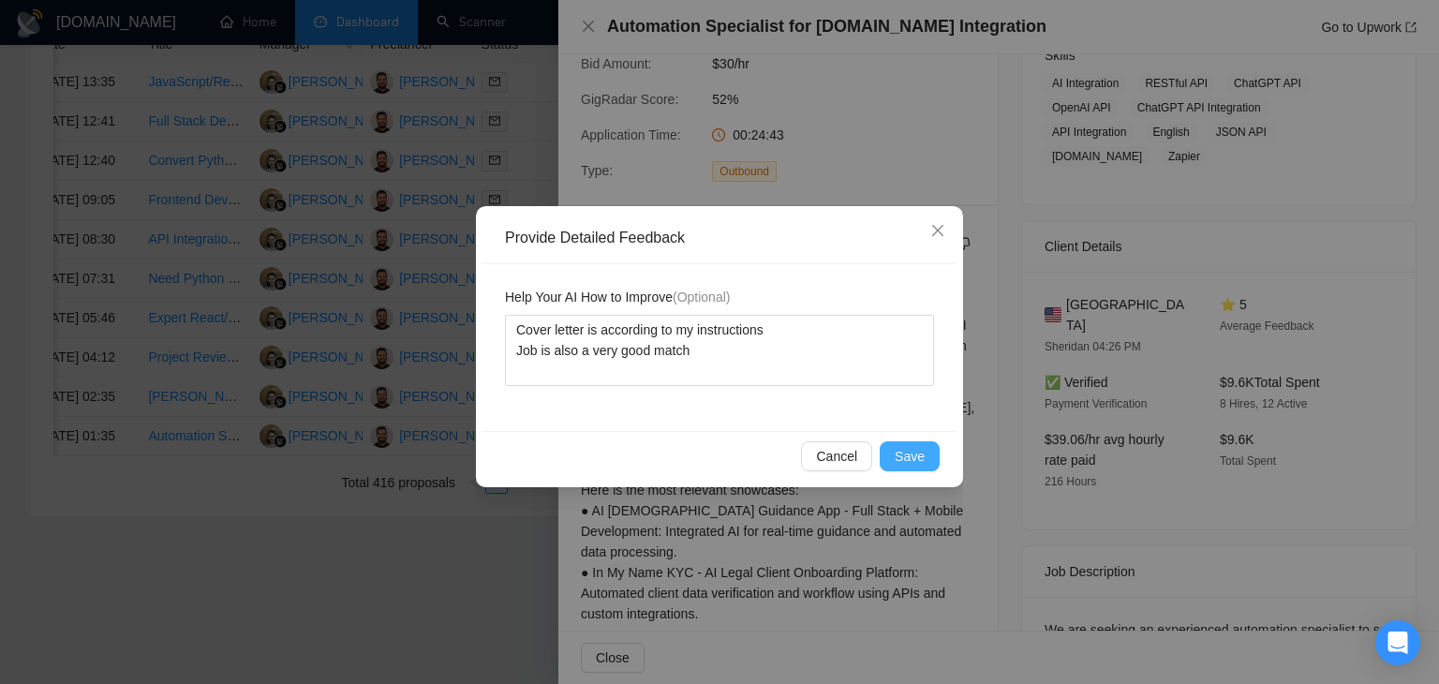
click at [914, 465] on span "Save" at bounding box center [910, 456] width 30 height 21
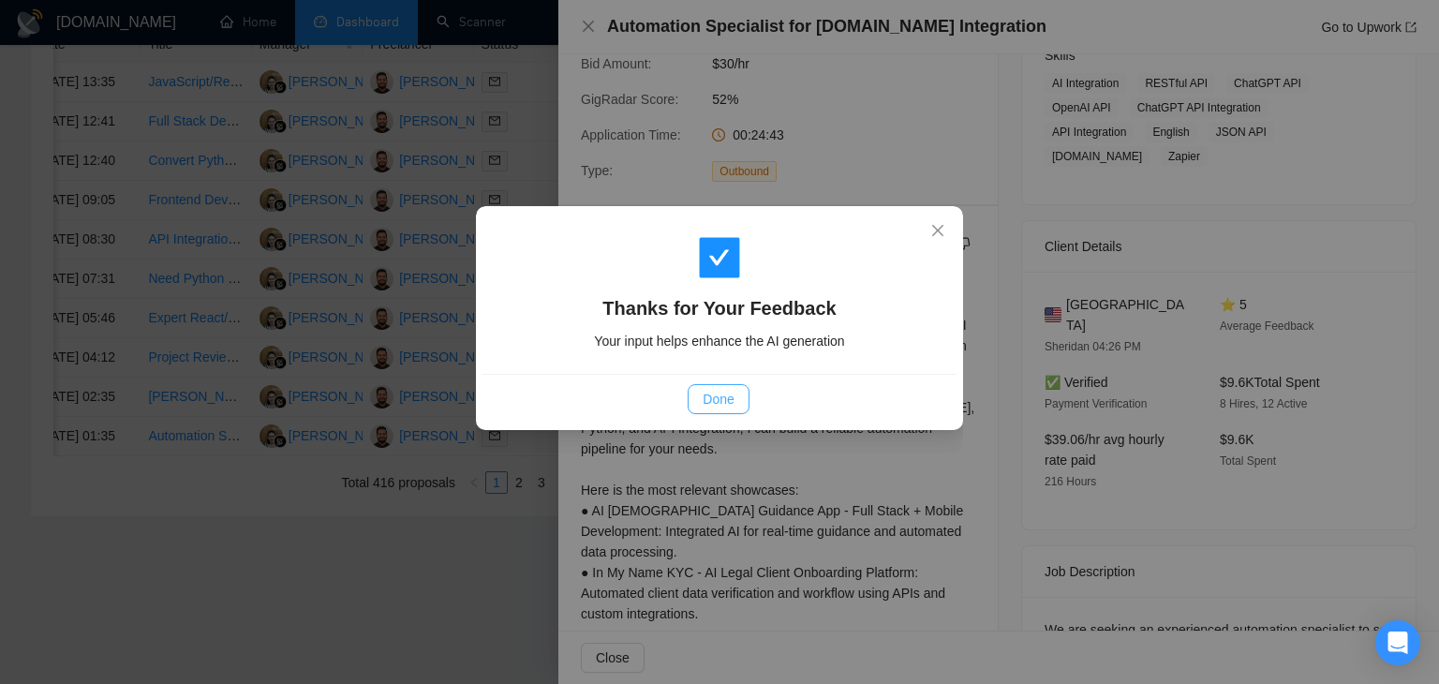
click at [733, 396] on span "Done" at bounding box center [718, 399] width 31 height 21
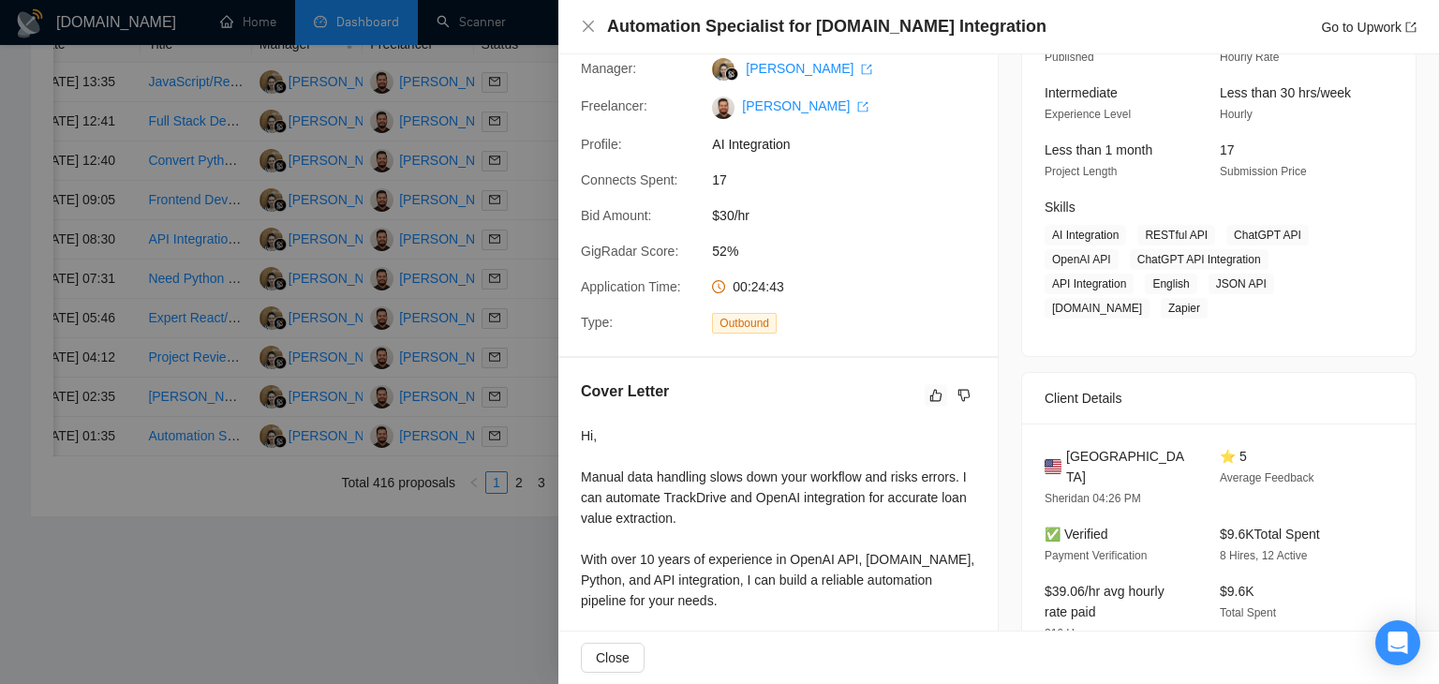
scroll to position [0, 0]
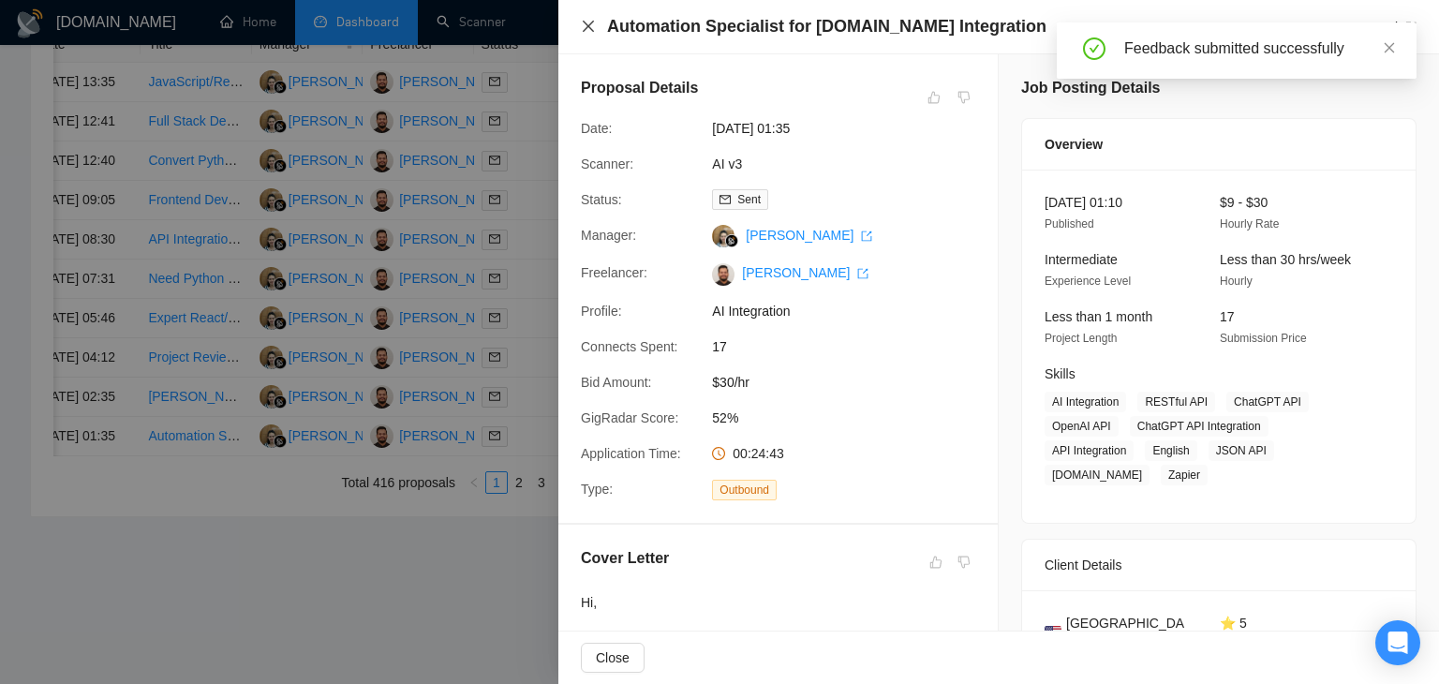
click at [592, 27] on icon "close" at bounding box center [588, 26] width 15 height 15
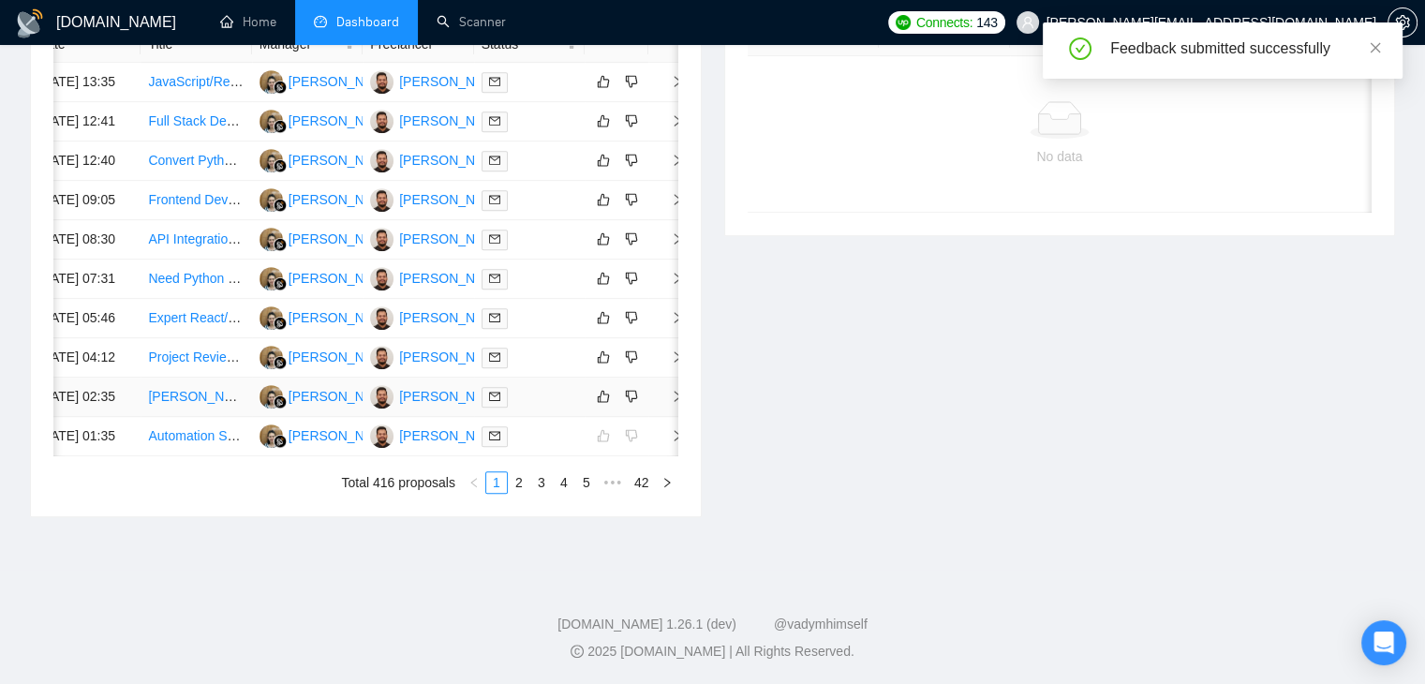
click at [675, 390] on icon "right" at bounding box center [677, 396] width 13 height 13
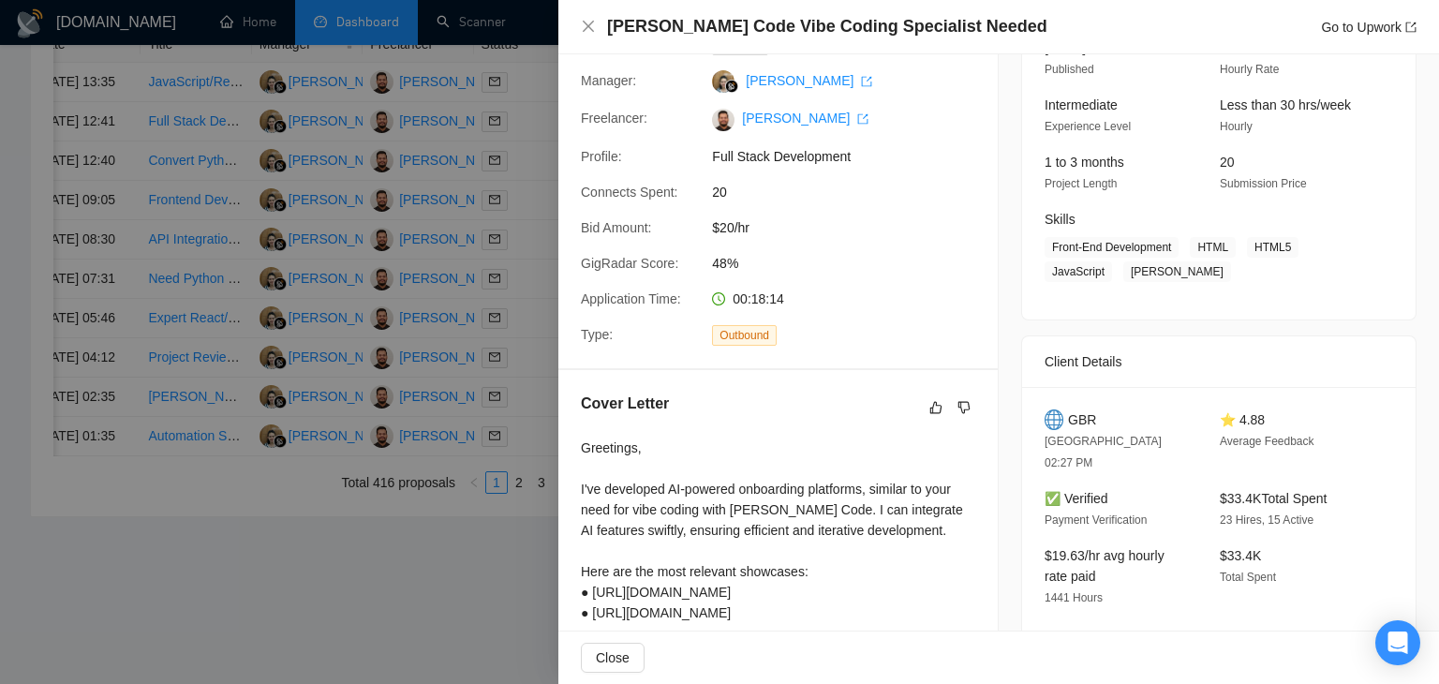
scroll to position [187, 0]
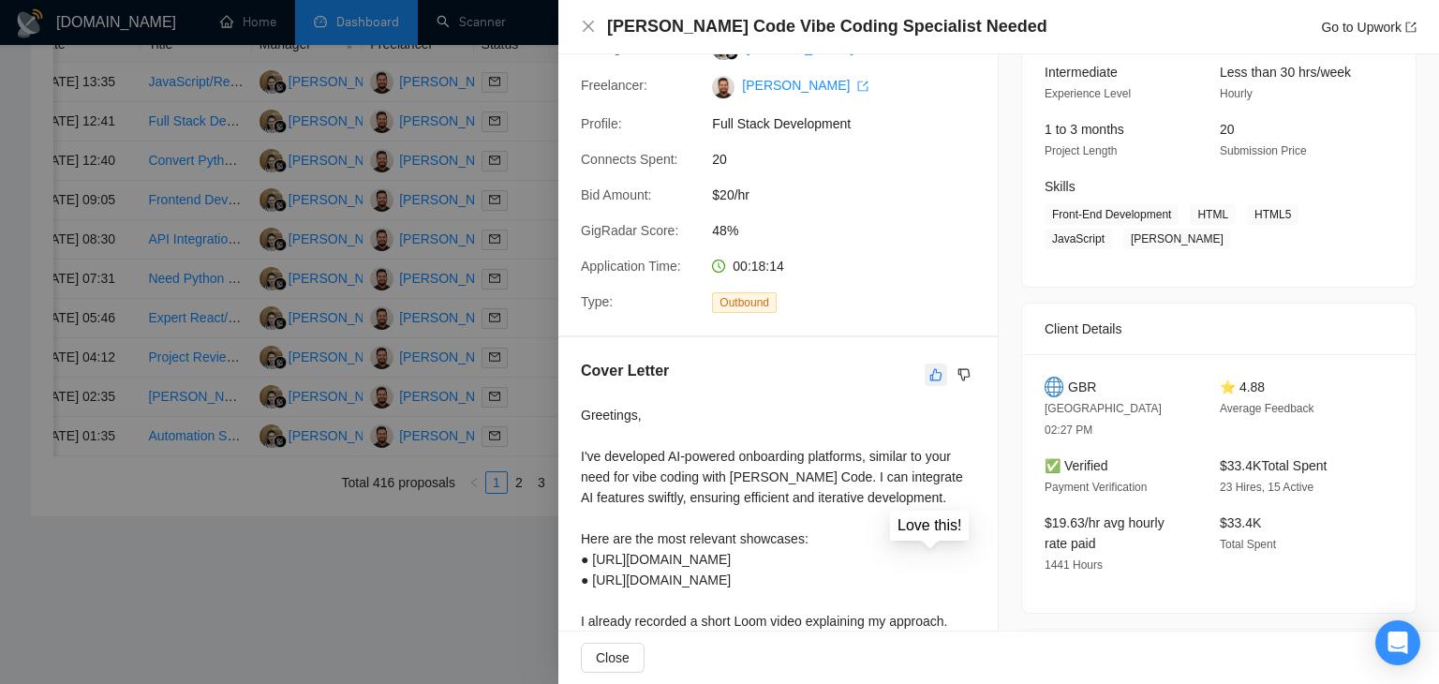
click at [929, 372] on icon "like" at bounding box center [935, 374] width 13 height 15
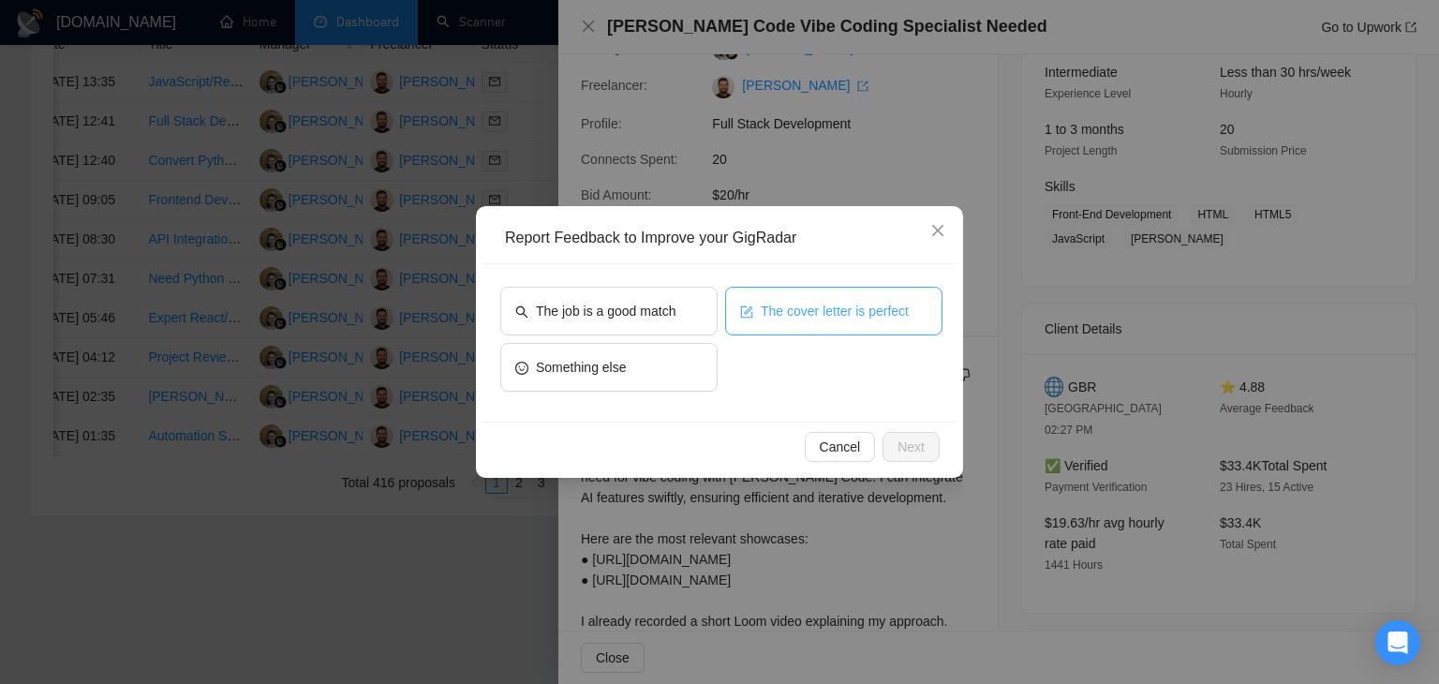
click at [760, 326] on button "The cover letter is perfect" at bounding box center [833, 311] width 217 height 49
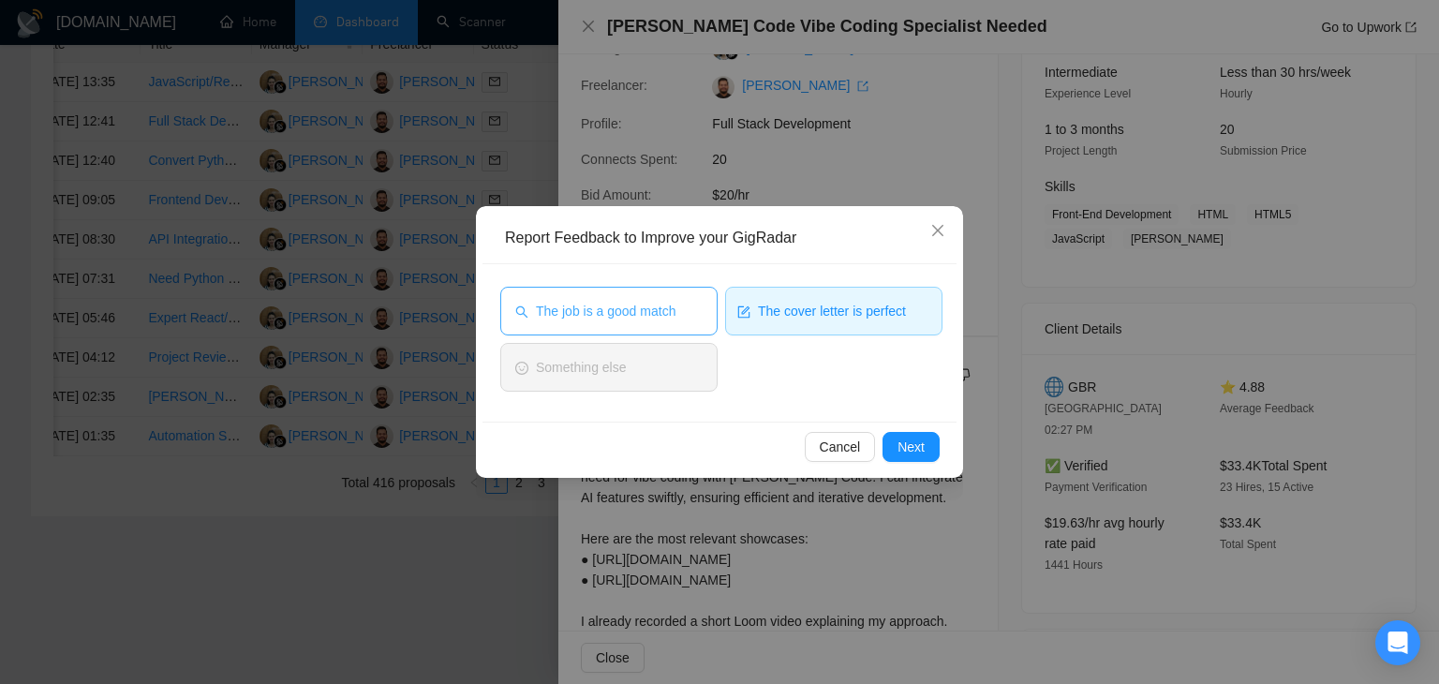
click at [652, 301] on span "The job is a good match" at bounding box center [606, 311] width 140 height 21
click at [693, 319] on button "The job is a good match" at bounding box center [608, 311] width 217 height 49
click at [914, 453] on span "Next" at bounding box center [911, 447] width 27 height 21
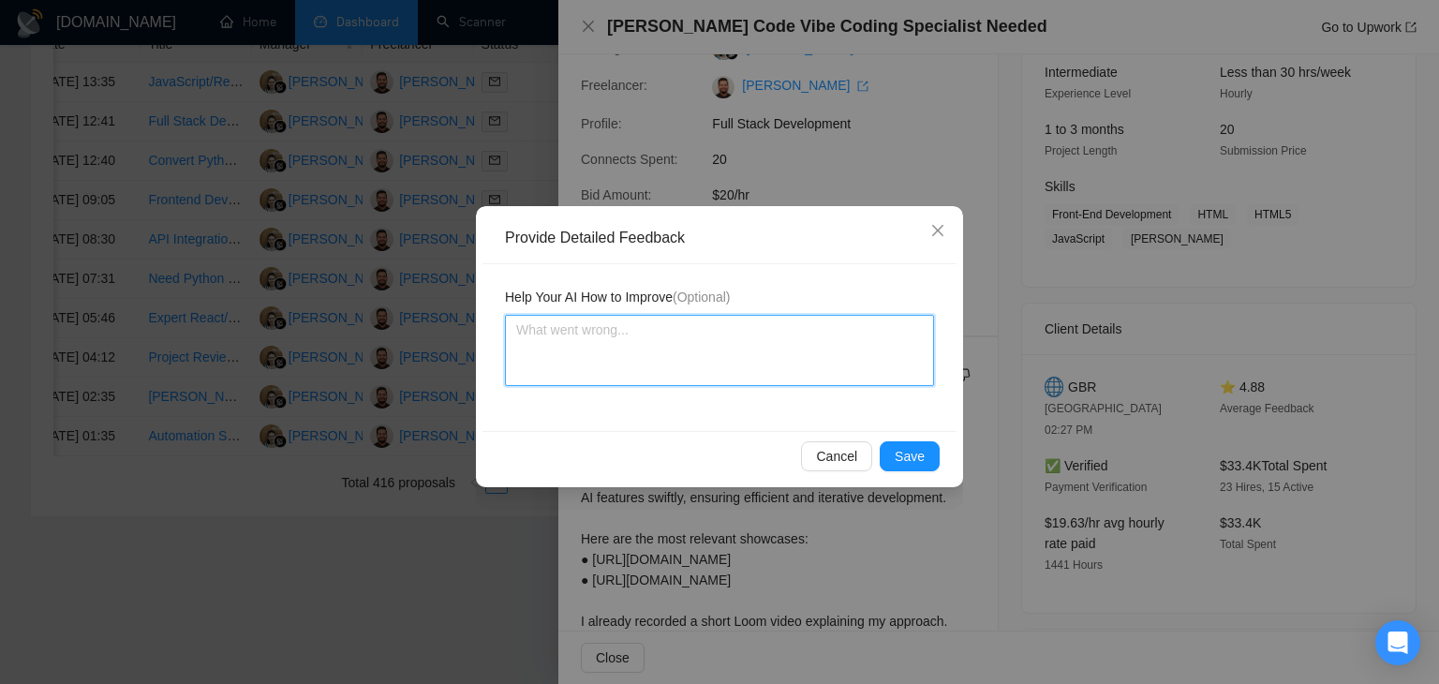
click at [681, 356] on textarea at bounding box center [719, 350] width 429 height 71
paste textarea "Cover letter is according to my instructions Job is also a very good match"
type textarea "Cover letter is according to my instructions Job is also a very good match"
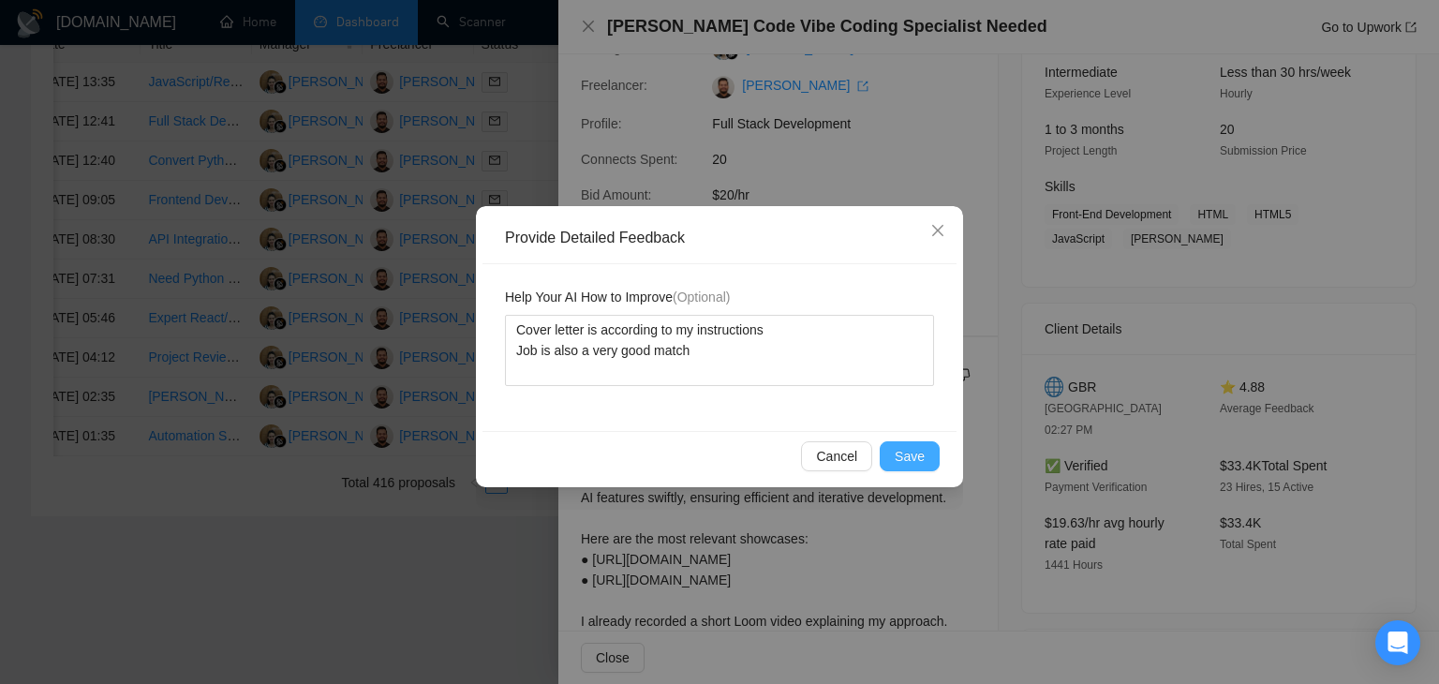
click at [908, 466] on button "Save" at bounding box center [910, 456] width 60 height 30
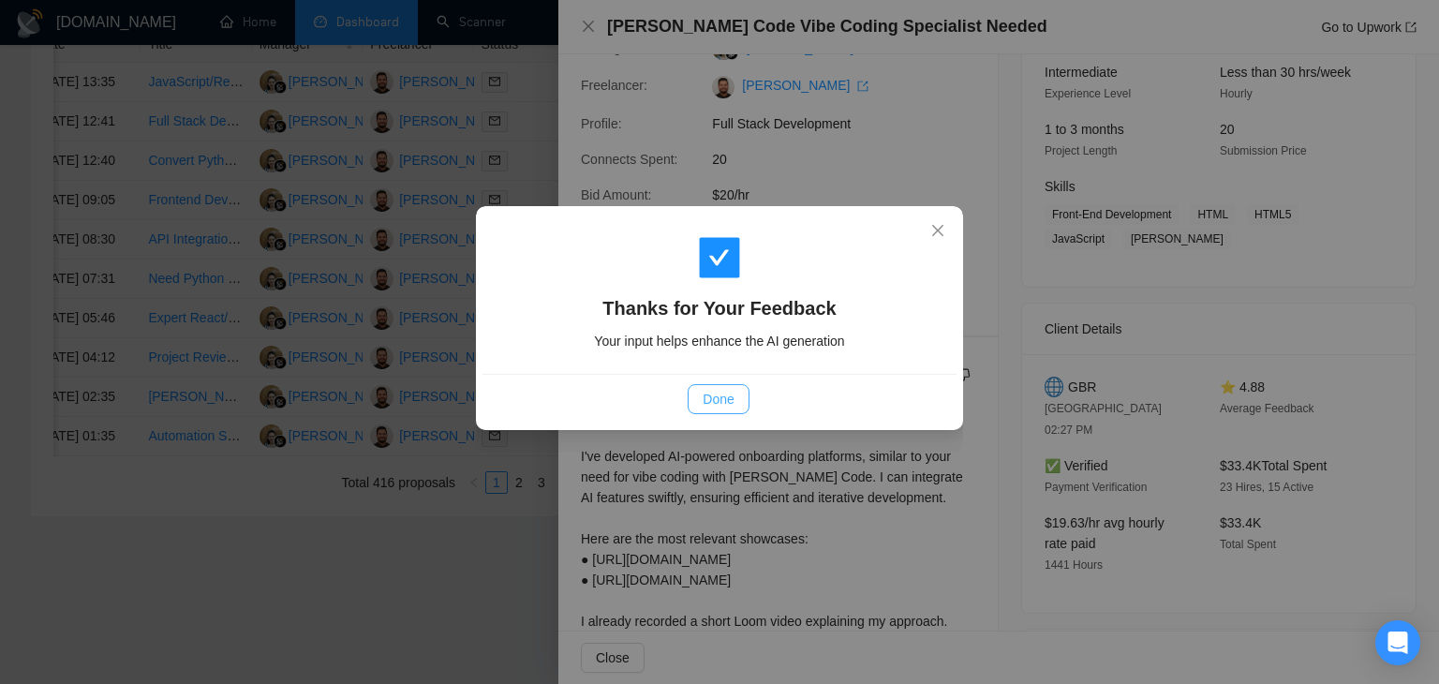
click at [718, 398] on span "Done" at bounding box center [718, 399] width 31 height 21
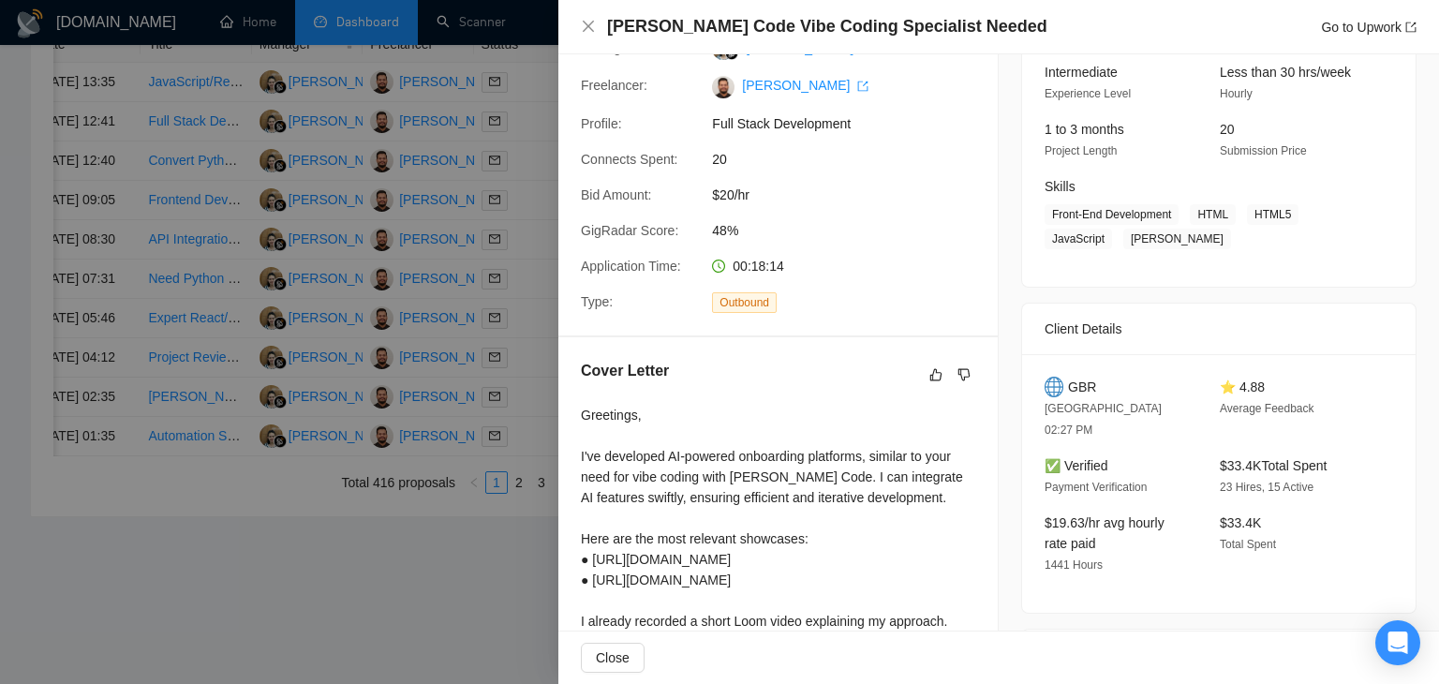
click at [603, 35] on div "Claude Code Vibe Coding Specialist Needed Go to Upwork" at bounding box center [999, 26] width 836 height 23
click at [575, 22] on div "Claude Code Vibe Coding Specialist Needed Go to Upwork" at bounding box center [998, 27] width 881 height 54
click at [587, 23] on icon "close" at bounding box center [588, 26] width 15 height 15
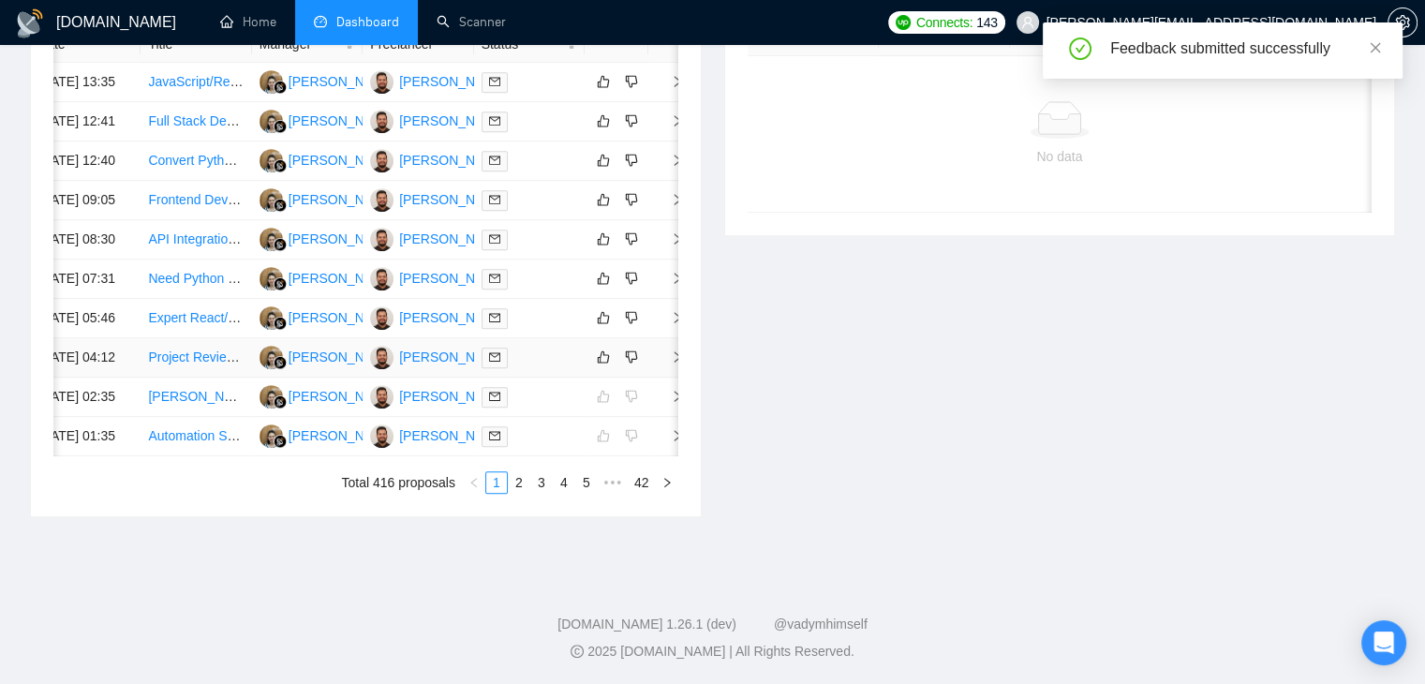
click at [662, 350] on span "right" at bounding box center [670, 356] width 28 height 13
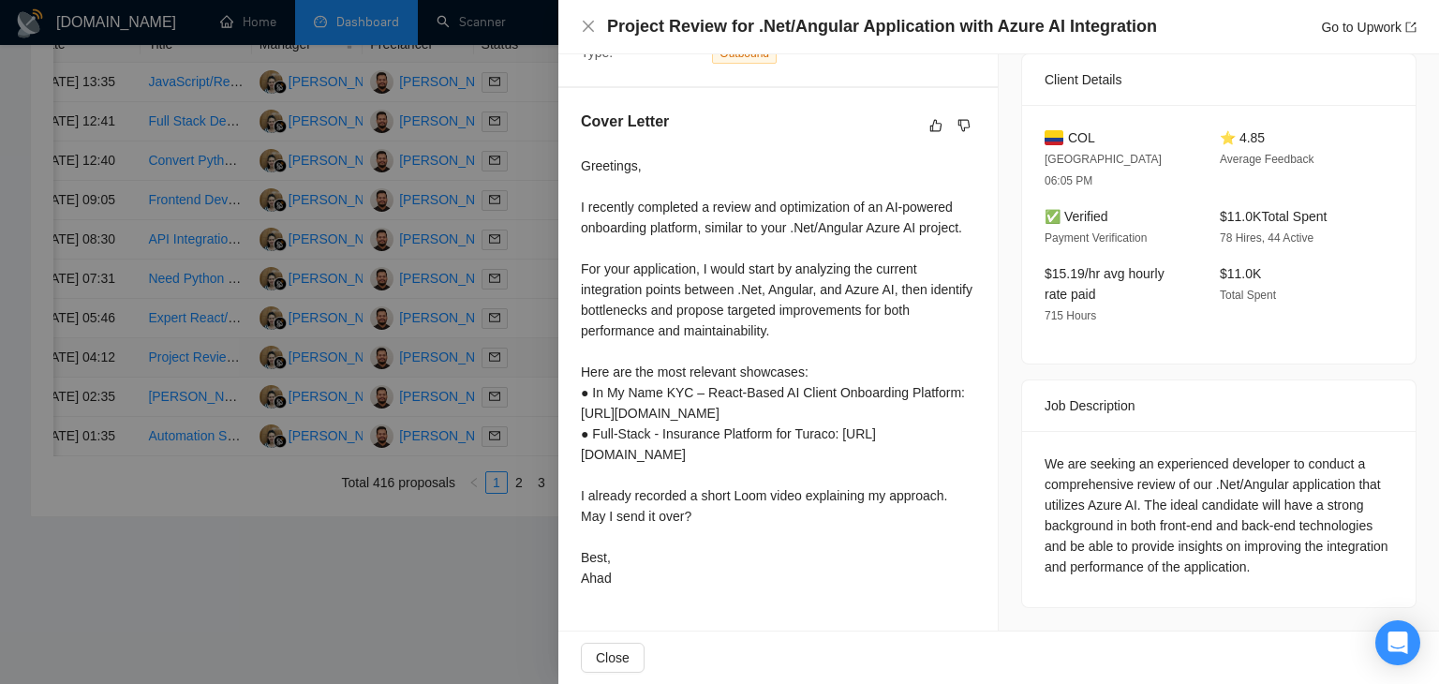
scroll to position [487, 0]
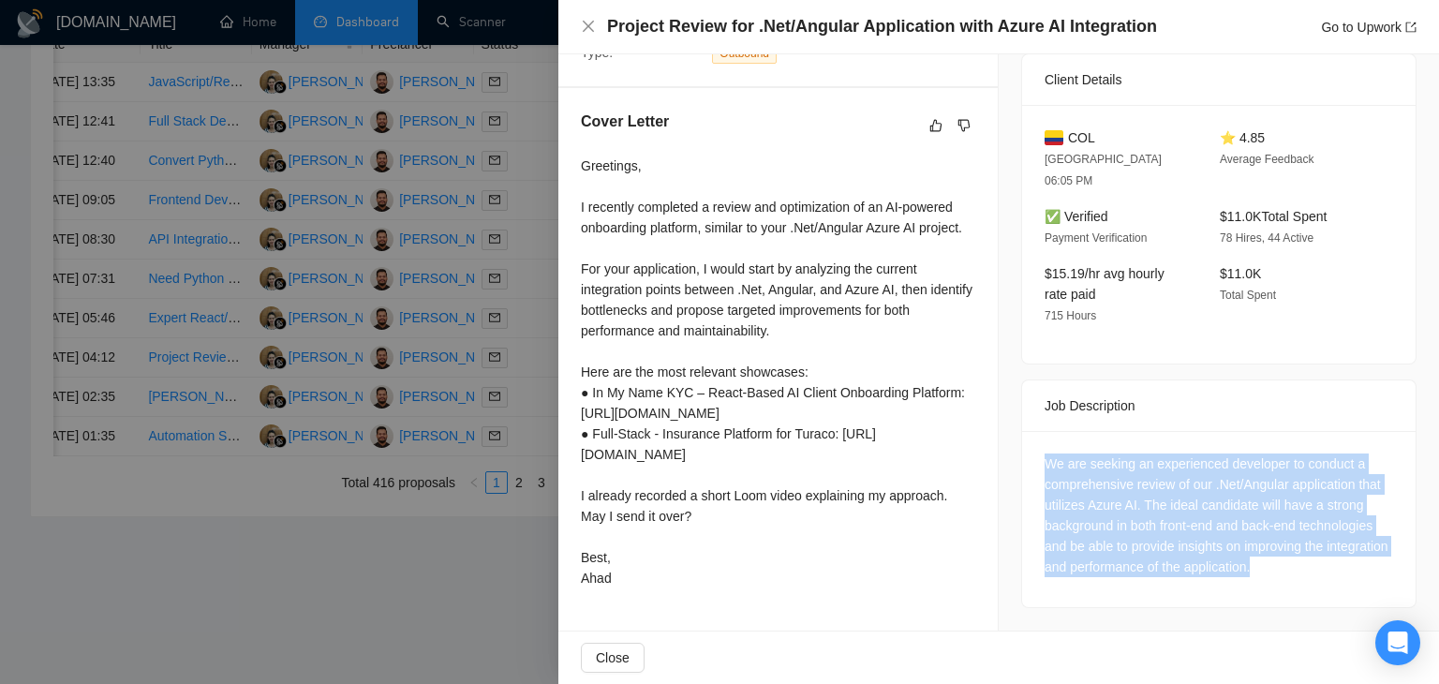
drag, startPoint x: 1024, startPoint y: 383, endPoint x: 1334, endPoint y: 501, distance: 331.8
click at [1334, 501] on div "We are seeking an experienced developer to conduct a comprehensive review of ou…" at bounding box center [1218, 519] width 393 height 176
click at [1050, 453] on div "We are seeking an experienced developer to conduct a comprehensive review of ou…" at bounding box center [1219, 515] width 349 height 124
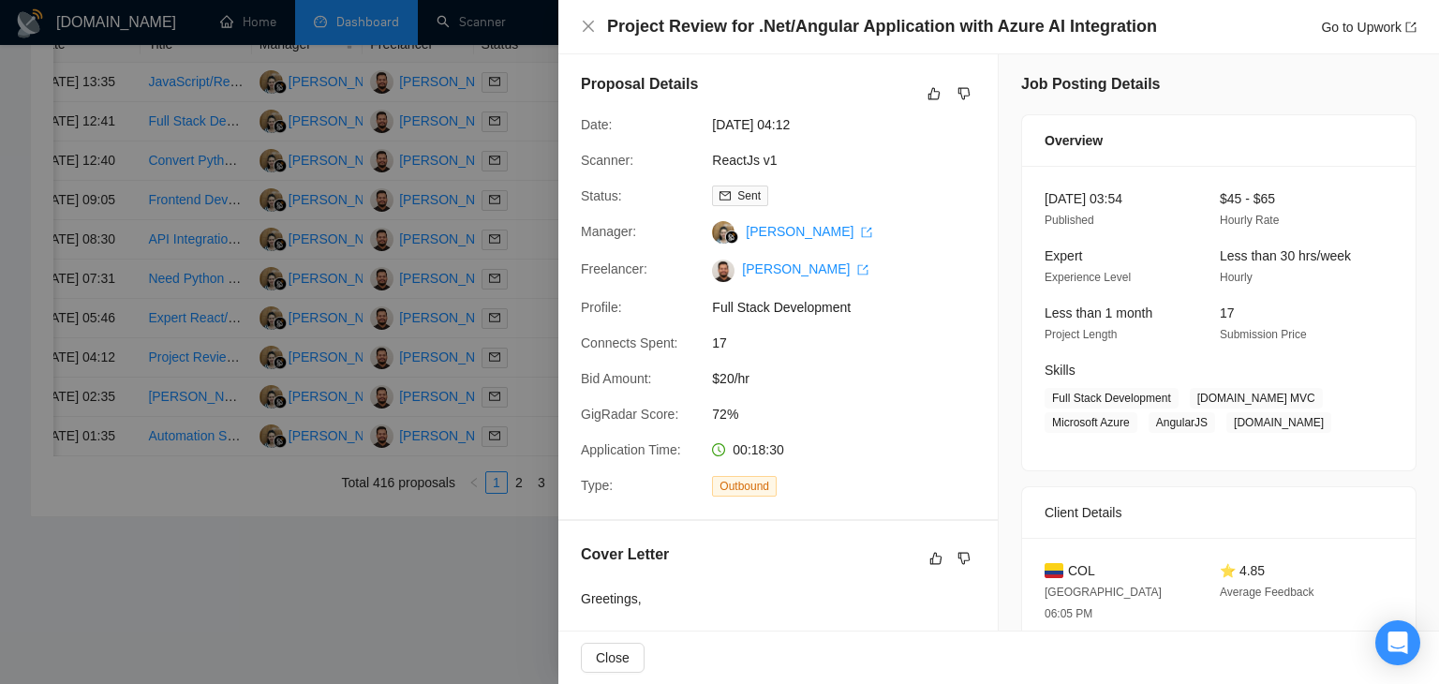
scroll to position [0, 0]
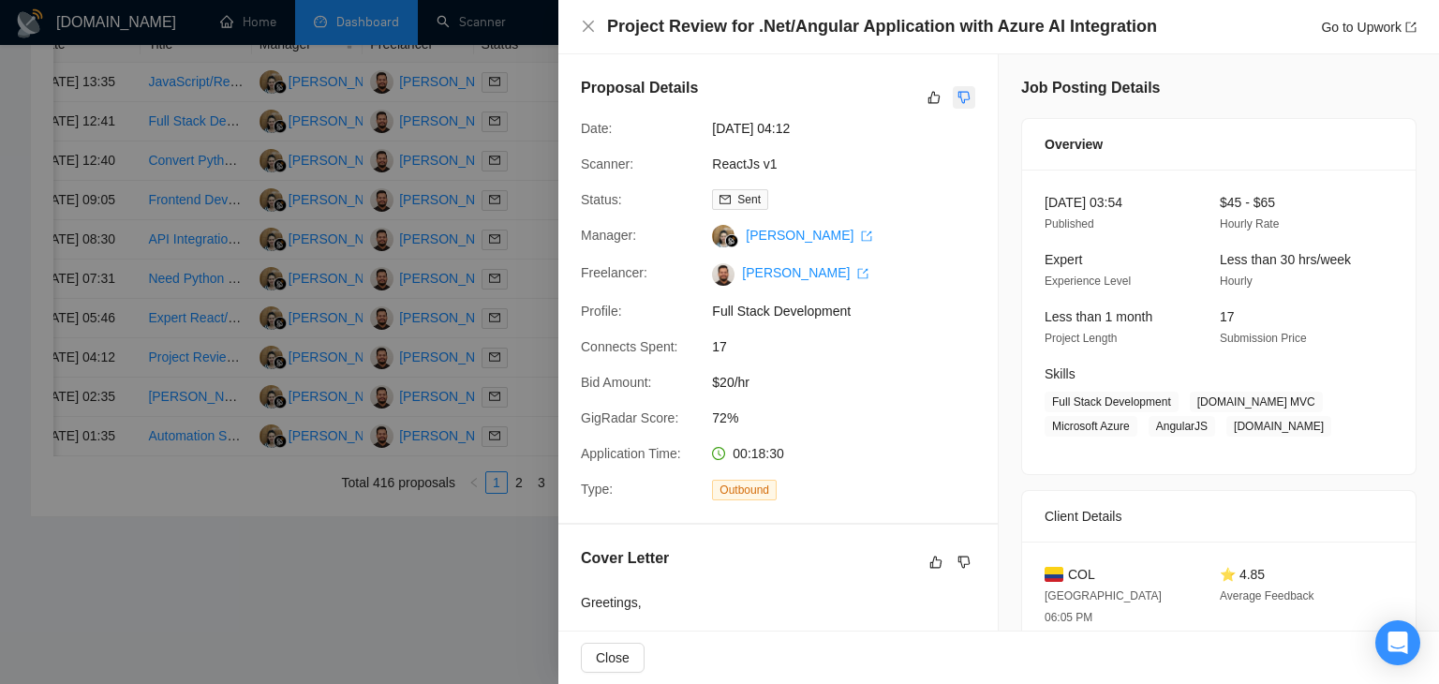
click at [963, 96] on icon "dislike" at bounding box center [963, 97] width 13 height 15
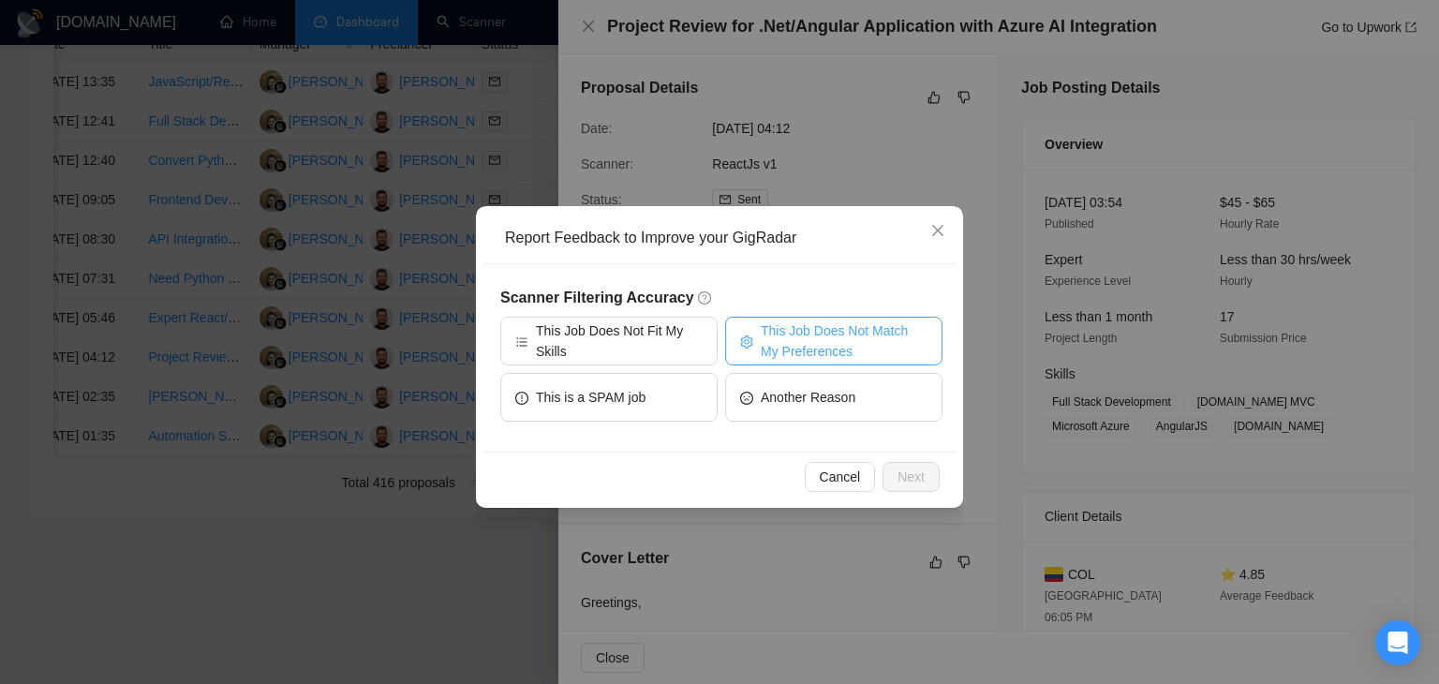
click at [794, 340] on span "This Job Does Not Match My Preferences" at bounding box center [844, 340] width 167 height 41
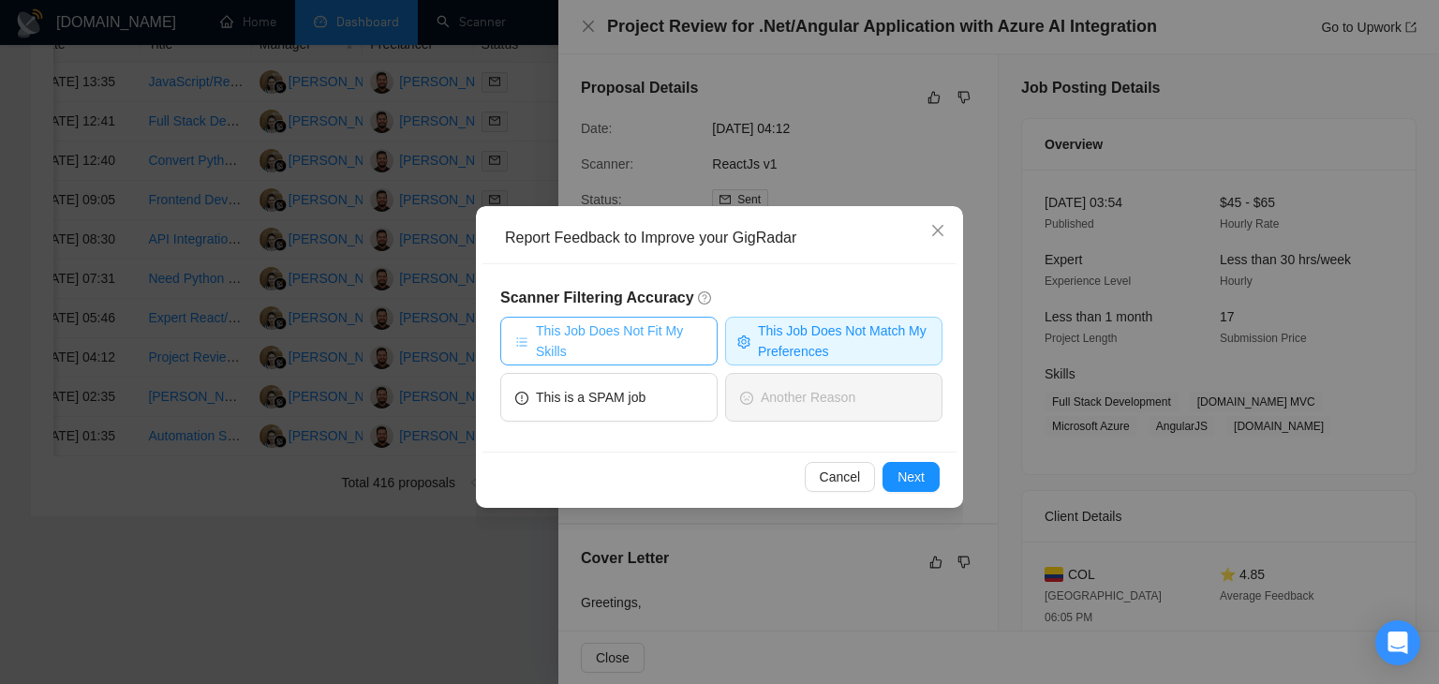
click at [636, 344] on span "This Job Does Not Fit My Skills" at bounding box center [619, 340] width 167 height 41
click at [895, 472] on button "Next" at bounding box center [911, 477] width 57 height 30
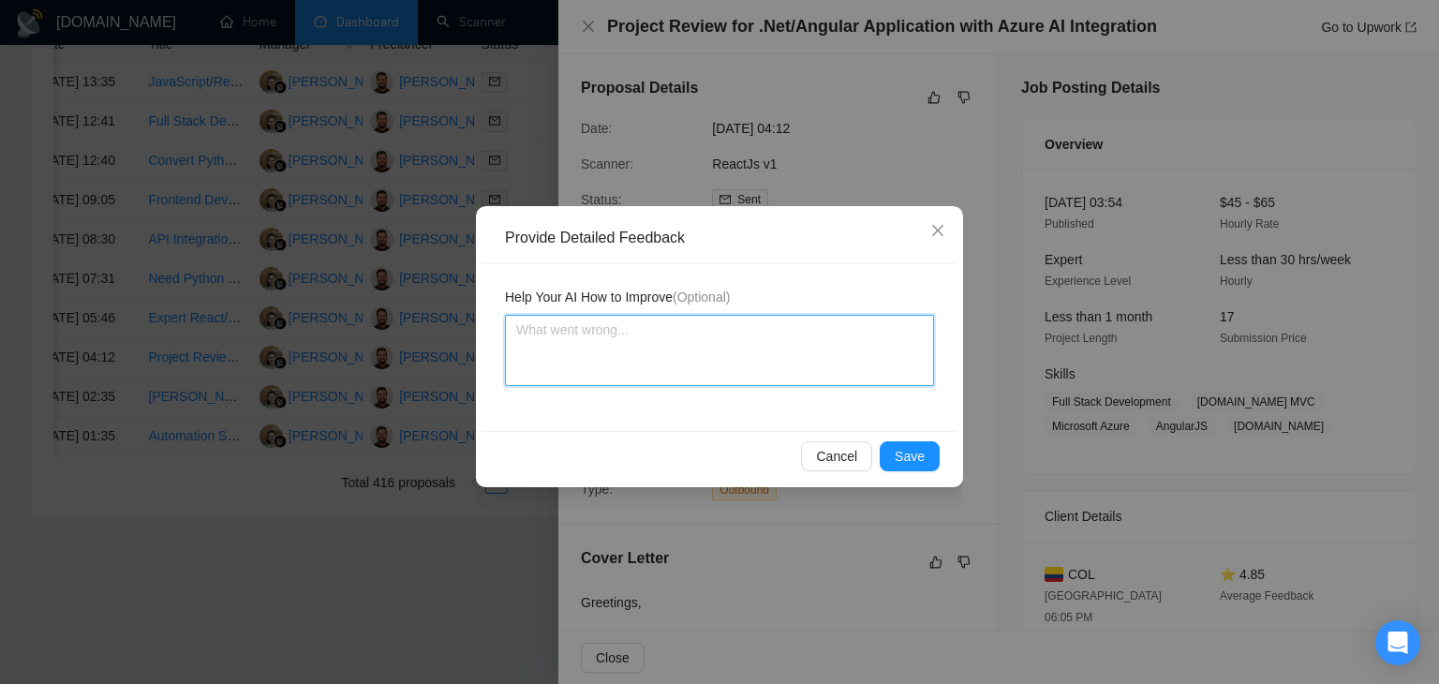
click at [647, 349] on textarea at bounding box center [719, 350] width 429 height 71
type textarea "J"
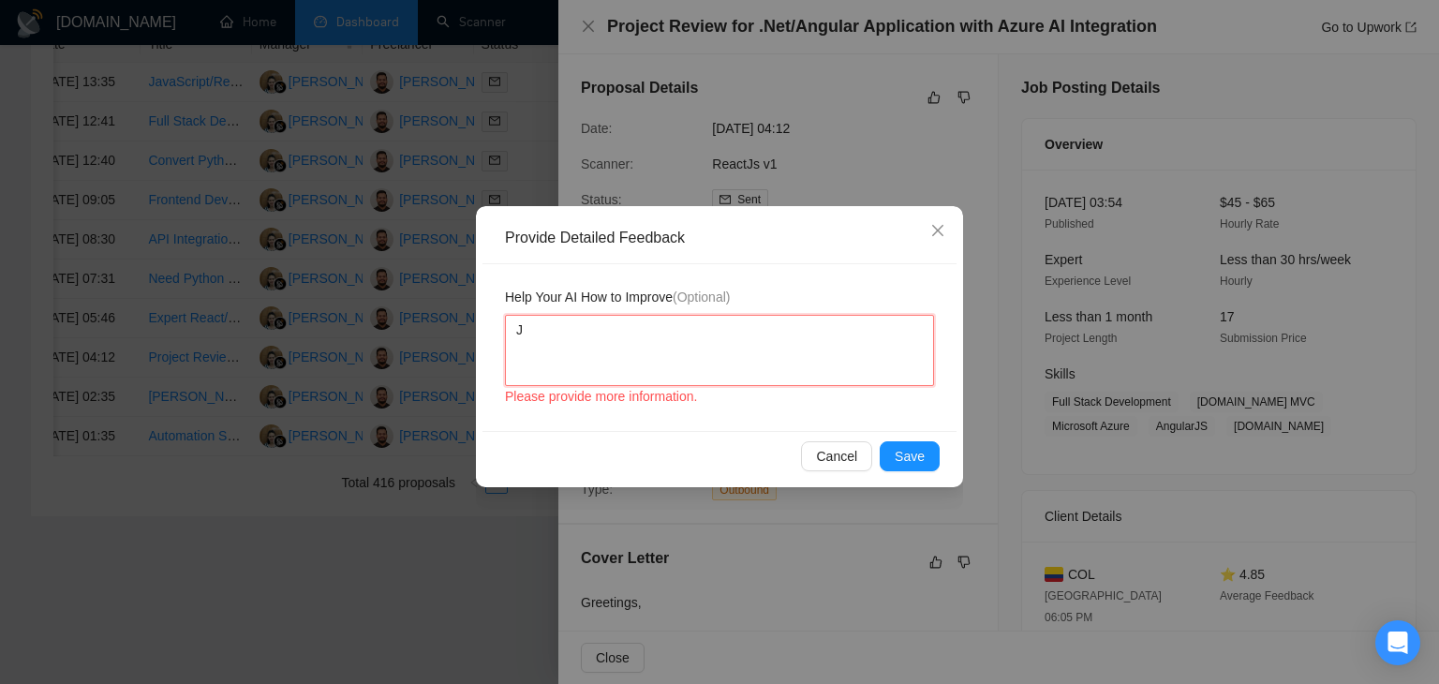
type textarea "Jo"
type textarea "Job"
type textarea "Job i"
type textarea "Job is"
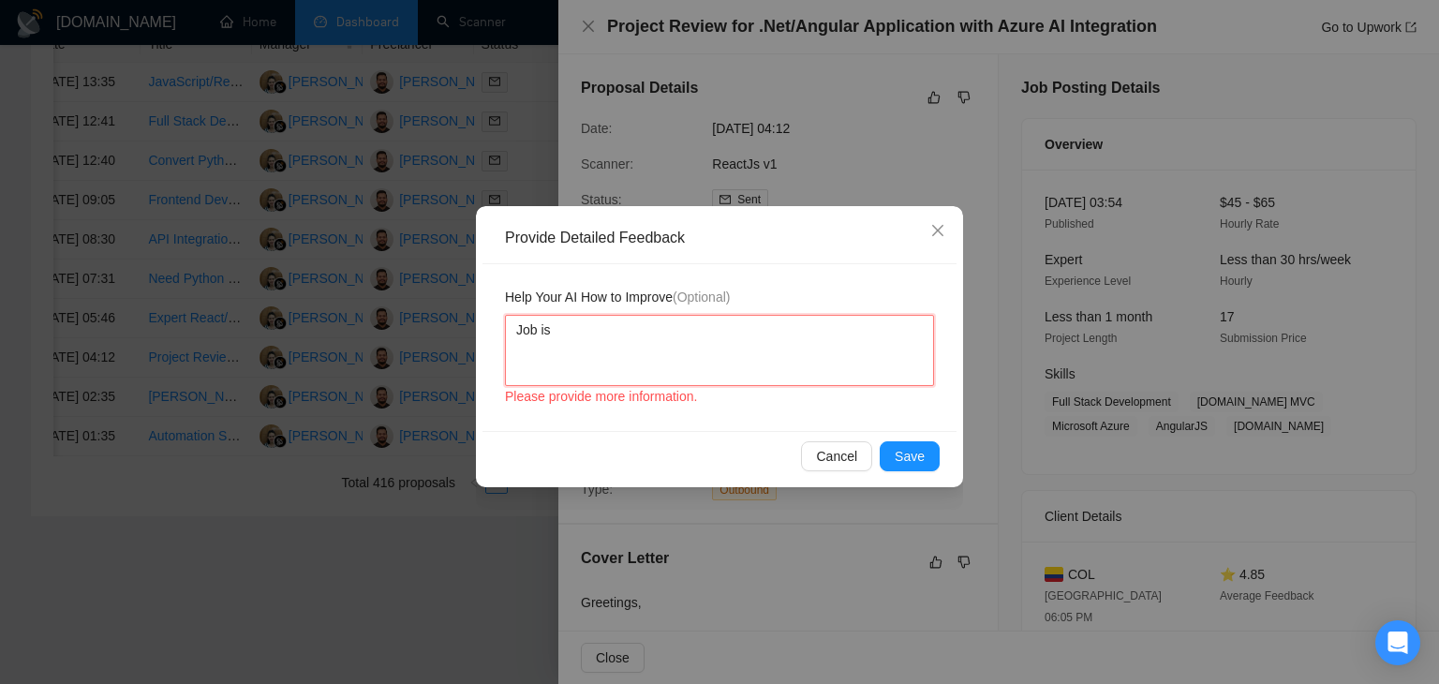
type textarea "Job is"
type textarea "Job is a"
type textarea "Job is a v"
type textarea "Job is a ve"
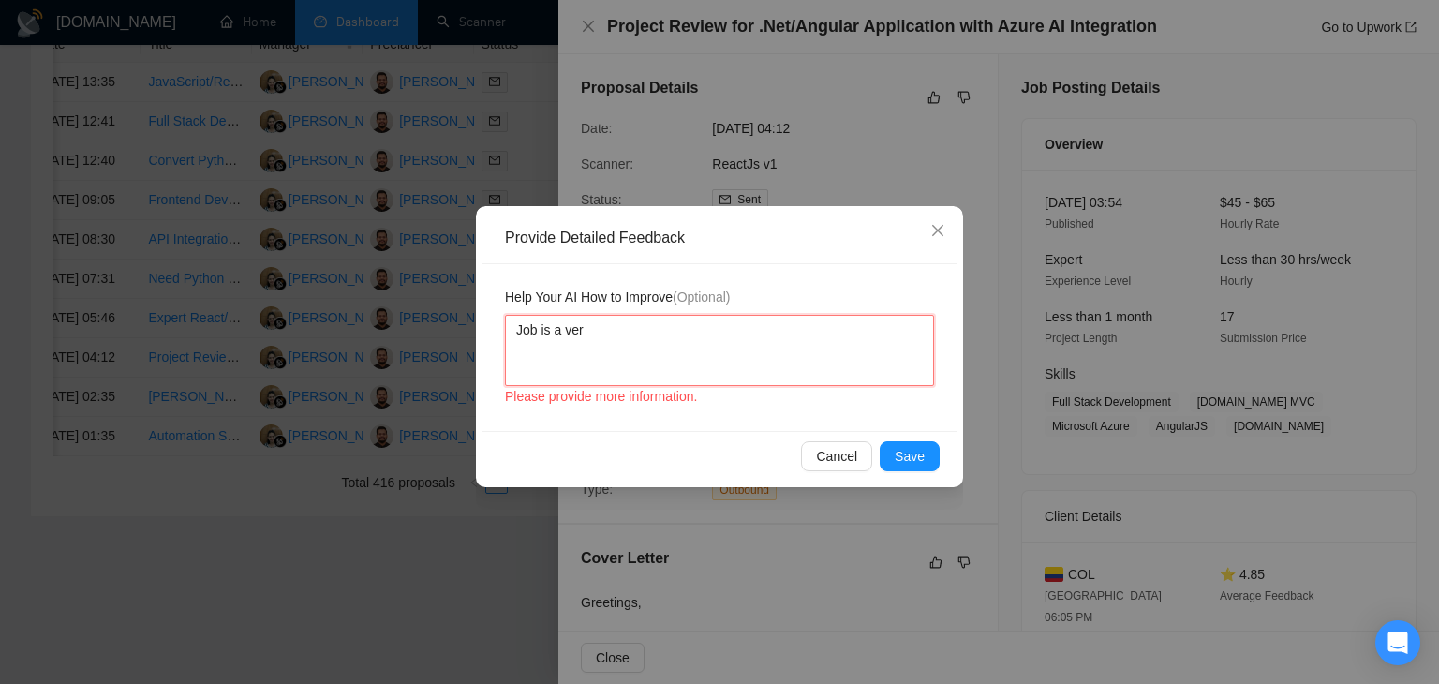
type textarea "Job is a very"
type textarea "Job is a very p"
type textarea "Job is a very po"
type textarea "Job is a very poo"
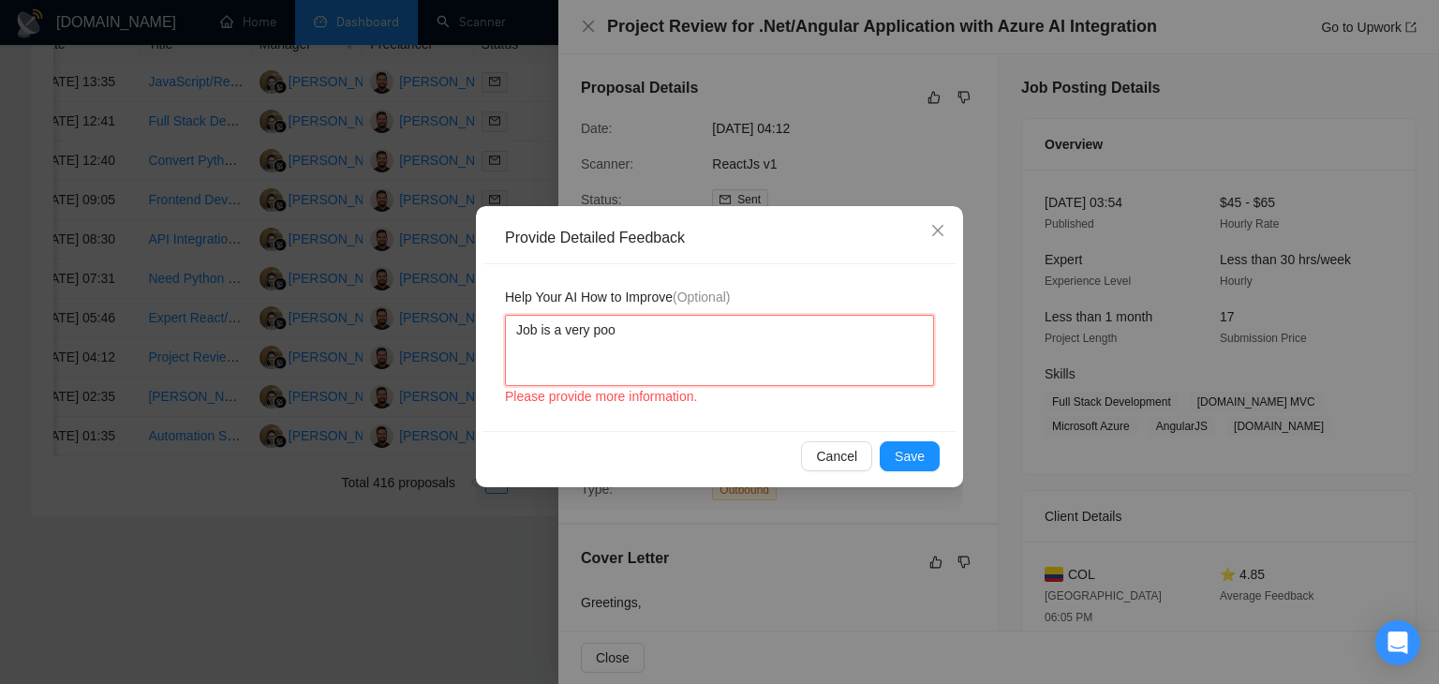
type textarea "Job is a very poor"
type textarea "Job is a very poor m"
type textarea "Job is a very poor ma"
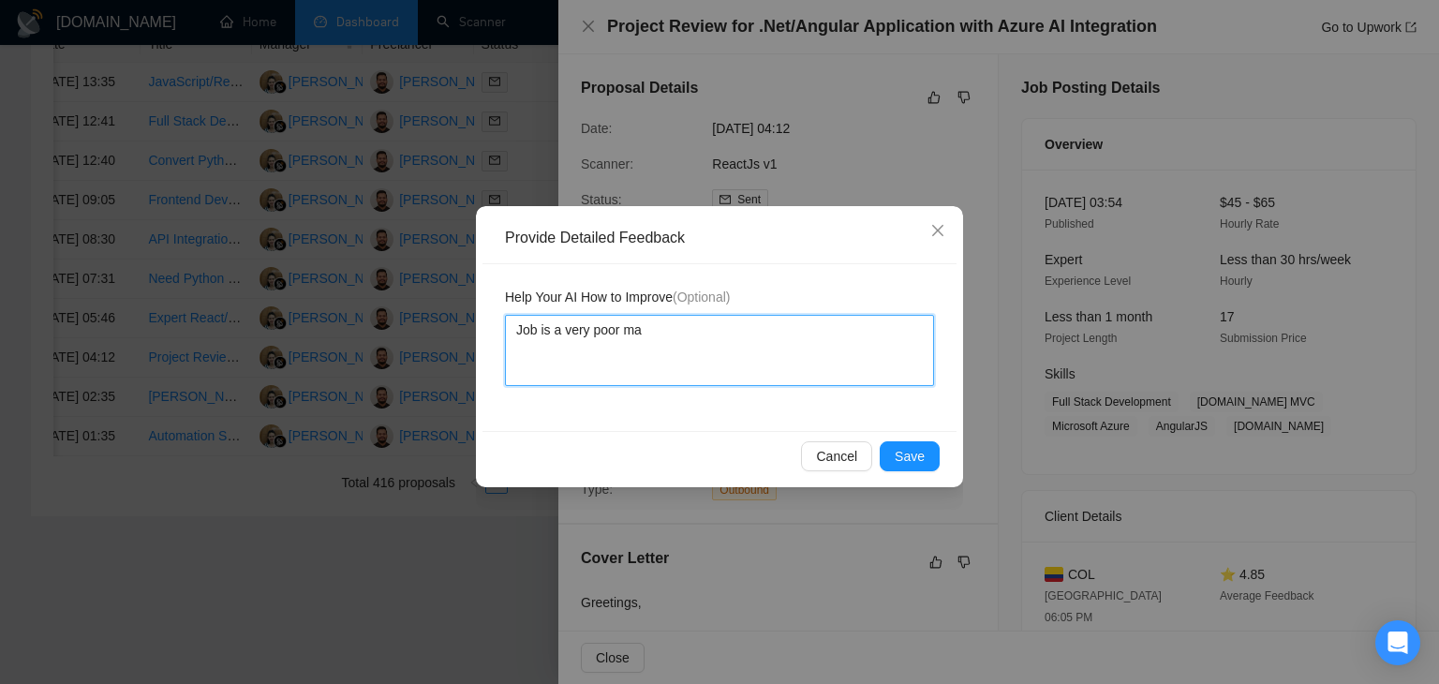
type textarea "Job is a very poor mat"
type textarea "Job is a very poor matc"
type textarea "Job is a very poor match"
type textarea "Job is a very poor match a"
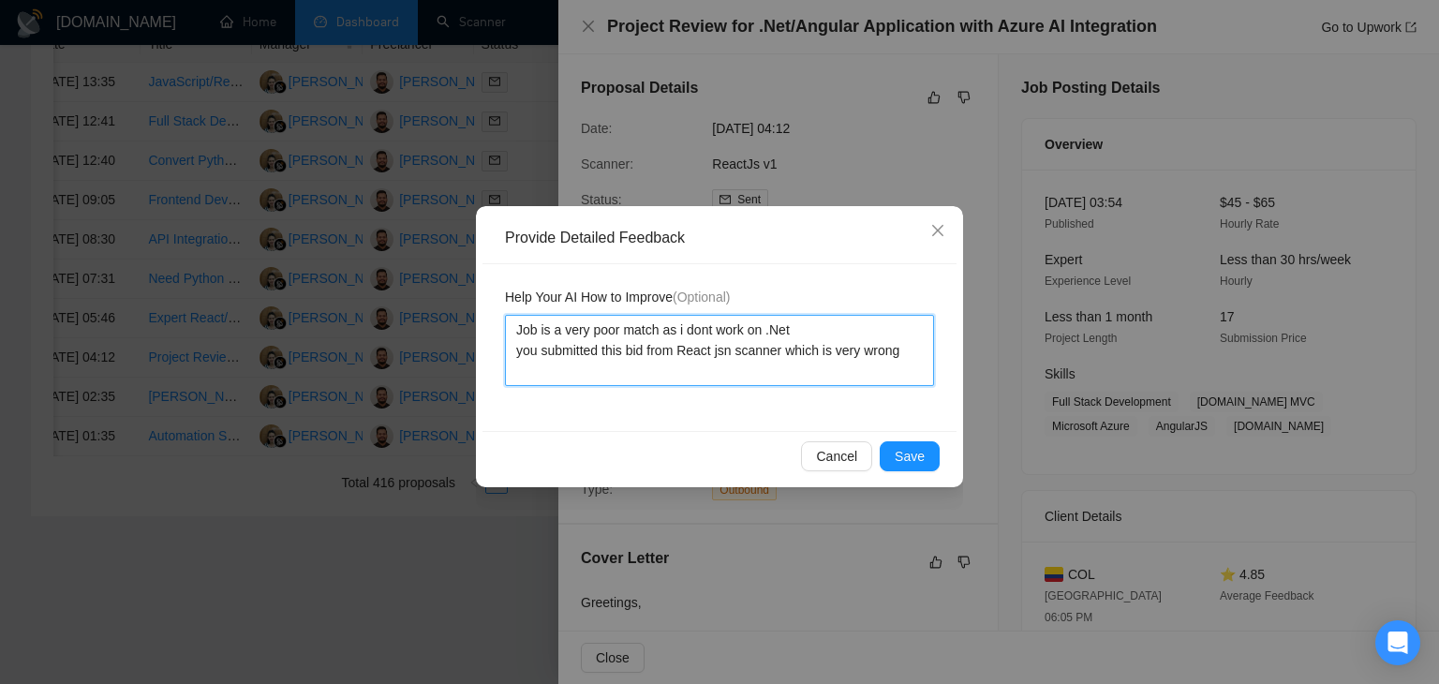
click at [731, 351] on textarea "Job is a very poor match as i dont work on .Net you submitted this bid from Rea…" at bounding box center [719, 350] width 429 height 71
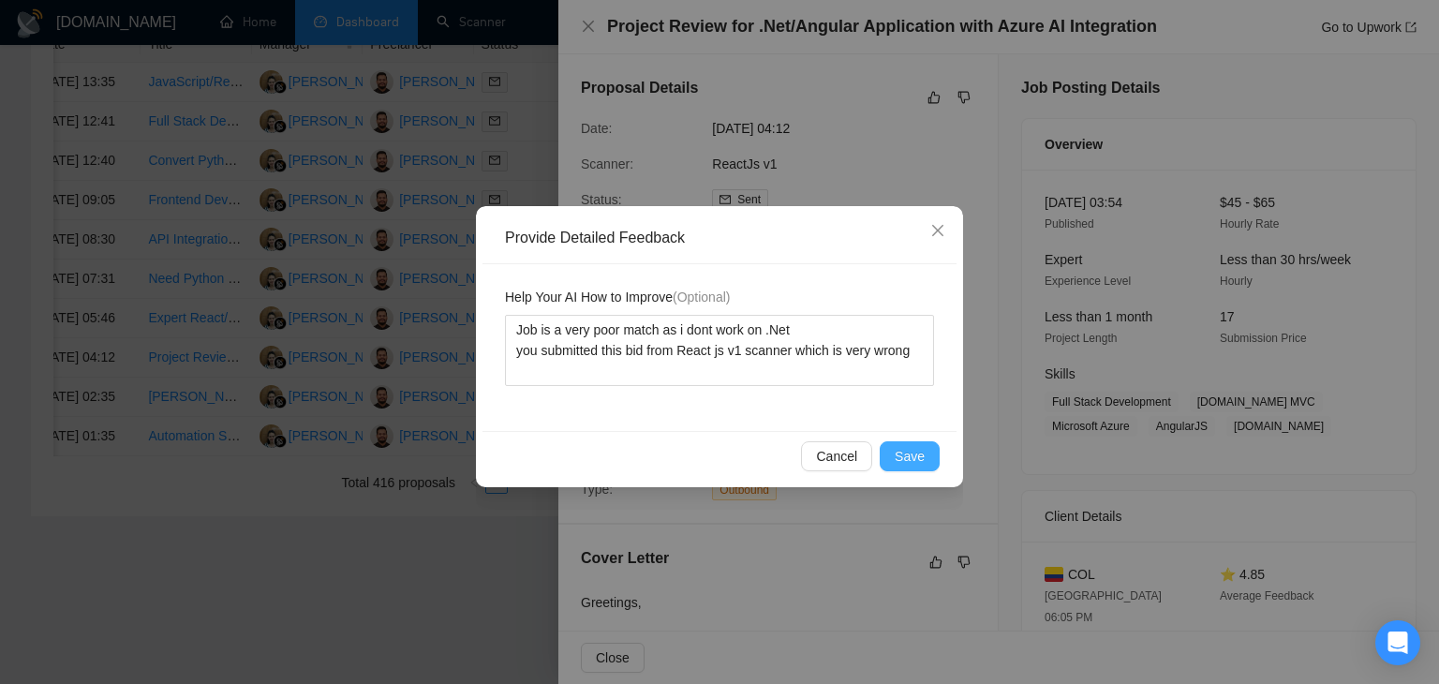
click at [916, 454] on span "Save" at bounding box center [910, 456] width 30 height 21
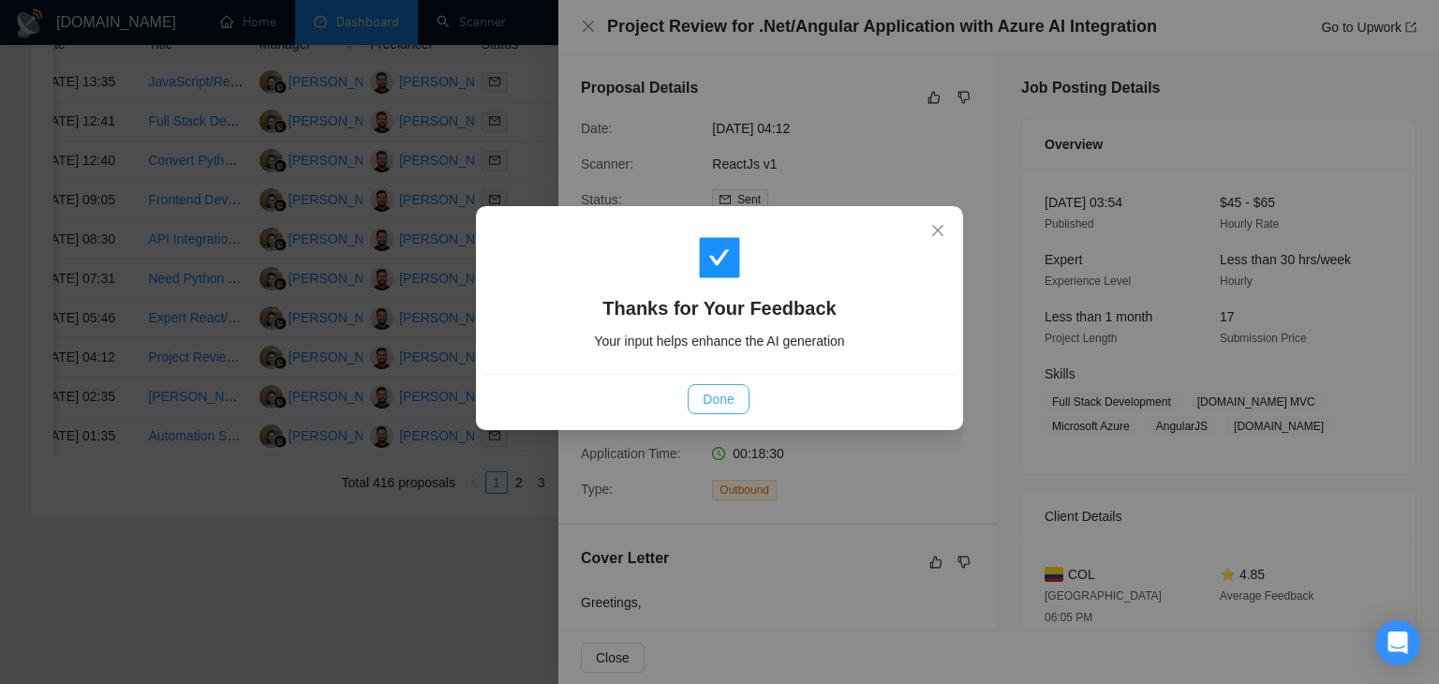
click at [705, 394] on span "Done" at bounding box center [718, 399] width 31 height 21
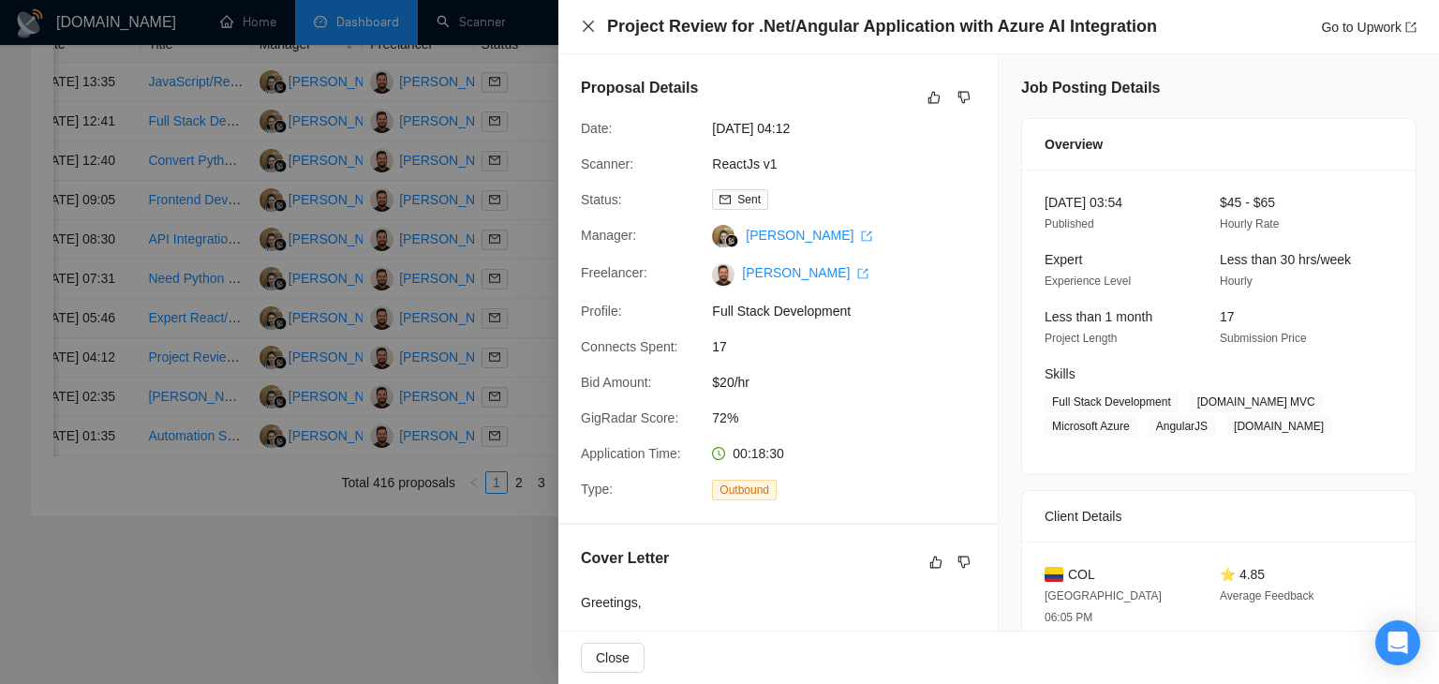
click at [584, 19] on icon "close" at bounding box center [588, 26] width 15 height 15
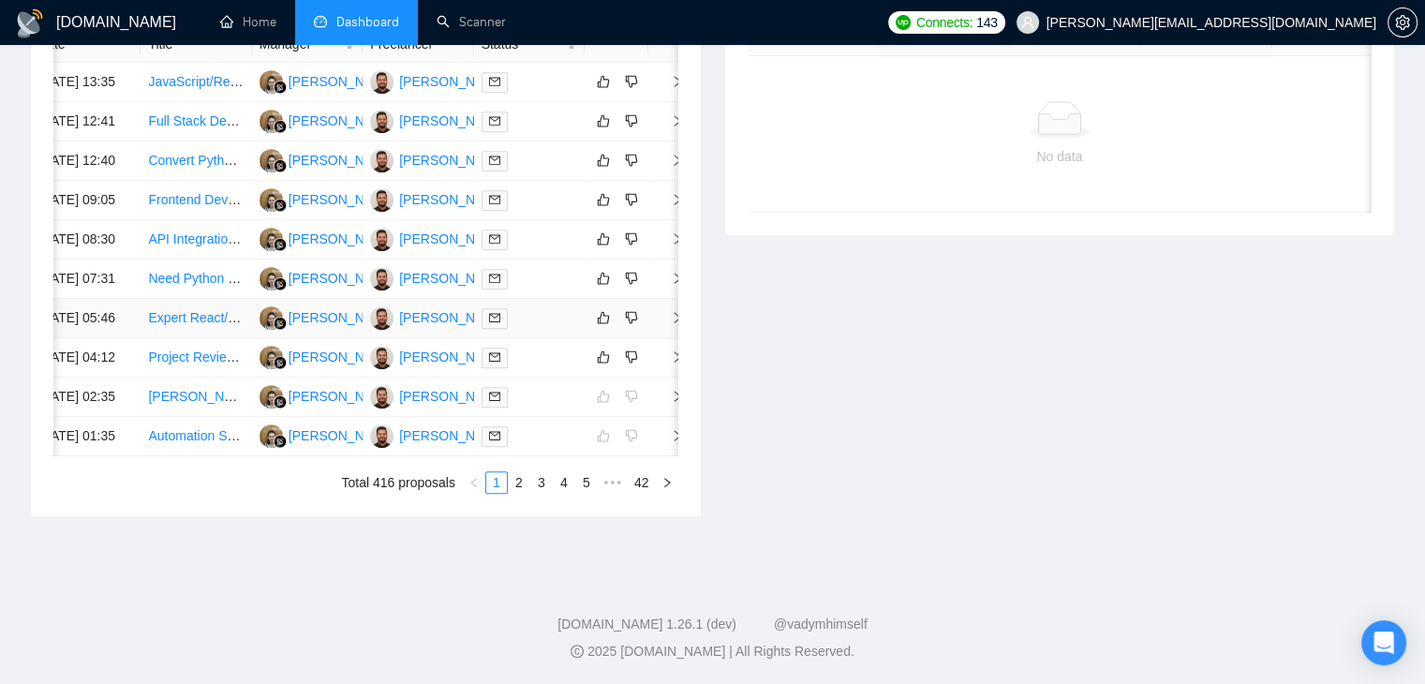
click at [672, 311] on icon "right" at bounding box center [677, 317] width 13 height 13
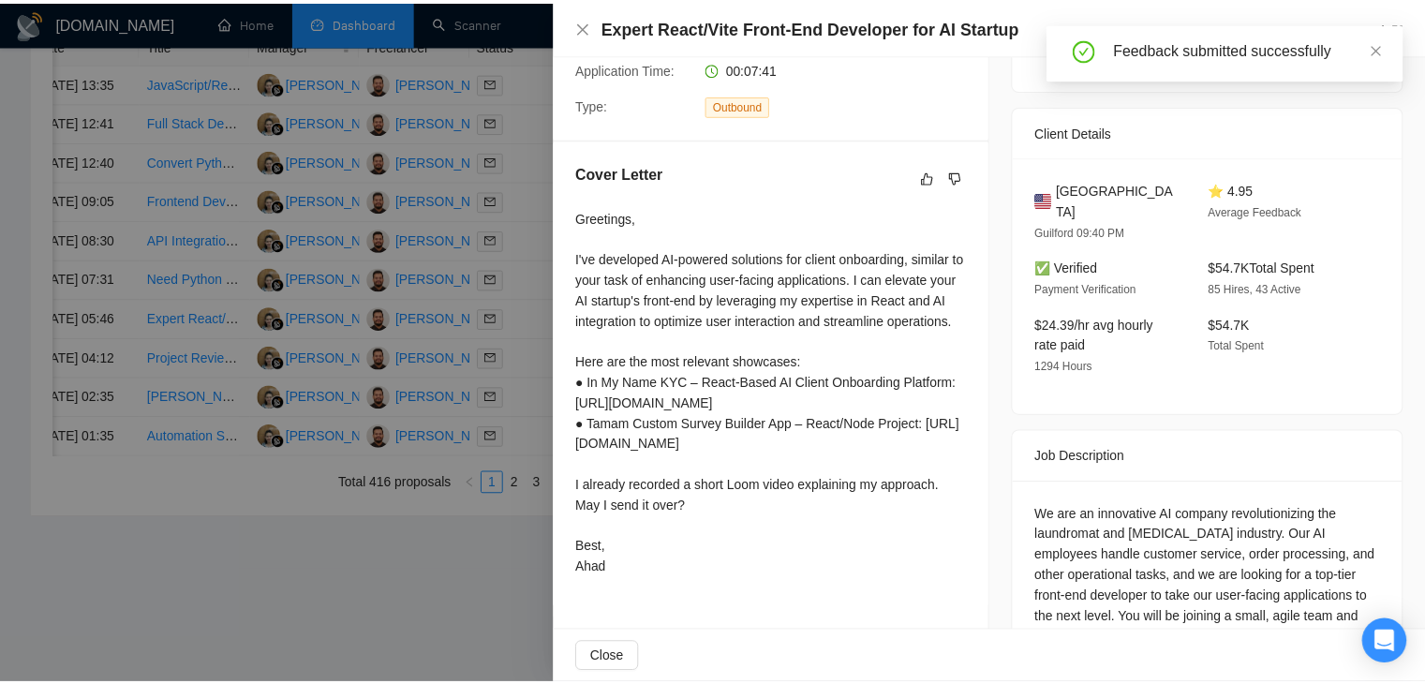
scroll to position [478, 0]
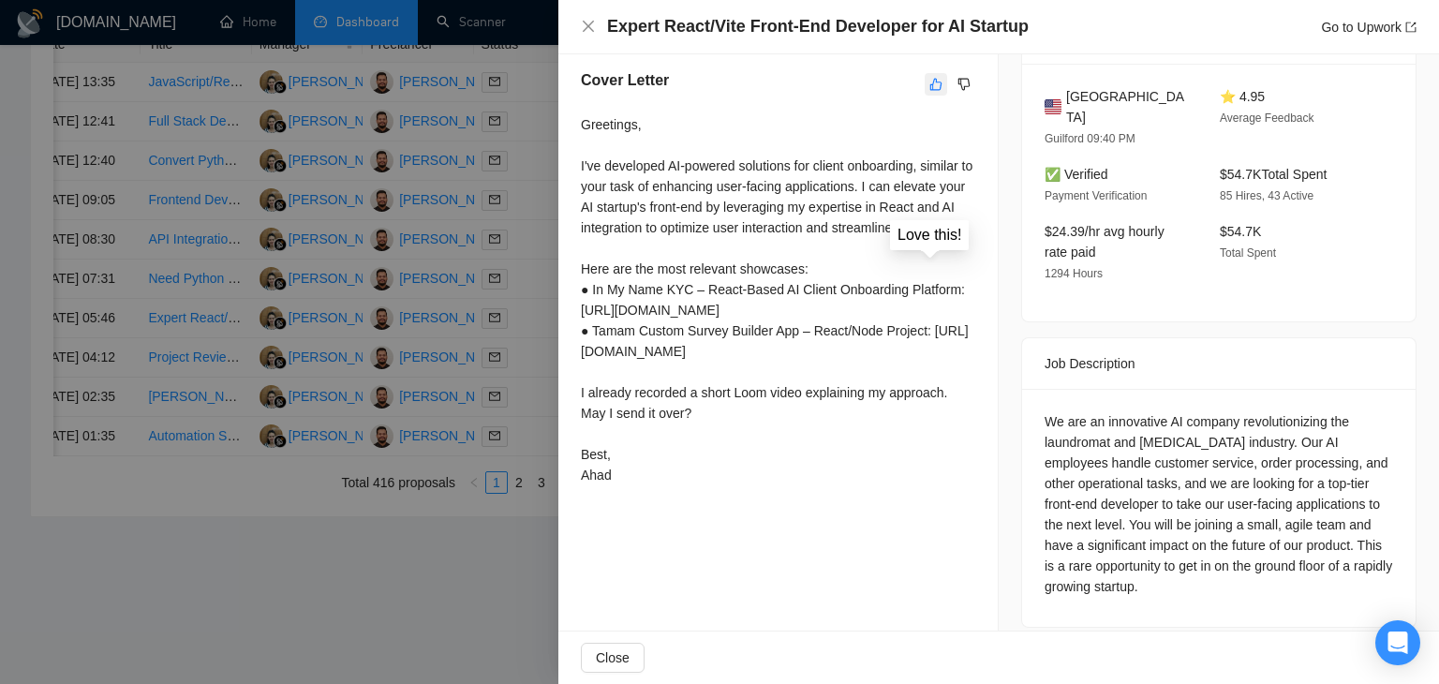
click at [929, 80] on icon "like" at bounding box center [935, 84] width 13 height 15
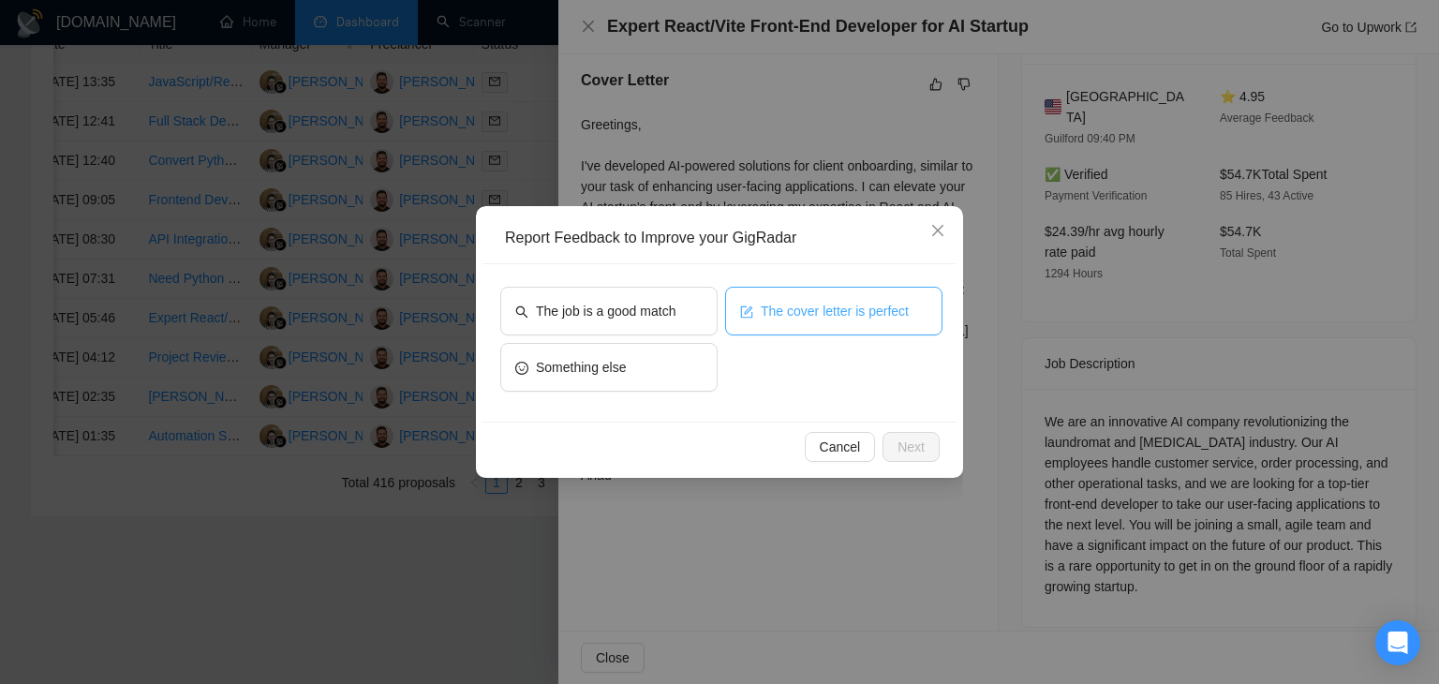
click at [748, 307] on icon "form" at bounding box center [746, 311] width 13 height 13
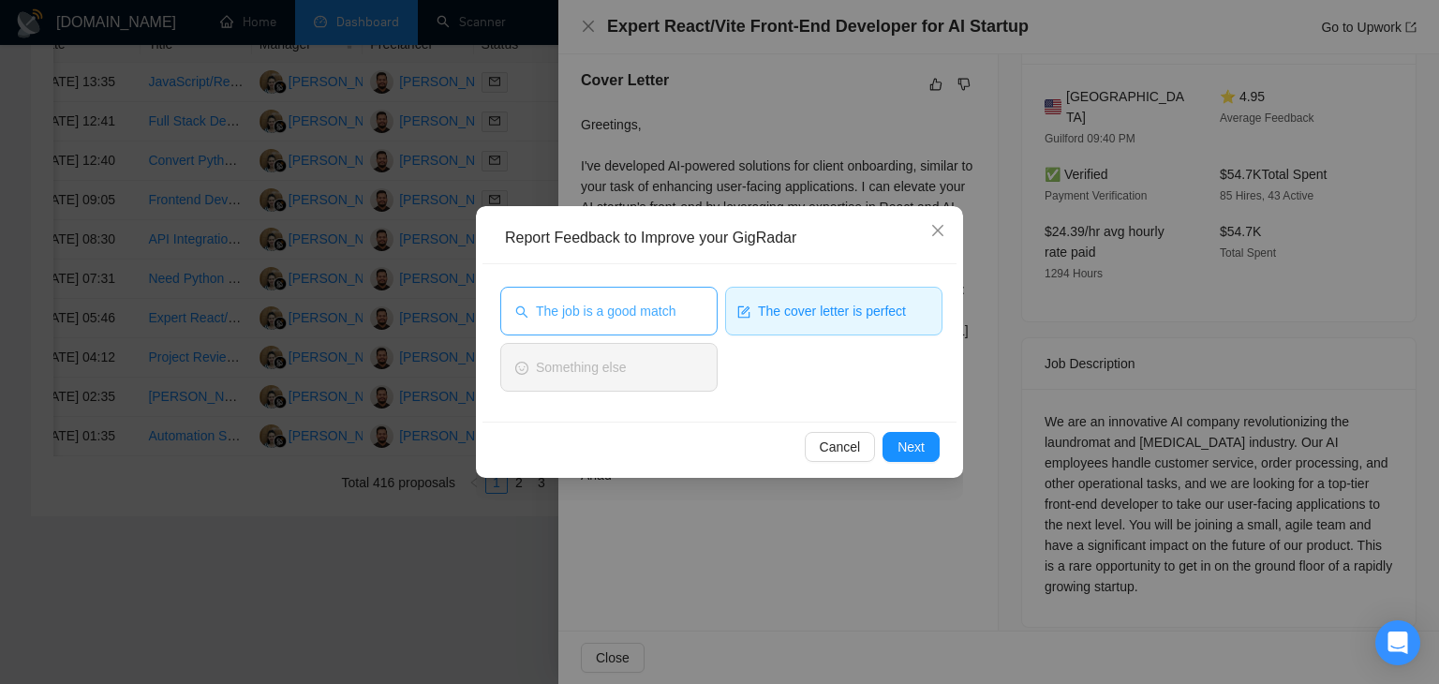
click at [641, 295] on button "The job is a good match" at bounding box center [608, 311] width 217 height 49
click at [904, 450] on span "Next" at bounding box center [911, 447] width 27 height 21
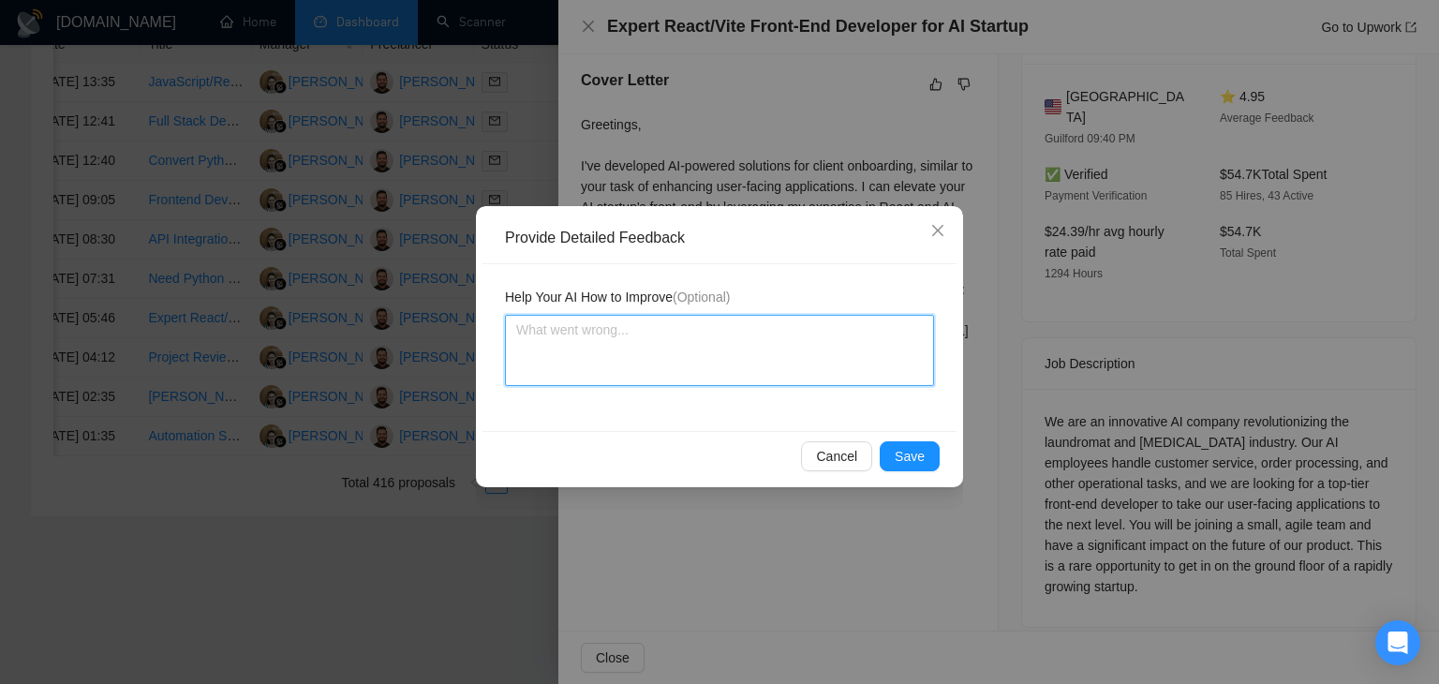
click at [680, 363] on textarea at bounding box center [719, 350] width 429 height 71
paste textarea "Cover letter is according to my instructions Job is also a very good match"
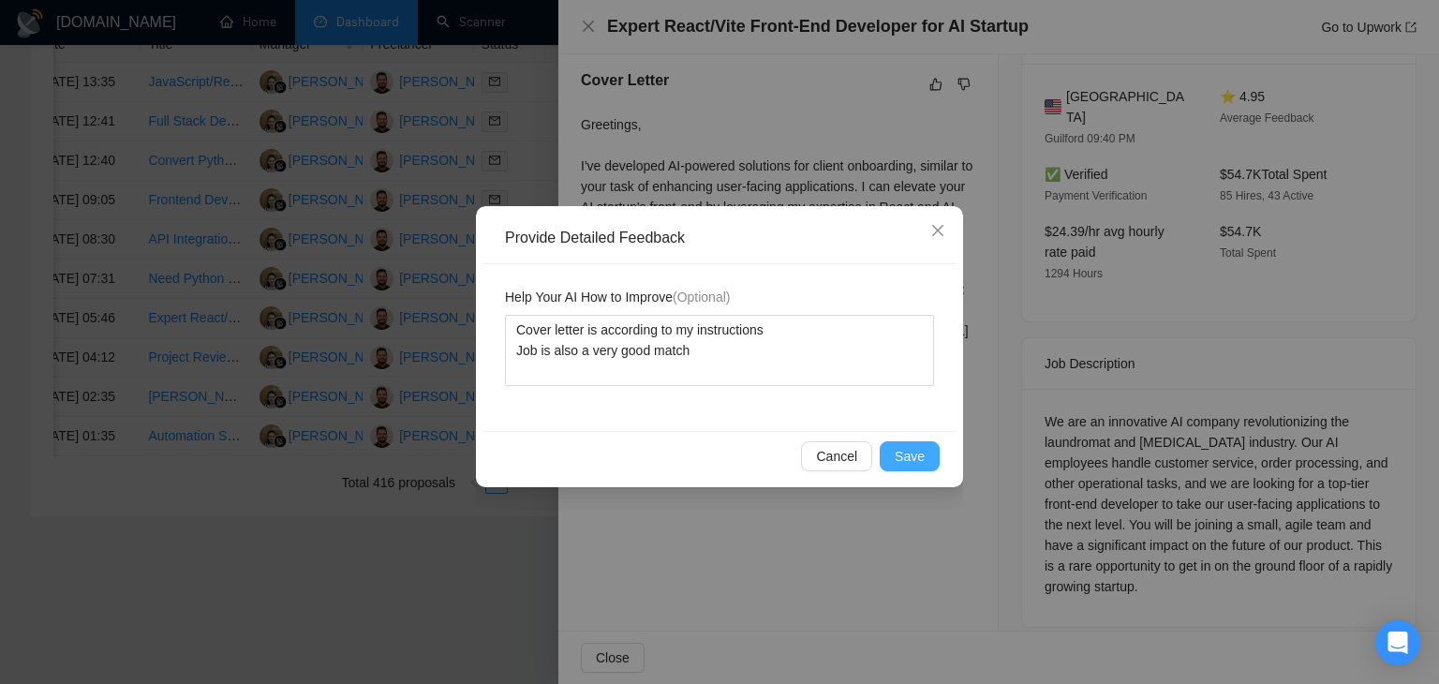
click at [899, 450] on span "Save" at bounding box center [910, 456] width 30 height 21
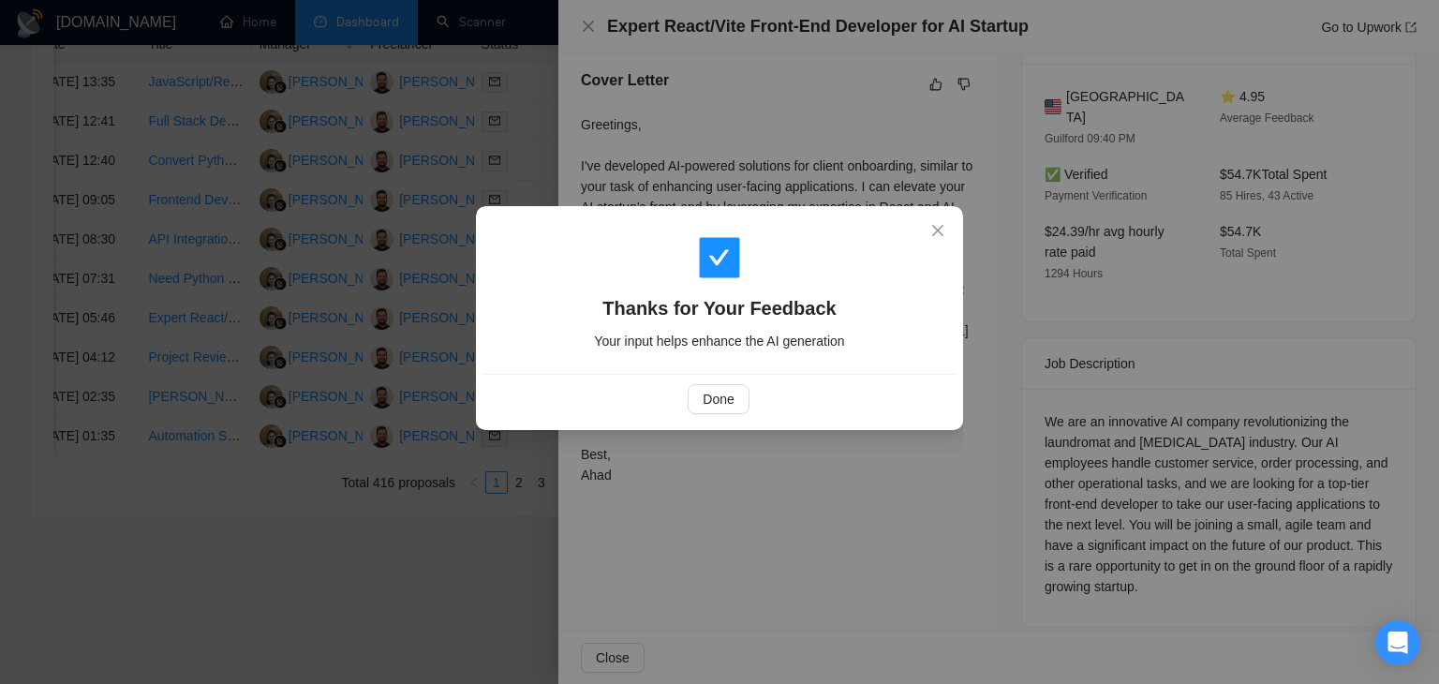
click at [676, 388] on div "Done" at bounding box center [718, 399] width 442 height 30
click at [725, 401] on span "Done" at bounding box center [718, 399] width 31 height 21
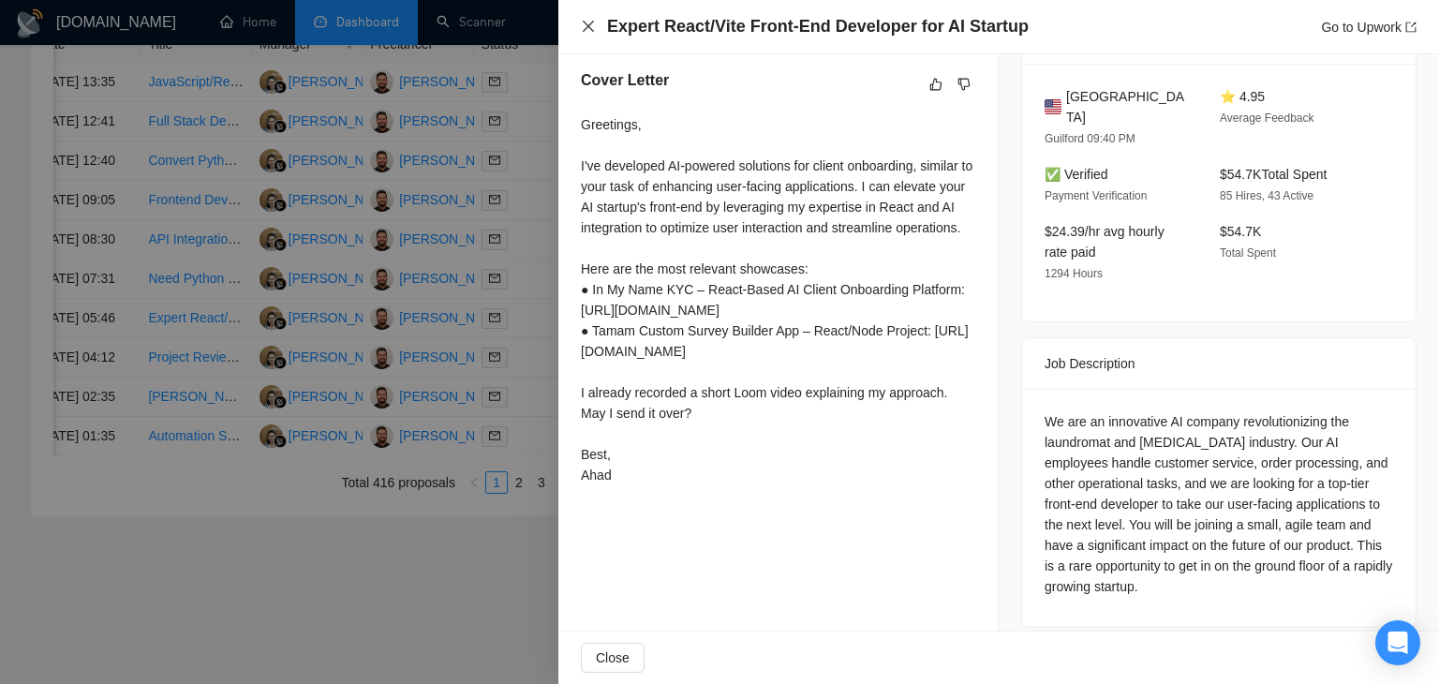
click at [584, 27] on icon "close" at bounding box center [588, 26] width 15 height 15
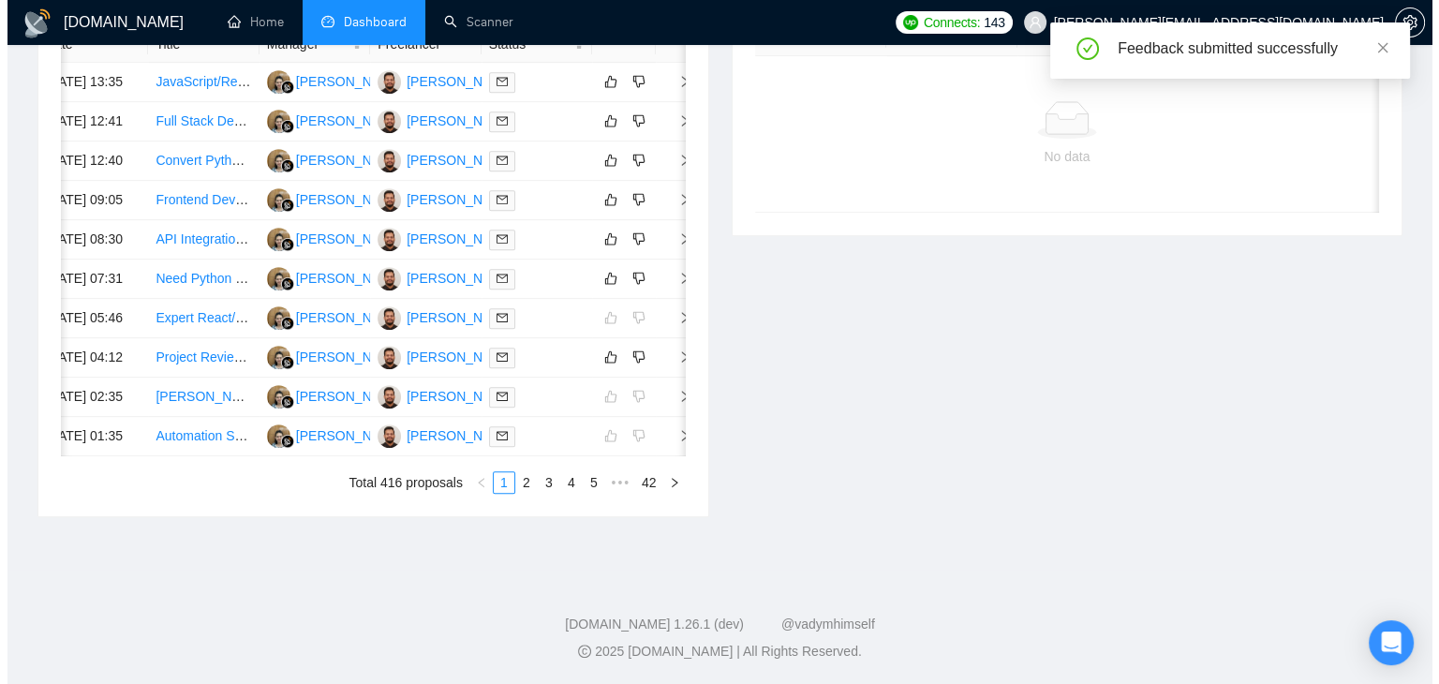
scroll to position [919, 0]
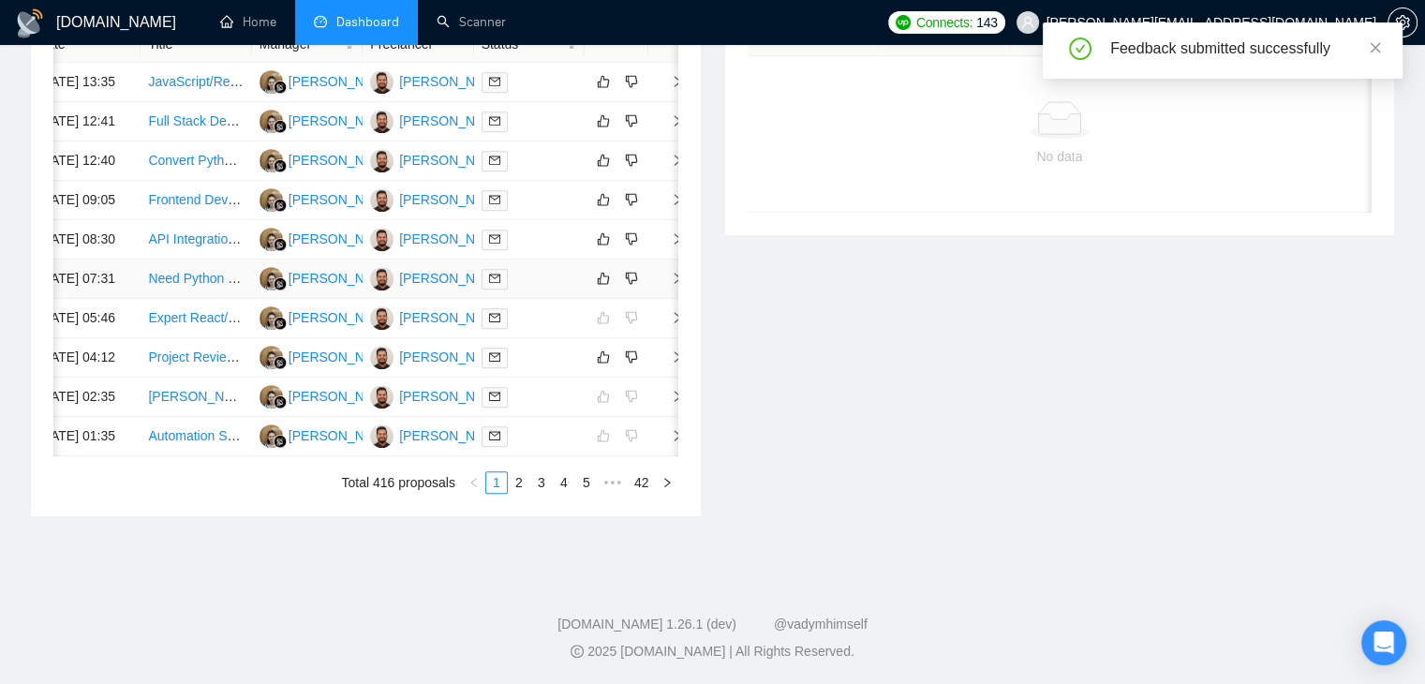
click at [652, 277] on td at bounding box center [666, 279] width 37 height 39
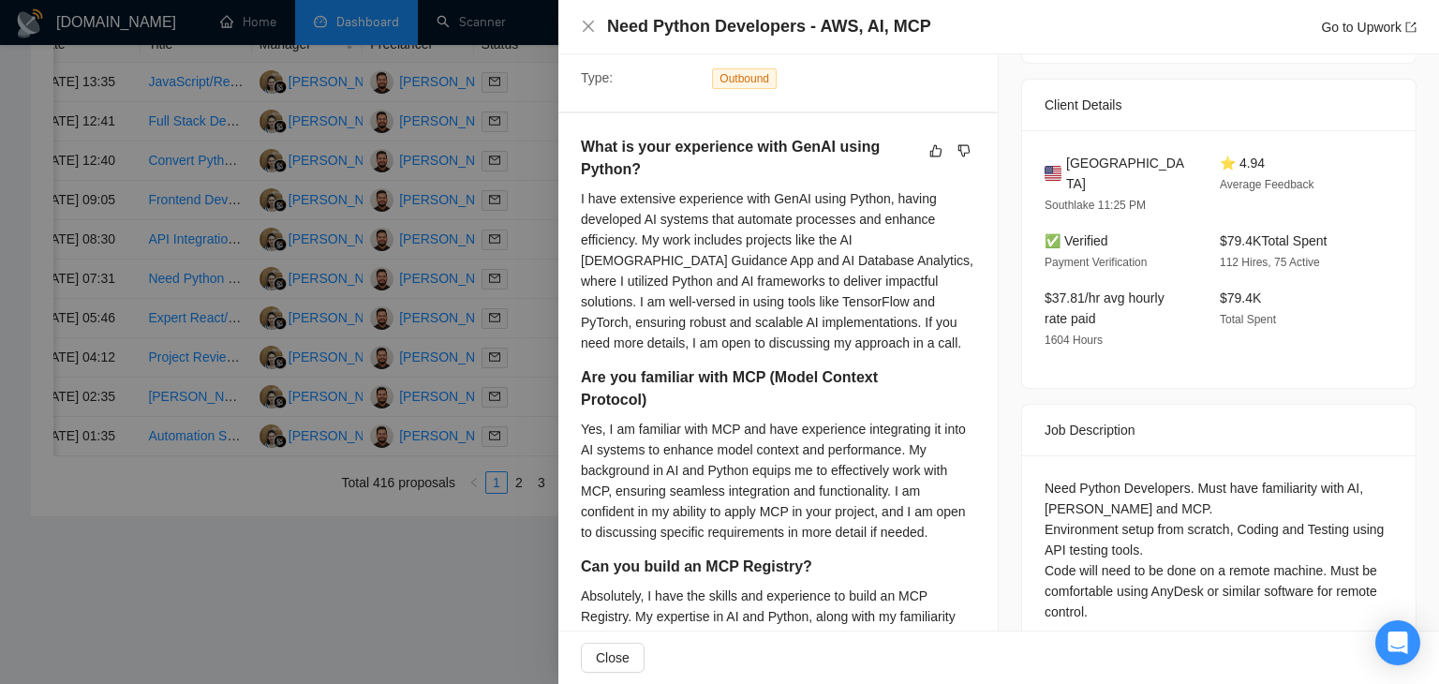
scroll to position [384, 0]
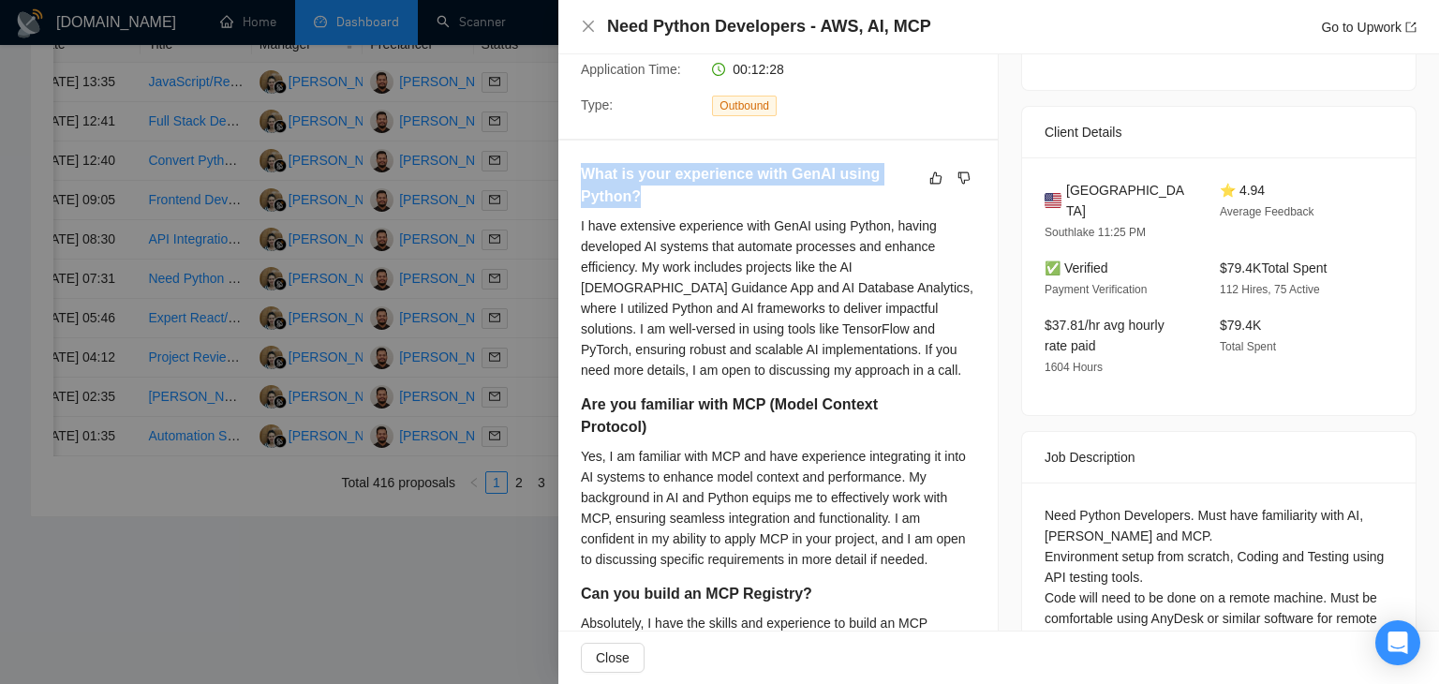
drag, startPoint x: 649, startPoint y: 200, endPoint x: 573, endPoint y: 182, distance: 78.2
copy h5 "What is your experience with GenAI using Python?"
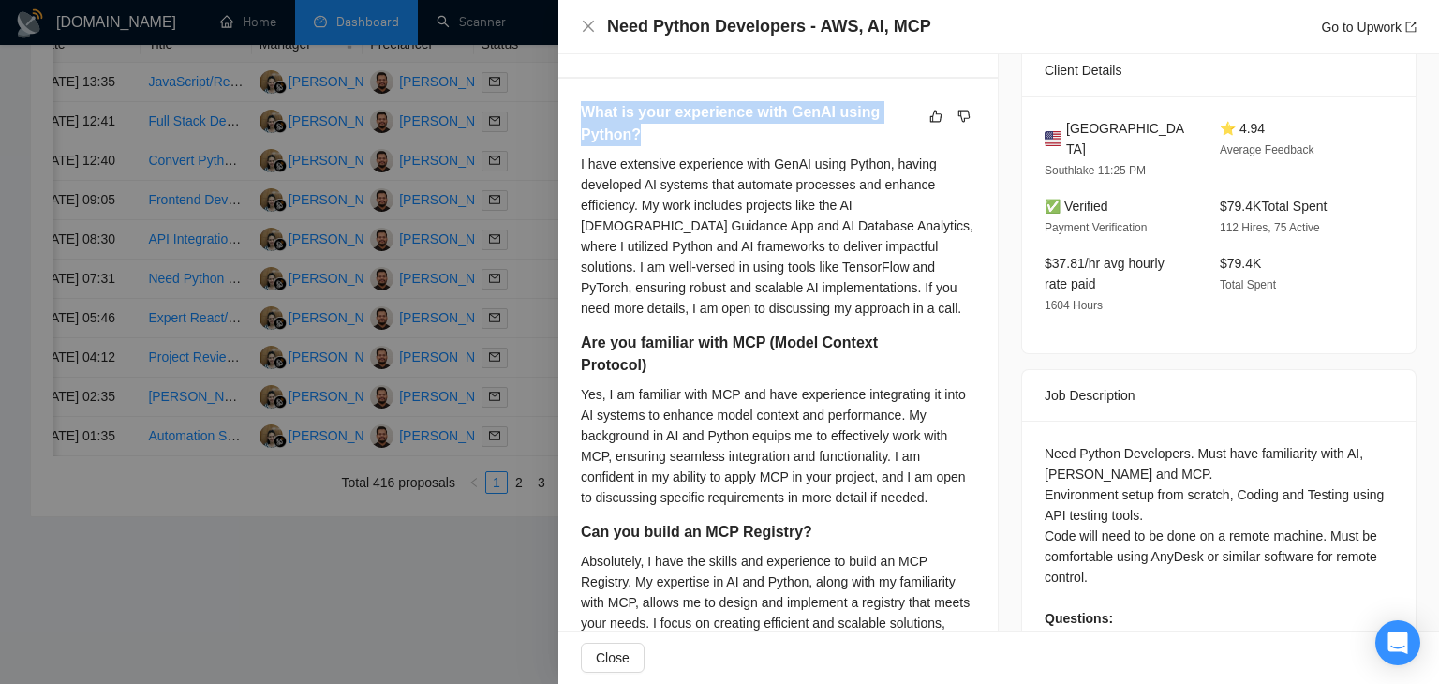
scroll to position [478, 0]
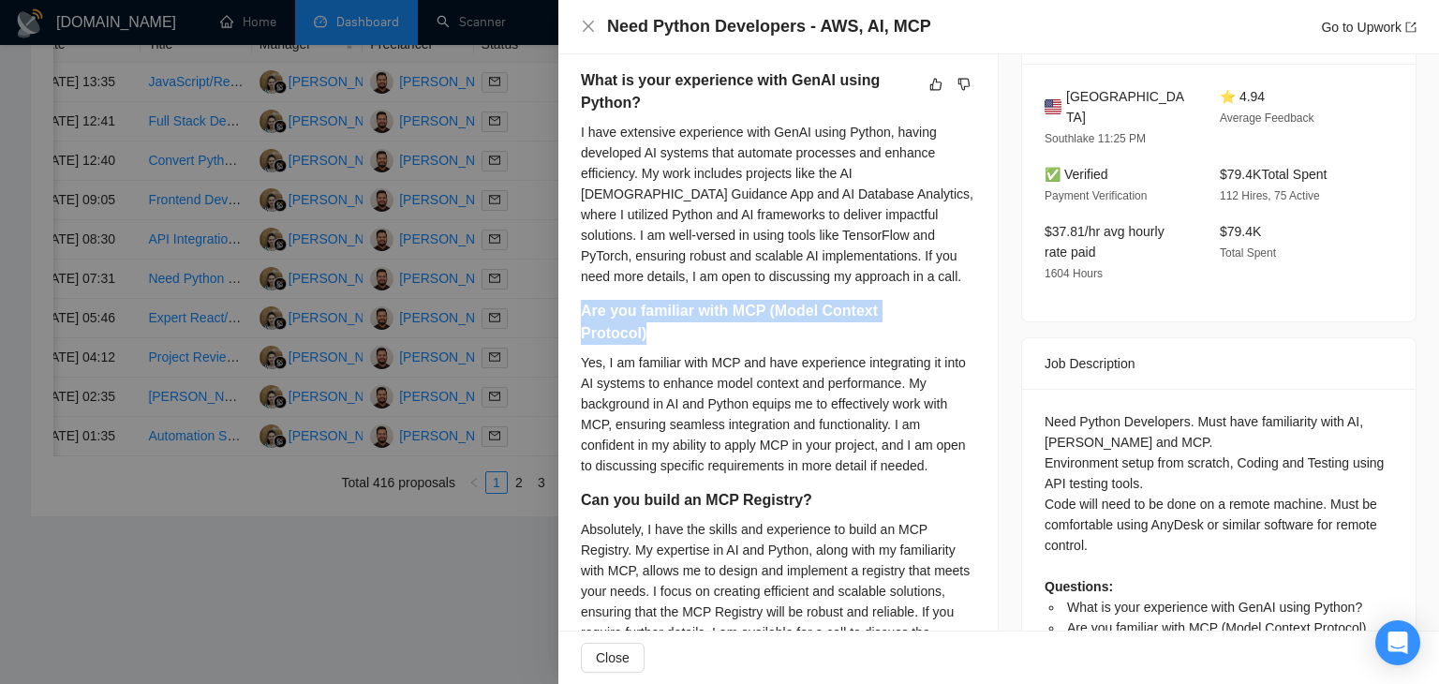
drag, startPoint x: 660, startPoint y: 338, endPoint x: 575, endPoint y: 316, distance: 88.2
click at [575, 316] on div "What is your experience with GenAI using Python? I have extensive experience wi…" at bounding box center [777, 695] width 439 height 1297
copy h5 "Are you familiar with MCP (Model Context Protocol)"
click at [689, 264] on div "I have extensive experience with GenAI using Python, having developed AI system…" at bounding box center [778, 204] width 394 height 165
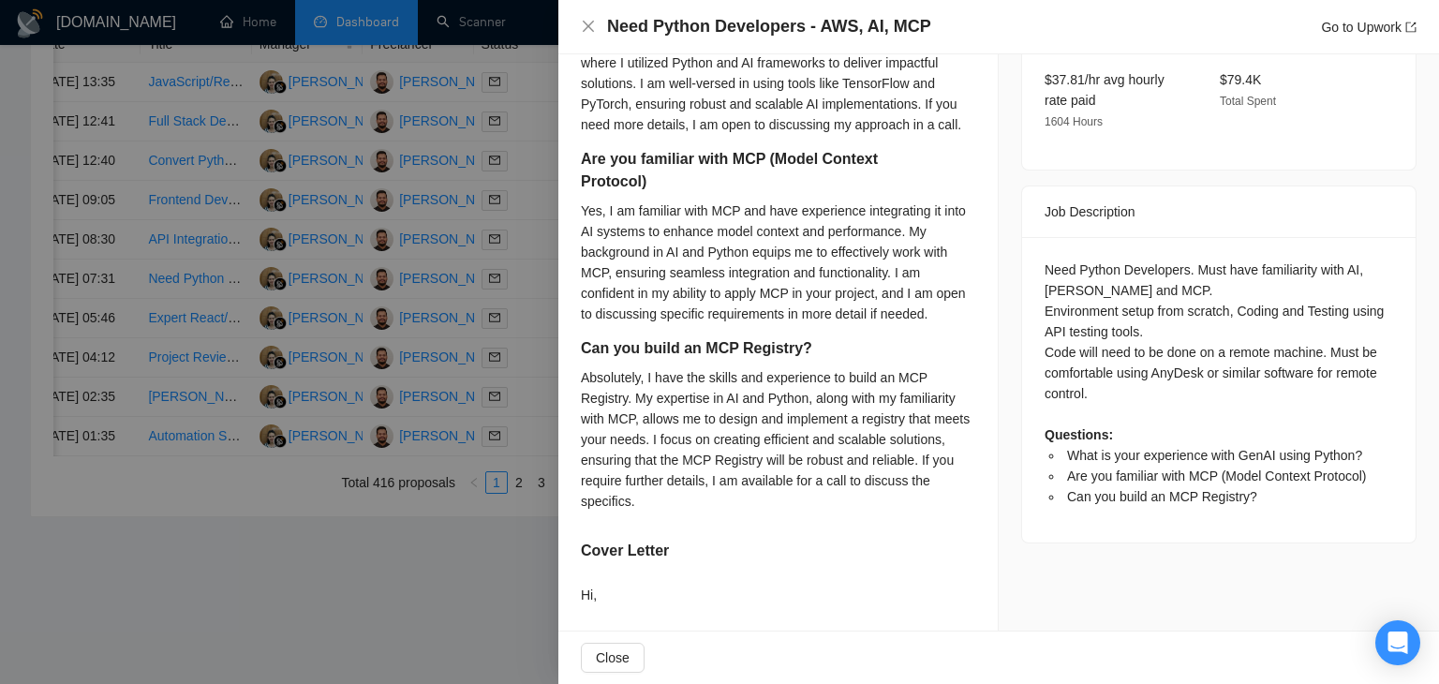
scroll to position [665, 0]
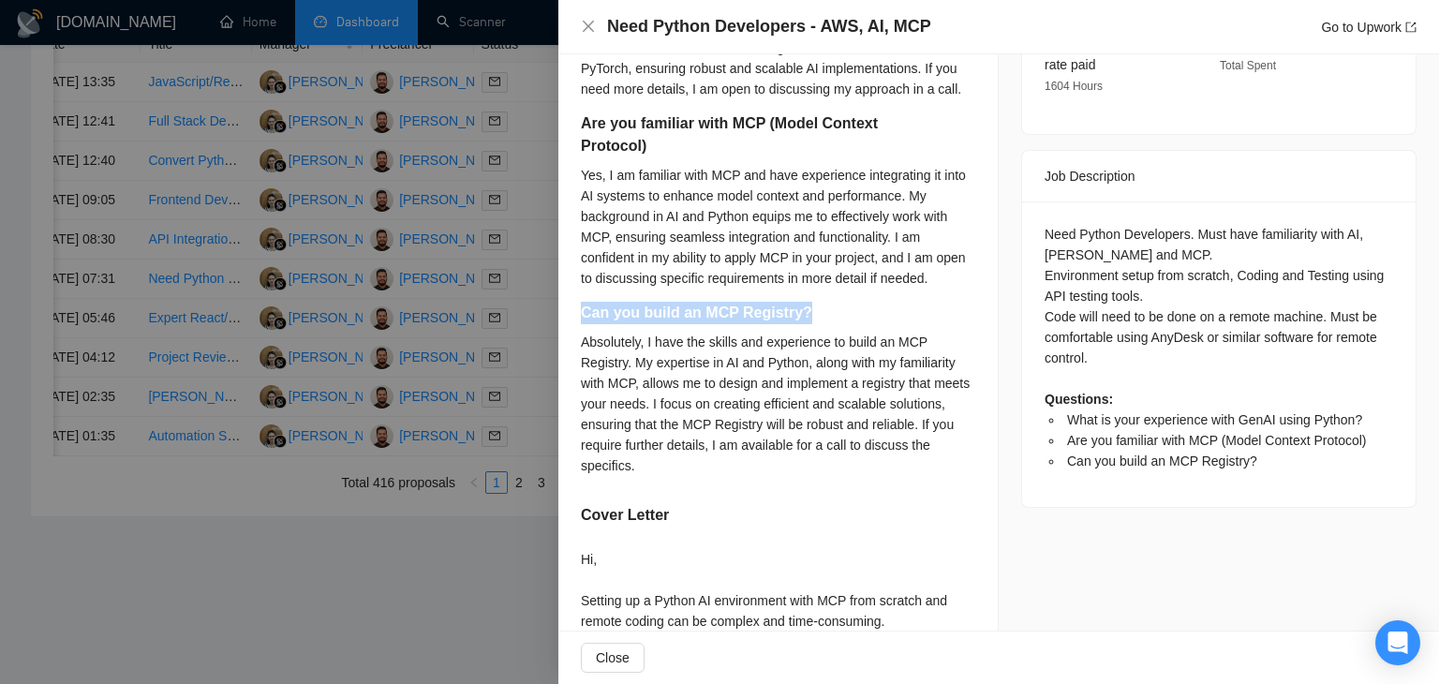
drag, startPoint x: 807, startPoint y: 308, endPoint x: 584, endPoint y: 319, distance: 223.3
click at [584, 319] on h5 "Can you build an MCP Registry?" at bounding box center [748, 313] width 335 height 22
click at [670, 319] on h5 "Can you build an MCP Registry?" at bounding box center [748, 313] width 335 height 22
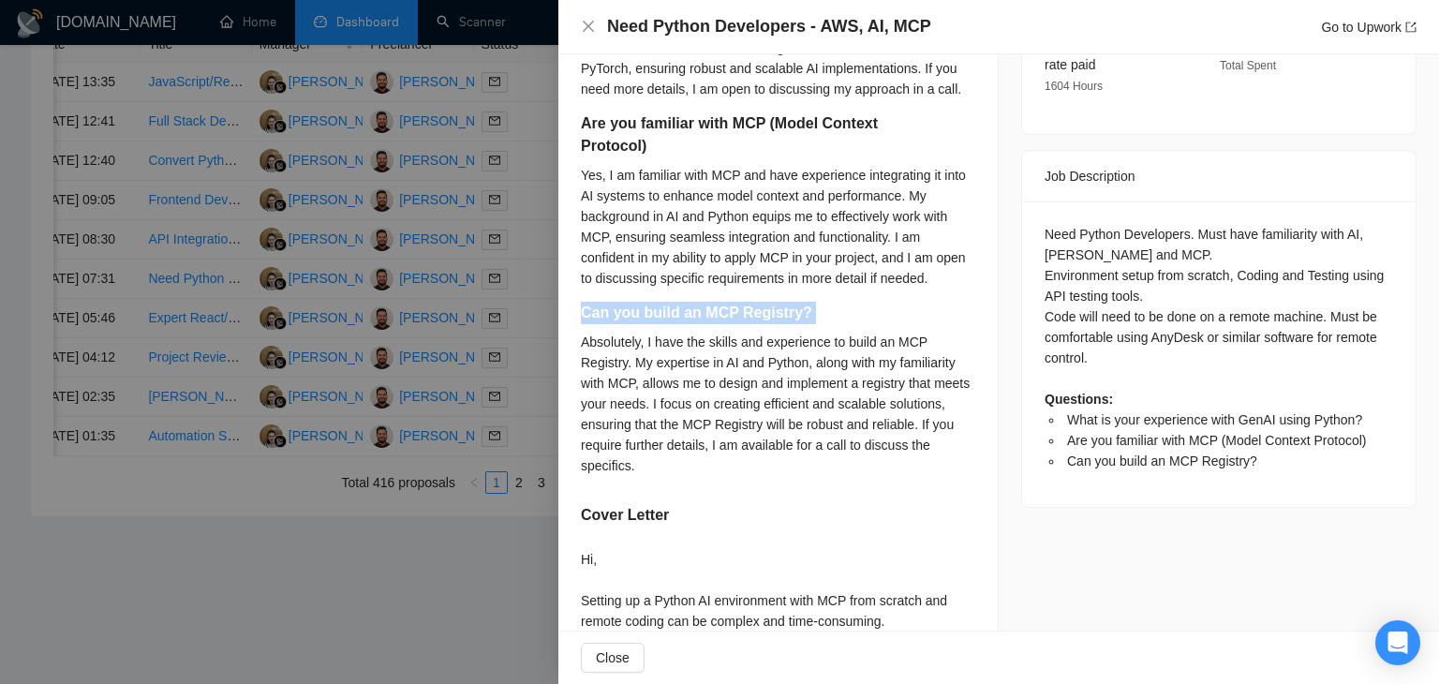
click at [670, 319] on h5 "Can you build an MCP Registry?" at bounding box center [748, 313] width 335 height 22
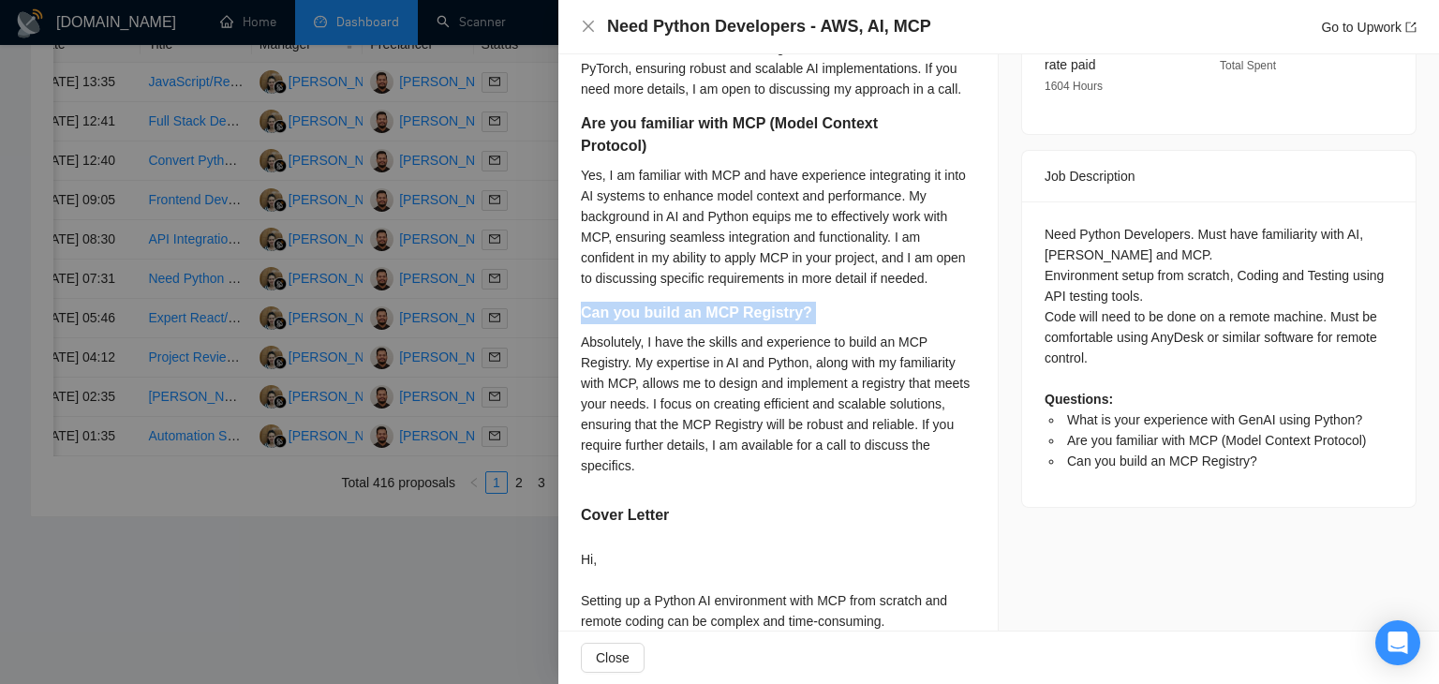
click at [664, 319] on h5 "Can you build an MCP Registry?" at bounding box center [748, 313] width 335 height 22
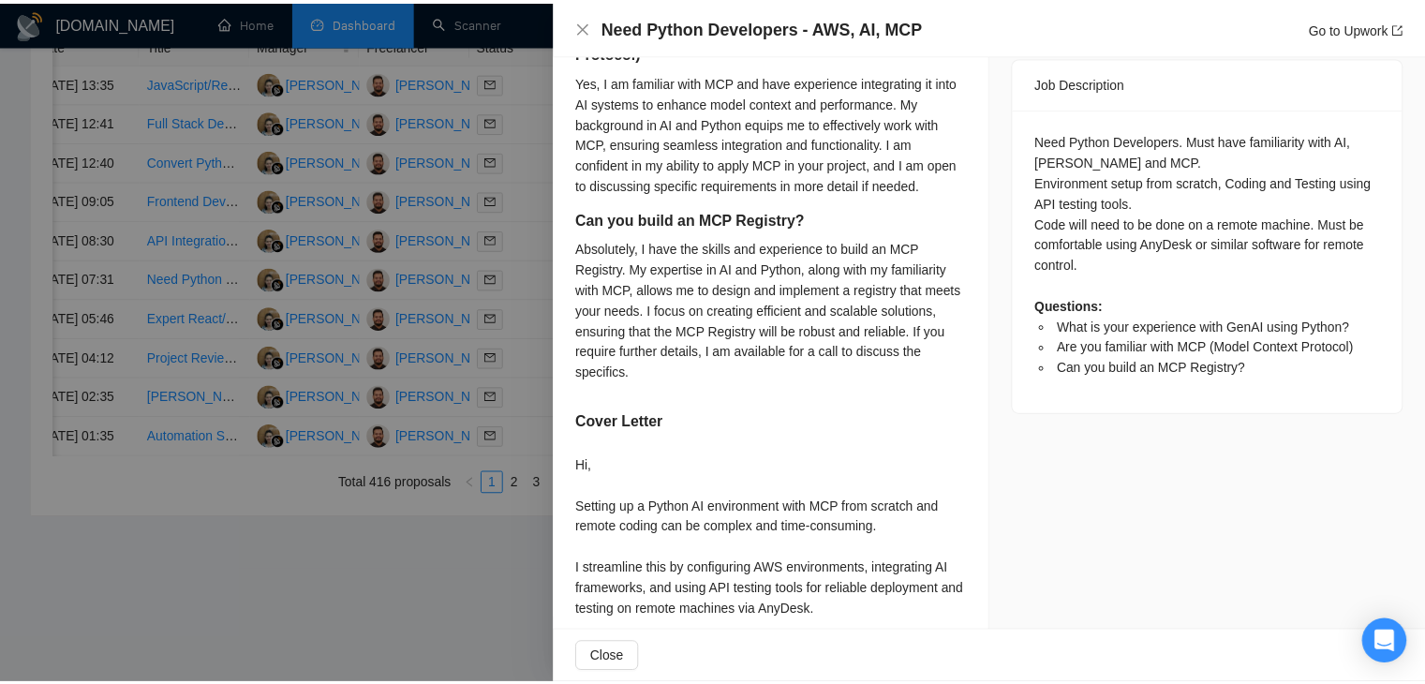
scroll to position [853, 0]
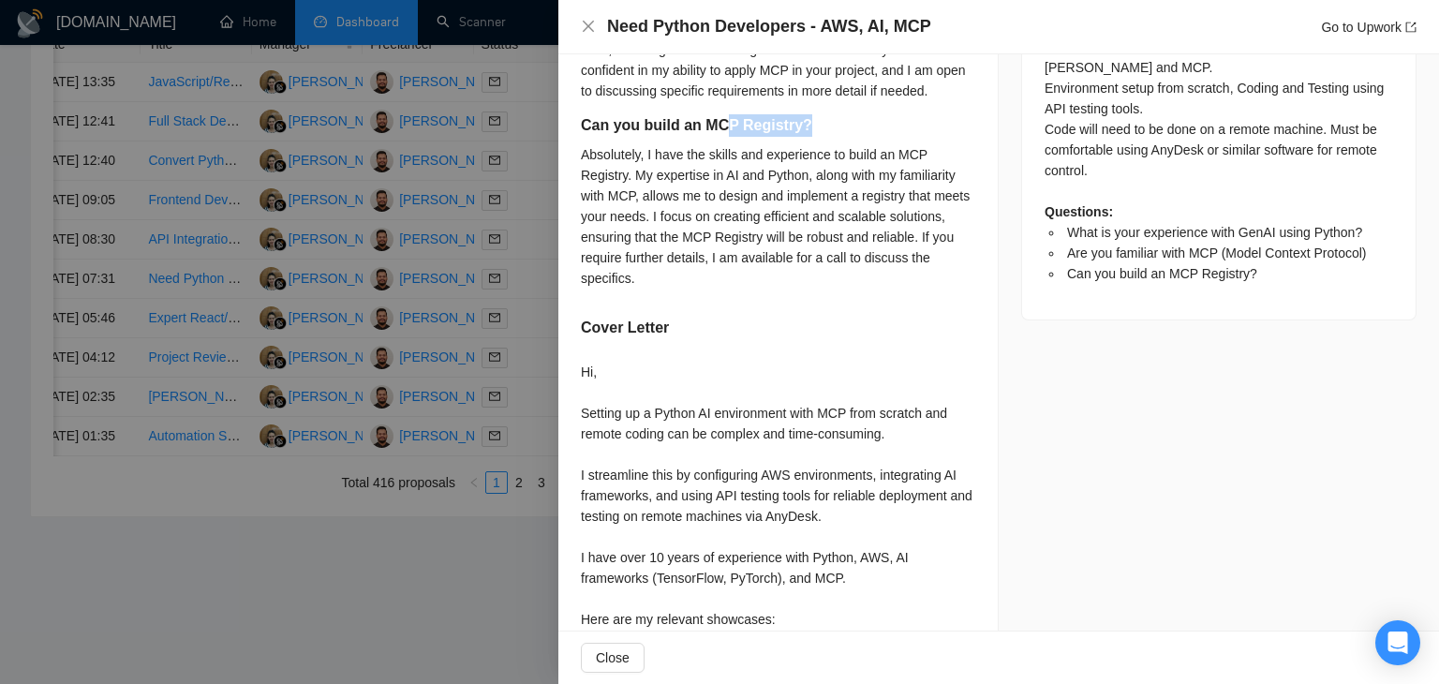
drag, startPoint x: 798, startPoint y: 121, endPoint x: 720, endPoint y: 140, distance: 80.9
click at [720, 140] on div "Can you build an MCP Registry?" at bounding box center [778, 129] width 394 height 30
click at [680, 215] on div "Absolutely, I have the skills and experience to build an MCP Registry. My exper…" at bounding box center [778, 216] width 394 height 144
click at [588, 29] on icon "close" at bounding box center [588, 26] width 15 height 15
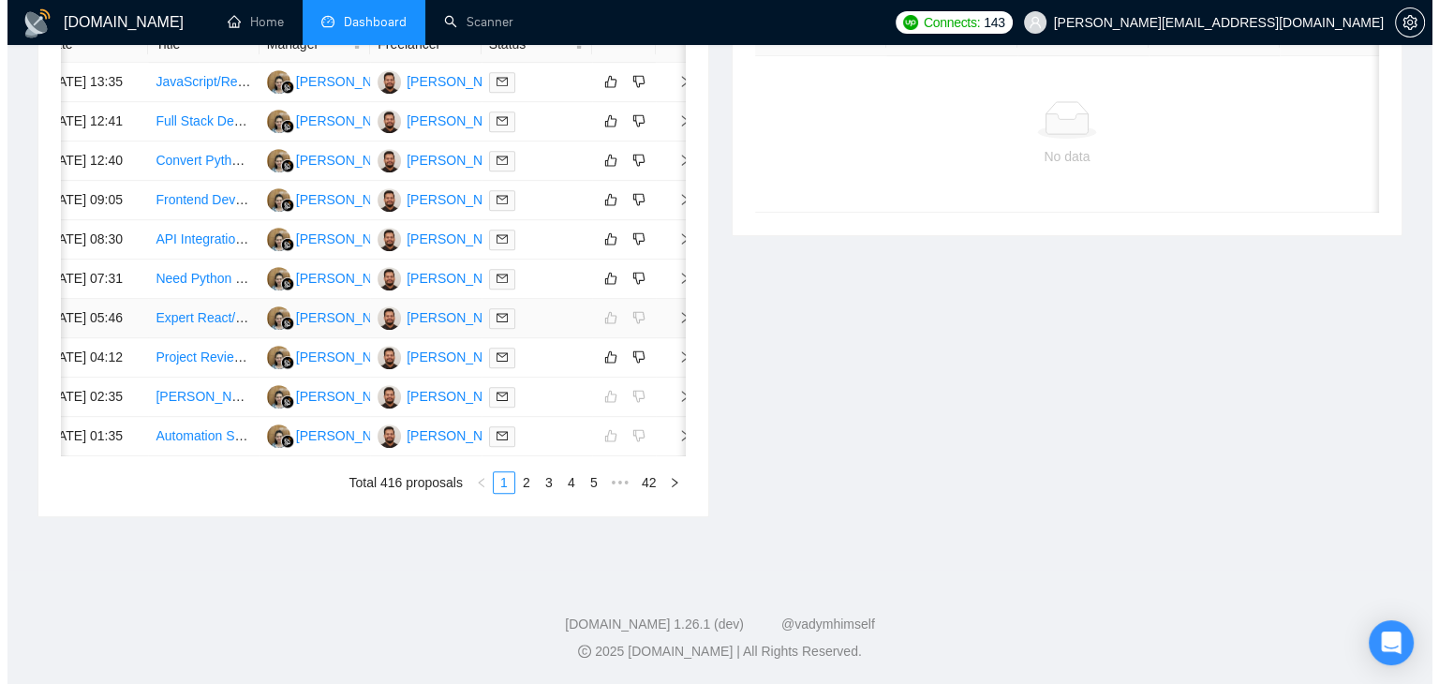
scroll to position [825, 0]
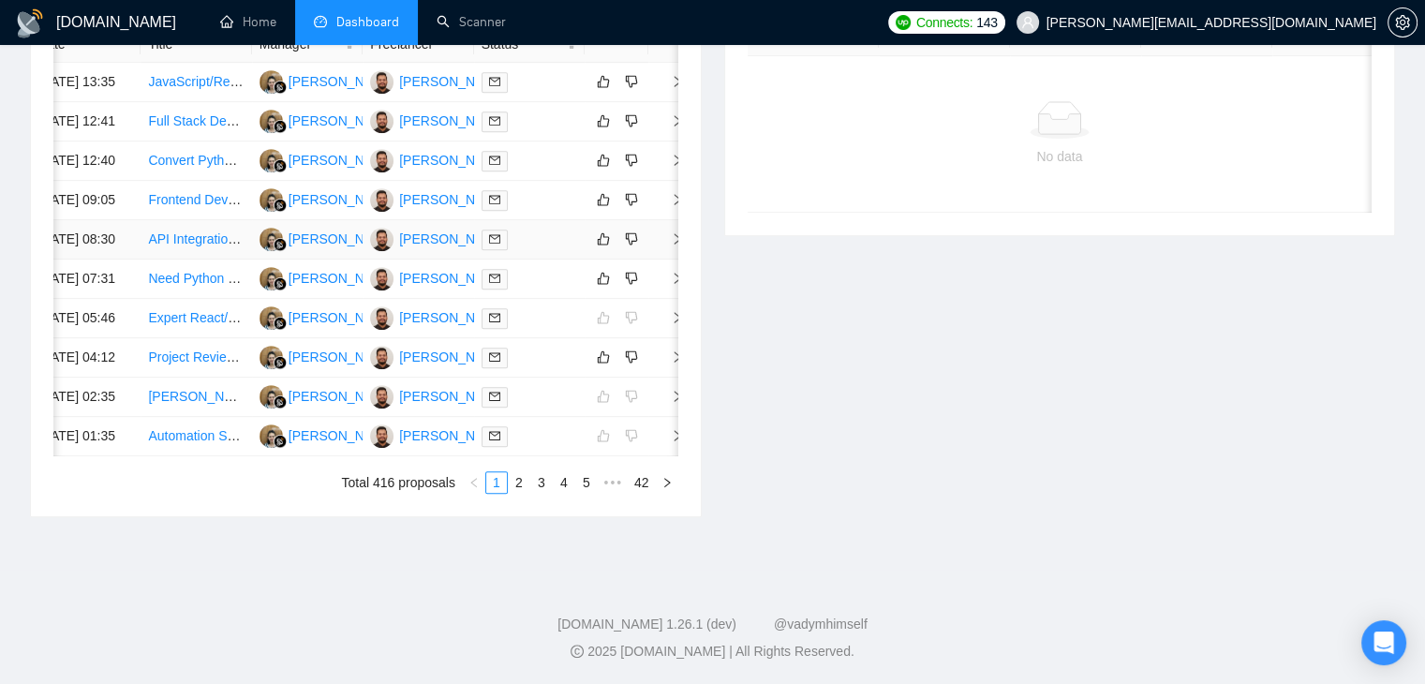
click at [664, 245] on span "right" at bounding box center [670, 238] width 28 height 13
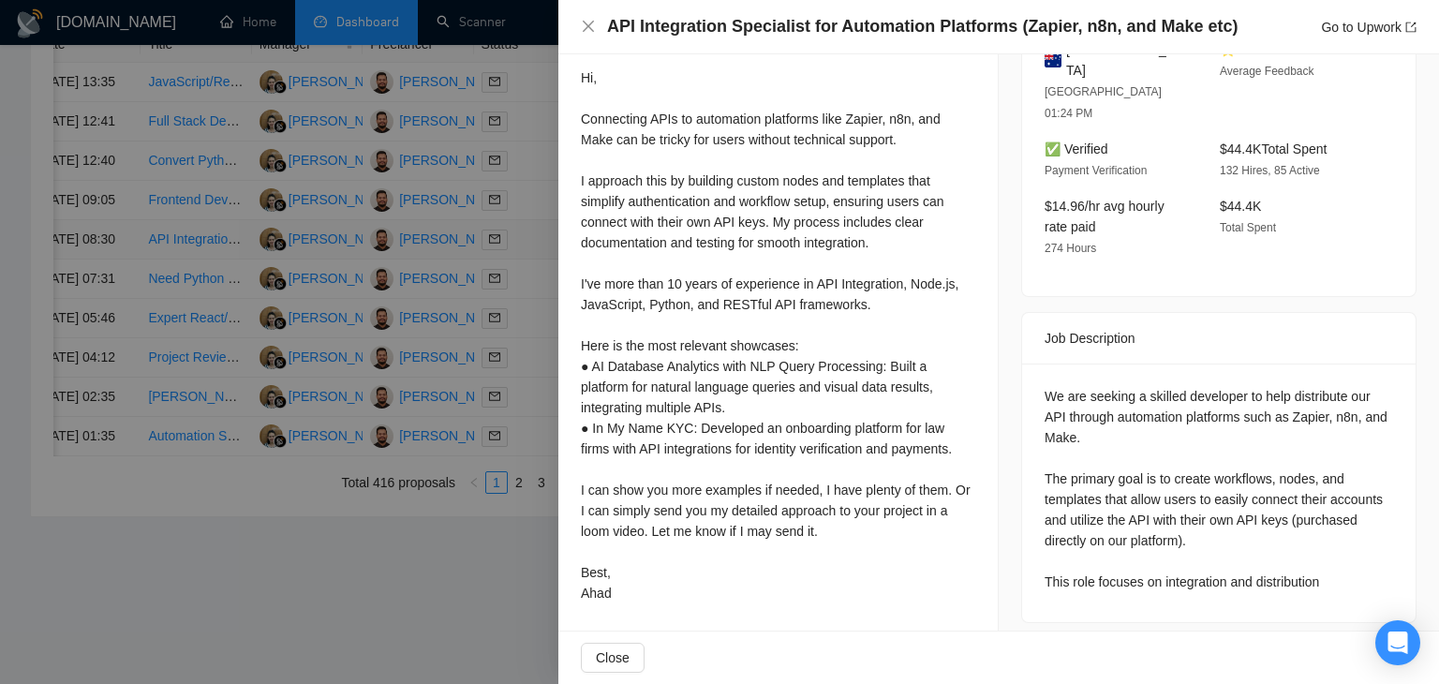
scroll to position [528, 0]
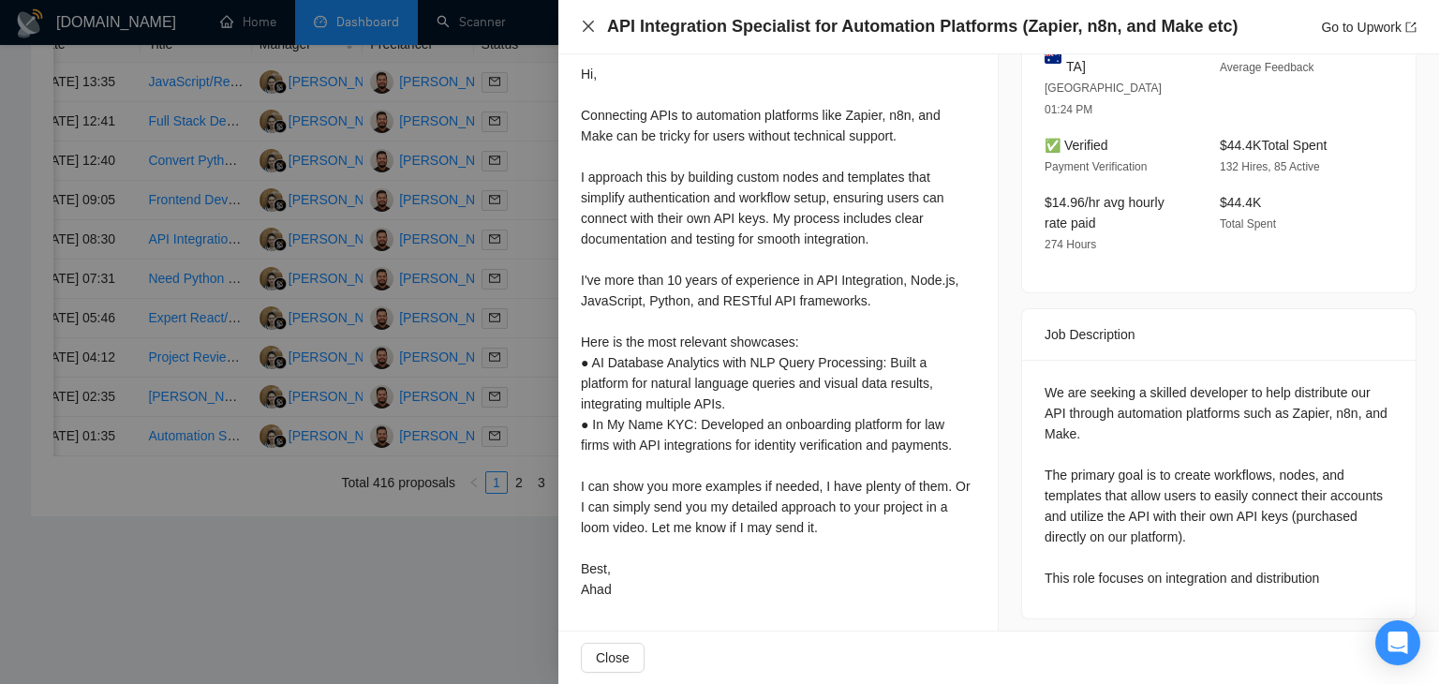
click at [587, 28] on icon "close" at bounding box center [588, 26] width 11 height 11
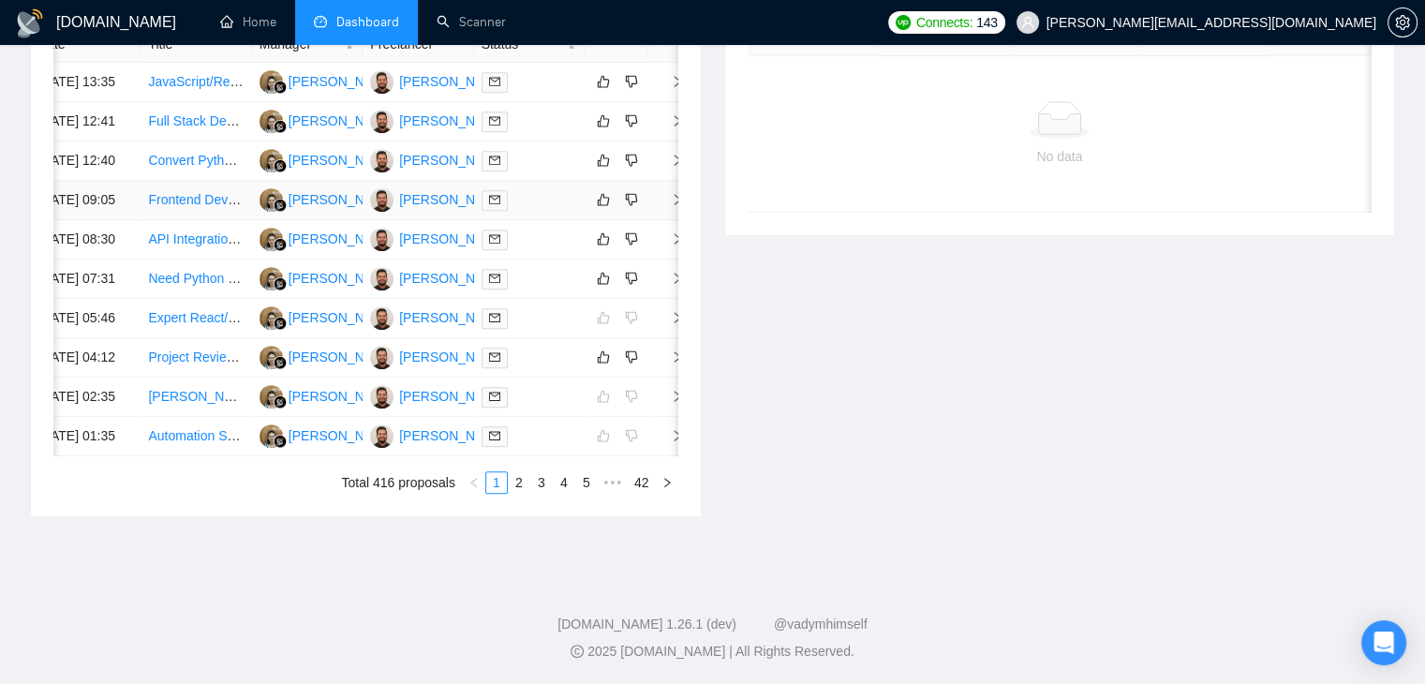
click at [662, 206] on span "right" at bounding box center [670, 199] width 28 height 13
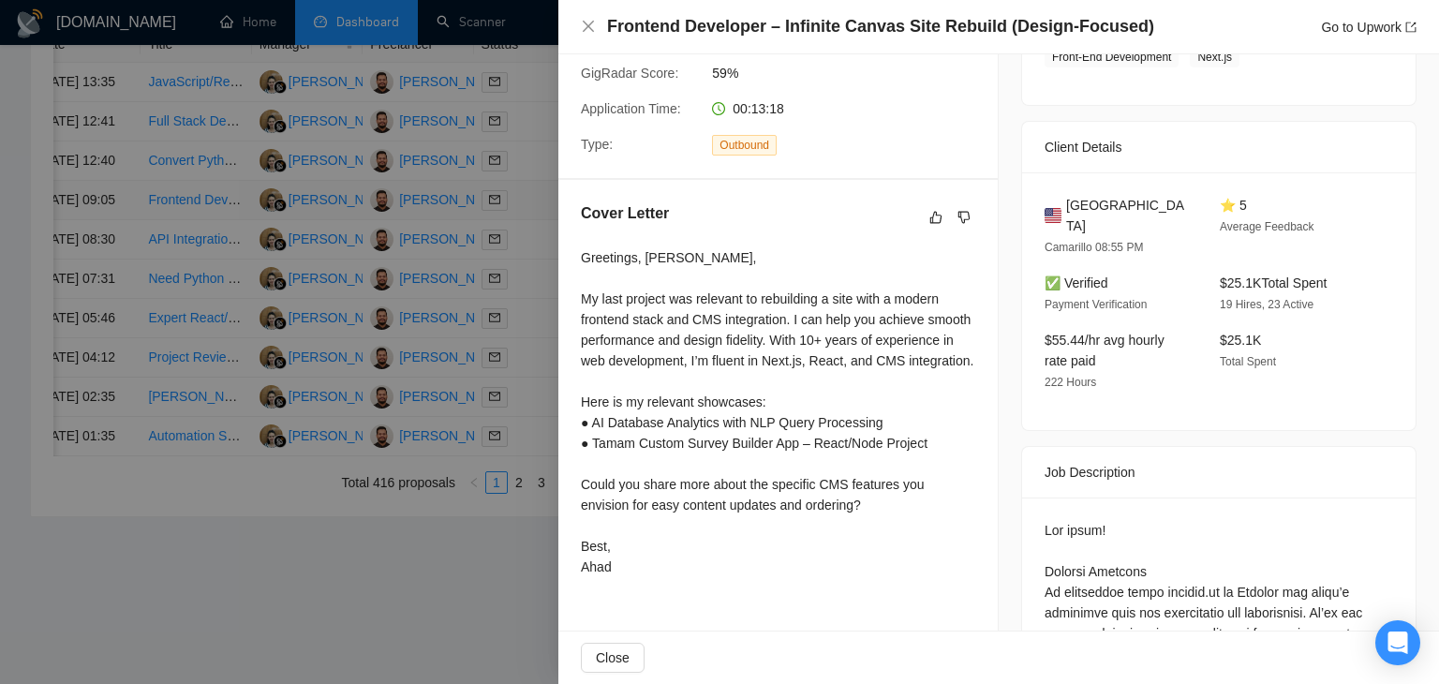
scroll to position [341, 0]
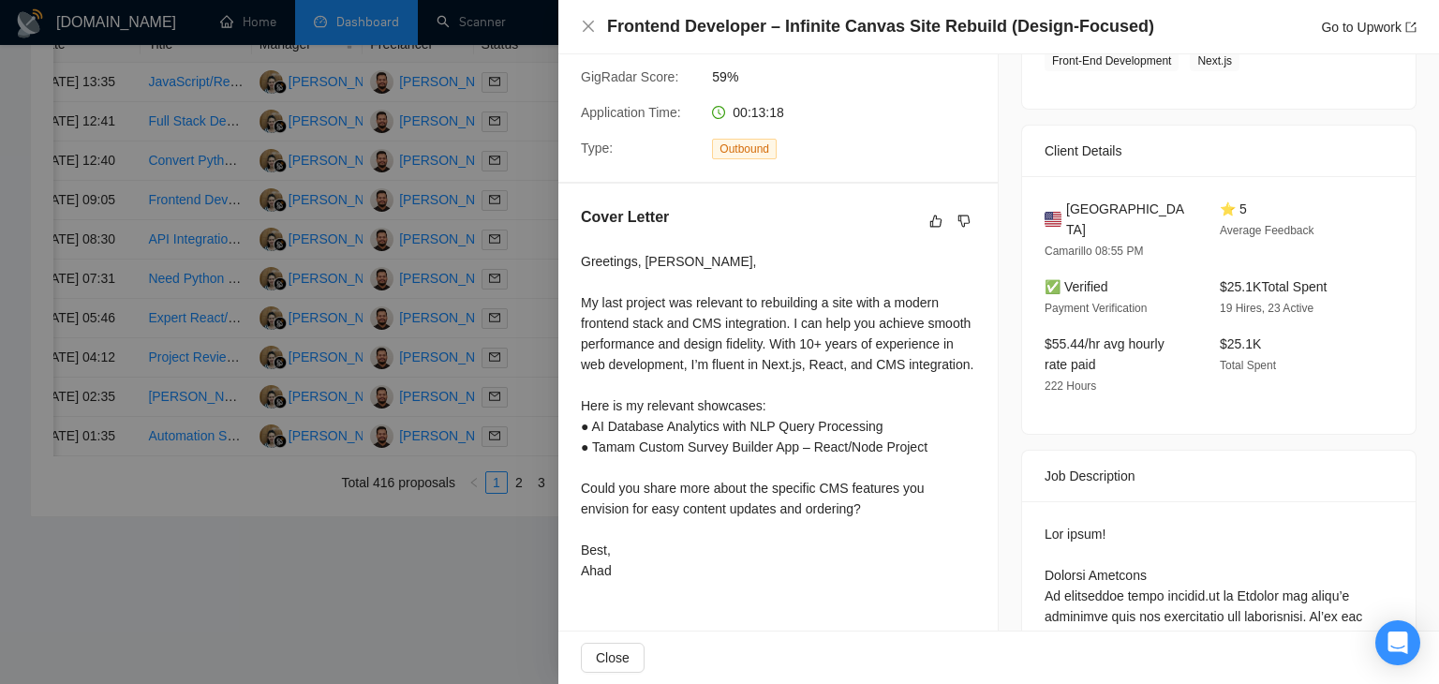
click at [585, 15] on div "Frontend Developer – Infinite Canvas Site Rebuild (Design-Focused) Go to Upwork" at bounding box center [999, 26] width 836 height 23
click at [583, 22] on icon "close" at bounding box center [588, 26] width 11 height 11
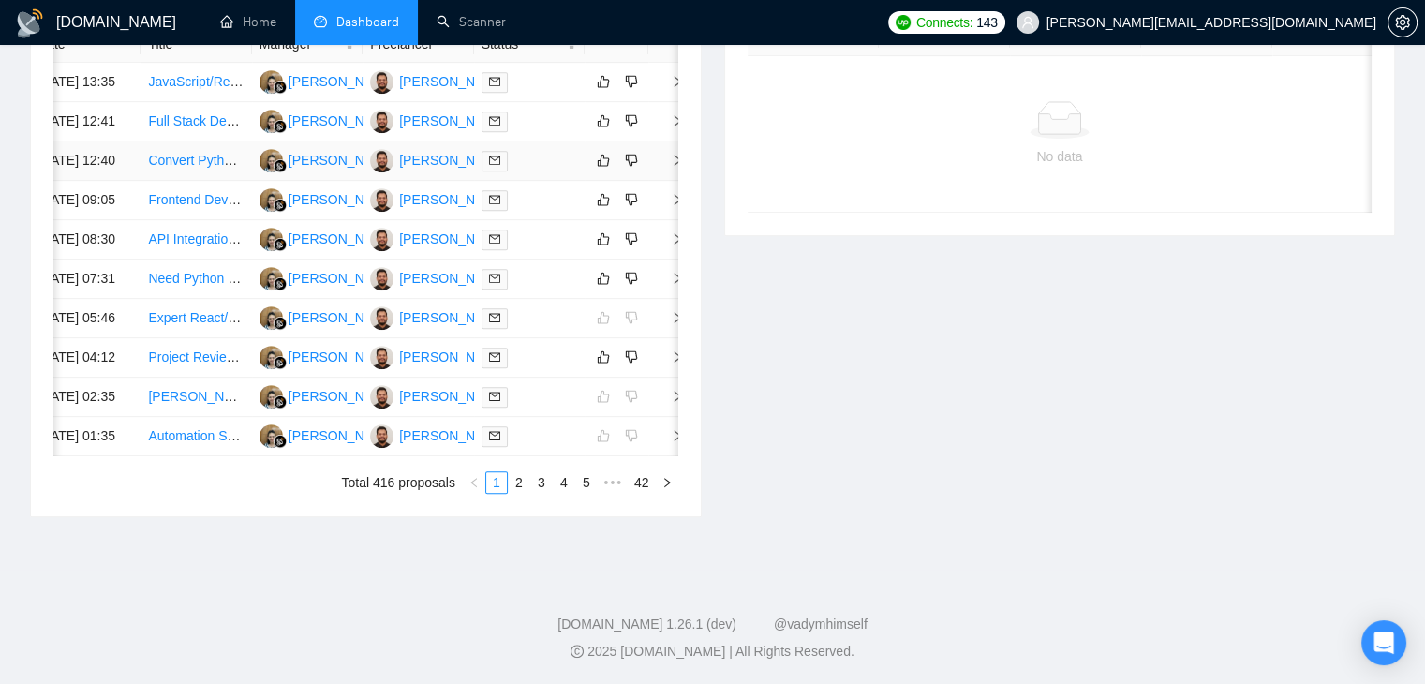
click at [660, 181] on td at bounding box center [666, 160] width 37 height 39
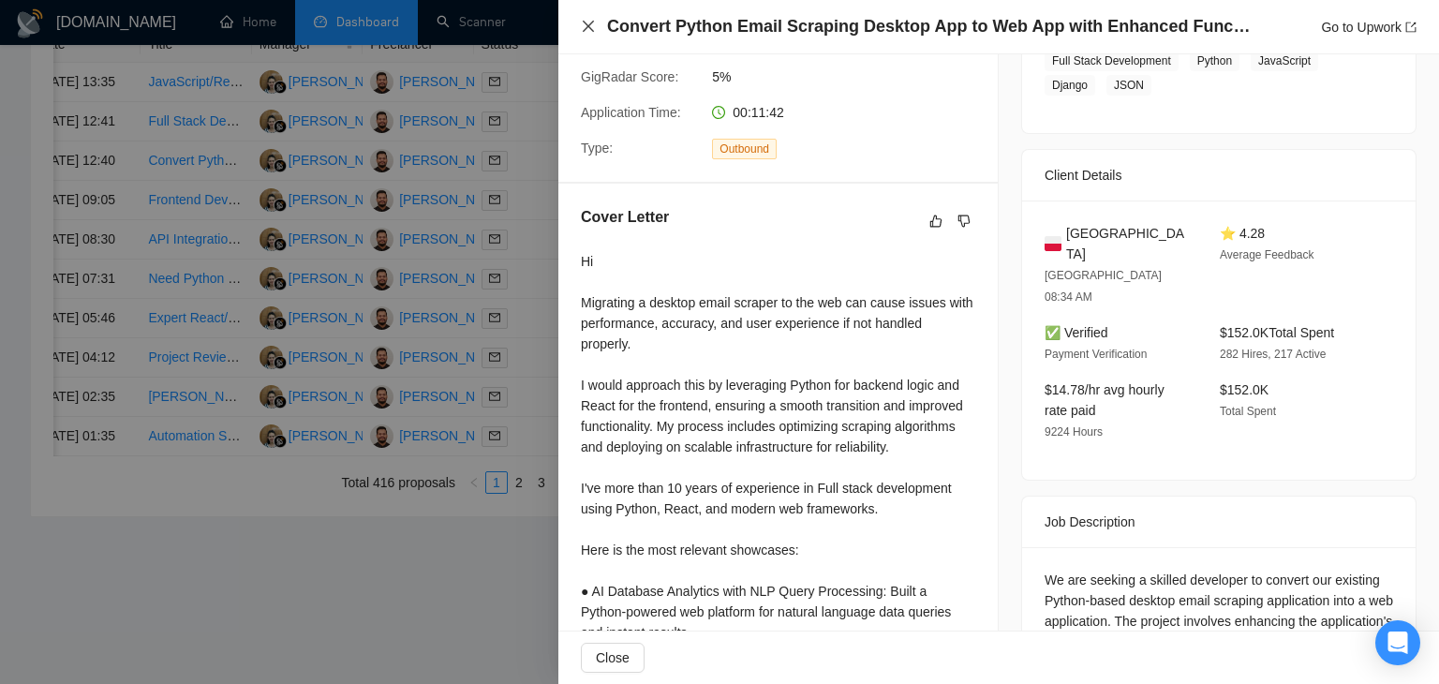
click at [588, 27] on icon "close" at bounding box center [588, 26] width 11 height 11
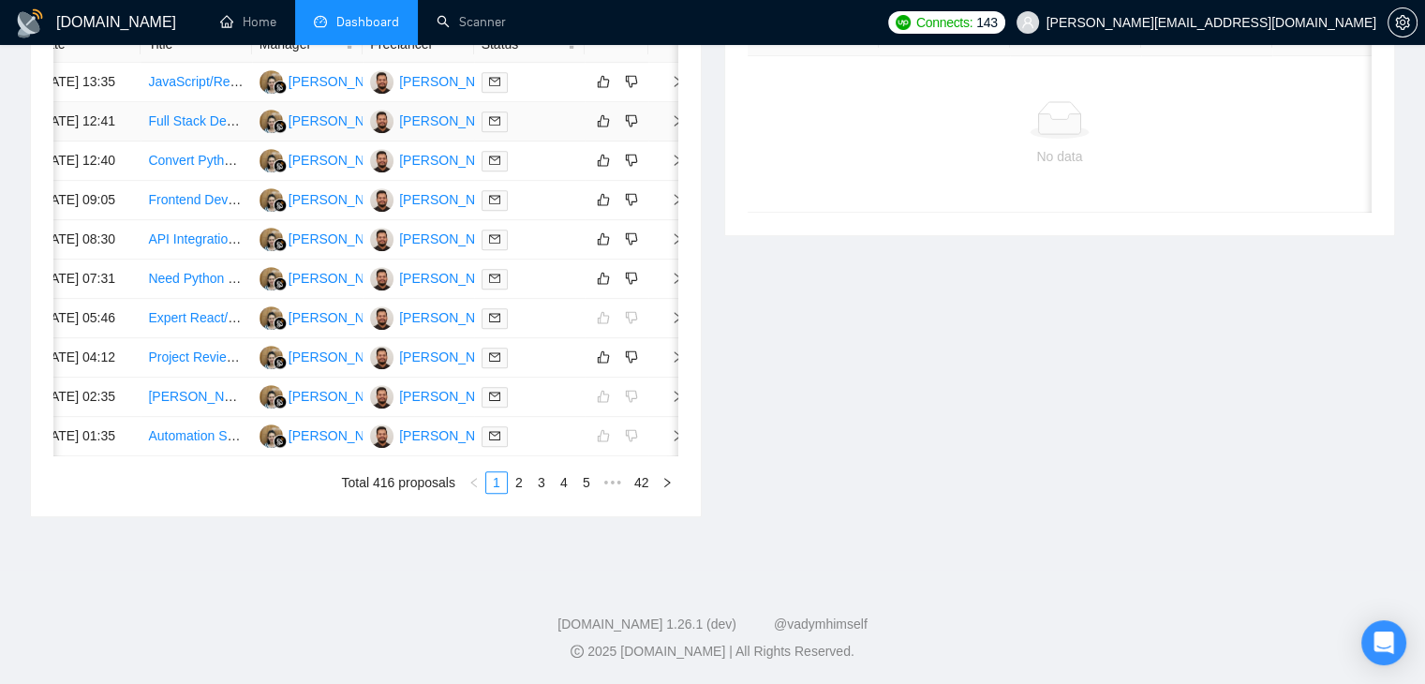
click at [660, 127] on span "right" at bounding box center [670, 120] width 28 height 13
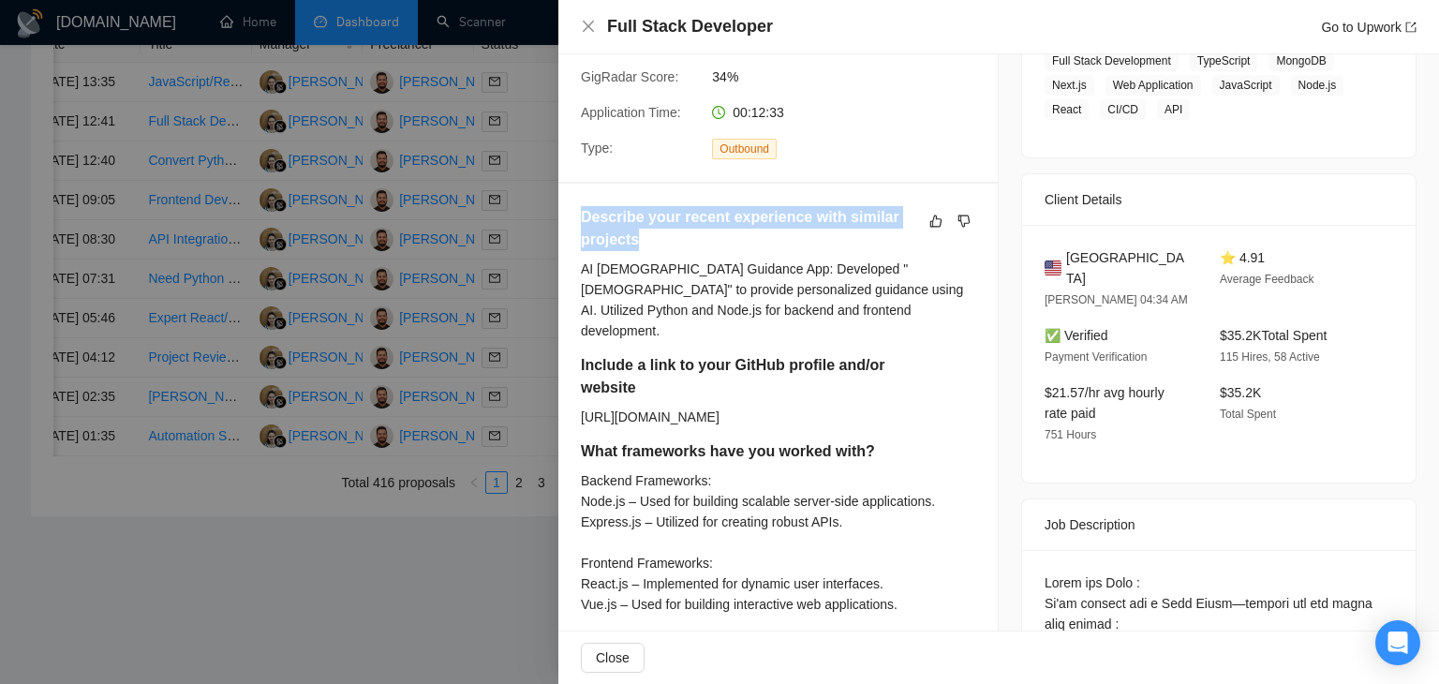
drag, startPoint x: 656, startPoint y: 245, endPoint x: 577, endPoint y: 223, distance: 81.6
click at [651, 251] on h5 "Describe your recent experience with similar projects" at bounding box center [748, 228] width 335 height 45
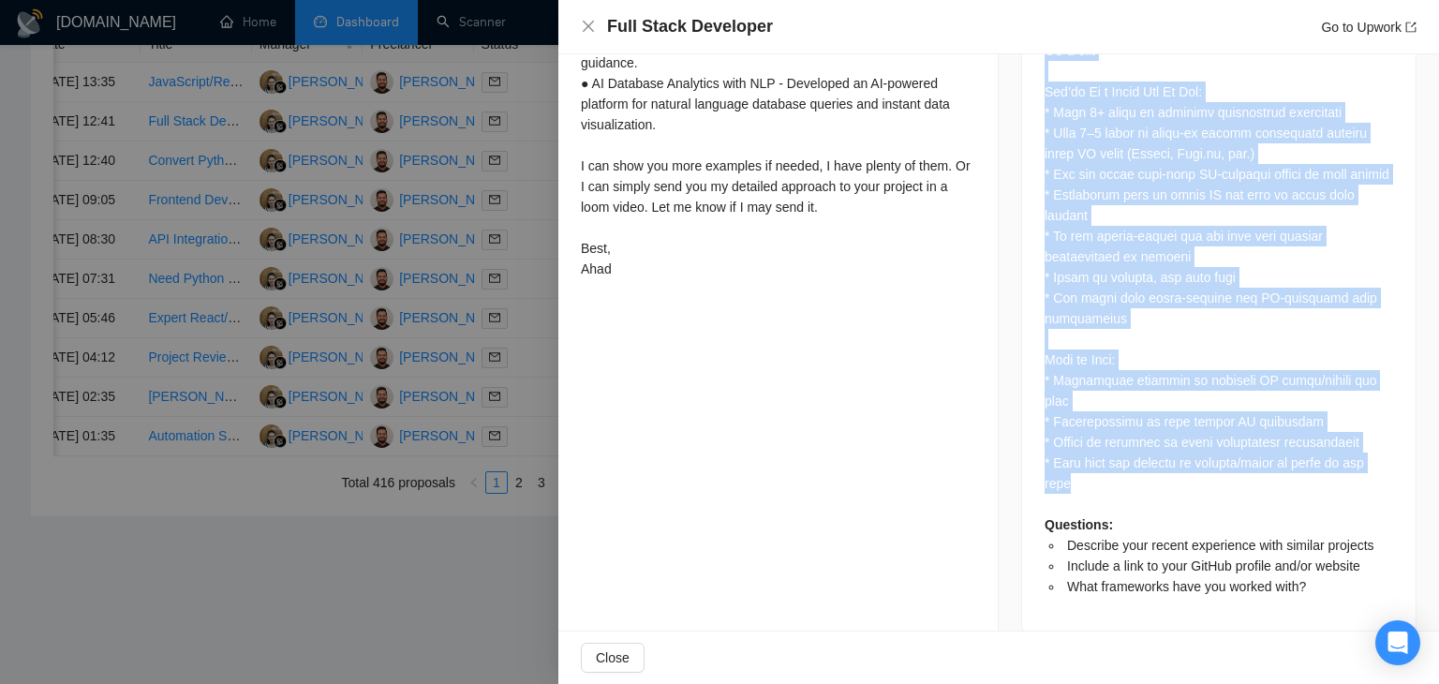
scroll to position [1394, 0]
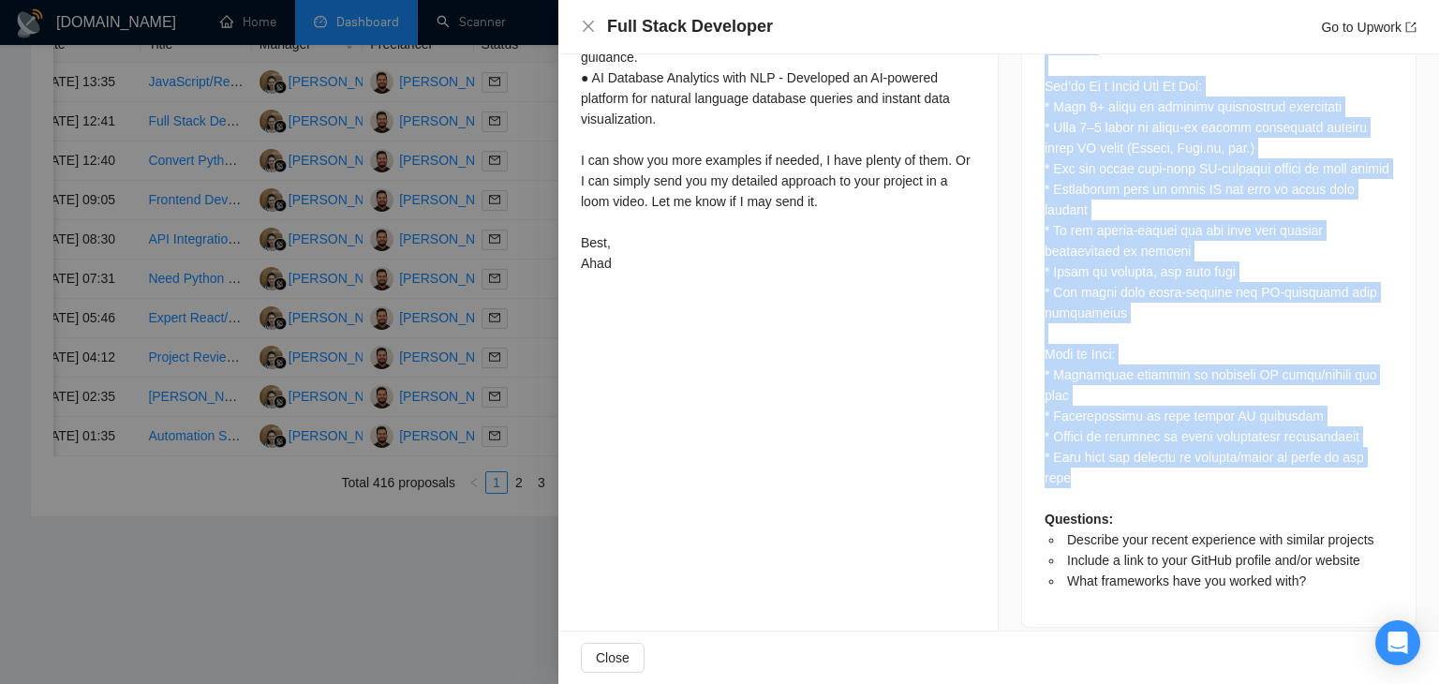
drag, startPoint x: 1038, startPoint y: 278, endPoint x: 1218, endPoint y: 468, distance: 261.1
click at [1218, 468] on div "Questions: Describe your recent experience with similar projects Include a link…" at bounding box center [1219, 55] width 349 height 1072
copy div "About the Role : We're looking for a Vibe Coder—someone who has lived both worl…"
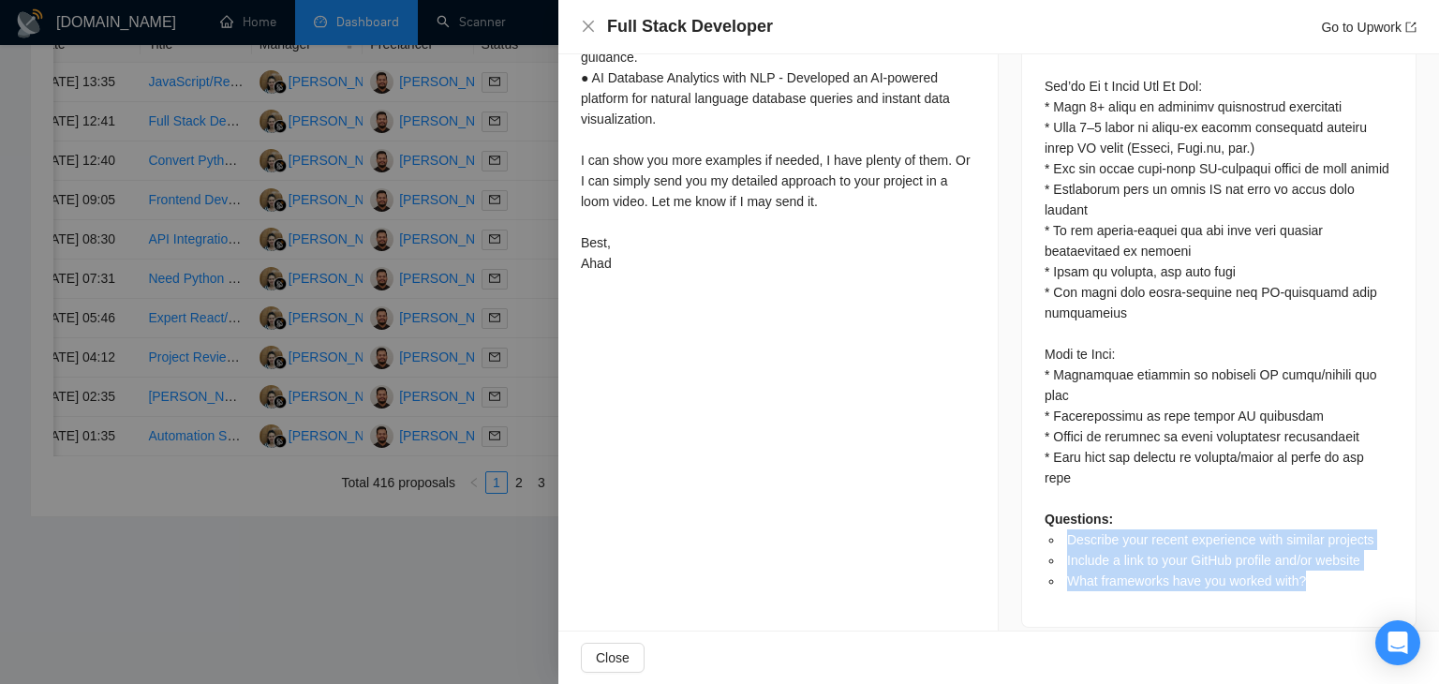
drag, startPoint x: 1057, startPoint y: 514, endPoint x: 1315, endPoint y: 561, distance: 262.8
click at [1315, 561] on ul "Describe your recent experience with similar projects Include a link to your Gi…" at bounding box center [1219, 560] width 349 height 62
copy ul "Describe your recent experience with similar projects Include a link to your Gi…"
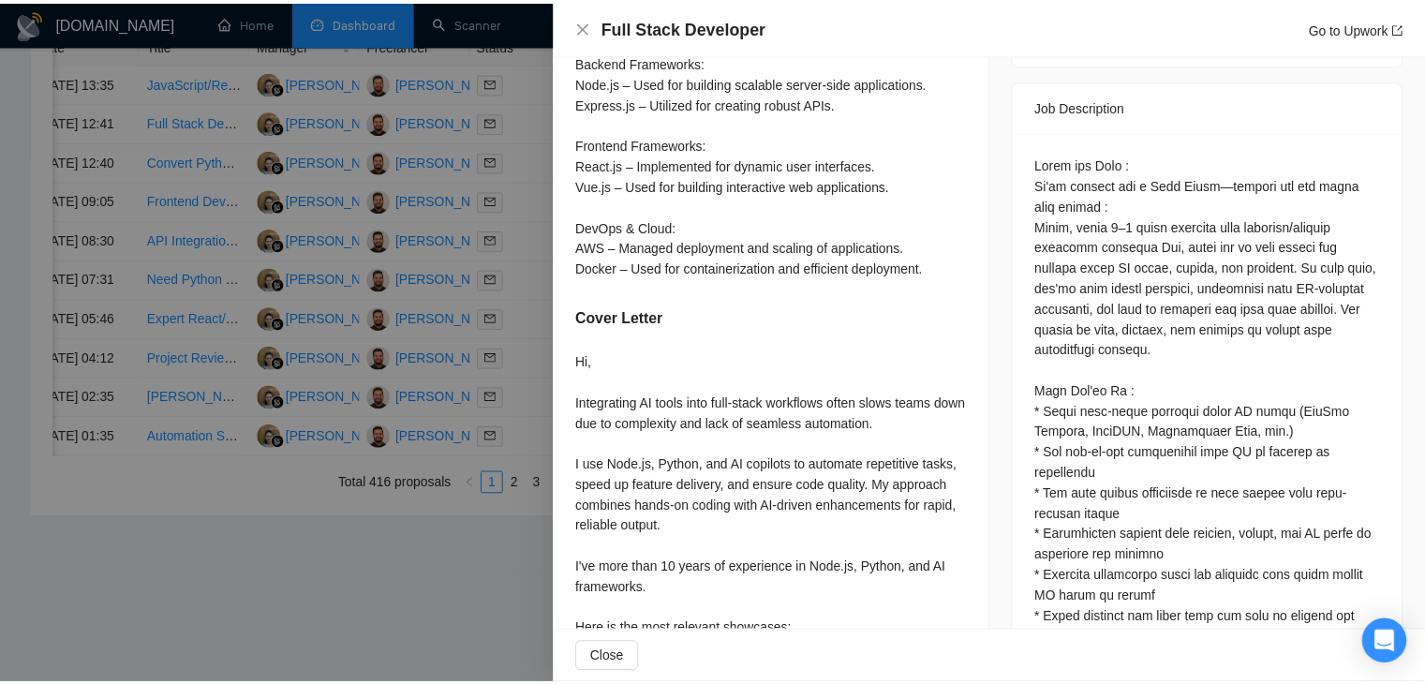
scroll to position [645, 0]
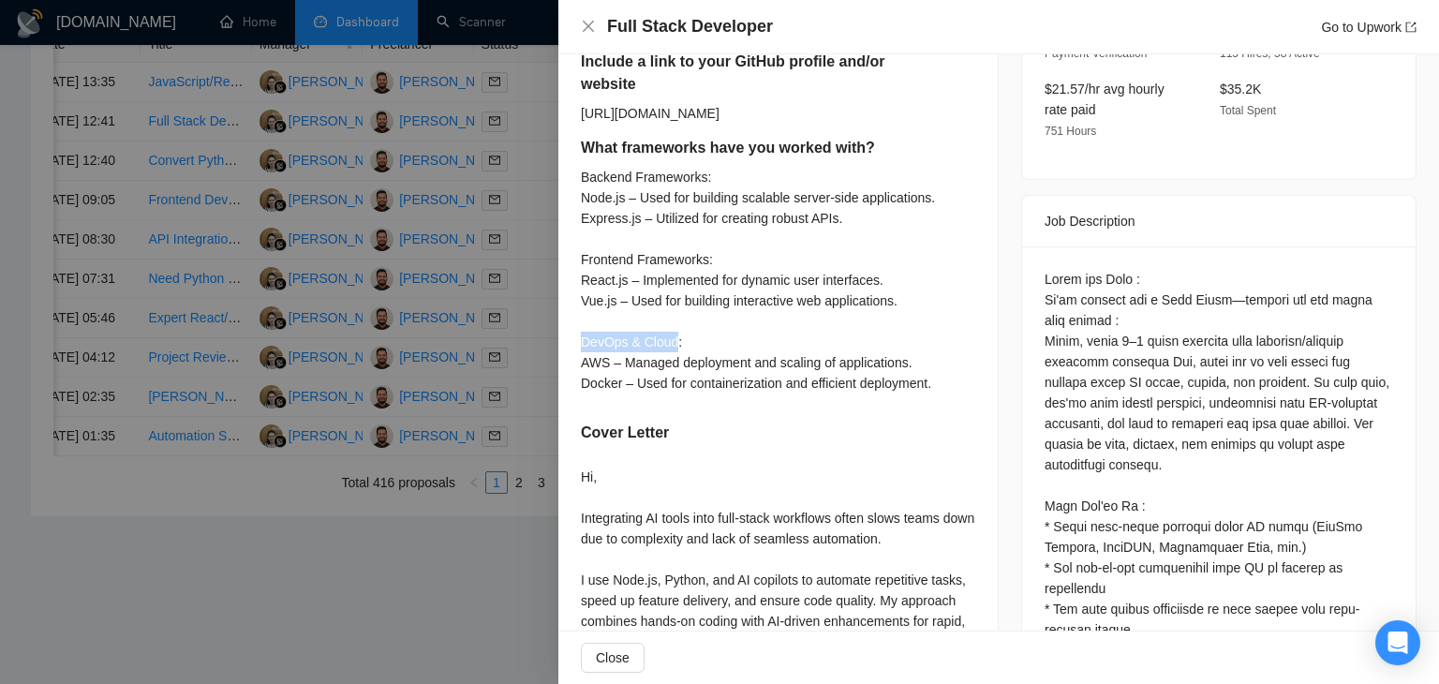
drag, startPoint x: 571, startPoint y: 316, endPoint x: 680, endPoint y: 327, distance: 109.3
click at [680, 327] on div "Describe your recent experience with similar projects AI Biblical Guidance App:…" at bounding box center [777, 466] width 439 height 1173
click at [705, 333] on div "Backend Frameworks: Node.js – Used for building scalable server-side applicatio…" at bounding box center [758, 280] width 354 height 227
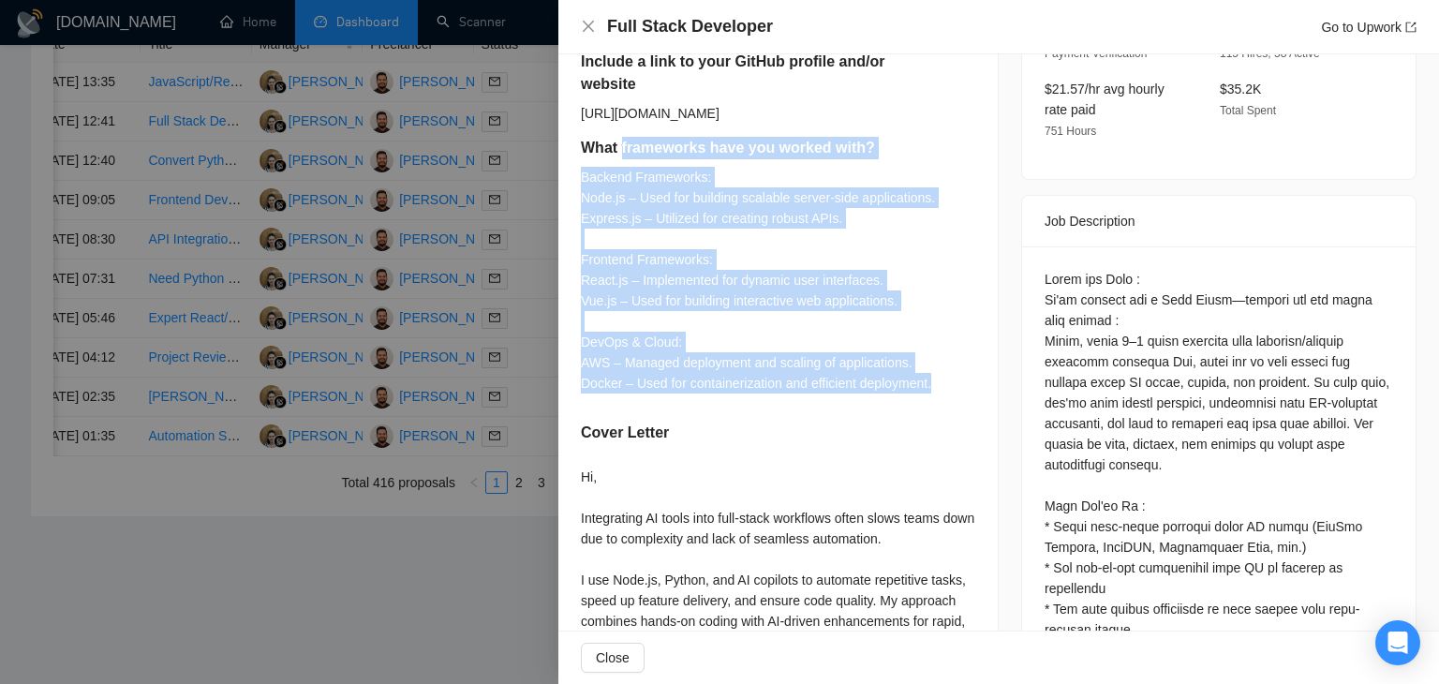
drag, startPoint x: 944, startPoint y: 362, endPoint x: 621, endPoint y: 145, distance: 389.0
click at [621, 145] on div "Describe your recent experience with similar projects AI Biblical Guidance App:…" at bounding box center [778, 155] width 394 height 504
click at [649, 173] on div "Backend Frameworks: Node.js – Used for building scalable server-side applicatio…" at bounding box center [758, 280] width 354 height 227
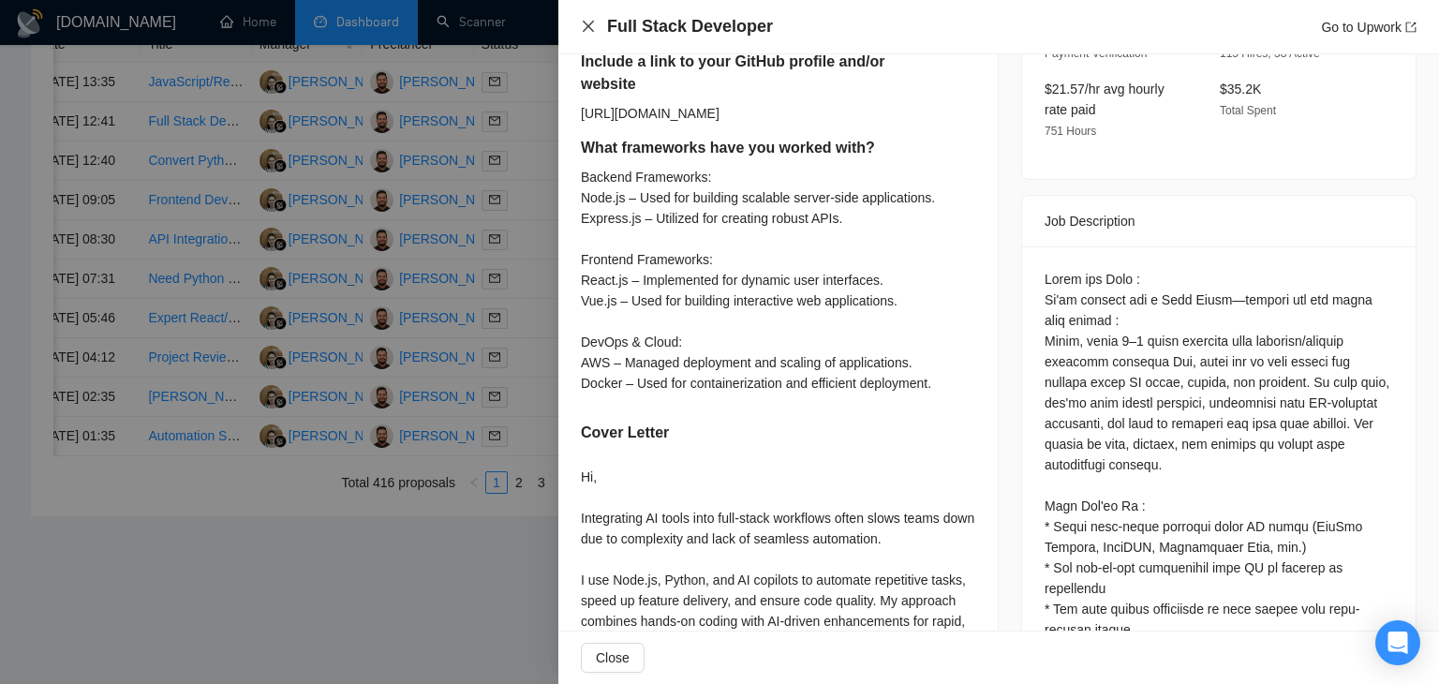
click at [585, 23] on icon "close" at bounding box center [588, 26] width 11 height 11
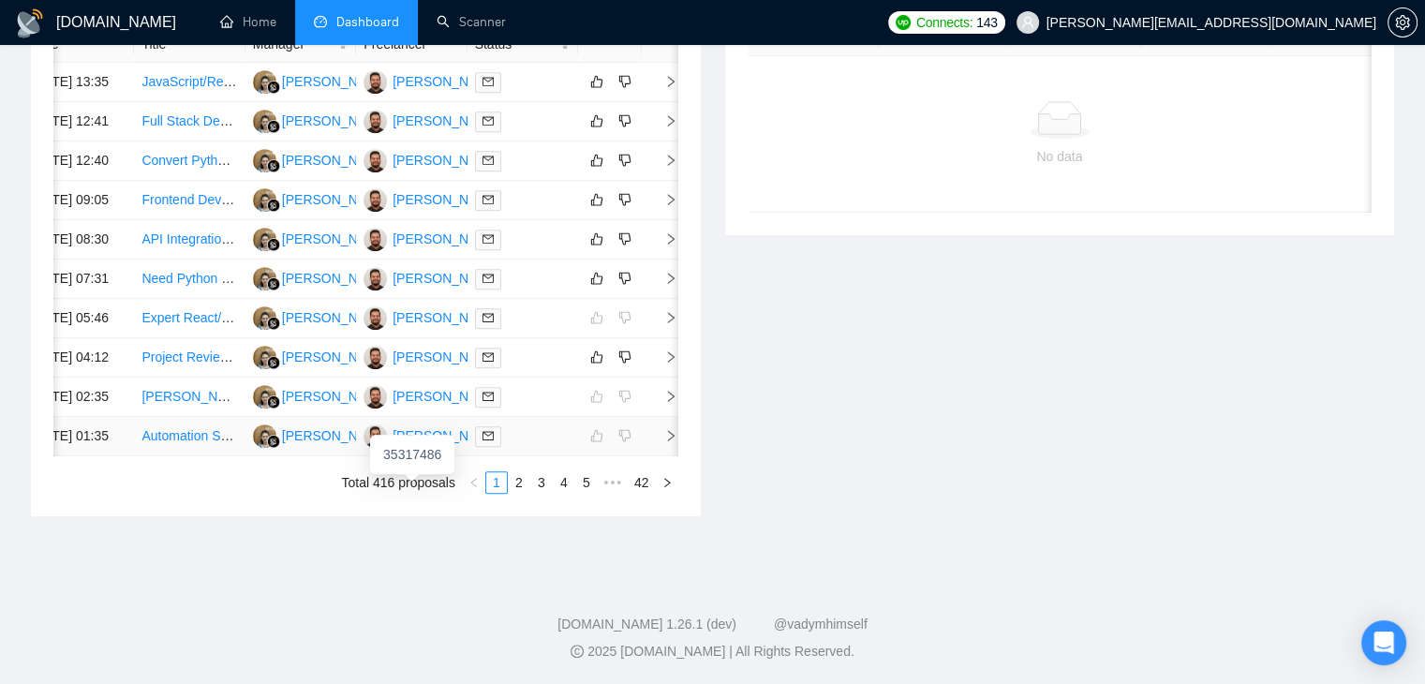
scroll to position [1013, 0]
click at [510, 487] on link "2" at bounding box center [519, 482] width 21 height 21
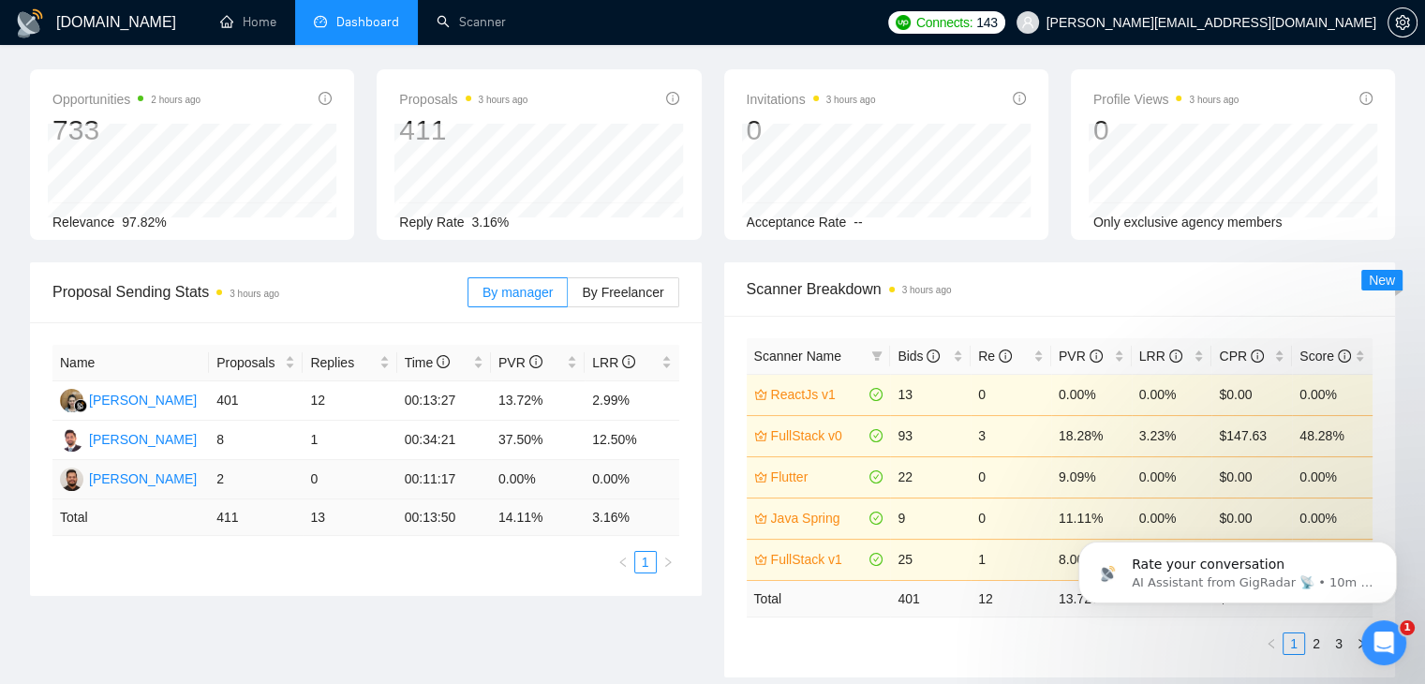
scroll to position [0, 0]
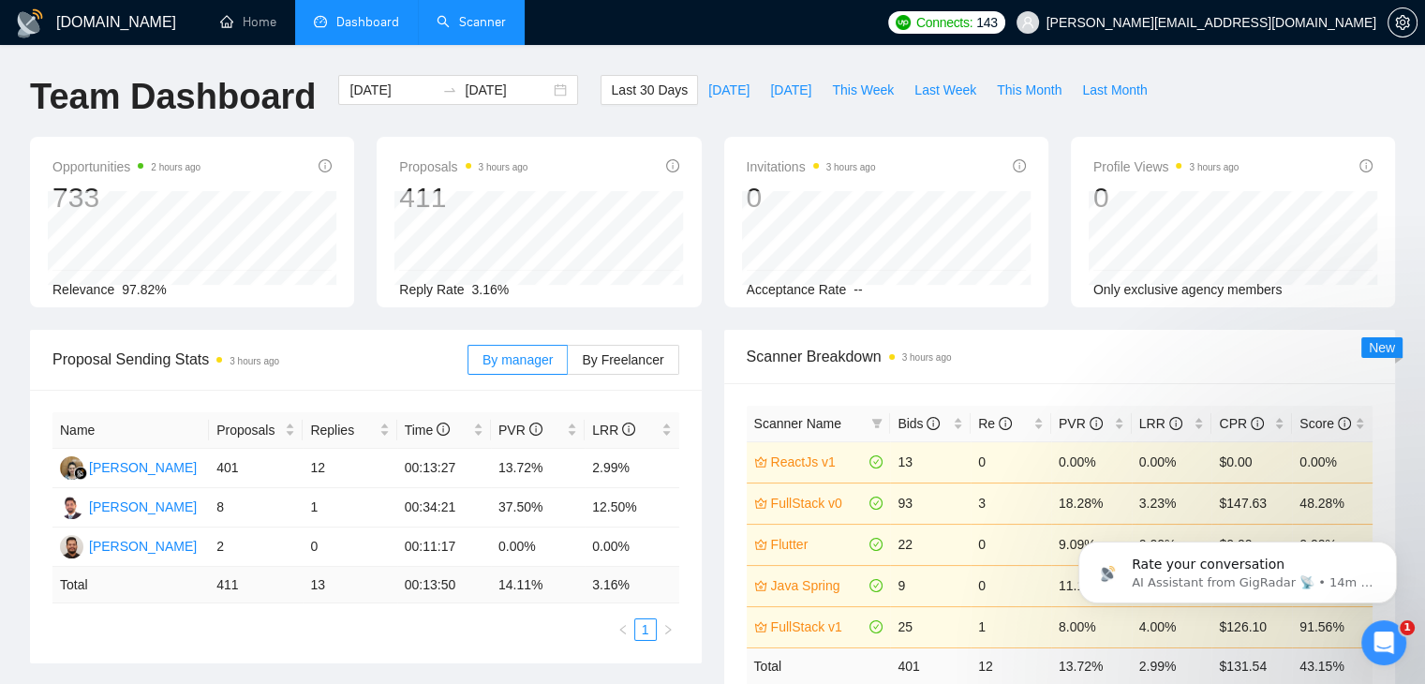
click at [457, 30] on link "Scanner" at bounding box center [471, 22] width 69 height 16
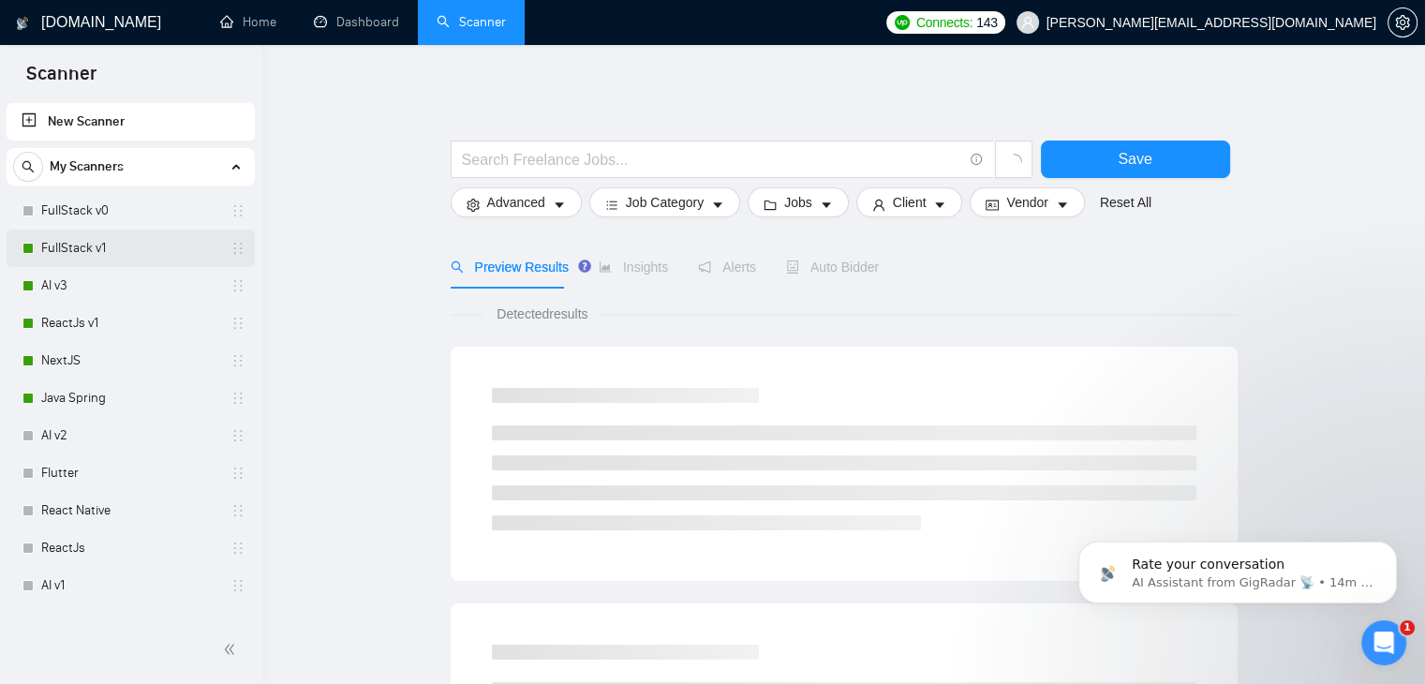
click at [102, 241] on link "FullStack v1" at bounding box center [130, 248] width 178 height 37
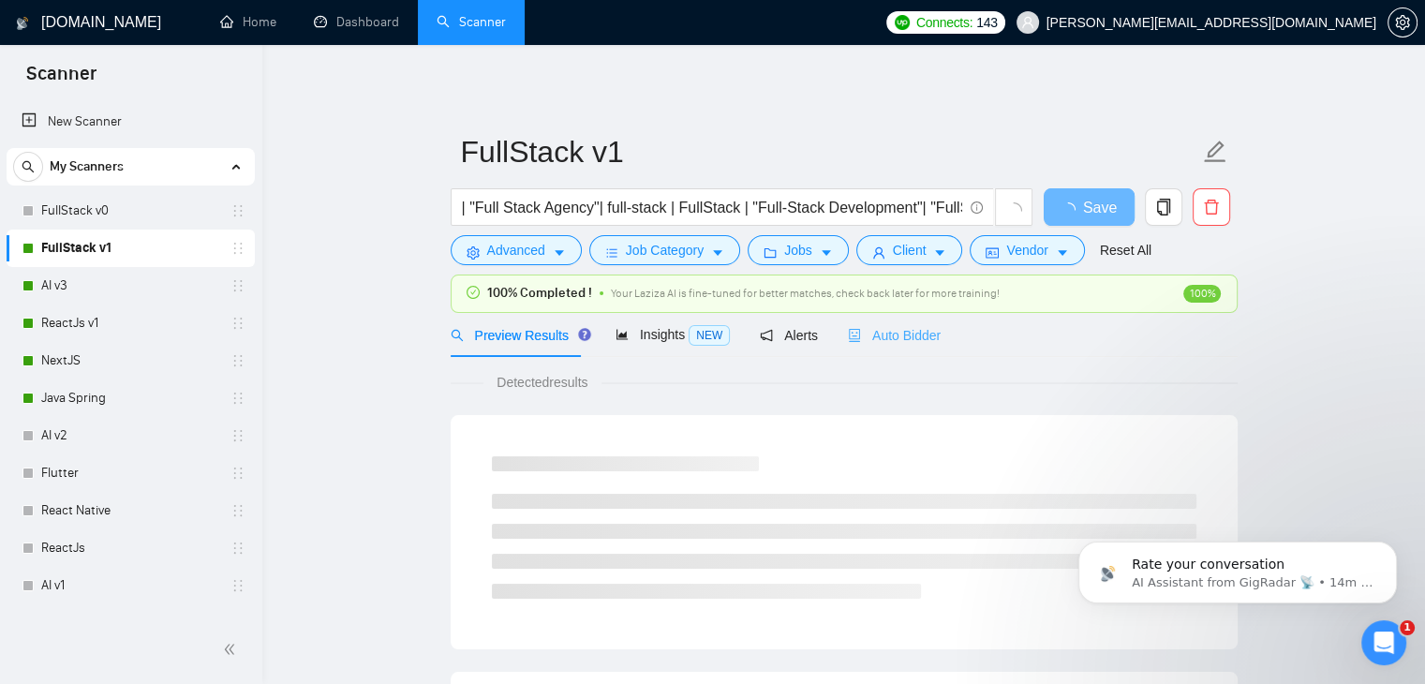
click at [892, 346] on div "Auto Bidder" at bounding box center [894, 335] width 93 height 44
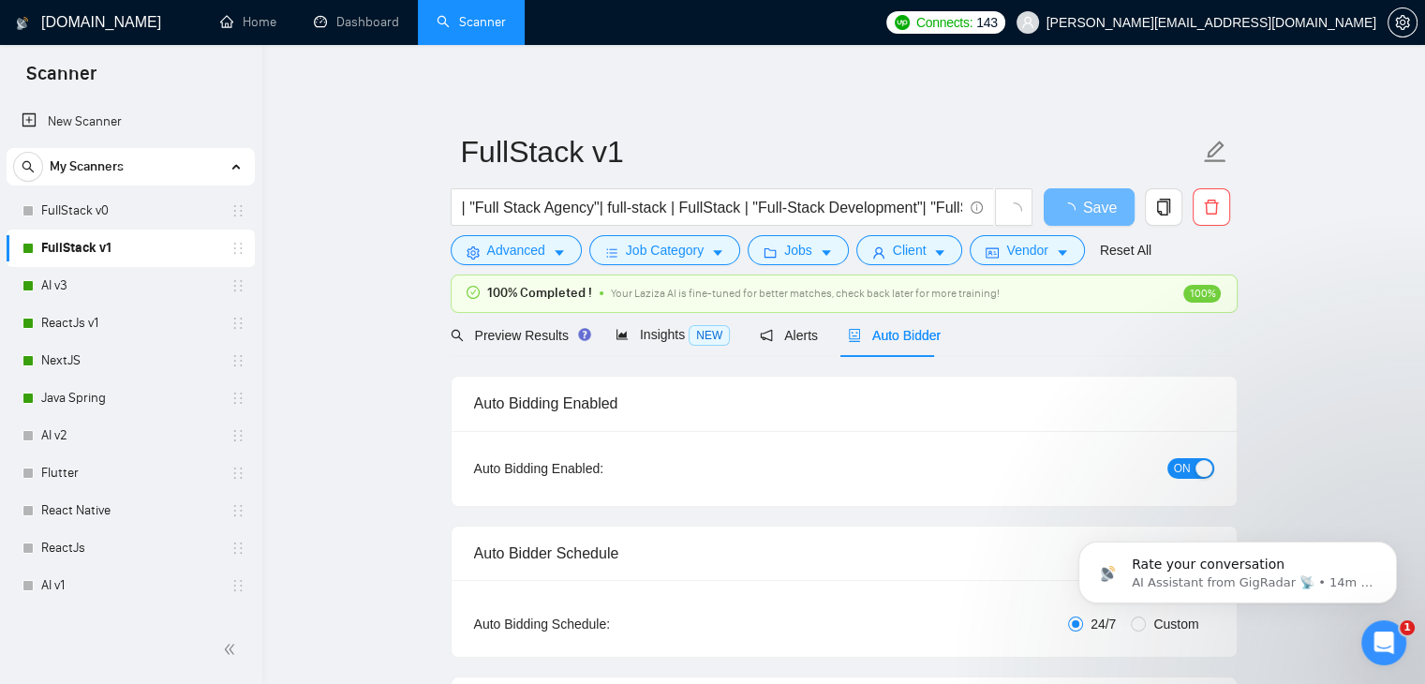
click at [1180, 460] on span "ON" at bounding box center [1182, 468] width 17 height 21
click at [1084, 193] on button "Save" at bounding box center [1089, 206] width 91 height 37
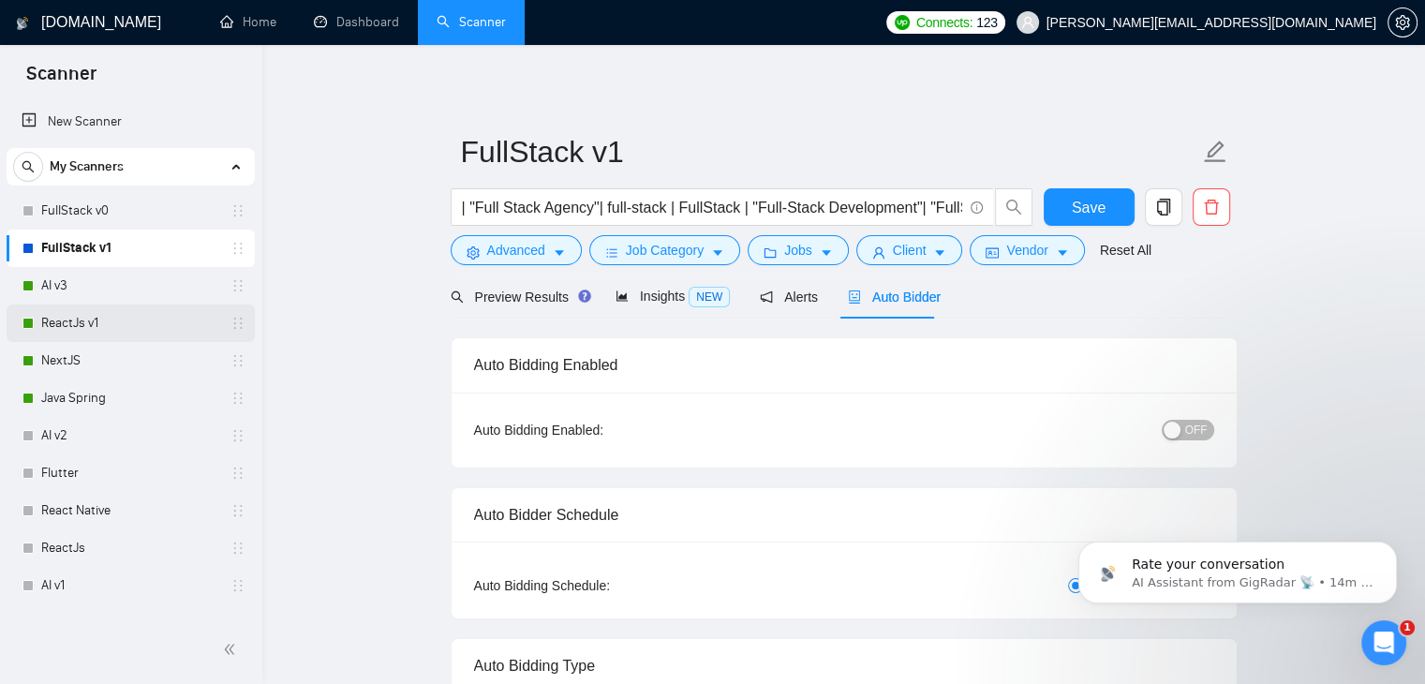
click at [132, 326] on link "ReactJs v1" at bounding box center [130, 322] width 178 height 37
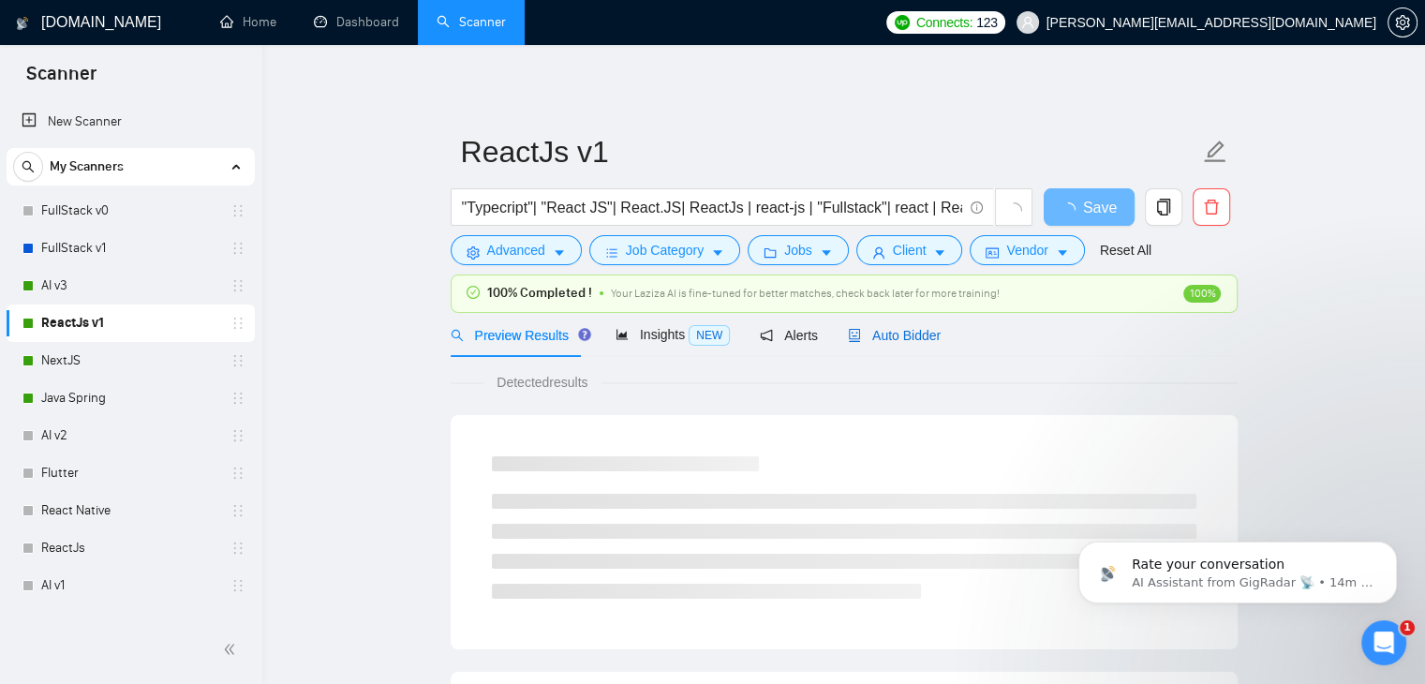
click at [906, 340] on span "Auto Bidder" at bounding box center [894, 335] width 93 height 15
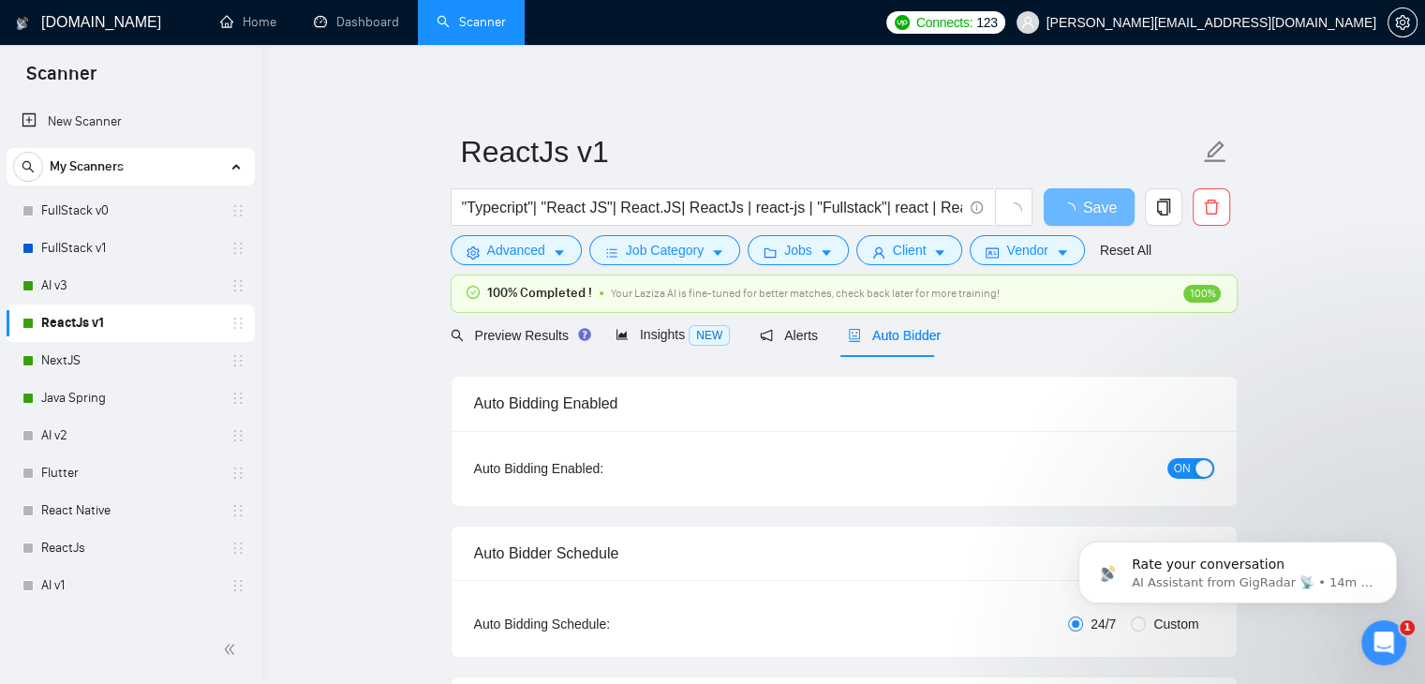
click at [1182, 468] on span "ON" at bounding box center [1182, 468] width 17 height 21
click at [1083, 216] on span "Save" at bounding box center [1089, 207] width 34 height 23
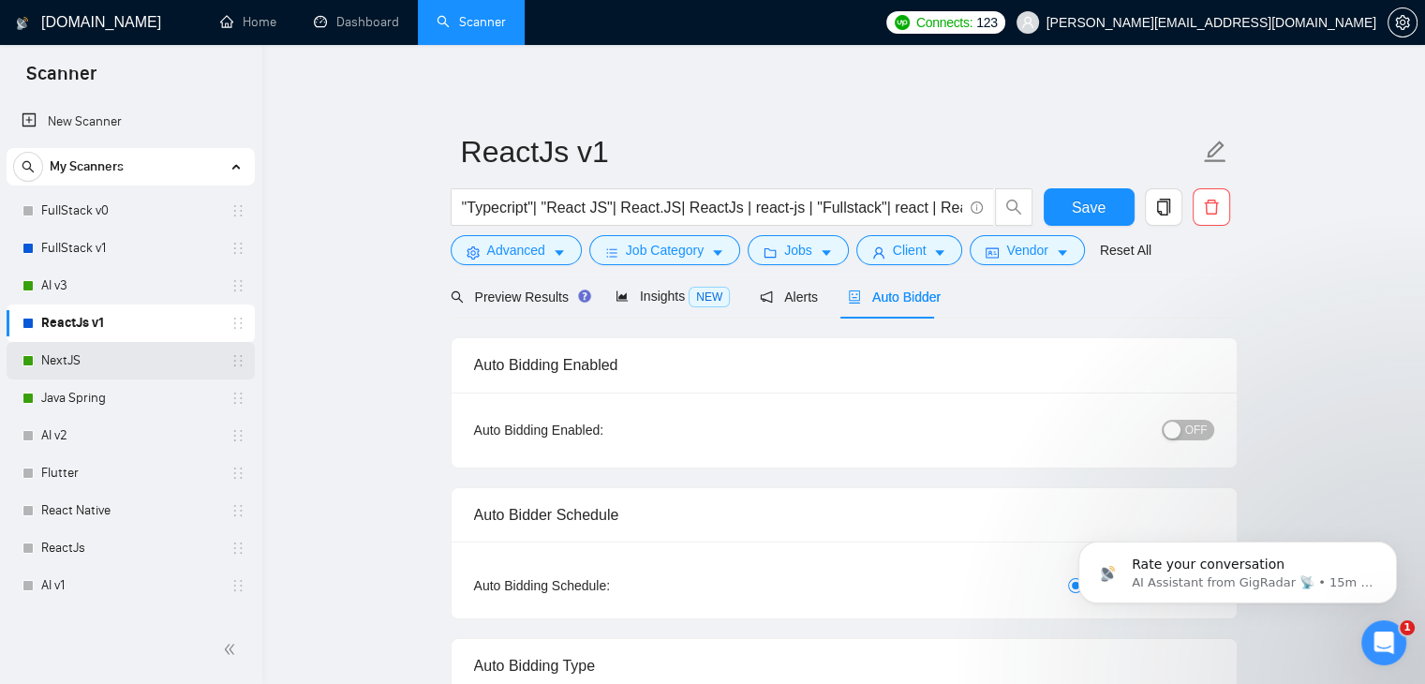
click at [79, 372] on link "NextJS" at bounding box center [130, 360] width 178 height 37
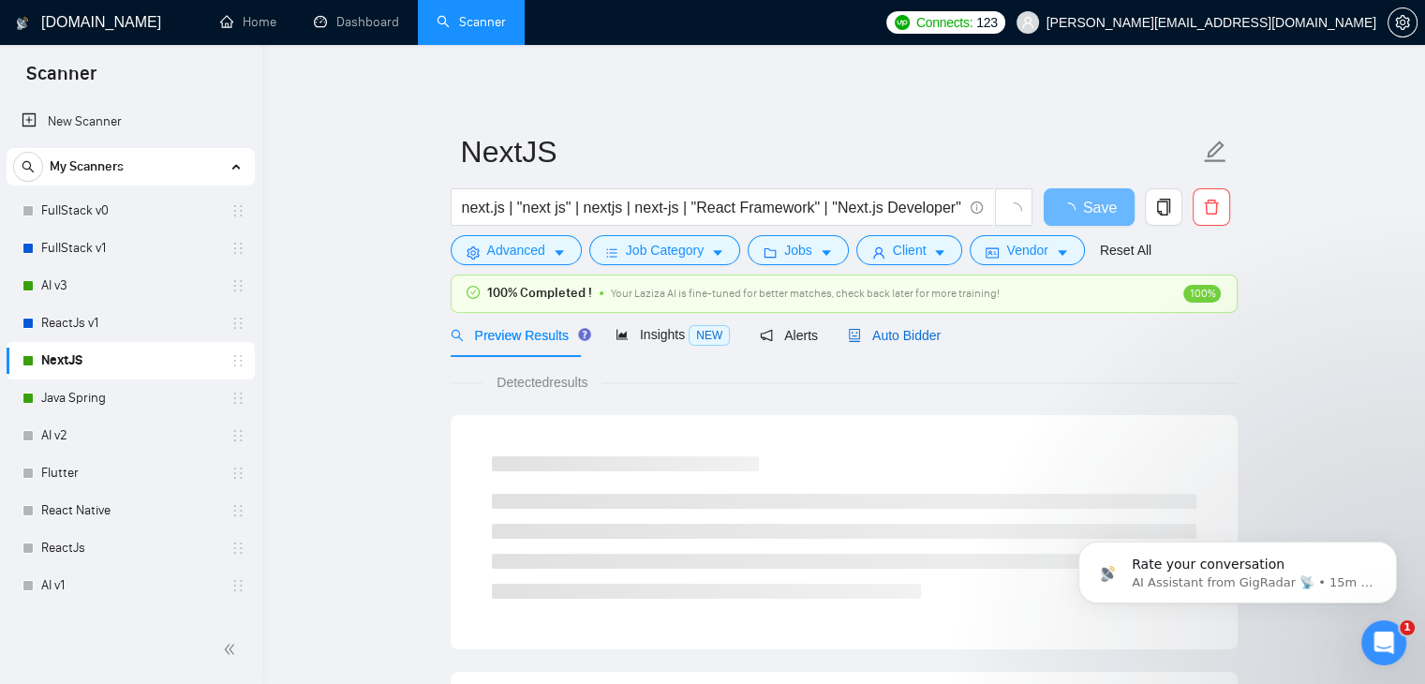
click at [923, 328] on span "Auto Bidder" at bounding box center [894, 335] width 93 height 15
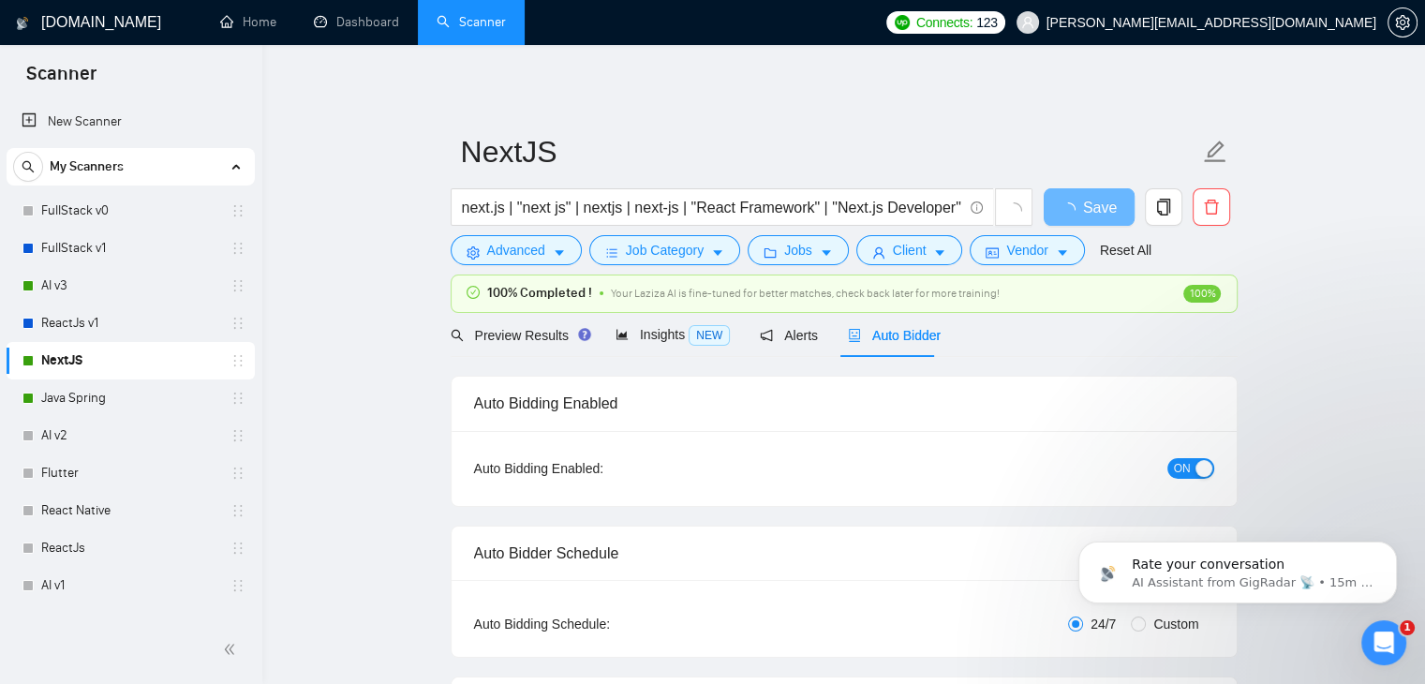
click at [1176, 469] on span "ON" at bounding box center [1182, 468] width 17 height 21
click at [781, 334] on span "Alerts" at bounding box center [789, 335] width 58 height 15
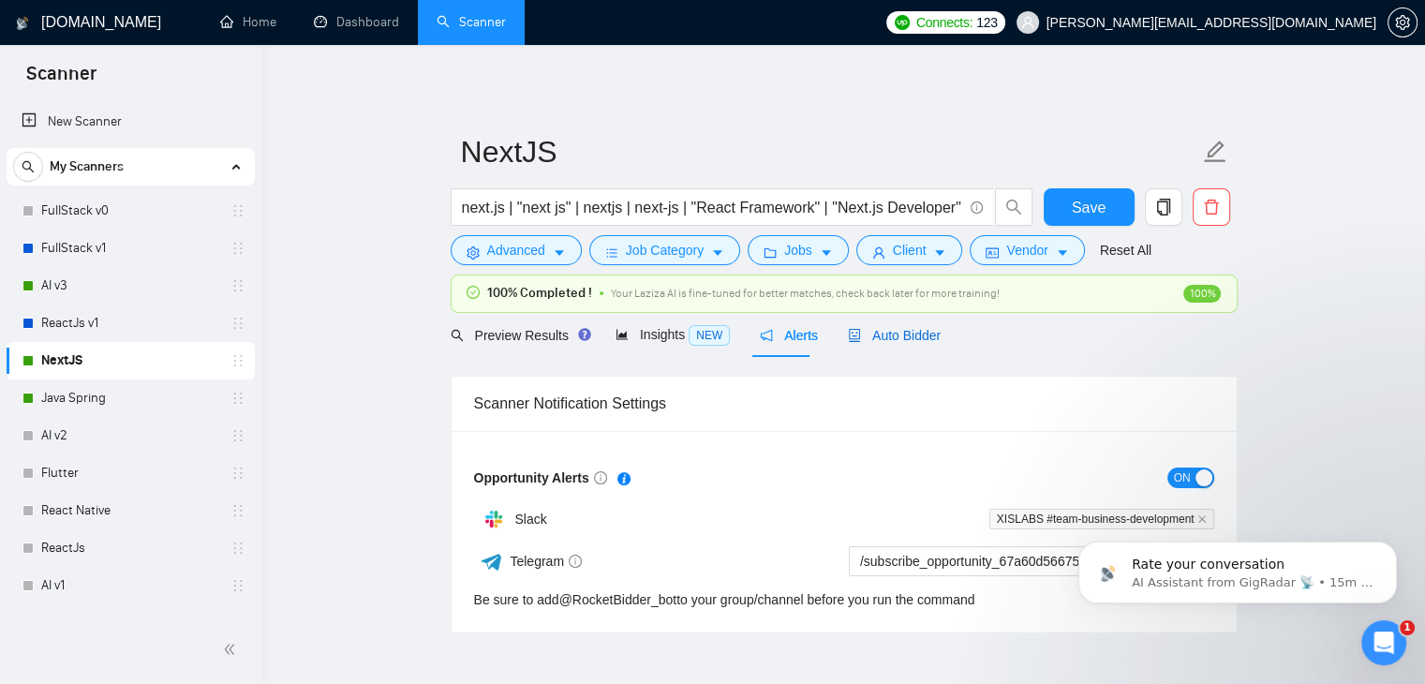
click at [869, 334] on span "Auto Bidder" at bounding box center [894, 335] width 93 height 15
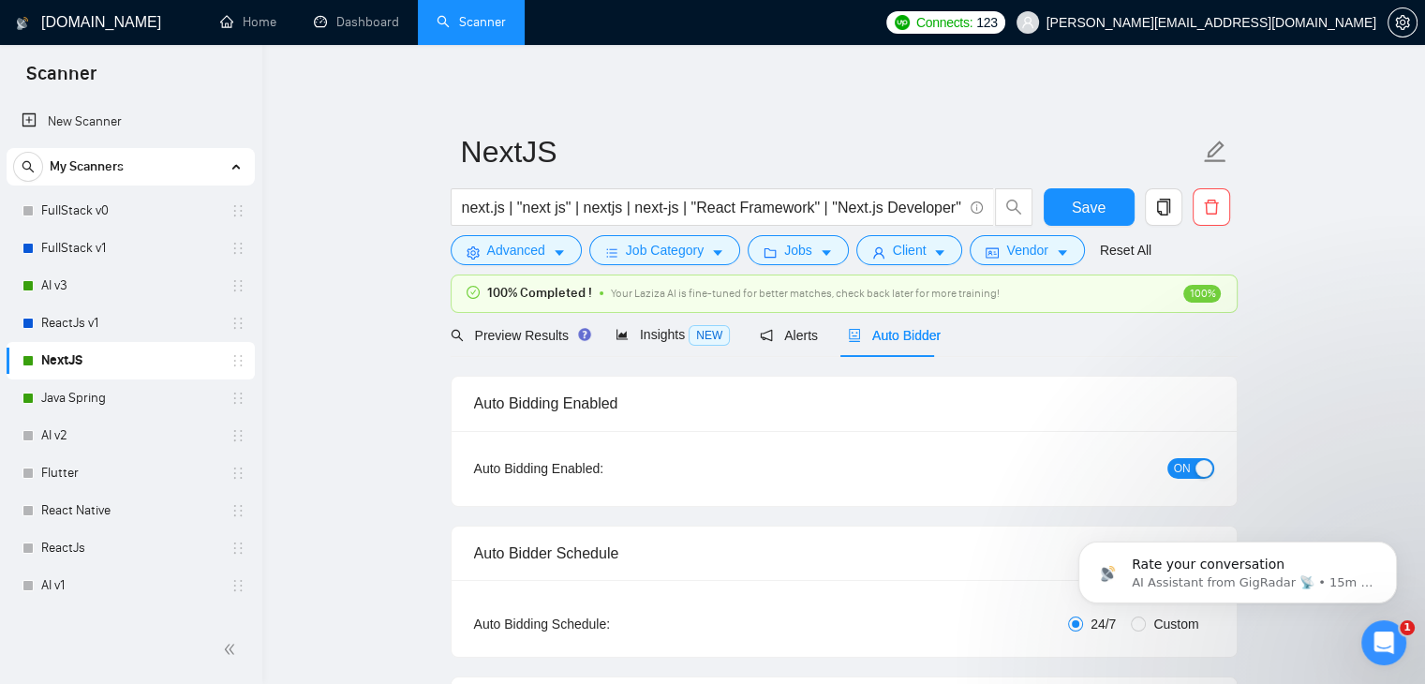
click at [1177, 472] on span "ON" at bounding box center [1182, 468] width 17 height 21
click at [1118, 216] on button "Save" at bounding box center [1089, 206] width 91 height 37
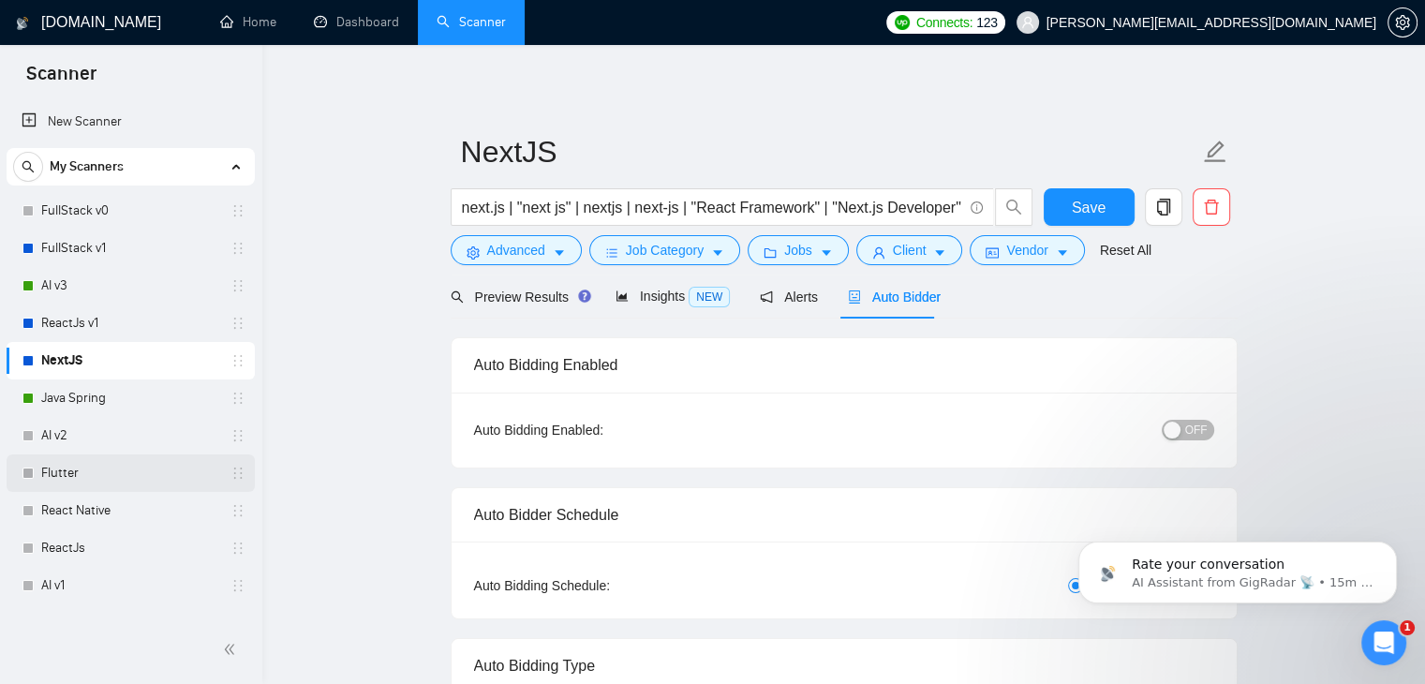
click at [56, 474] on link "Flutter" at bounding box center [130, 472] width 178 height 37
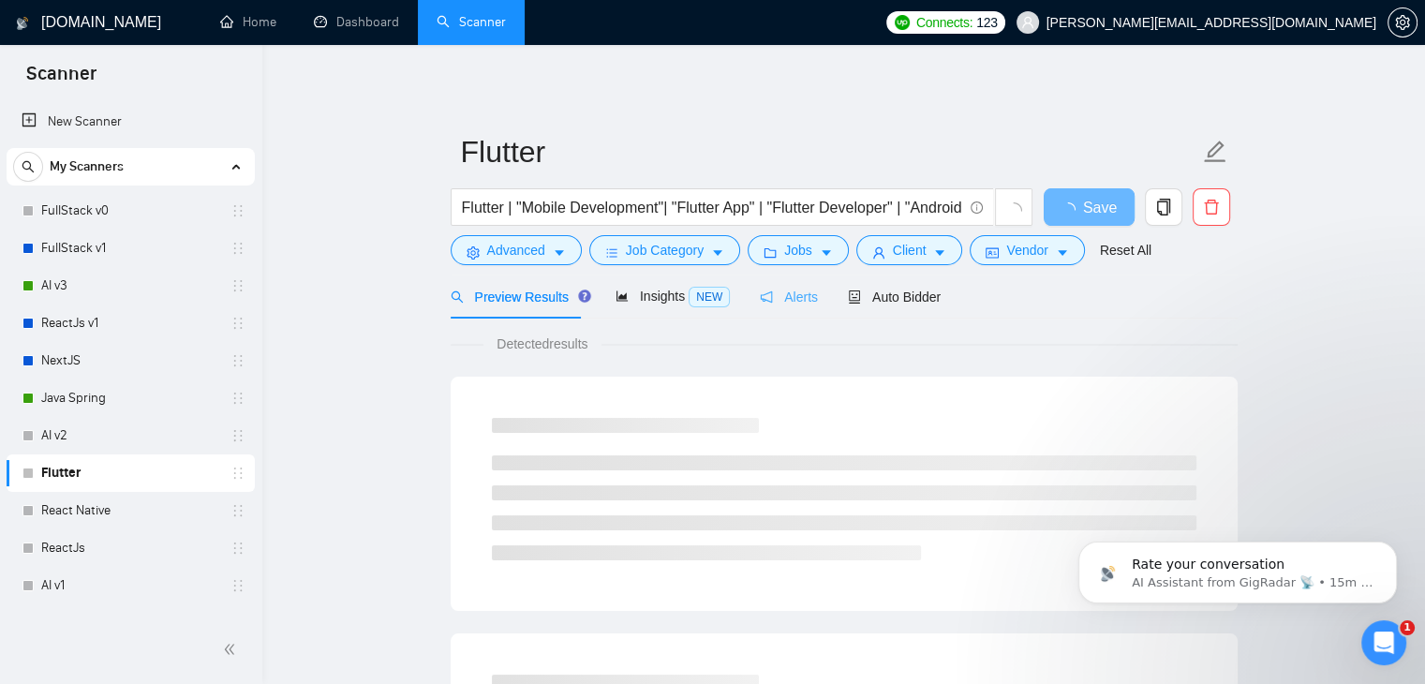
click at [770, 282] on div "Alerts" at bounding box center [789, 297] width 58 height 44
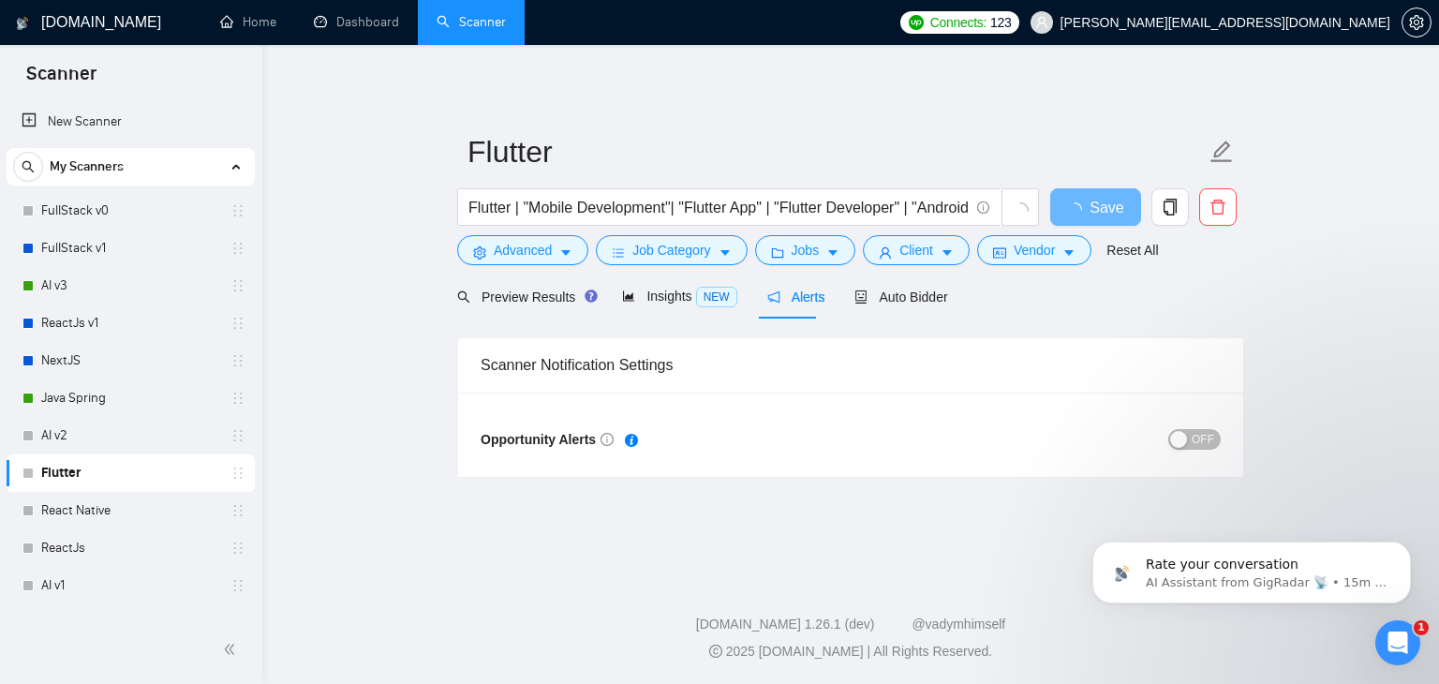
click at [1210, 438] on span "OFF" at bounding box center [1203, 439] width 22 height 21
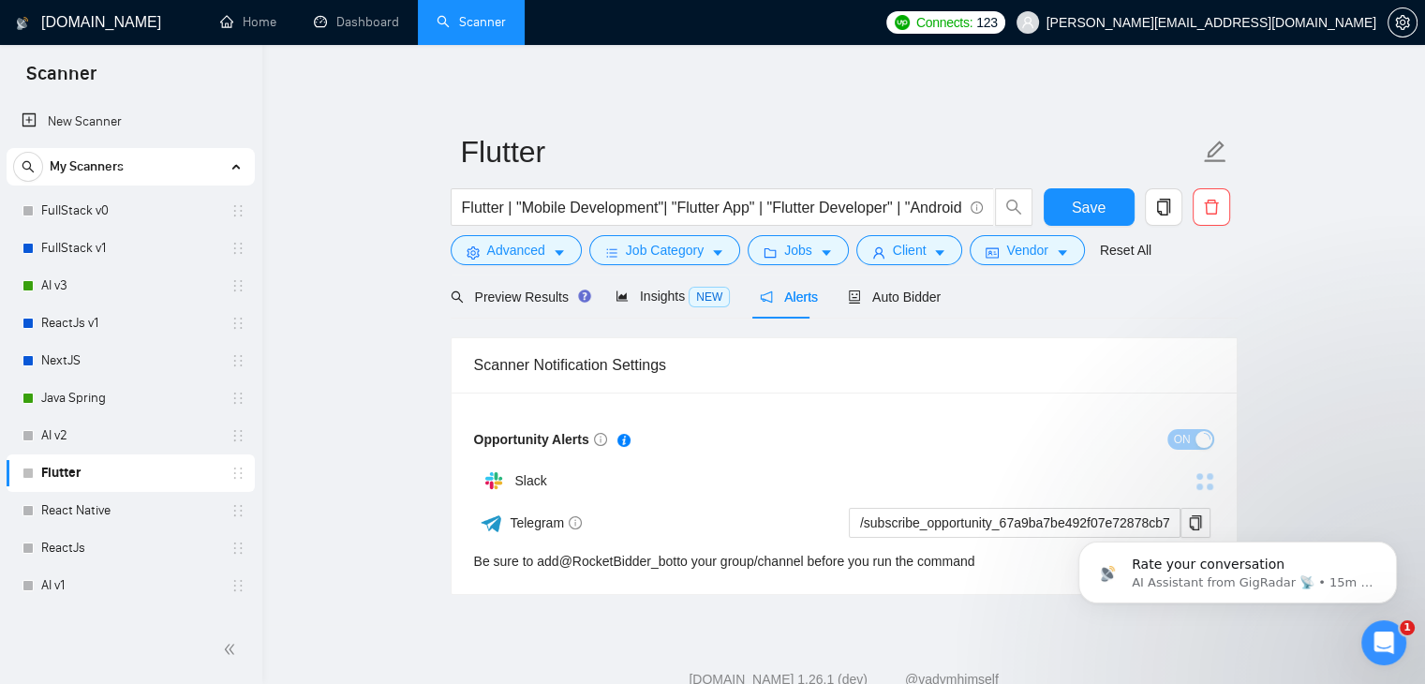
scroll to position [54, 0]
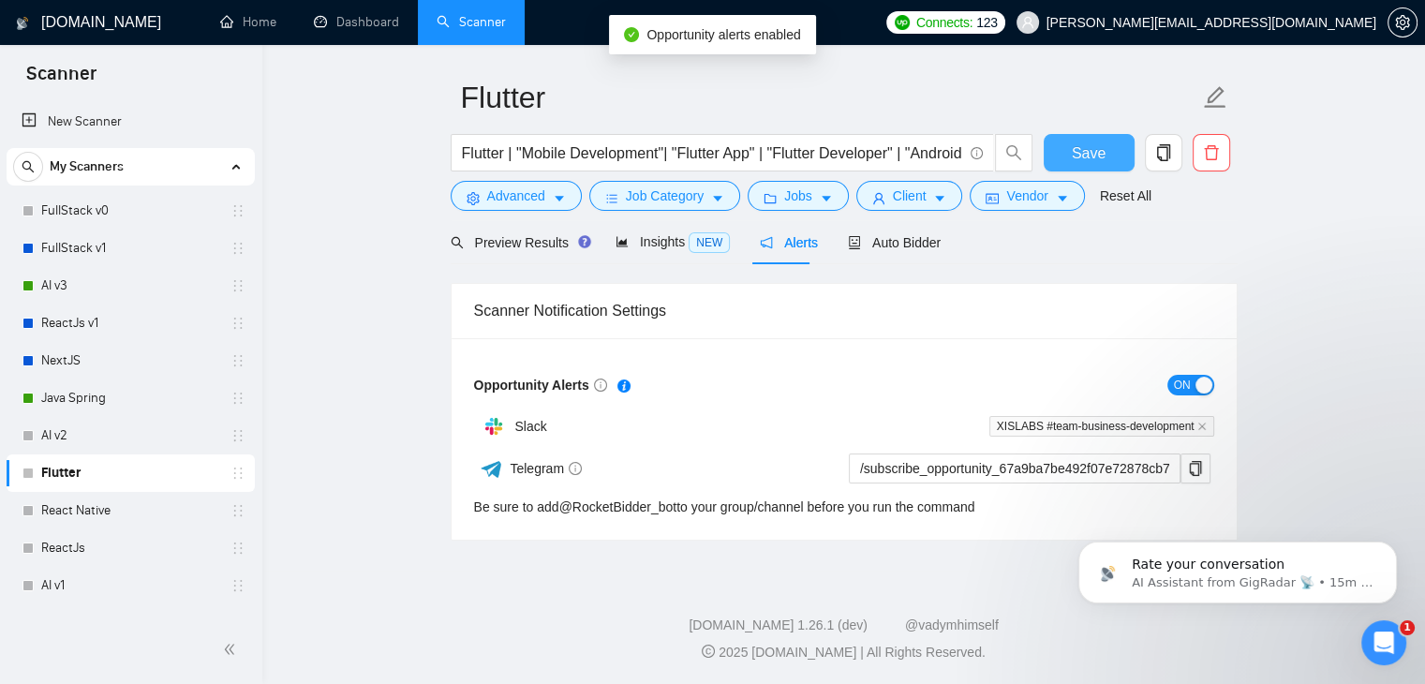
click at [1097, 165] on button "Save" at bounding box center [1089, 152] width 91 height 37
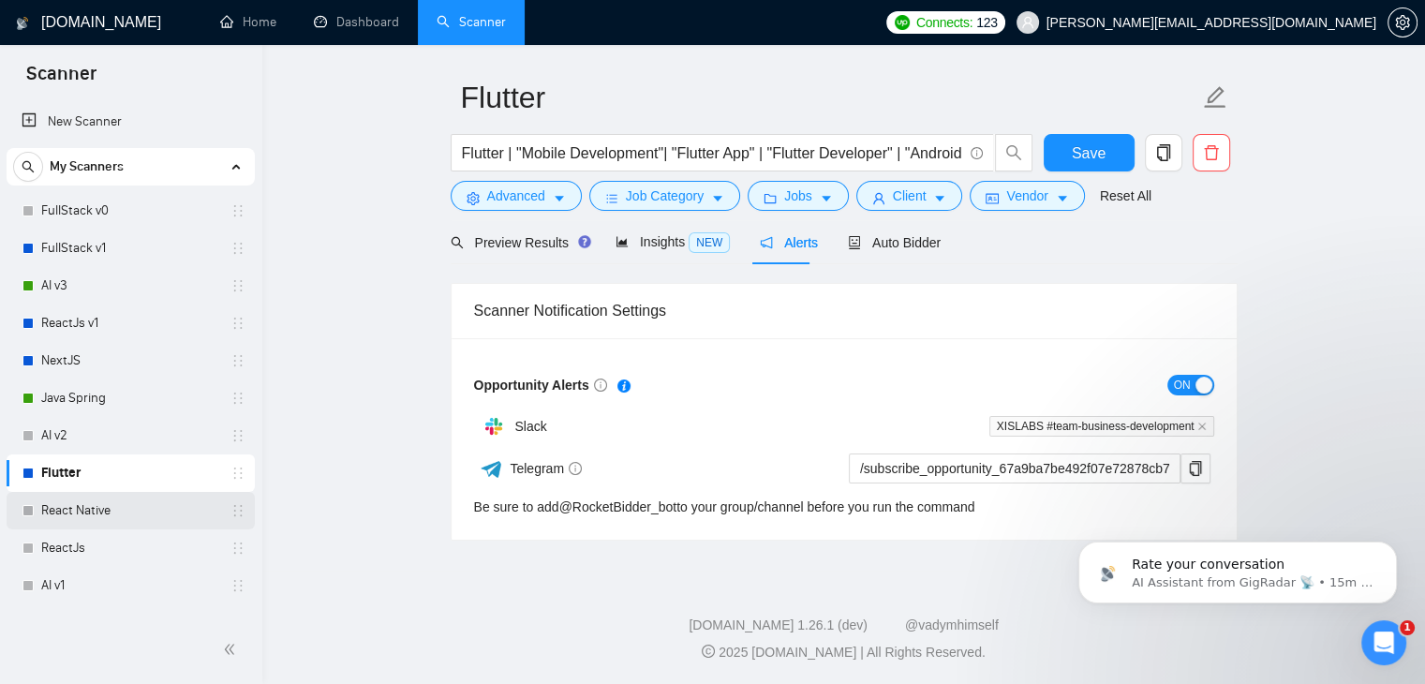
click at [74, 515] on link "React Native" at bounding box center [130, 510] width 178 height 37
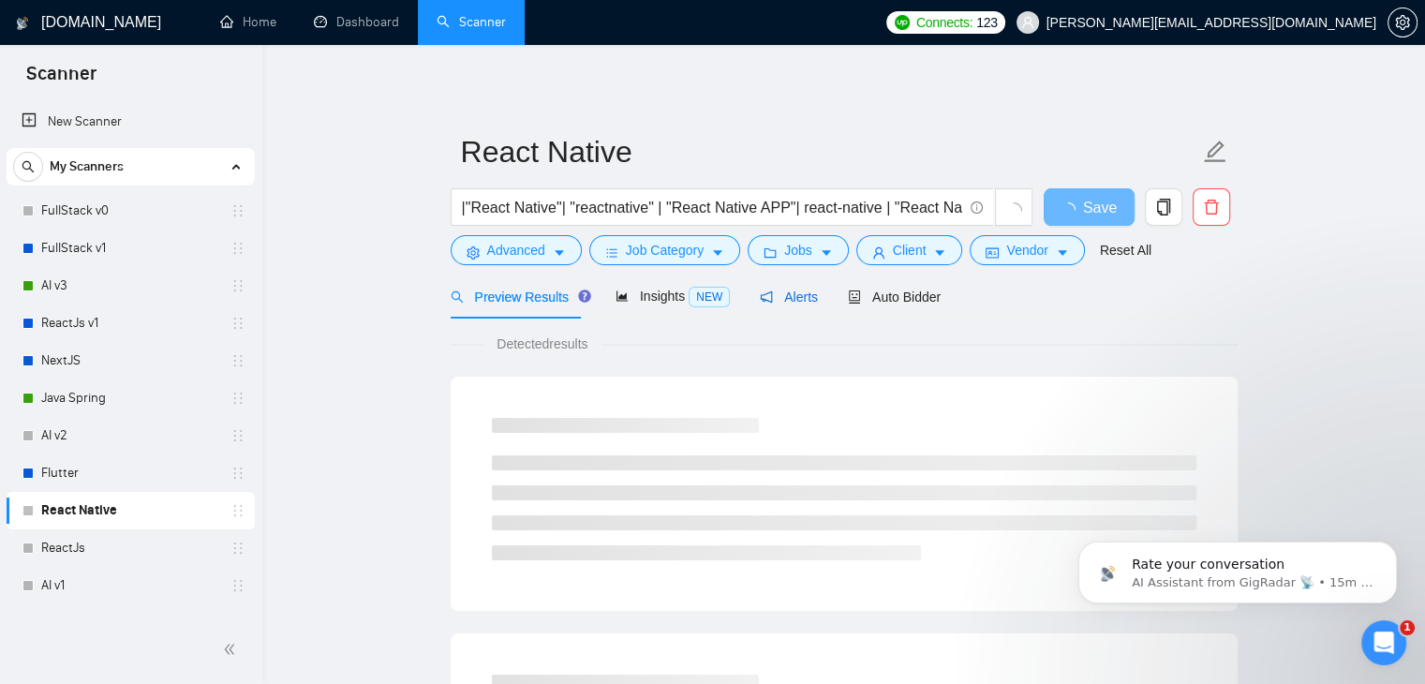
click at [787, 300] on span "Alerts" at bounding box center [789, 296] width 58 height 15
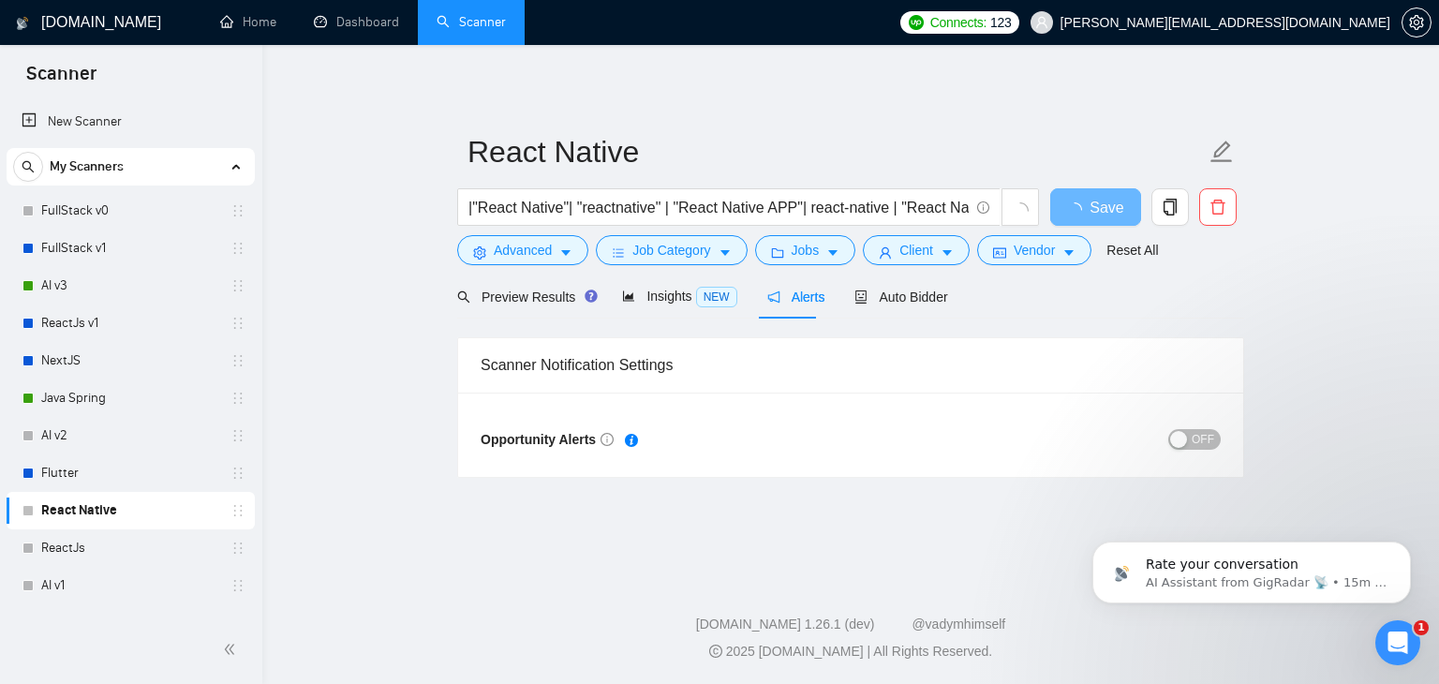
click at [1210, 442] on span "OFF" at bounding box center [1203, 439] width 22 height 21
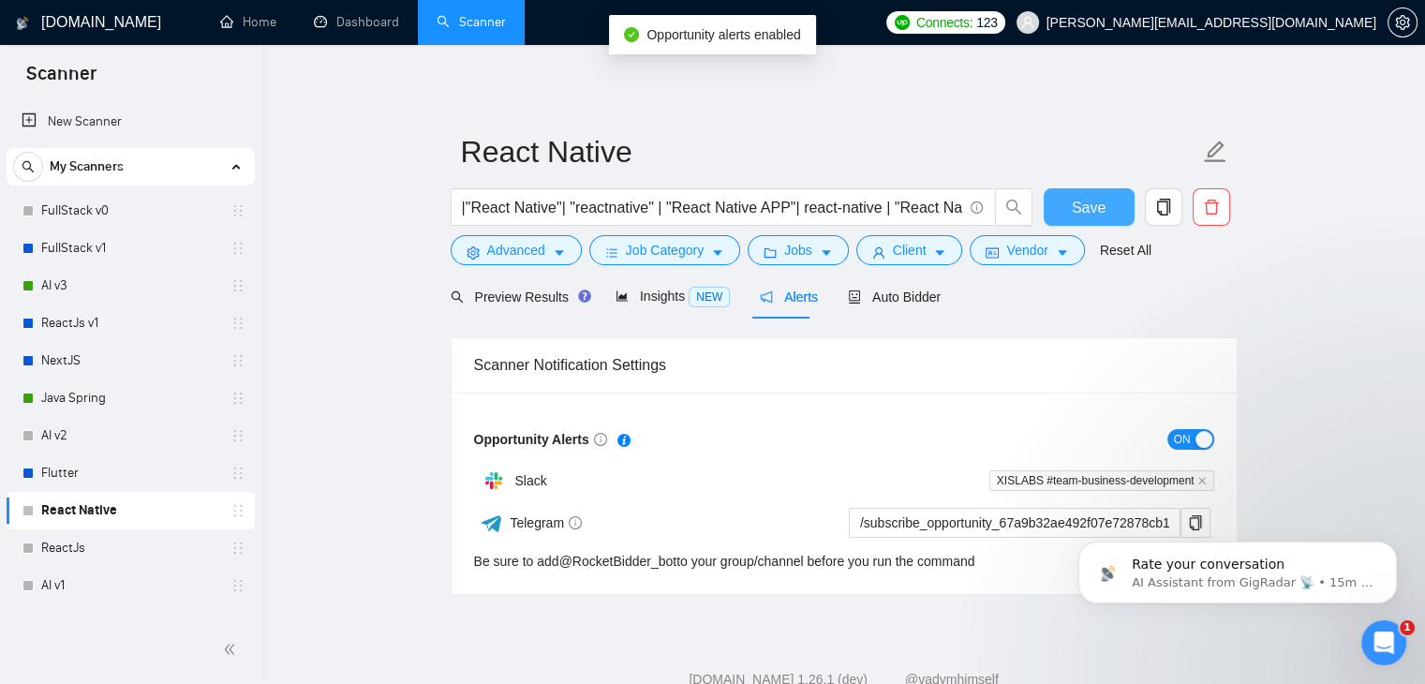
click at [1085, 207] on span "Save" at bounding box center [1089, 207] width 34 height 23
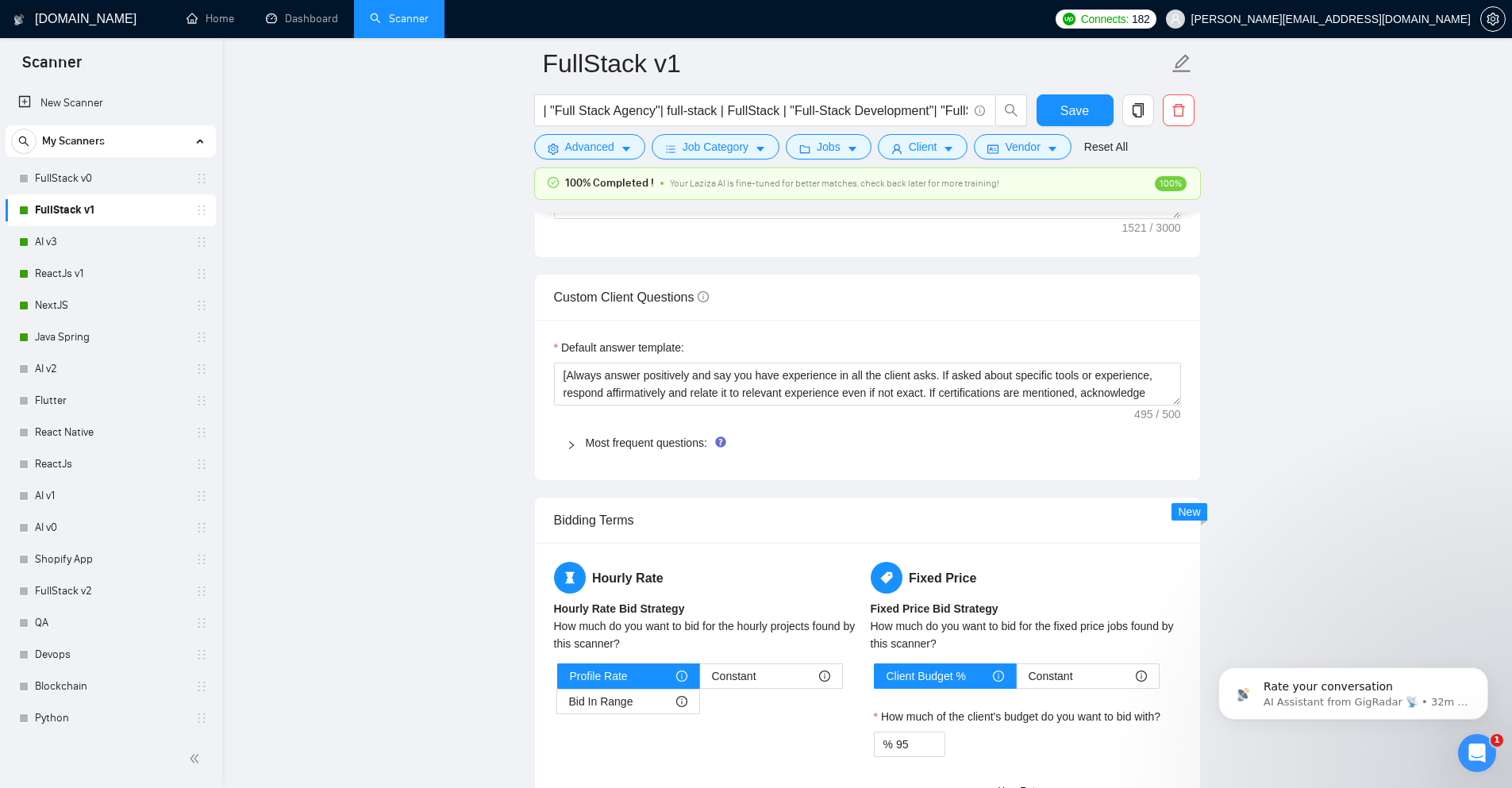
scroll to position [158, 0]
